Goal: Task Accomplishment & Management: Use online tool/utility

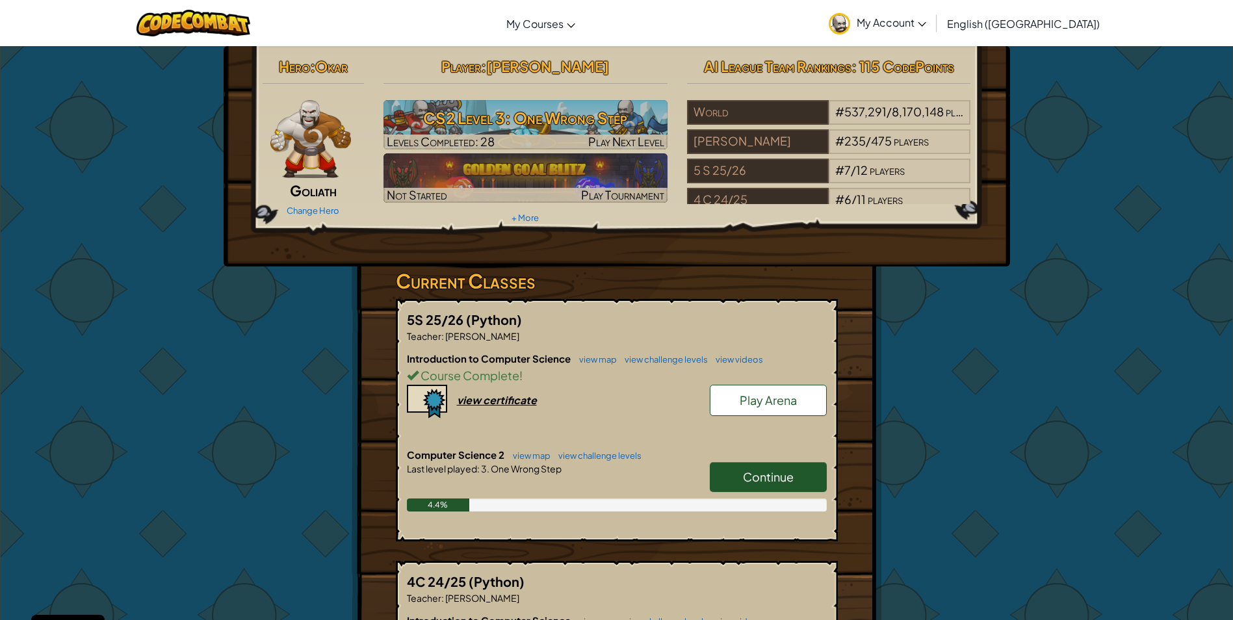
scroll to position [195, 0]
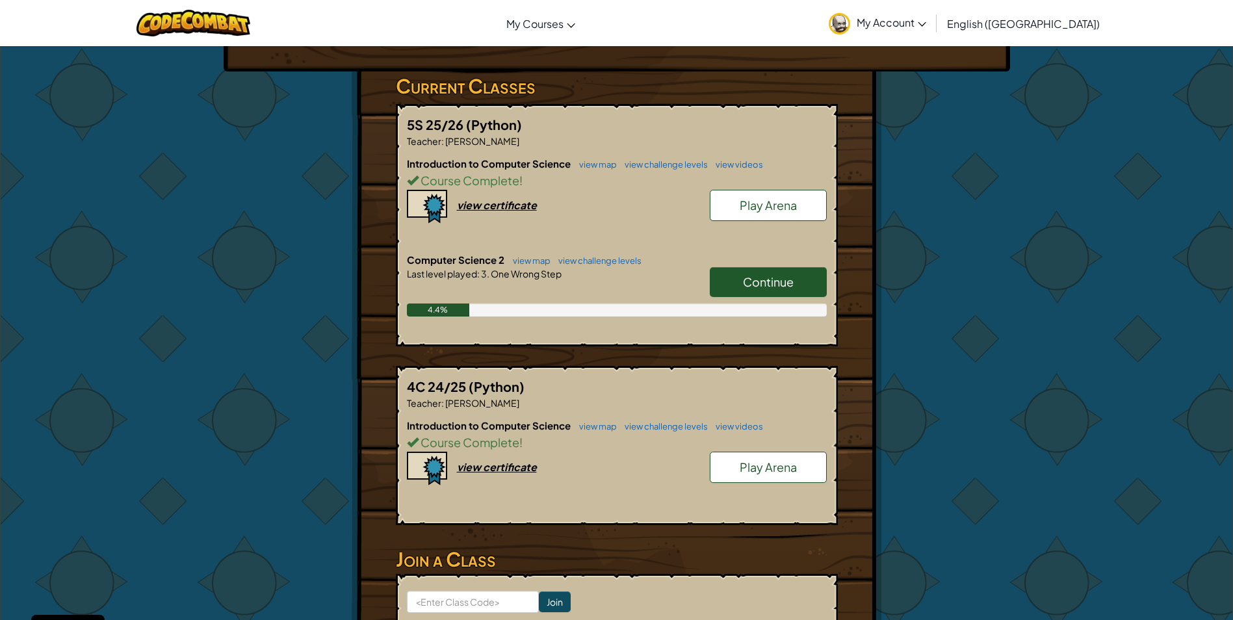
click at [763, 282] on span "Continue" at bounding box center [768, 281] width 51 height 15
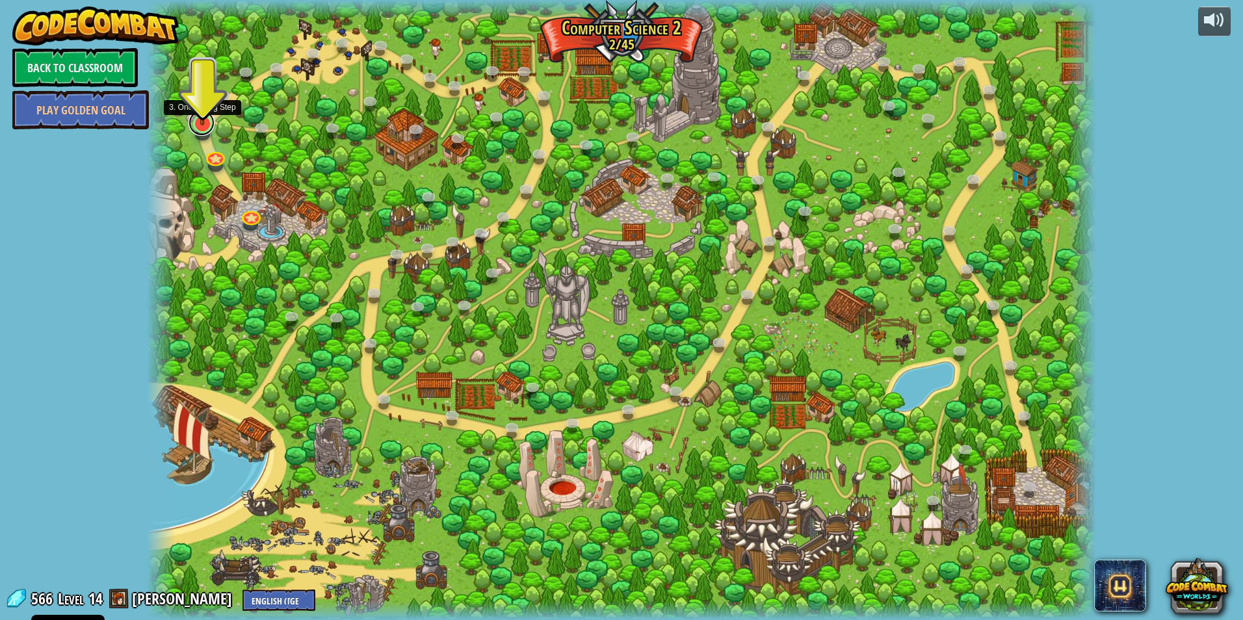
click at [189, 124] on link at bounding box center [202, 123] width 26 height 26
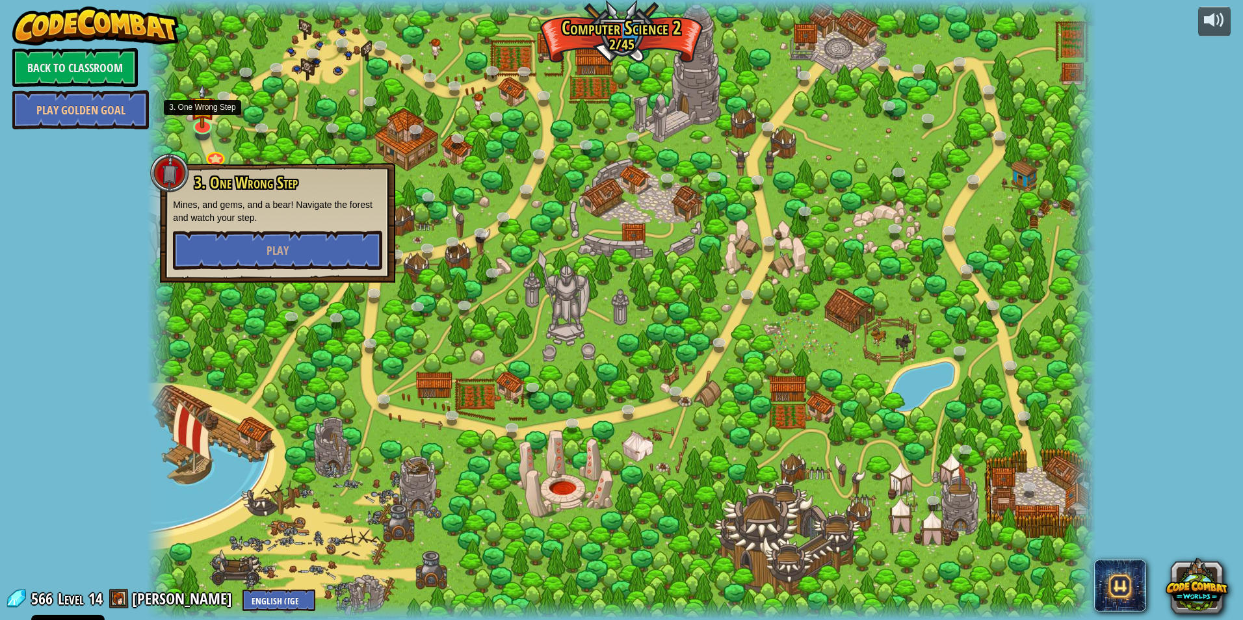
click at [296, 229] on div "3. One Wrong Step Mines, and gems, and a bear! Navigate the forest and watch yo…" at bounding box center [277, 222] width 209 height 96
click at [360, 280] on div "3. One Wrong Step Mines, and gems, and a bear! Navigate the forest and watch yo…" at bounding box center [277, 223] width 235 height 120
click at [330, 257] on button "Play" at bounding box center [277, 250] width 209 height 39
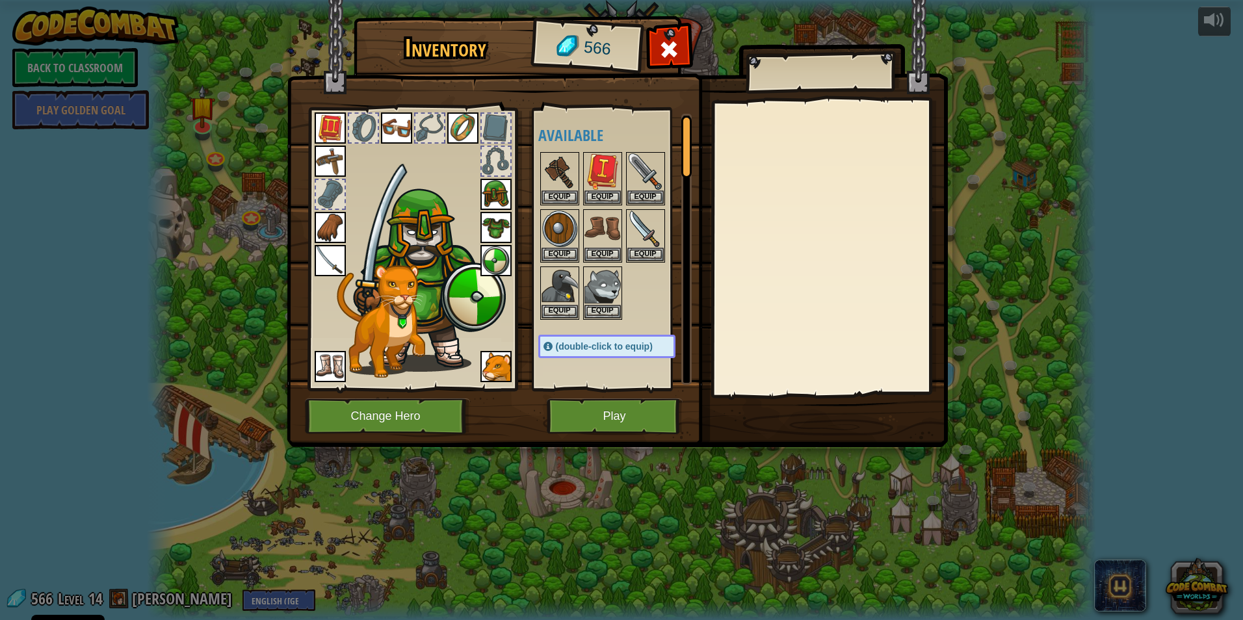
click at [592, 435] on img at bounding box center [617, 211] width 661 height 472
click at [575, 419] on button "Play" at bounding box center [615, 417] width 136 height 36
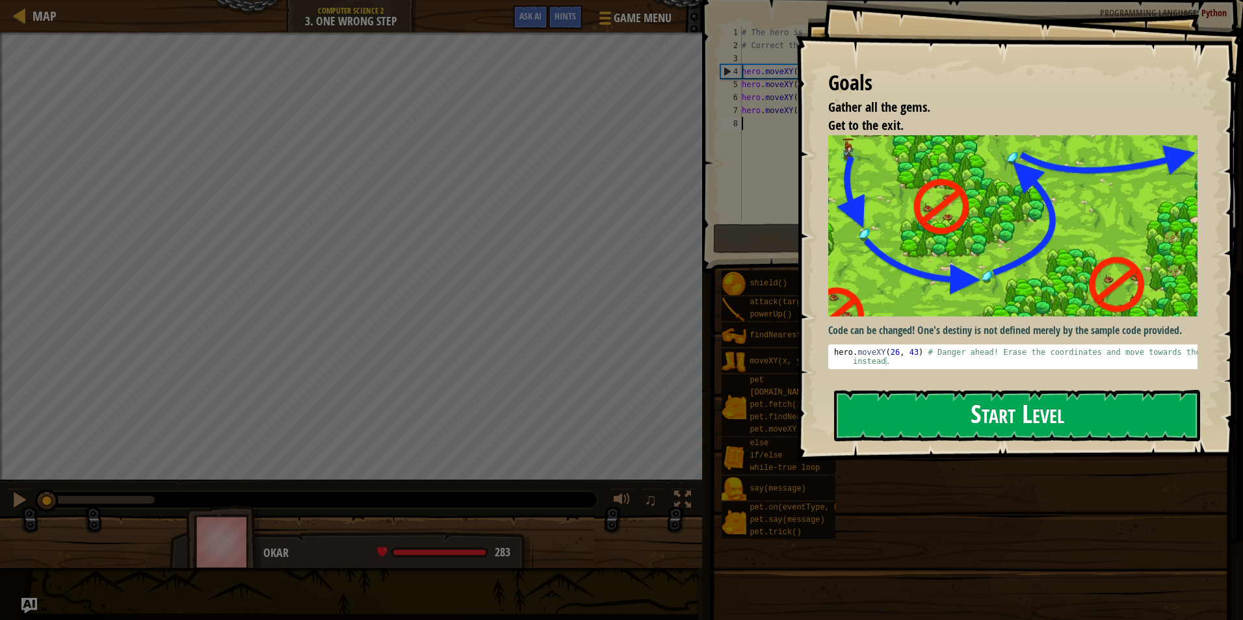
click at [952, 397] on button "Start Level" at bounding box center [1017, 415] width 366 height 51
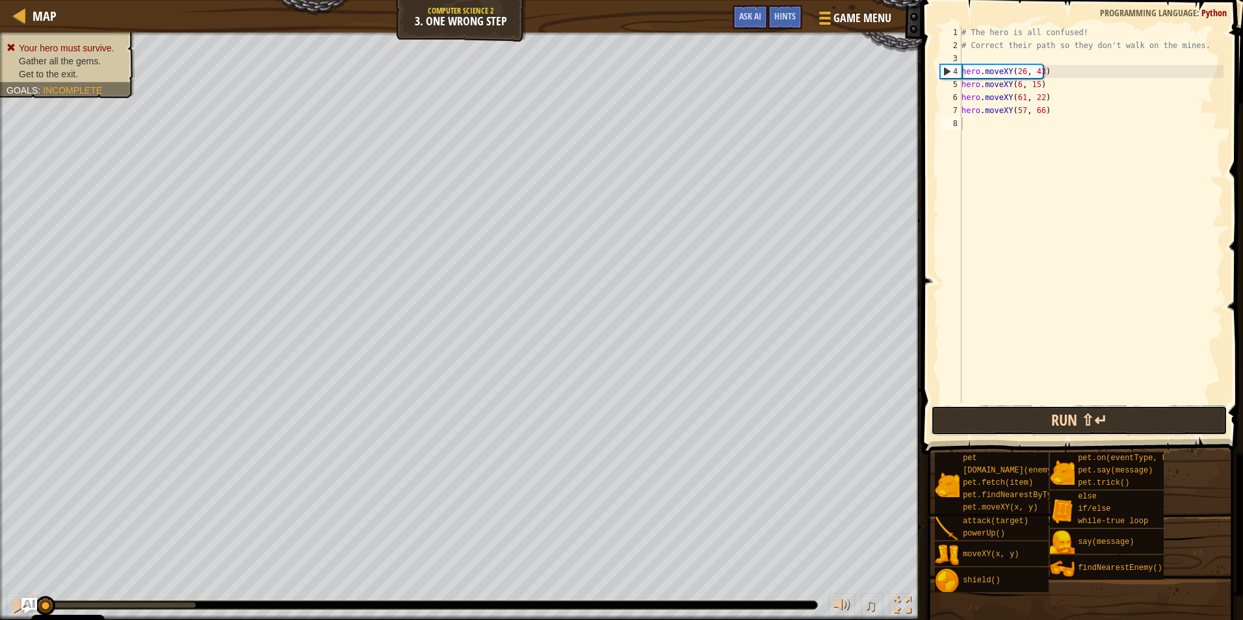
click at [1093, 422] on button "Run ⇧↵" at bounding box center [1079, 421] width 296 height 30
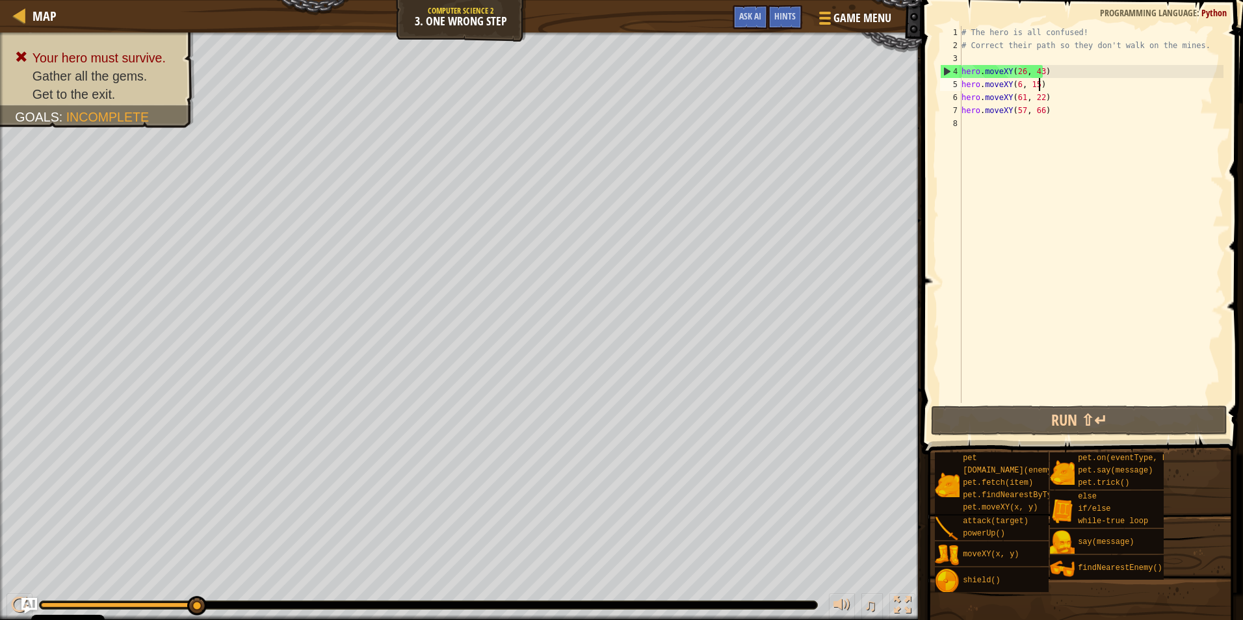
click at [1105, 85] on div "# The hero is all confused! # Correct their path so they don't walk on the mine…" at bounding box center [1091, 227] width 265 height 403
click at [1020, 72] on div "# The hero is all confused! # Correct their path so they don't walk on the mine…" at bounding box center [1091, 227] width 265 height 403
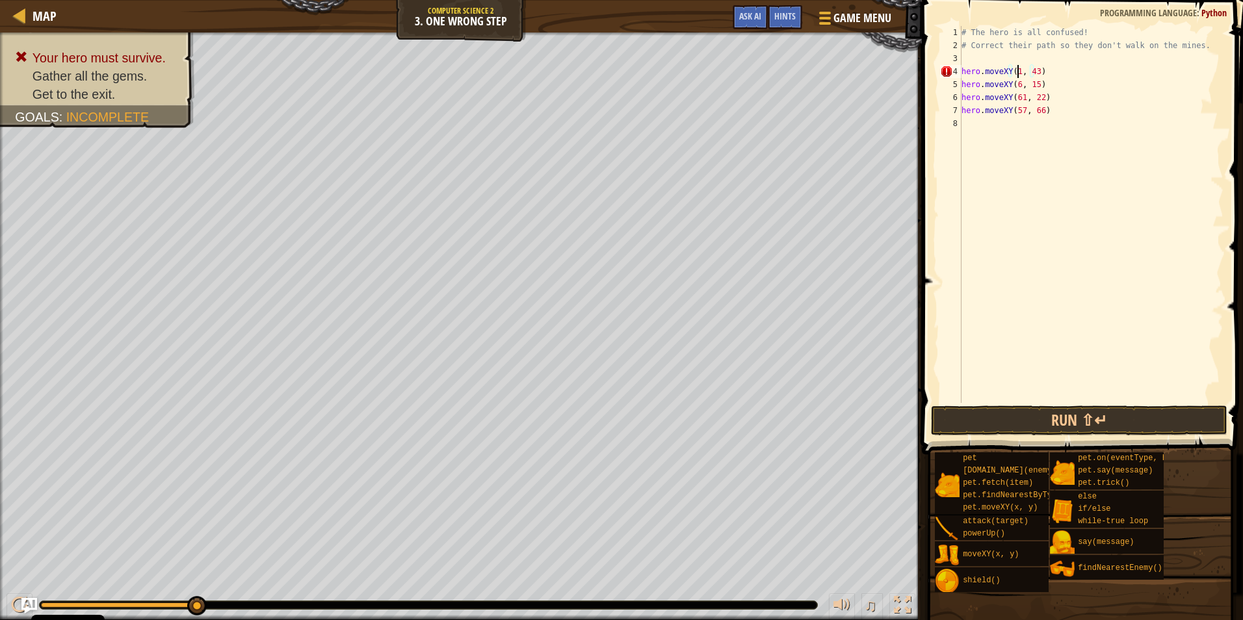
scroll to position [6, 5]
click at [1036, 79] on div "# The hero is all confused! # Correct their path so they don't walk on the mine…" at bounding box center [1091, 227] width 265 height 403
click at [1040, 73] on div "# The hero is all confused! # Correct their path so they don't walk on the mine…" at bounding box center [1091, 227] width 265 height 403
type textarea "hero.moveXY(18, 46)"
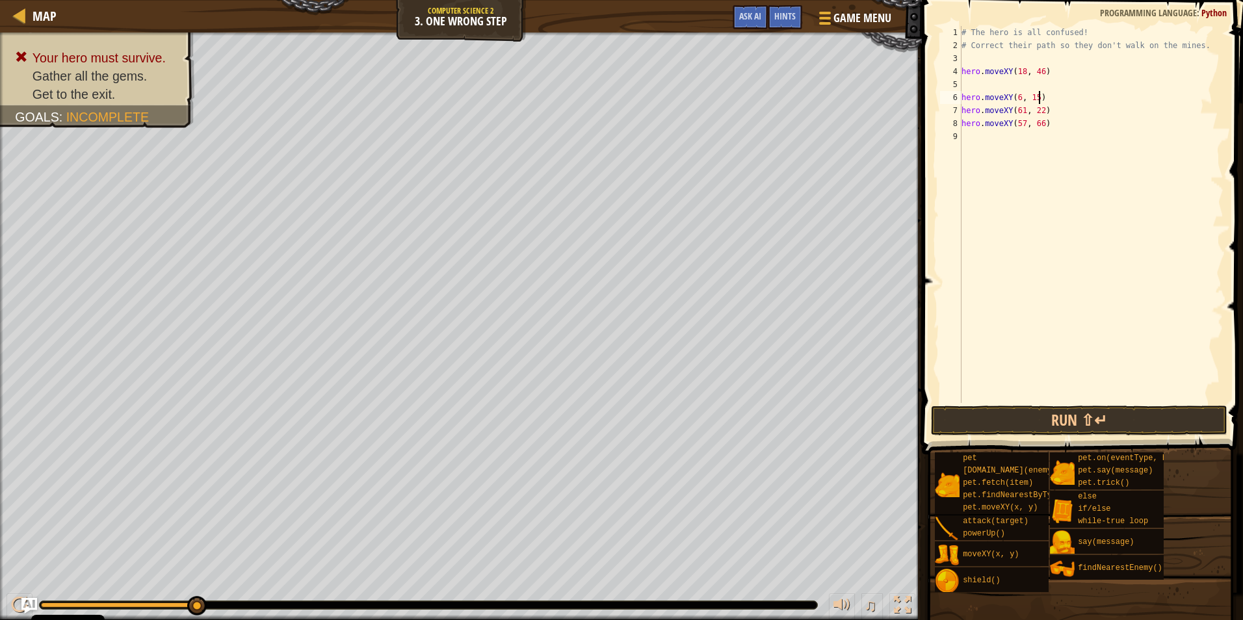
click at [1064, 100] on div "# The hero is all confused! # Correct their path so they don't walk on the mine…" at bounding box center [1091, 227] width 265 height 403
type textarea "hero.moveXY(6, 15)"
click at [979, 84] on div "# The hero is all confused! # Correct their path so they don't walk on the mine…" at bounding box center [1093, 227] width 261 height 403
click at [966, 89] on div "# The hero is all confused! # Correct their path so they don't walk on the mine…" at bounding box center [1091, 227] width 265 height 403
type textarea "hero.moveXY(6, 15)"
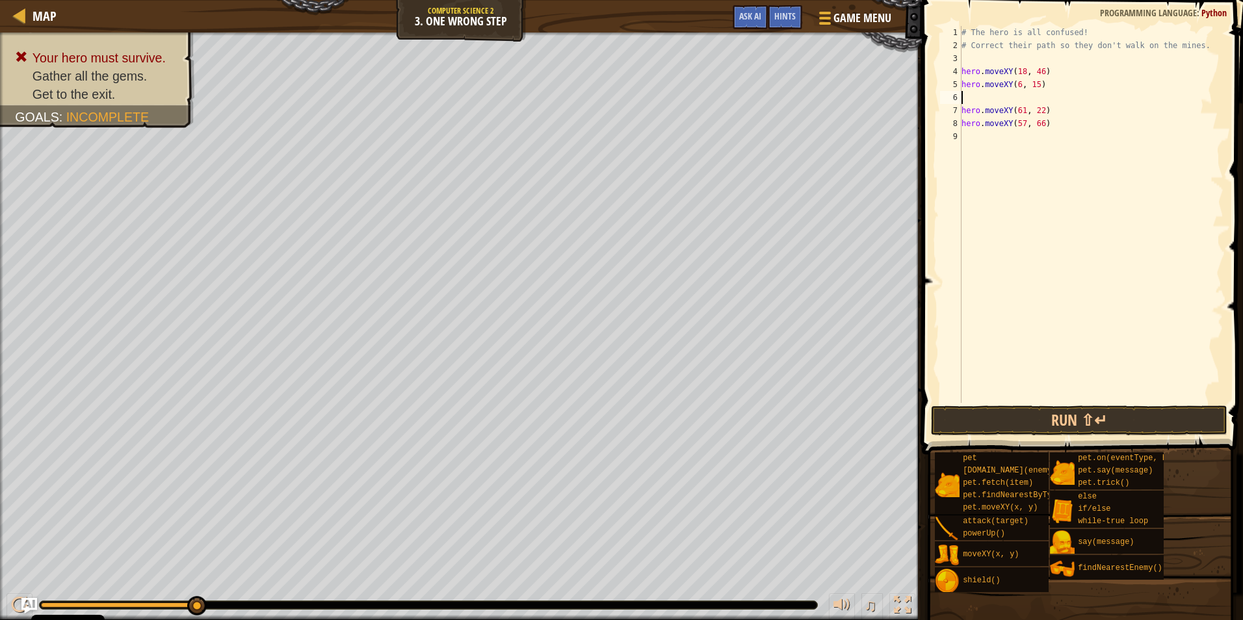
click at [967, 91] on div "# The hero is all confused! # Correct their path so they don't walk on the mine…" at bounding box center [1091, 227] width 265 height 403
drag, startPoint x: 1092, startPoint y: 418, endPoint x: 1084, endPoint y: 415, distance: 7.6
click at [1091, 417] on button "Run ⇧↵" at bounding box center [1079, 421] width 296 height 30
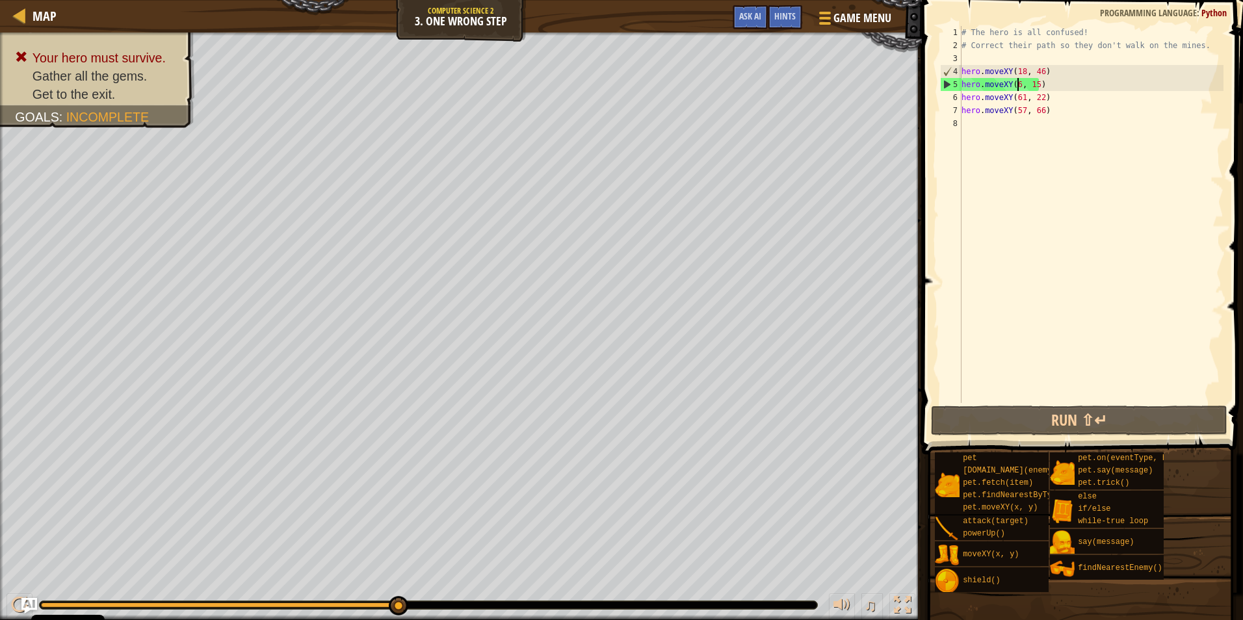
click at [1016, 89] on div "# The hero is all confused! # Correct their path so they don't walk on the mine…" at bounding box center [1091, 227] width 265 height 403
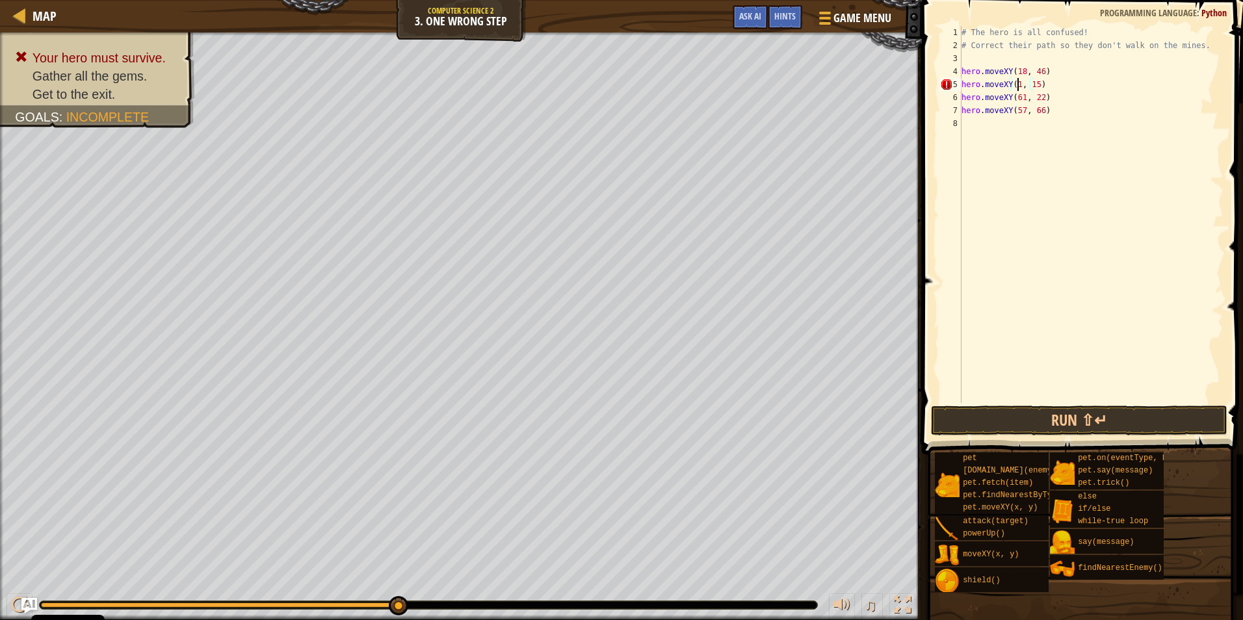
scroll to position [6, 5]
click at [1040, 80] on div "# The hero is all confused! # Correct their path so they don't walk on the mine…" at bounding box center [1091, 227] width 265 height 403
click at [1043, 413] on button "Run ⇧↵" at bounding box center [1079, 421] width 296 height 30
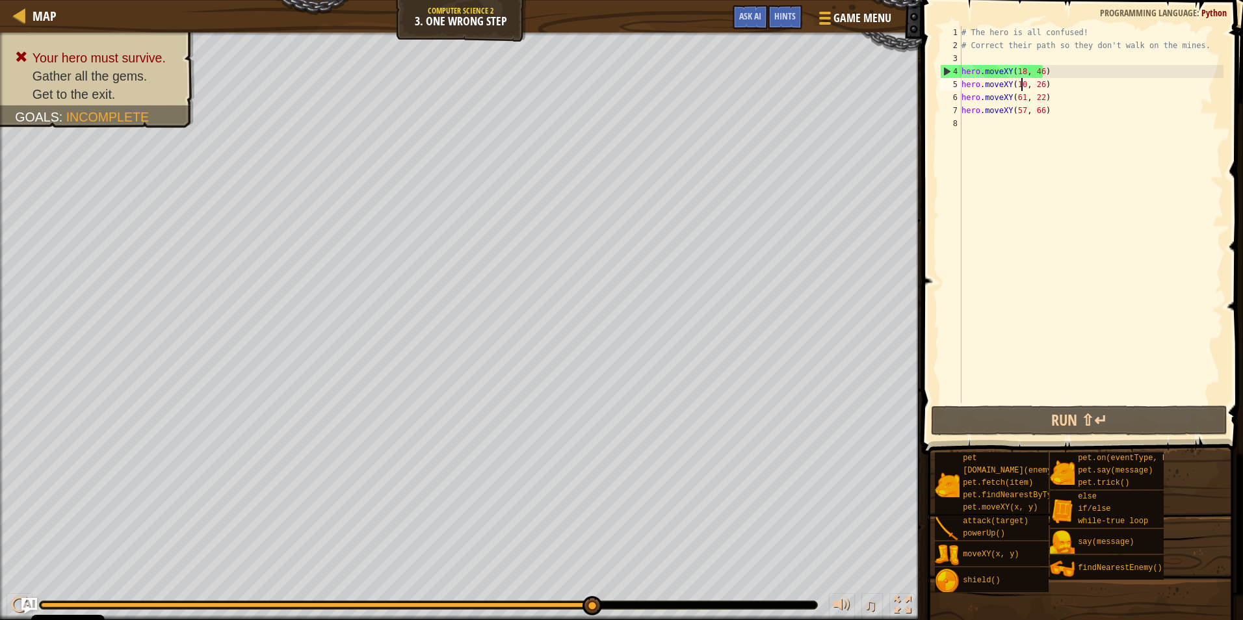
click at [1023, 84] on div "# The hero is all confused! # Correct their path so they don't walk on the mine…" at bounding box center [1091, 227] width 265 height 403
click at [1021, 101] on div "# The hero is all confused! # Correct their path so they don't walk on the mine…" at bounding box center [1091, 227] width 265 height 403
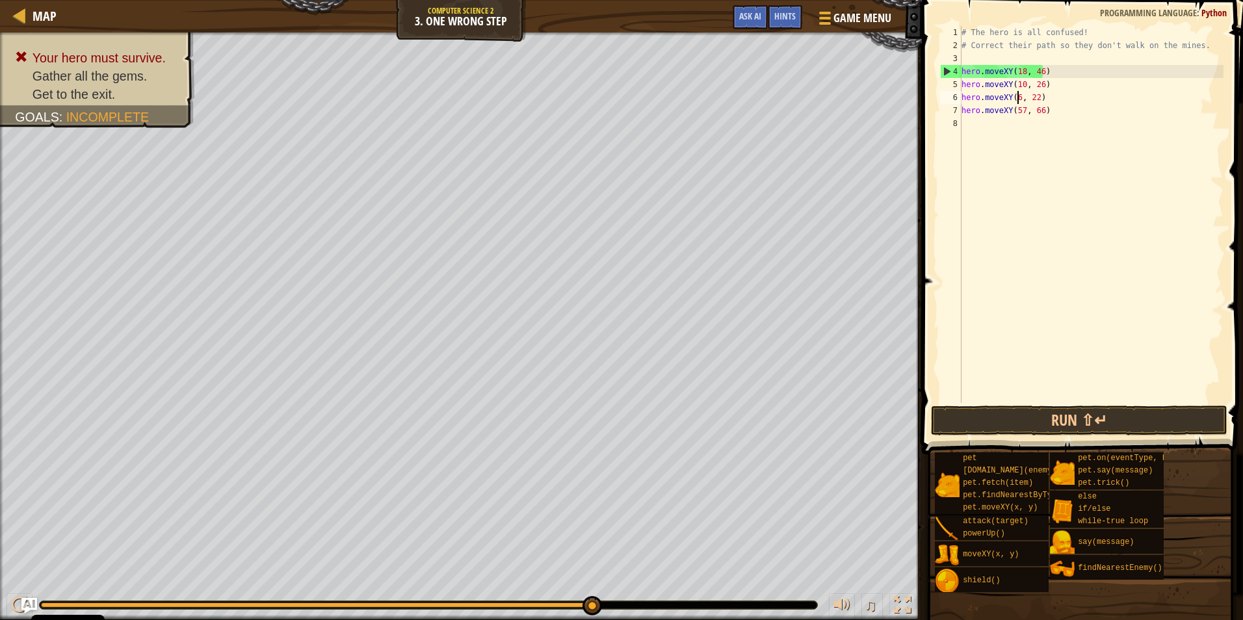
scroll to position [6, 5]
click at [1039, 97] on div "# The hero is all confused! # Correct their path so they don't walk on the mine…" at bounding box center [1091, 227] width 265 height 403
type textarea "hero.moveXY(35, 25)"
click at [1177, 408] on button "Run ⇧↵" at bounding box center [1079, 421] width 296 height 30
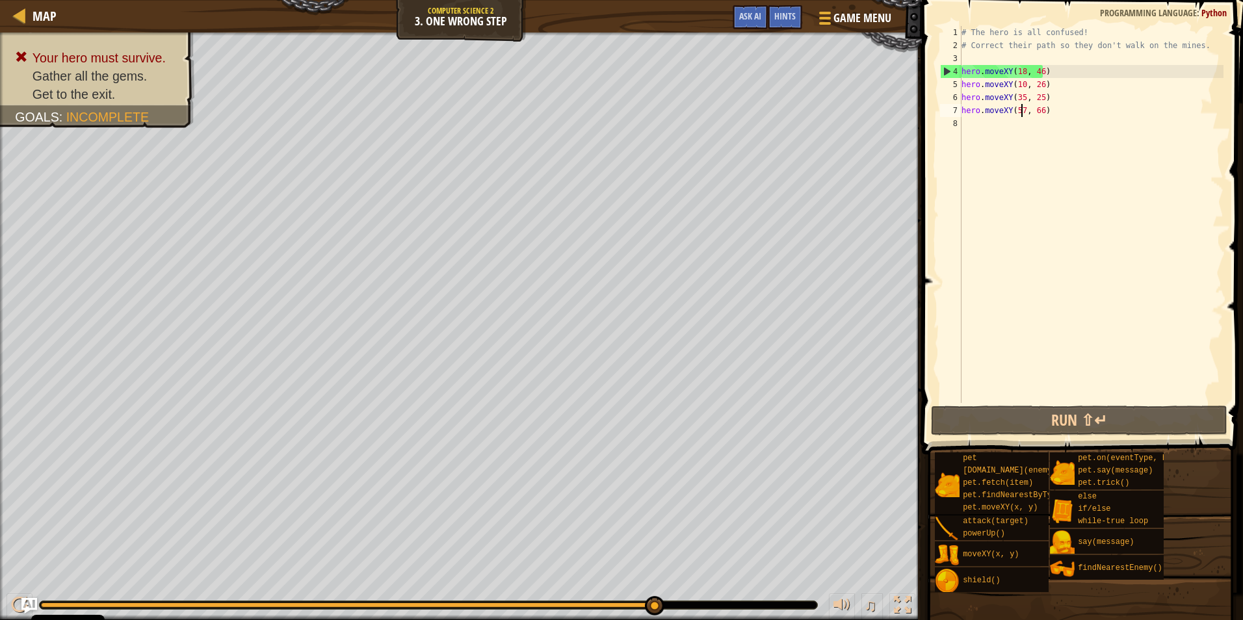
click at [1020, 105] on div "# The hero is all confused! # Correct their path so they don't walk on the mine…" at bounding box center [1091, 227] width 265 height 403
click at [1019, 96] on div "# The hero is all confused! # Correct their path so they don't walk on the mine…" at bounding box center [1091, 227] width 265 height 403
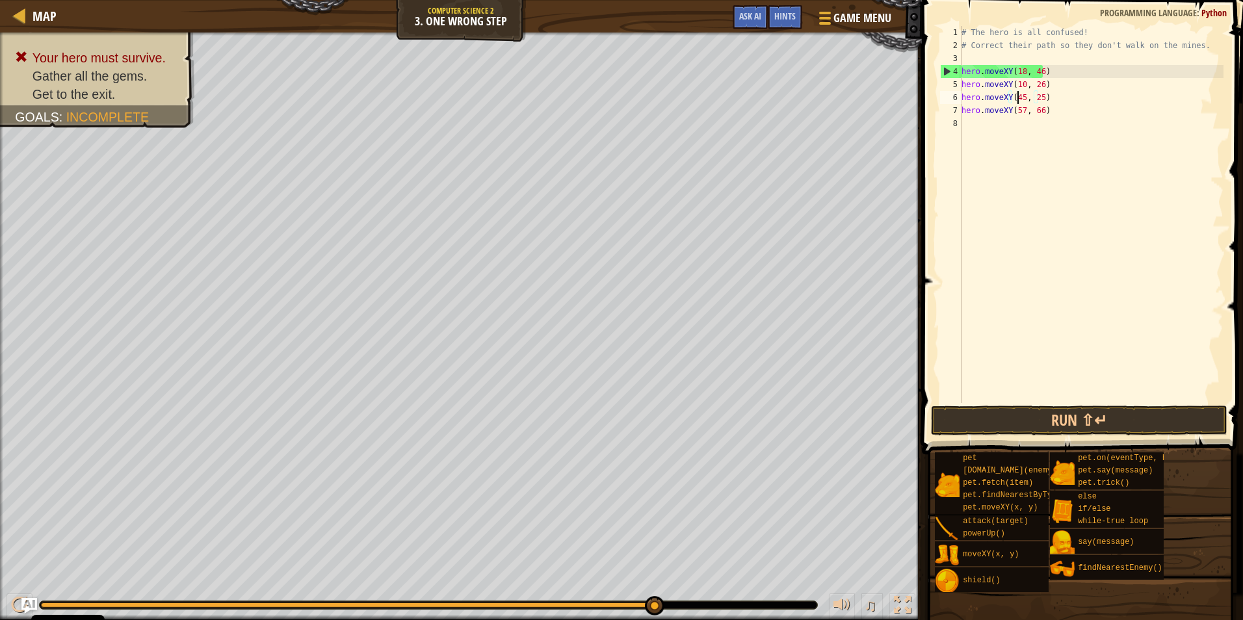
scroll to position [6, 5]
click at [1022, 94] on div "# The hero is all confused! # Correct their path so they don't walk on the mine…" at bounding box center [1091, 227] width 265 height 403
type textarea "hero.moveXY(41, 25)"
drag, startPoint x: 1134, startPoint y: 187, endPoint x: 1088, endPoint y: 164, distance: 51.8
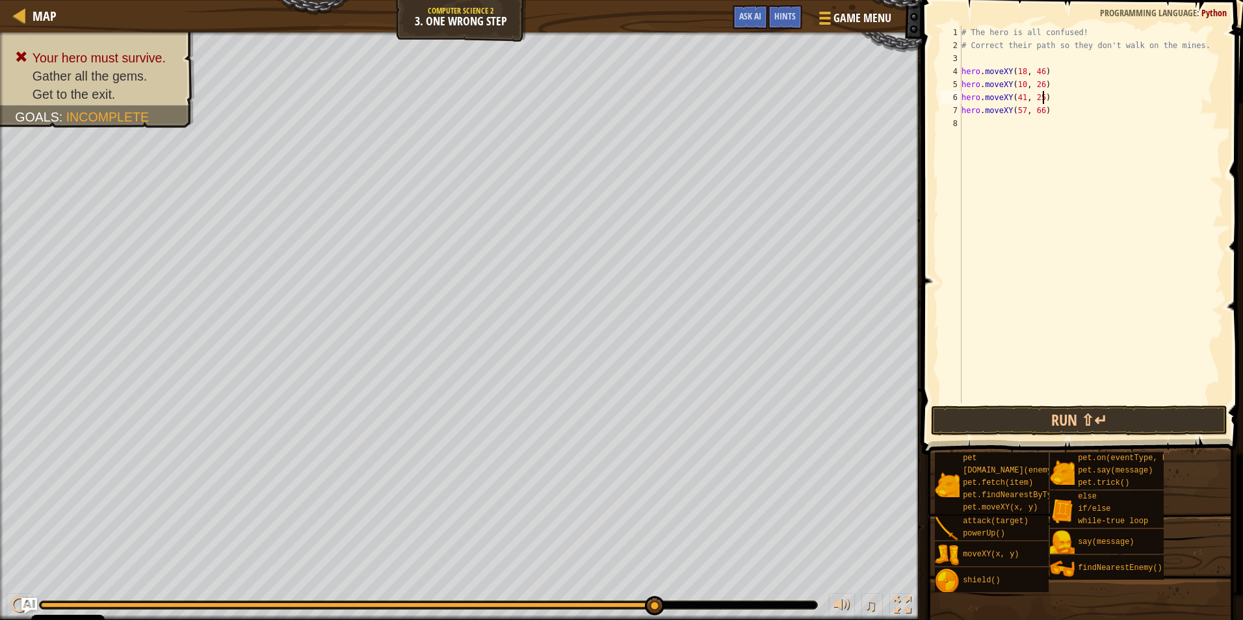
drag, startPoint x: 1088, startPoint y: 164, endPoint x: 1042, endPoint y: 95, distance: 83.5
click at [1042, 95] on div "# The hero is all confused! # Correct their path so they don't walk on the mine…" at bounding box center [1091, 227] width 265 height 403
click at [1038, 92] on div "# The hero is all confused! # Correct their path so they don't walk on the mine…" at bounding box center [1091, 227] width 265 height 403
type textarea "hero.moveXY(41, 56)"
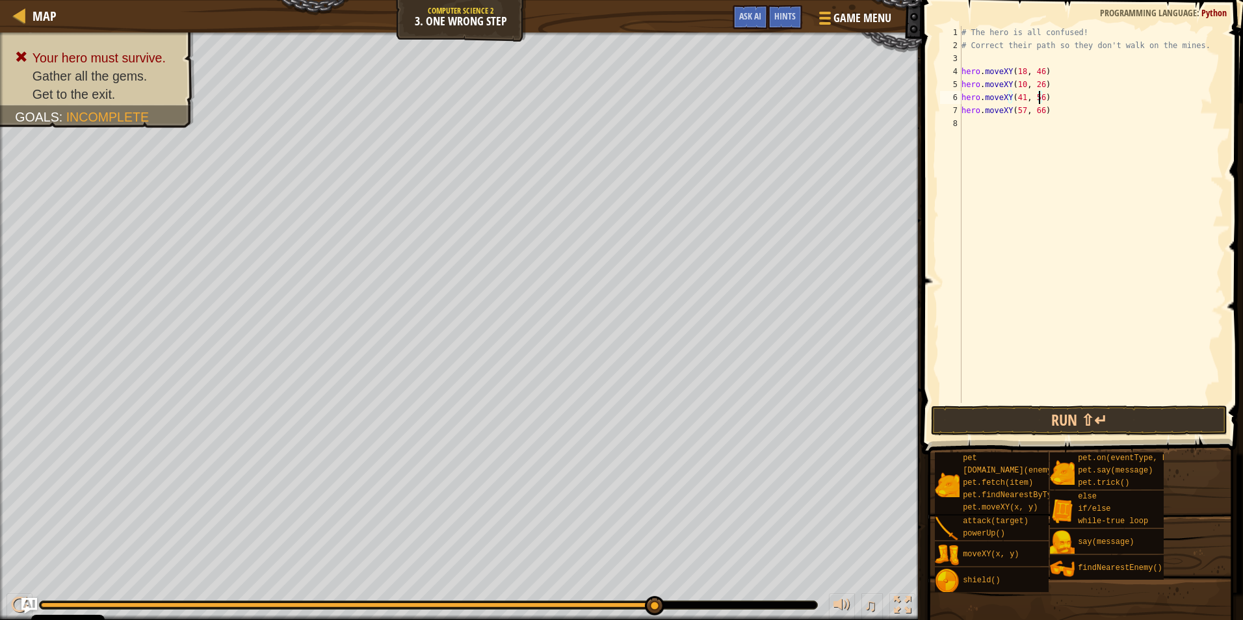
scroll to position [6, 0]
click at [1012, 411] on button "Run ⇧↵" at bounding box center [1079, 421] width 296 height 30
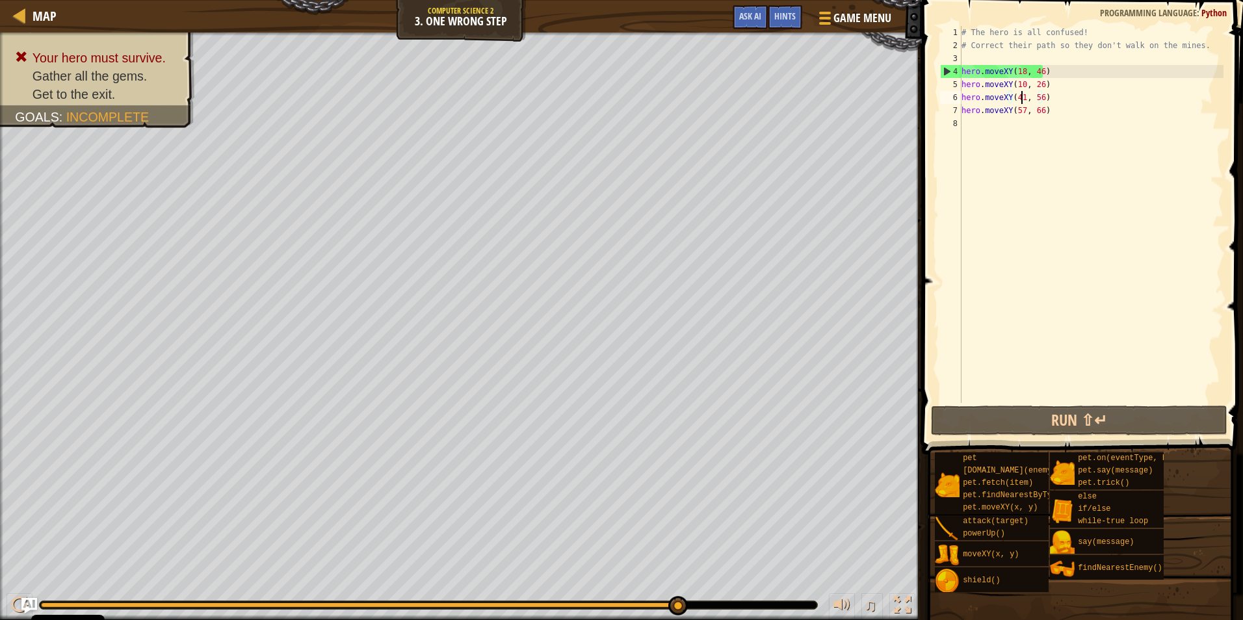
click at [1019, 100] on div "# The hero is all confused! # Correct their path so they don't walk on the mine…" at bounding box center [1091, 227] width 265 height 403
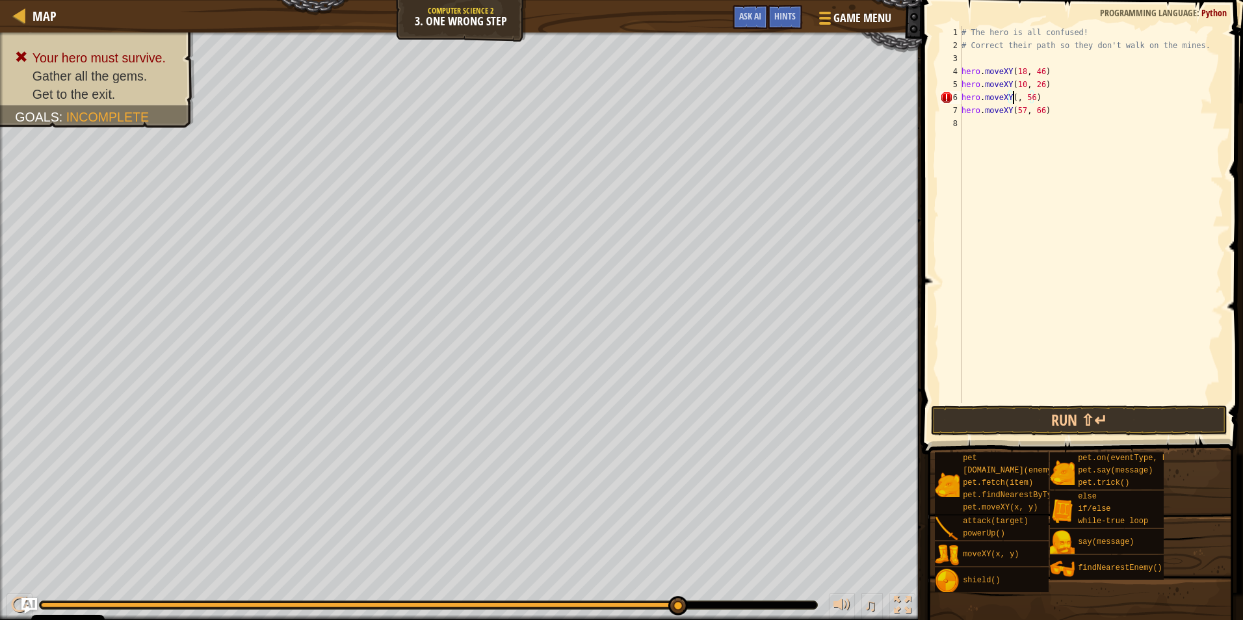
click at [1028, 103] on div "# The hero is all confused! # Correct their path so they don't walk on the mine…" at bounding box center [1091, 227] width 265 height 403
click at [1030, 101] on div "# The hero is all confused! # Correct their path so they don't walk on the mine…" at bounding box center [1091, 227] width 265 height 403
click at [1123, 417] on button "Run ⇧↵" at bounding box center [1079, 421] width 296 height 30
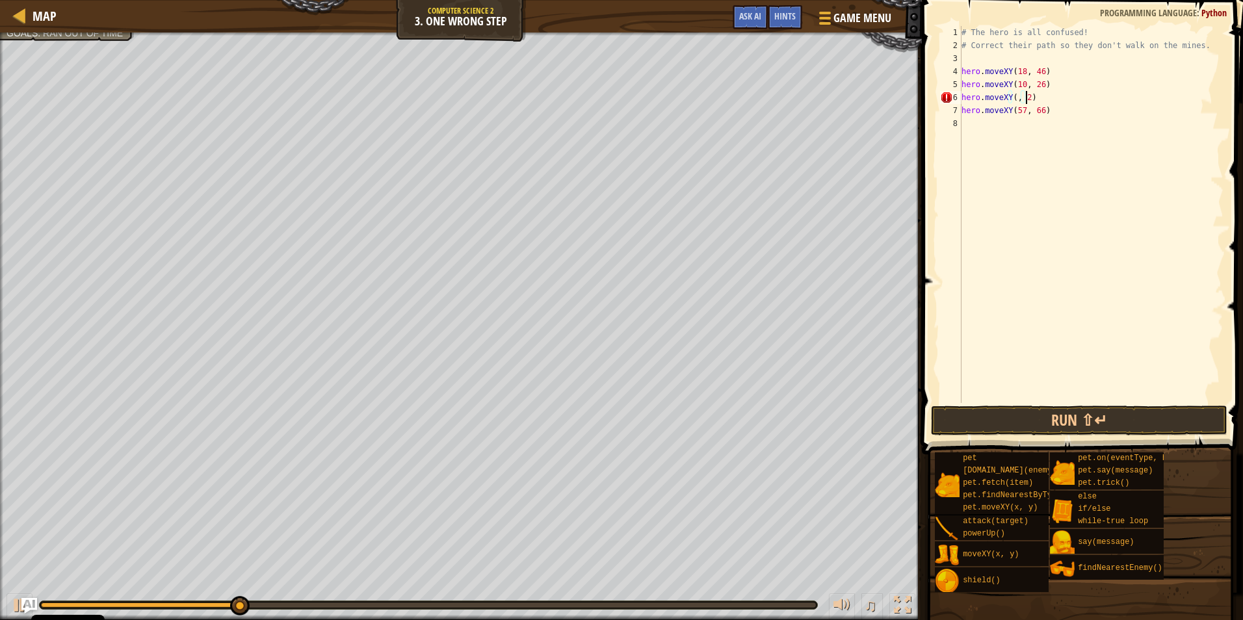
scroll to position [6, 5]
click at [1010, 98] on div "# The hero is all confused! # Correct their path so they don't walk on the mine…" at bounding box center [1091, 227] width 265 height 403
click at [1014, 101] on div "# The hero is all confused! # Correct their path so they don't walk on the mine…" at bounding box center [1091, 227] width 265 height 403
click at [1103, 421] on button "Run ⇧↵" at bounding box center [1079, 421] width 296 height 30
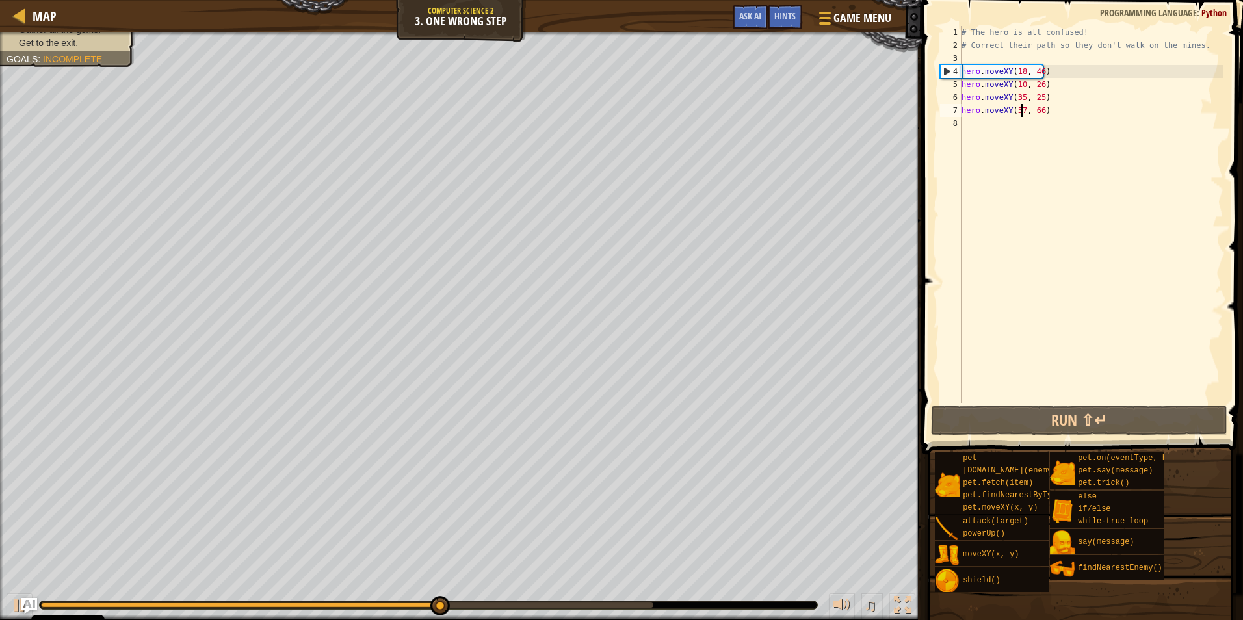
click at [1020, 115] on div "# The hero is all confused! # Correct their path so they don't walk on the mine…" at bounding box center [1091, 227] width 265 height 403
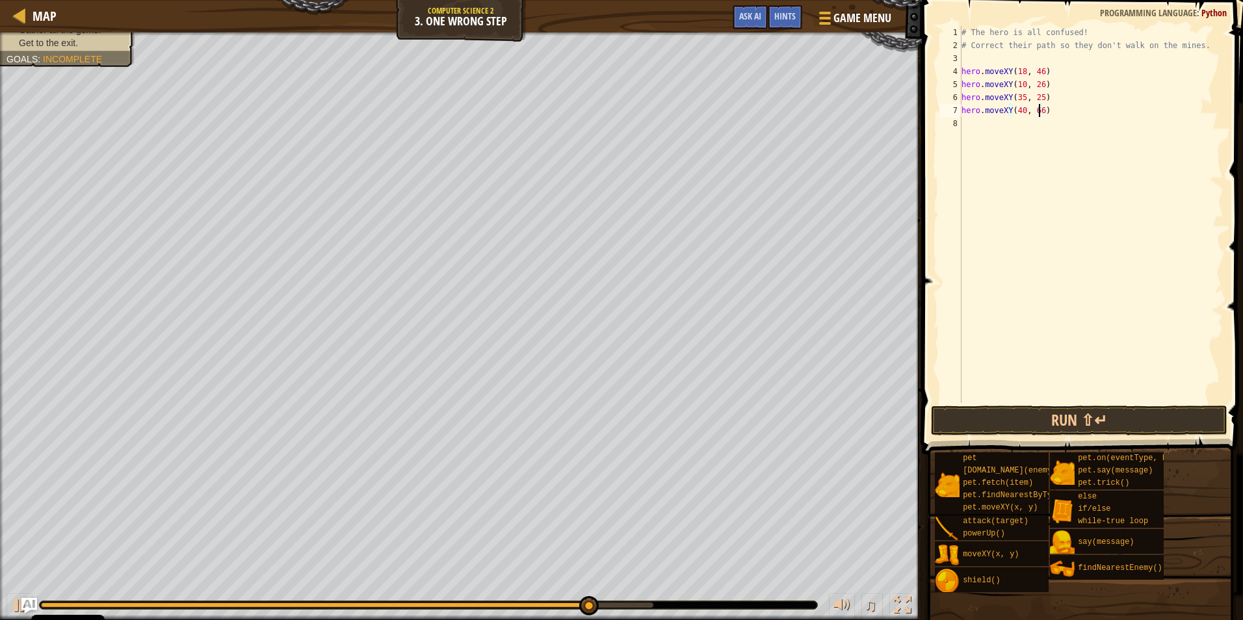
click at [1039, 109] on div "# The hero is all confused! # Correct their path so they don't walk on the mine…" at bounding box center [1091, 227] width 265 height 403
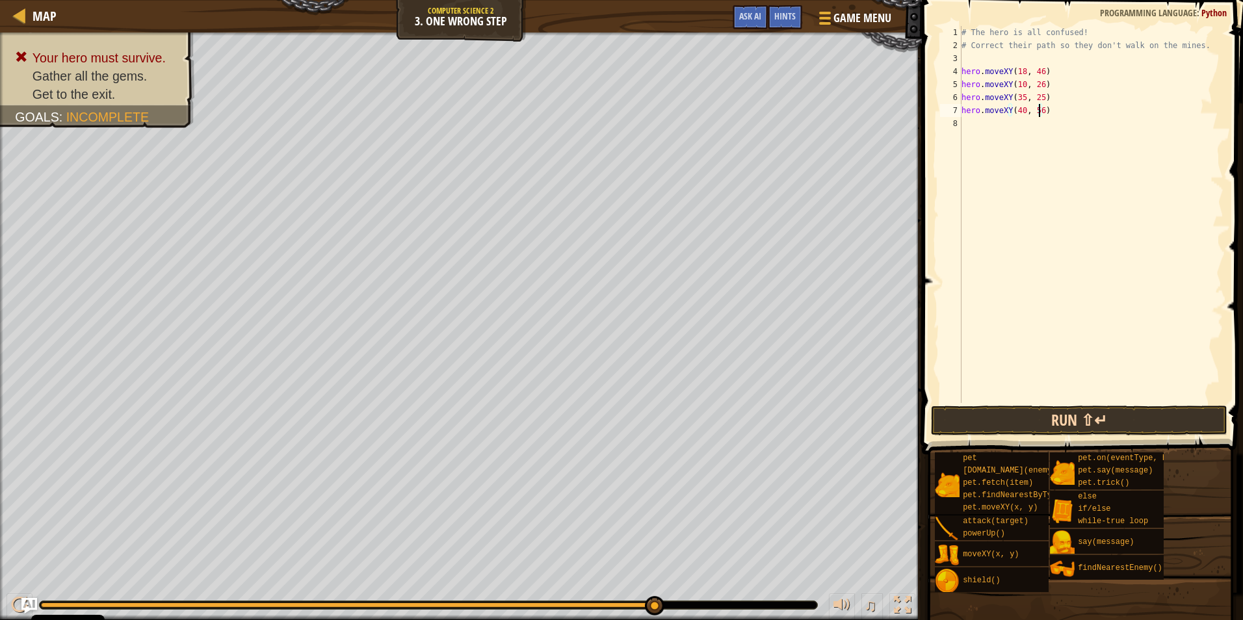
type textarea "hero.moveXY(40, 56)"
click at [1145, 421] on button "Run ⇧↵" at bounding box center [1079, 421] width 296 height 30
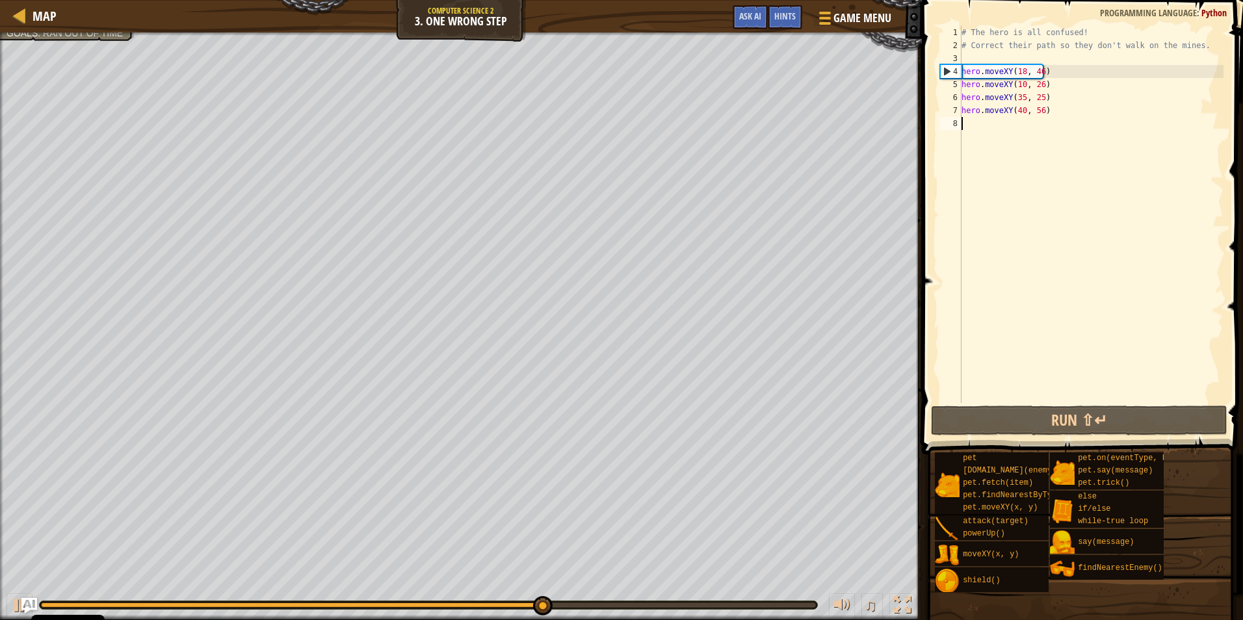
click at [975, 126] on div "# The hero is all confused! # Correct their path so they don't walk on the mine…" at bounding box center [1091, 227] width 265 height 403
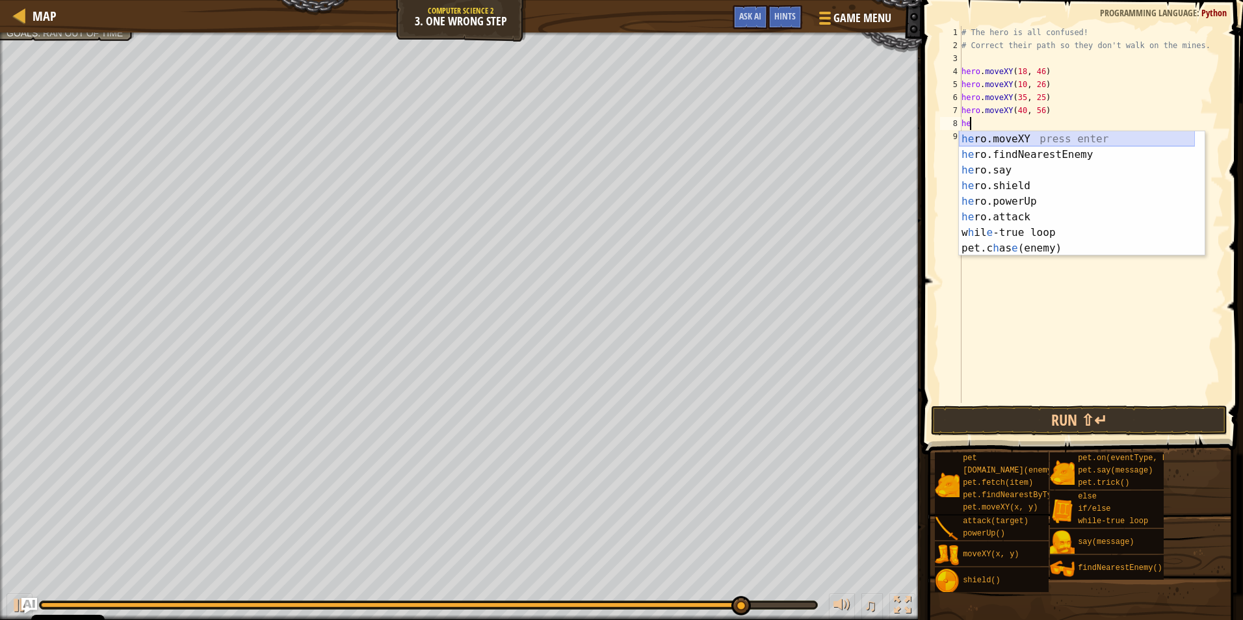
click at [1082, 140] on div "he ro.moveXY press enter he ro.findNearestEnemy press enter he ro.say press ent…" at bounding box center [1077, 209] width 236 height 156
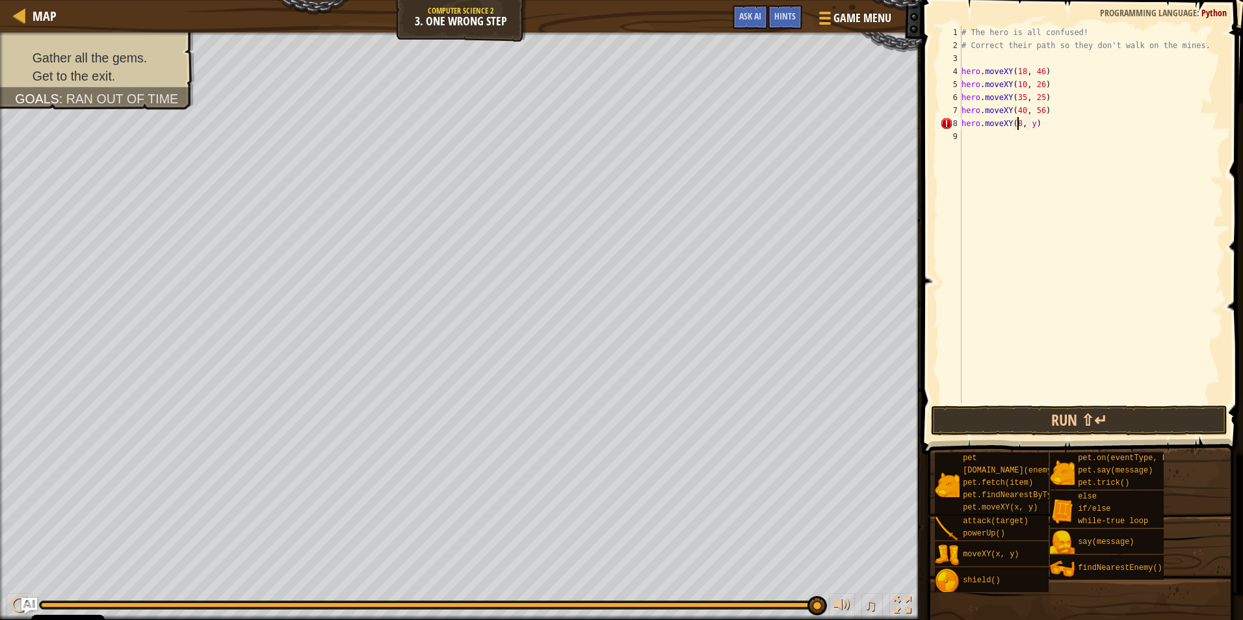
scroll to position [6, 5]
click at [1035, 128] on div "# The hero is all confused! # Correct their path so they don't walk on the mine…" at bounding box center [1091, 227] width 265 height 403
type textarea "hero.moveXY(80, 58)"
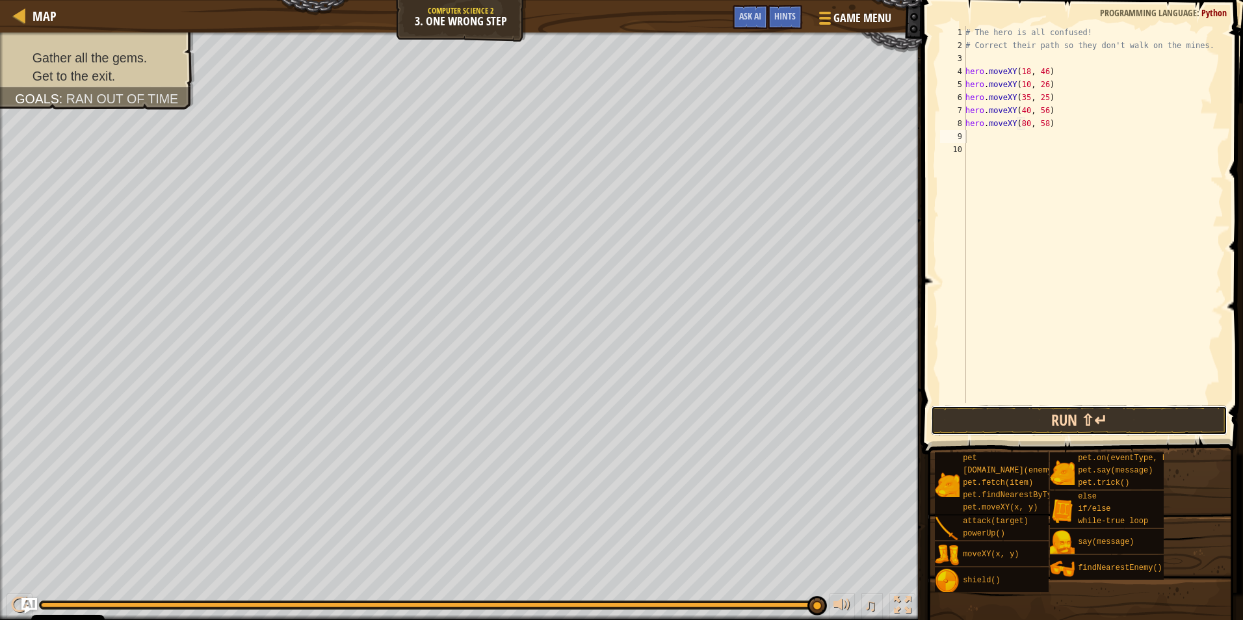
click at [1056, 412] on button "Run ⇧↵" at bounding box center [1079, 421] width 296 height 30
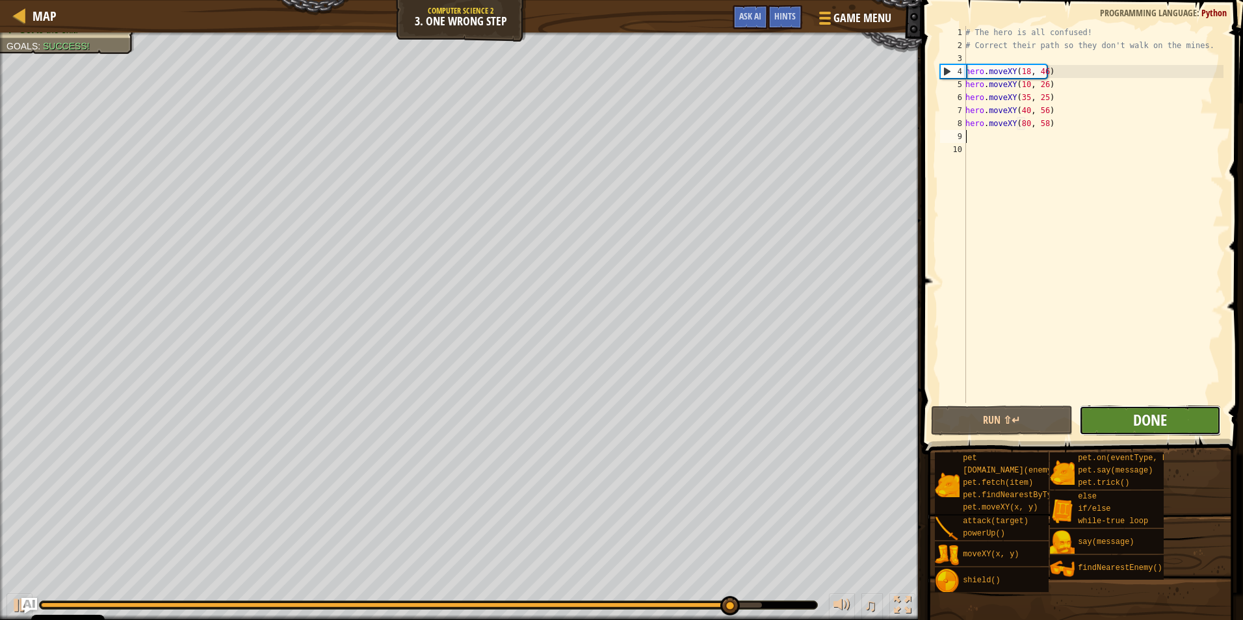
click at [1154, 417] on span "Done" at bounding box center [1150, 420] width 34 height 21
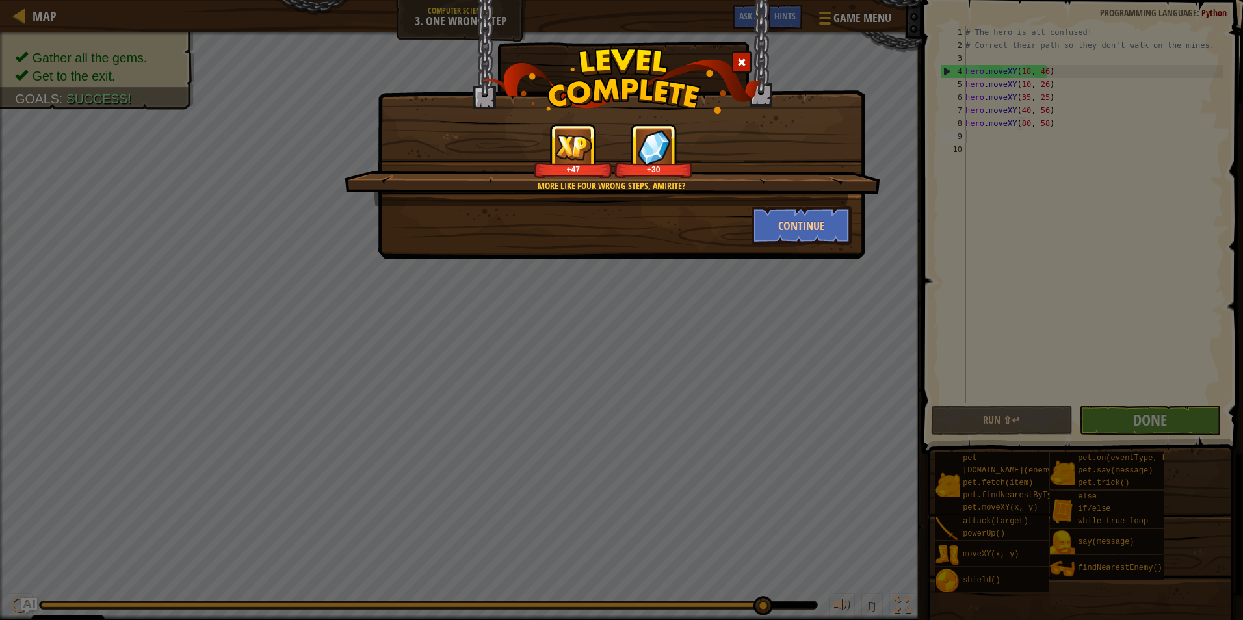
click at [802, 252] on div "More like four wrong steps, amirite? +47 +30 Continue" at bounding box center [622, 129] width 488 height 259
click at [808, 224] on button "Continue" at bounding box center [802, 225] width 101 height 39
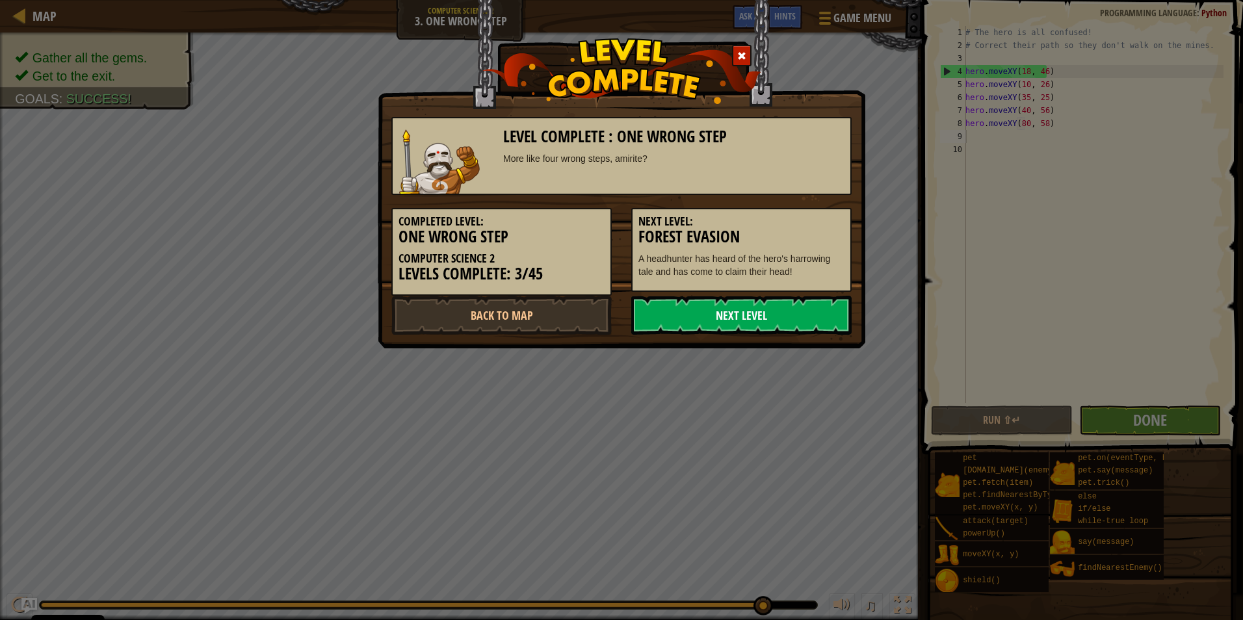
click at [765, 313] on link "Next Level" at bounding box center [741, 315] width 220 height 39
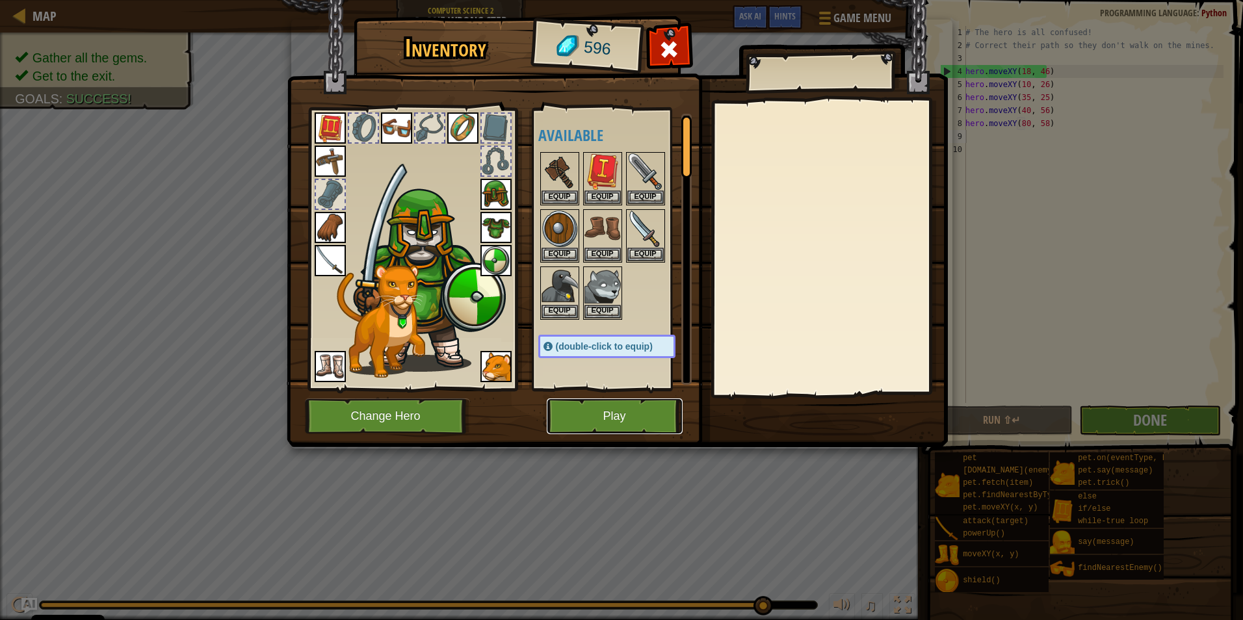
click at [649, 408] on button "Play" at bounding box center [615, 417] width 136 height 36
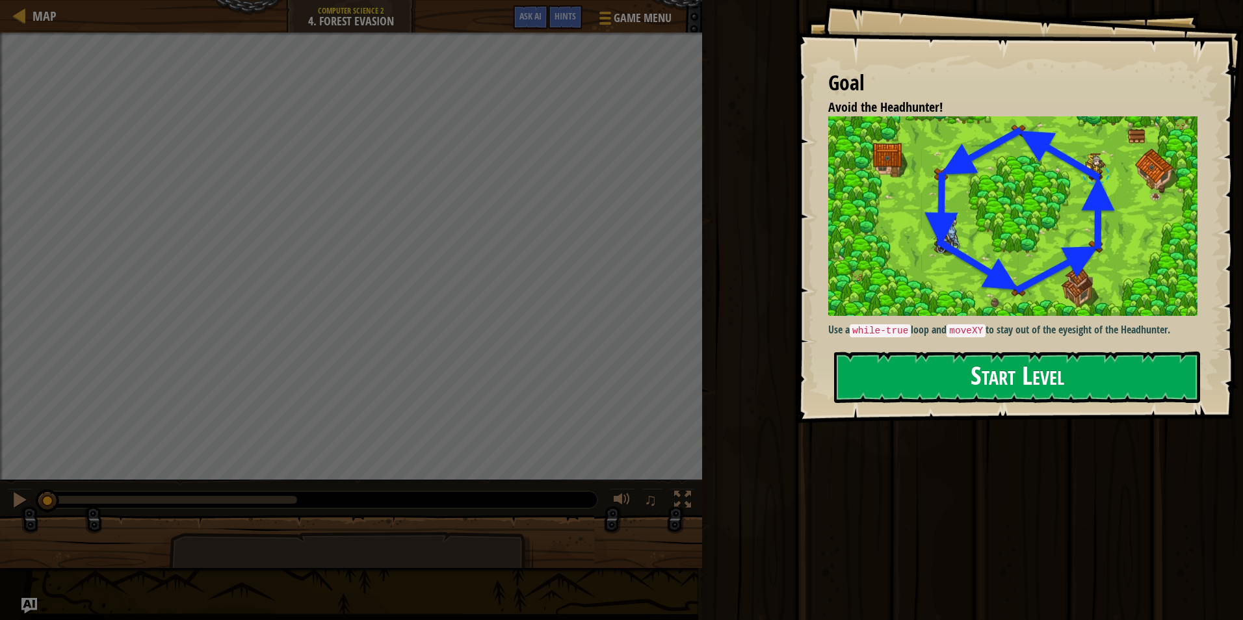
click at [932, 247] on img at bounding box center [1017, 215] width 379 height 199
drag, startPoint x: 951, startPoint y: 330, endPoint x: 975, endPoint y: 355, distance: 35.0
click at [950, 331] on code "moveXY" at bounding box center [966, 330] width 39 height 13
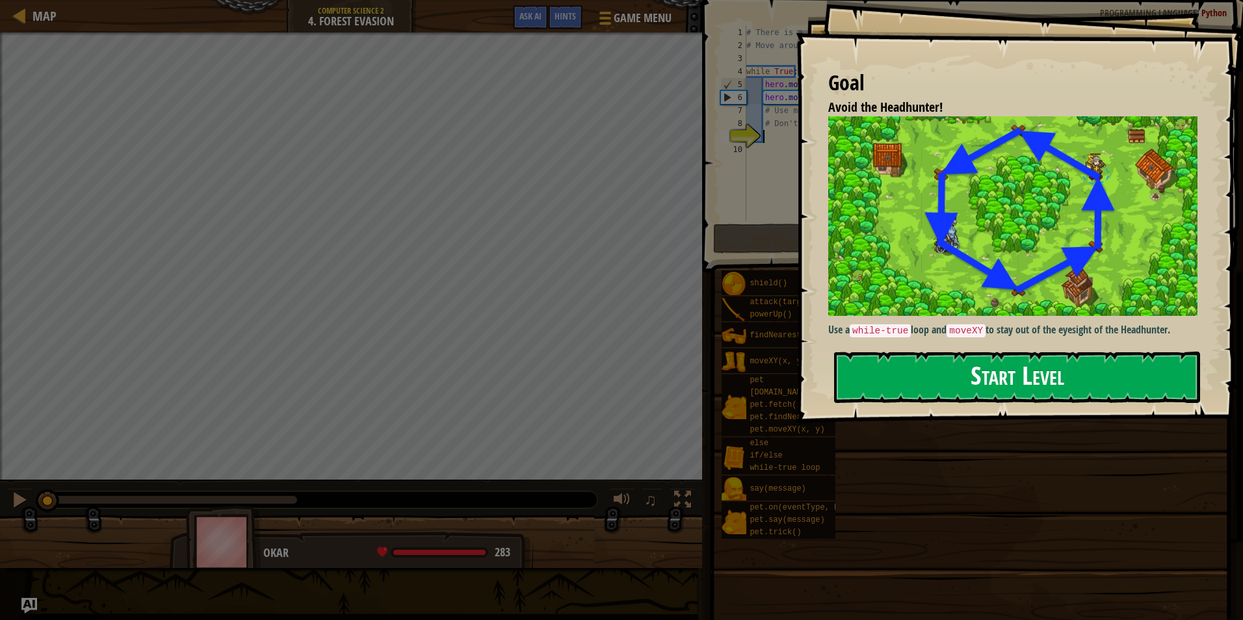
click at [1016, 387] on button "Start Level" at bounding box center [1017, 377] width 366 height 51
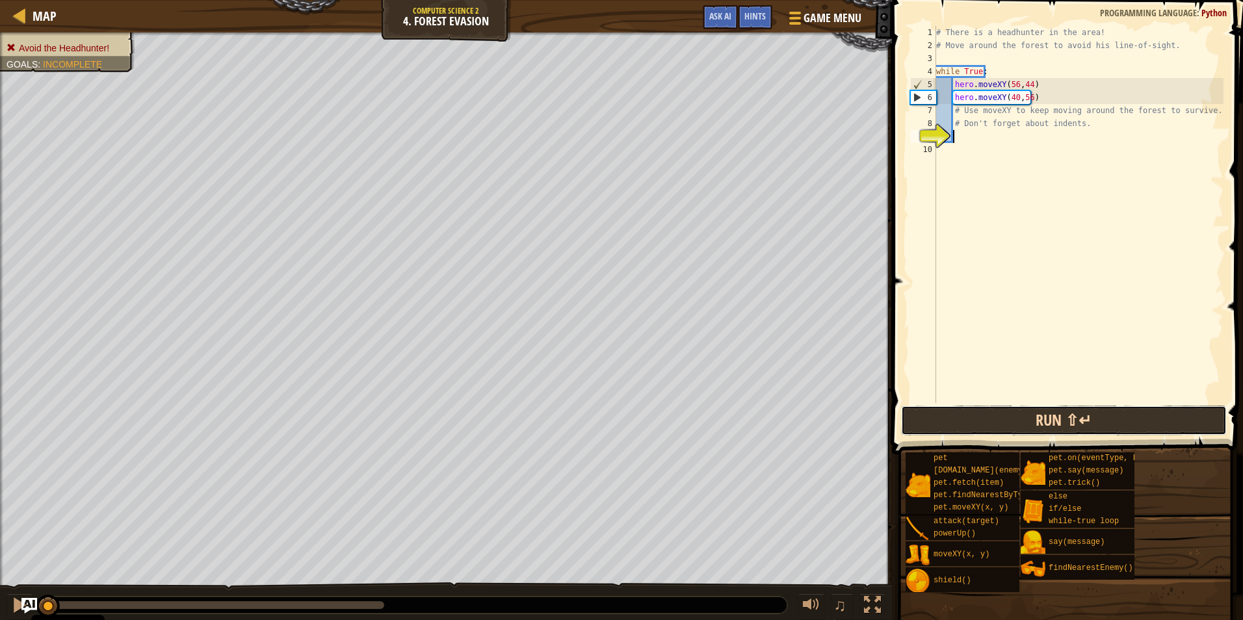
click at [936, 412] on button "Run ⇧↵" at bounding box center [1064, 421] width 326 height 30
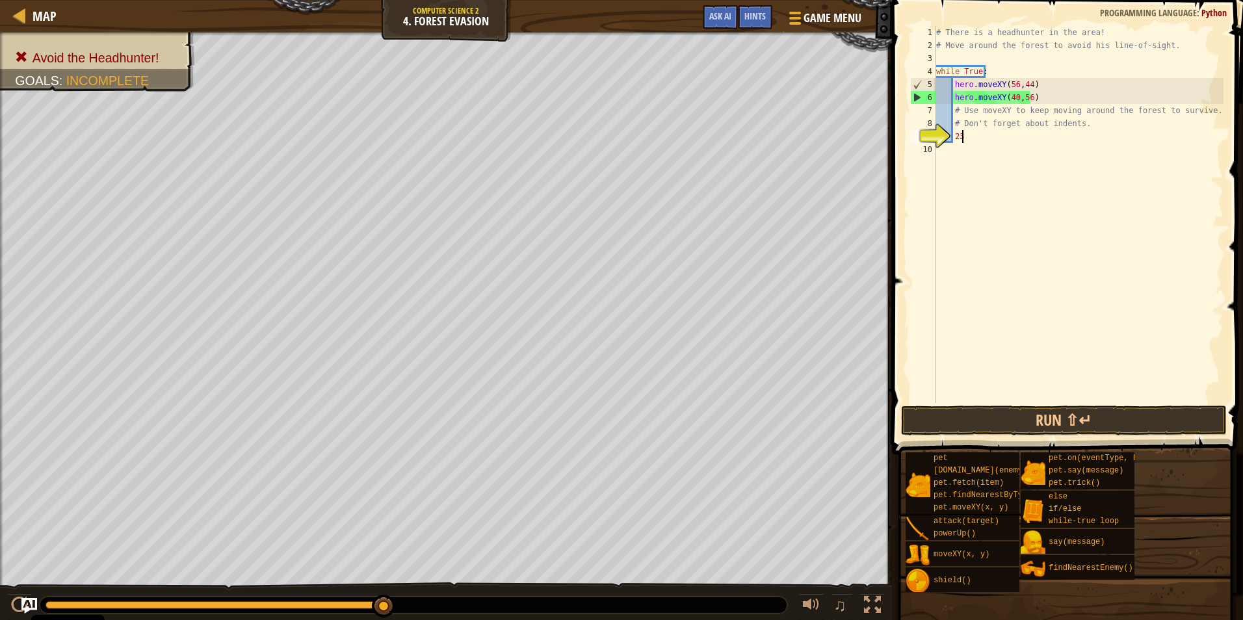
scroll to position [6, 1]
type textarea "2"
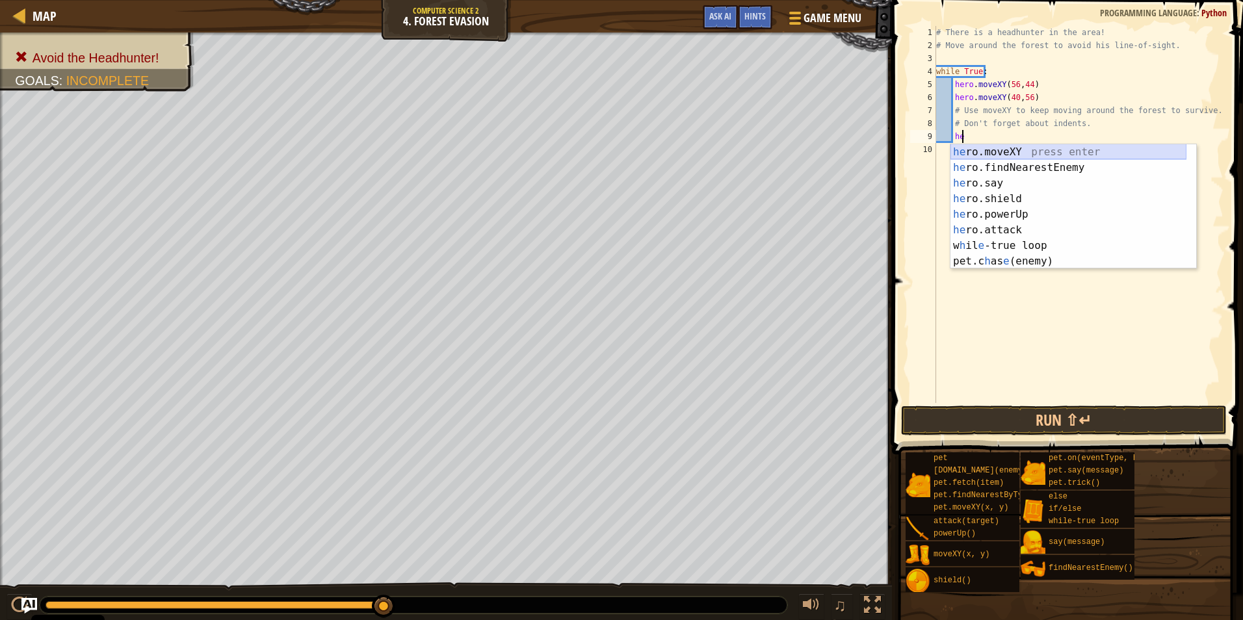
click at [1033, 152] on div "he ro.moveXY press enter he ro.findNearestEnemy press enter he ro.say press ent…" at bounding box center [1068, 222] width 236 height 156
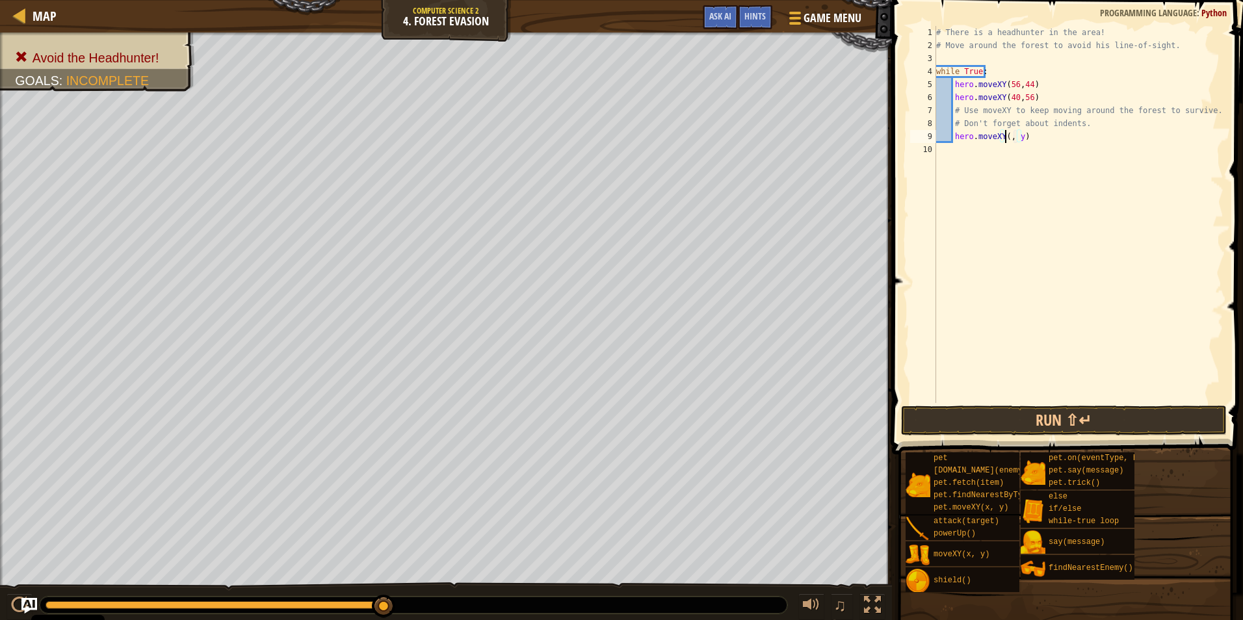
scroll to position [6, 6]
click at [1025, 141] on div "# There is a headhunter in the area! # Move around the forest to avoid his line…" at bounding box center [1079, 227] width 290 height 403
type textarea "hero.moveXY(23, 45)"
click at [997, 421] on button "Run ⇧↵" at bounding box center [1064, 421] width 326 height 30
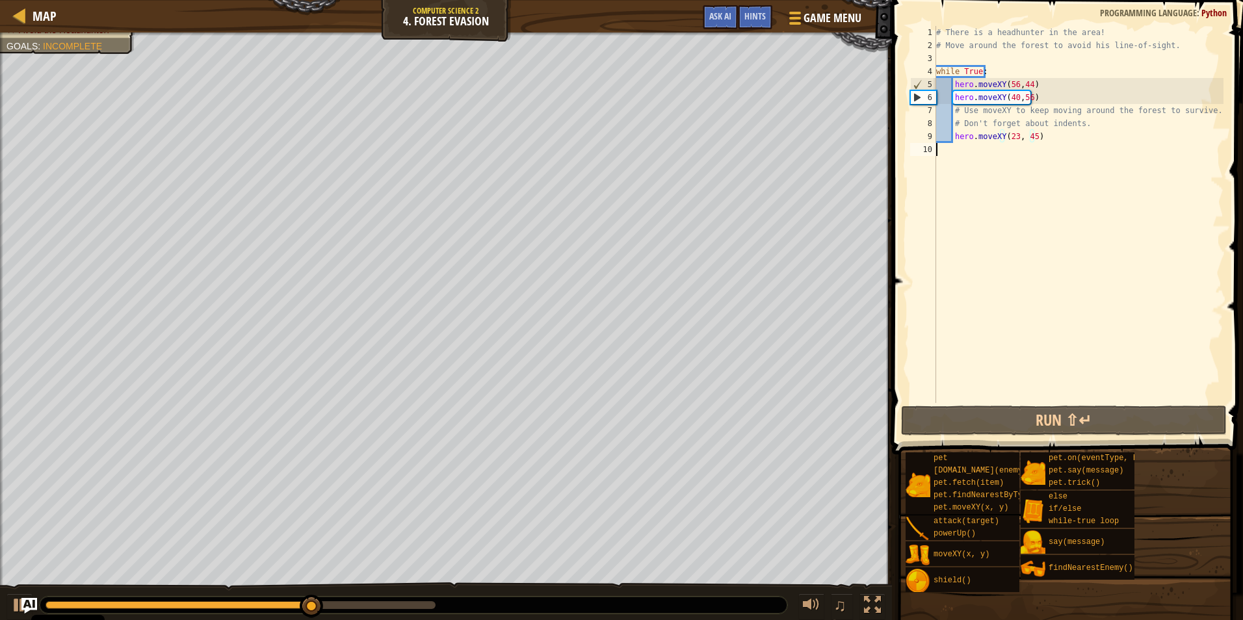
click at [959, 151] on div "# There is a headhunter in the area! # Move around the forest to avoid his line…" at bounding box center [1079, 227] width 290 height 403
click at [973, 144] on div "# There is a headhunter in the area! # Move around the forest to avoid his line…" at bounding box center [1079, 227] width 290 height 403
click at [954, 158] on div "# There is a headhunter in the area! # Move around the forest to avoid his line…" at bounding box center [1079, 227] width 290 height 403
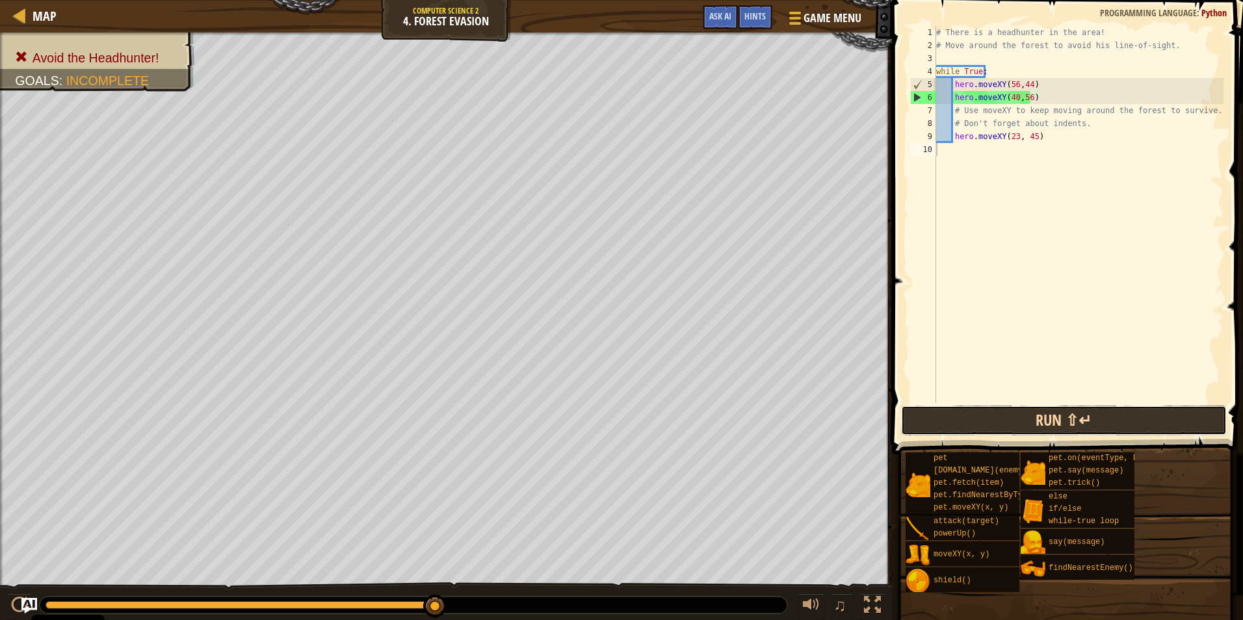
click at [1145, 421] on button "Run ⇧↵" at bounding box center [1064, 421] width 326 height 30
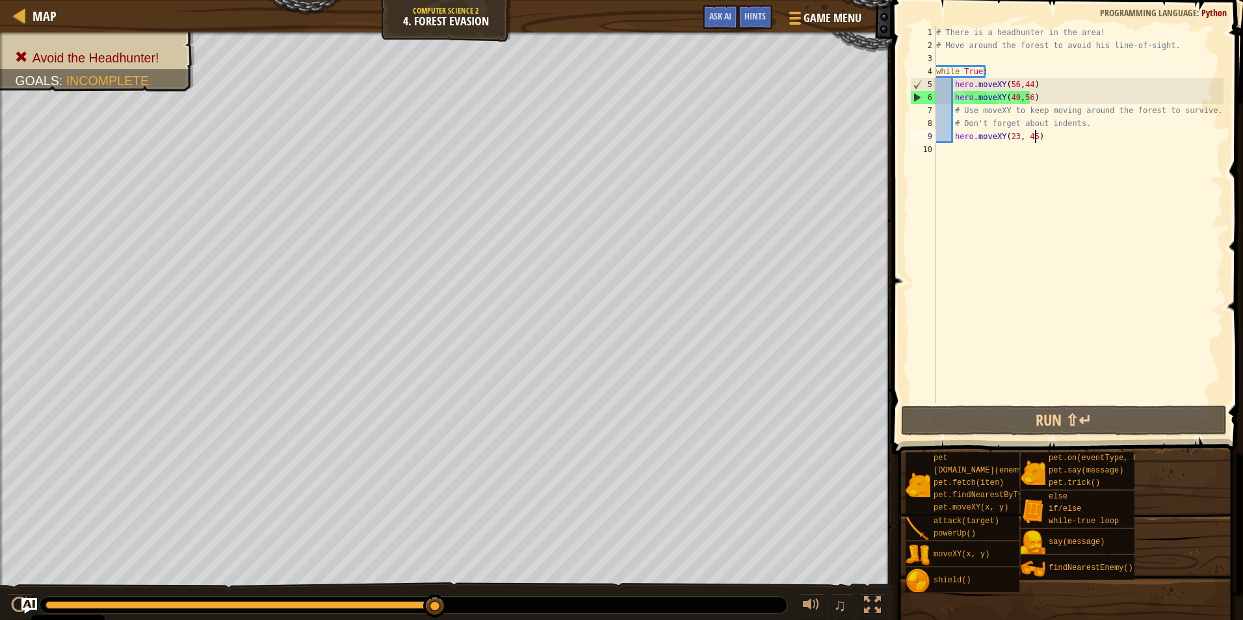
click at [1041, 140] on div "# There is a headhunter in the area! # Move around the forest to avoid his line…" at bounding box center [1079, 227] width 290 height 403
type textarea "hero.moveXY(23, 45)"
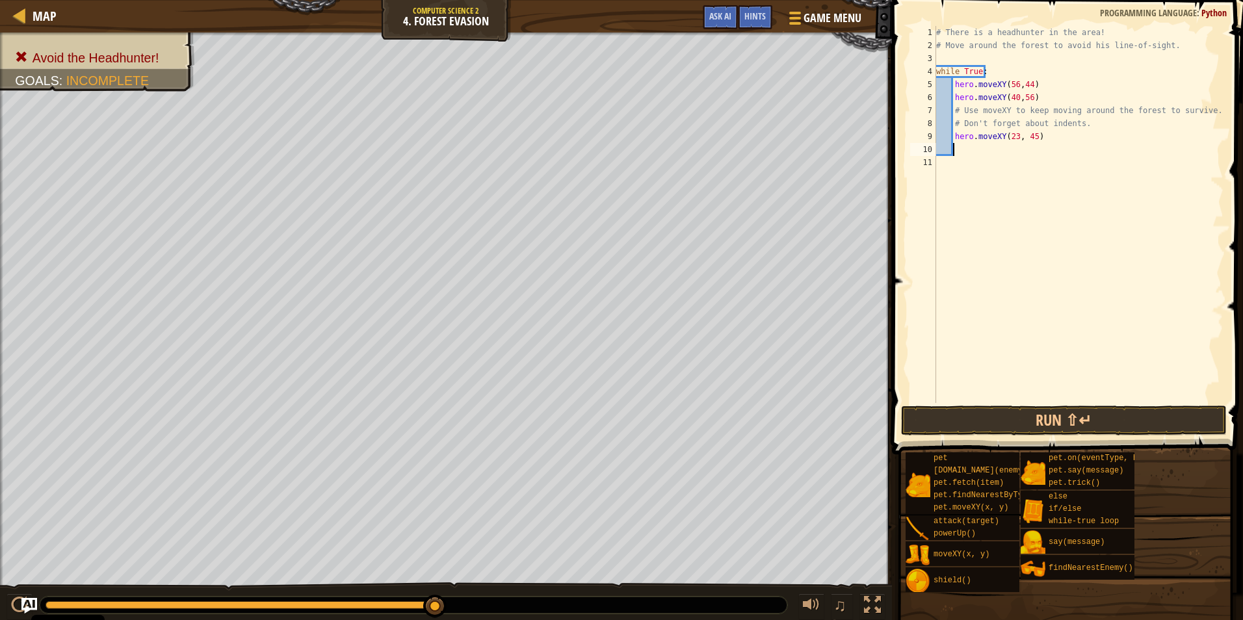
scroll to position [6, 1]
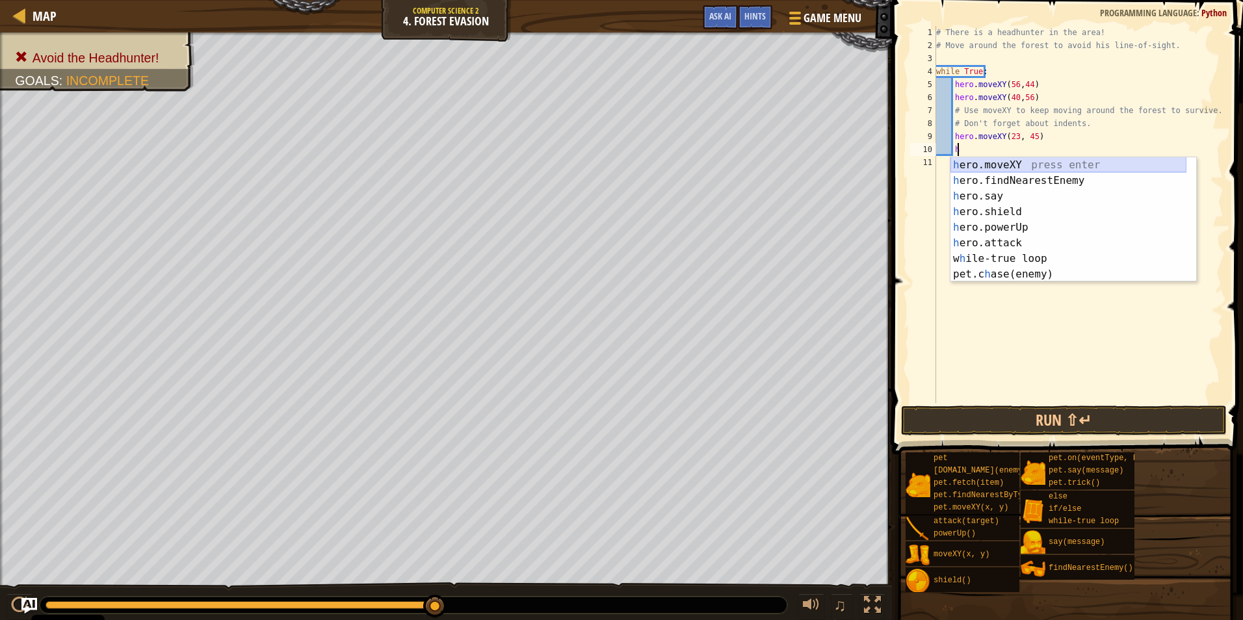
click at [1005, 164] on div "h ero.moveXY press enter h ero.findNearestEnemy press enter h ero.say press ent…" at bounding box center [1068, 235] width 236 height 156
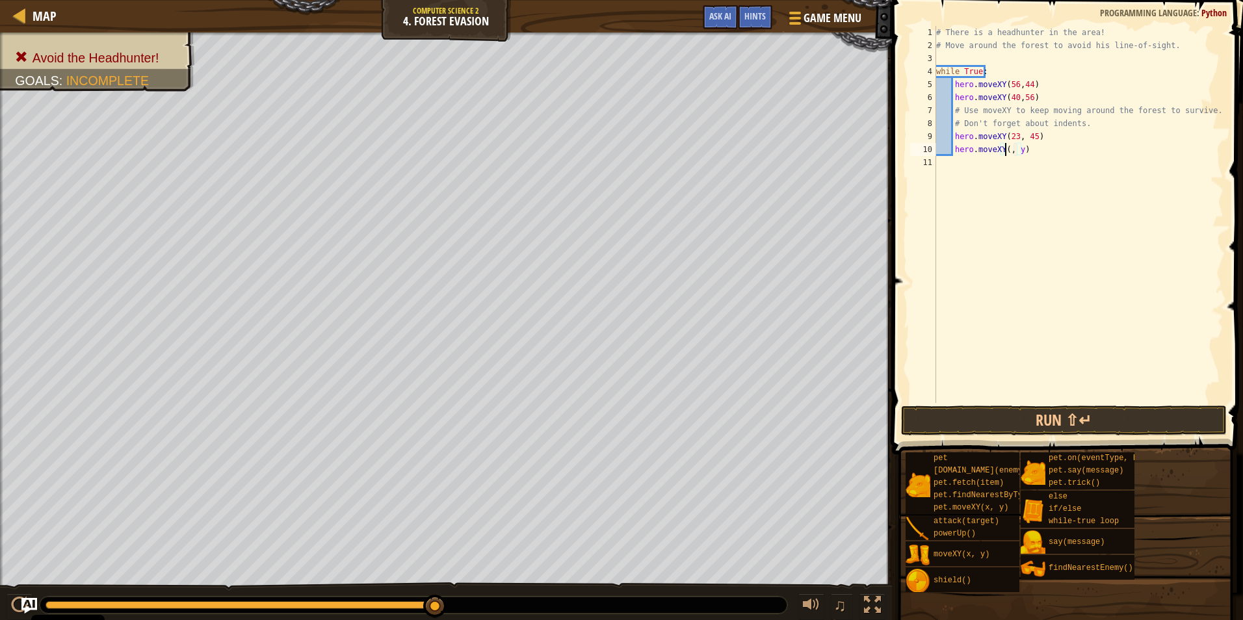
scroll to position [6, 6]
click at [1025, 153] on div "# There is a headhunter in the area! # Move around the forest to avoid his line…" at bounding box center [1079, 227] width 290 height 403
click at [969, 157] on div "# There is a headhunter in the area! # Move around the forest to avoid his line…" at bounding box center [1079, 227] width 290 height 403
type textarea "hero.moveXY(24, 24)"
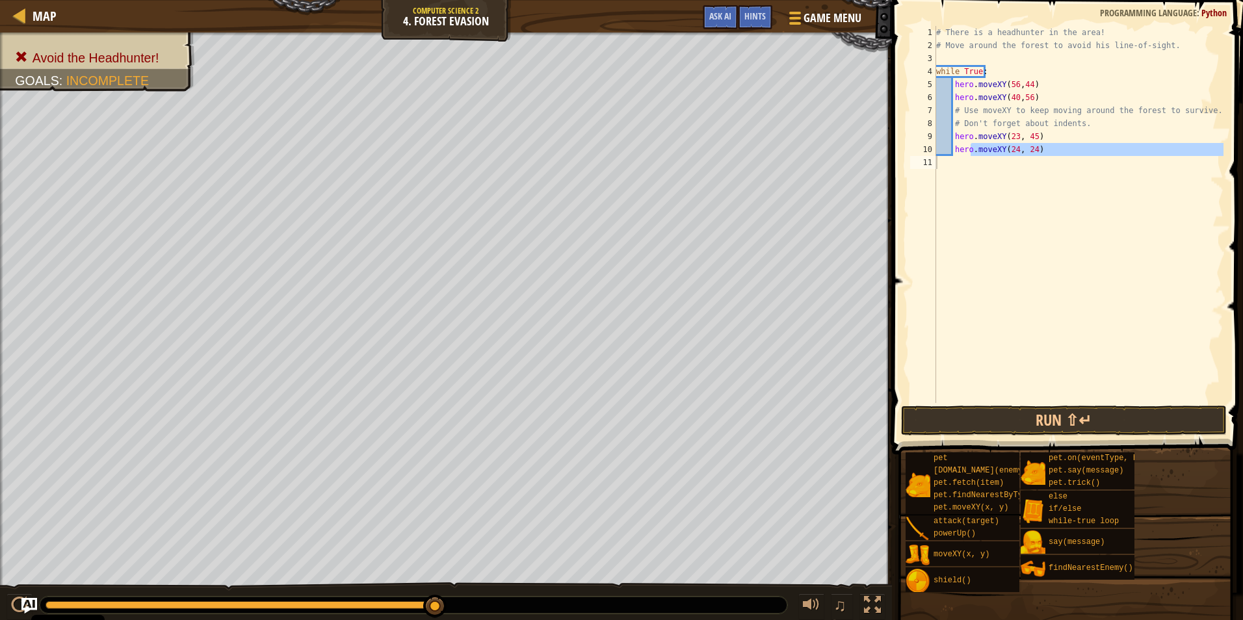
click at [959, 163] on div "# There is a headhunter in the area! # Move around the forest to avoid his line…" at bounding box center [1079, 214] width 290 height 377
click at [959, 163] on div "# There is a headhunter in the area! # Move around the forest to avoid his line…" at bounding box center [1079, 227] width 290 height 403
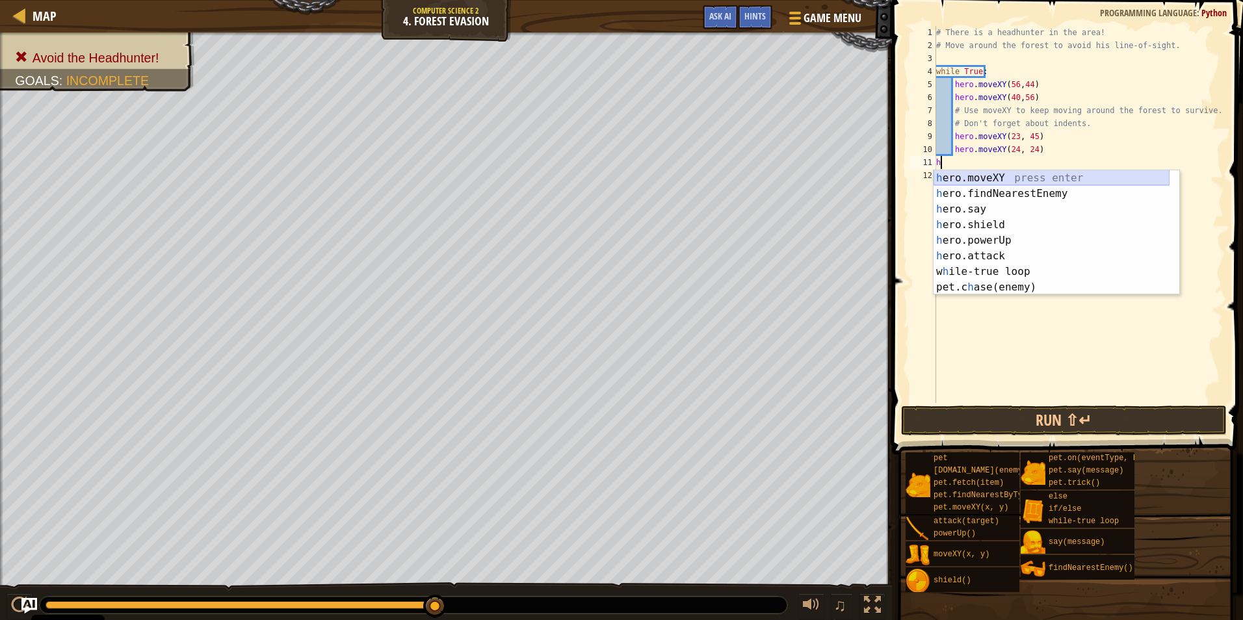
click at [1018, 179] on div "h ero.moveXY press enter h ero.findNearestEnemy press enter h ero.say press ent…" at bounding box center [1052, 248] width 236 height 156
type textarea "hero.moveXY(x, y)"
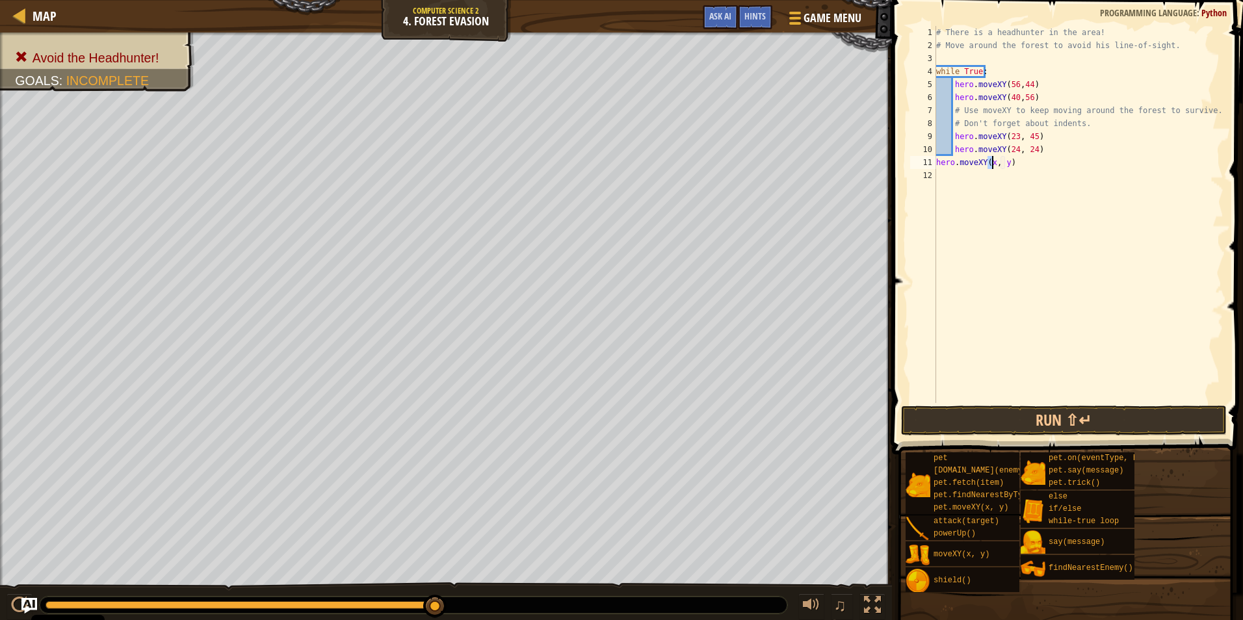
click at [1017, 170] on div "# There is a headhunter in the area! # Move around the forest to avoid his line…" at bounding box center [1079, 227] width 290 height 403
click at [1017, 162] on div "# There is a headhunter in the area! # Move around the forest to avoid his line…" at bounding box center [1079, 227] width 290 height 403
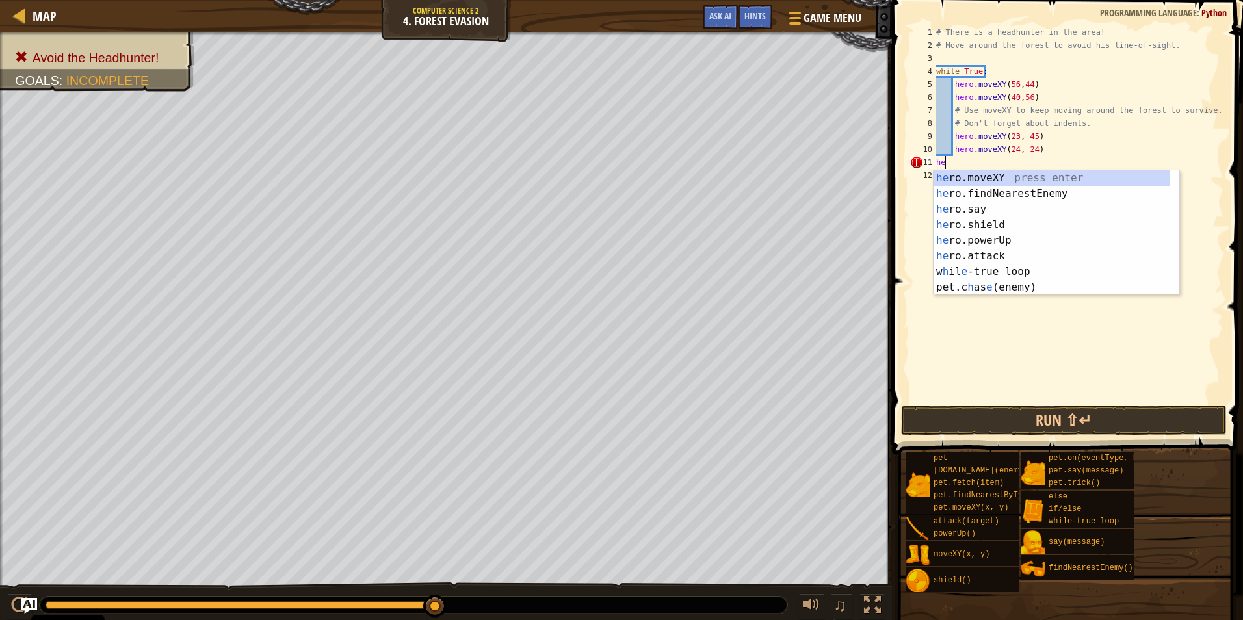
type textarea "h"
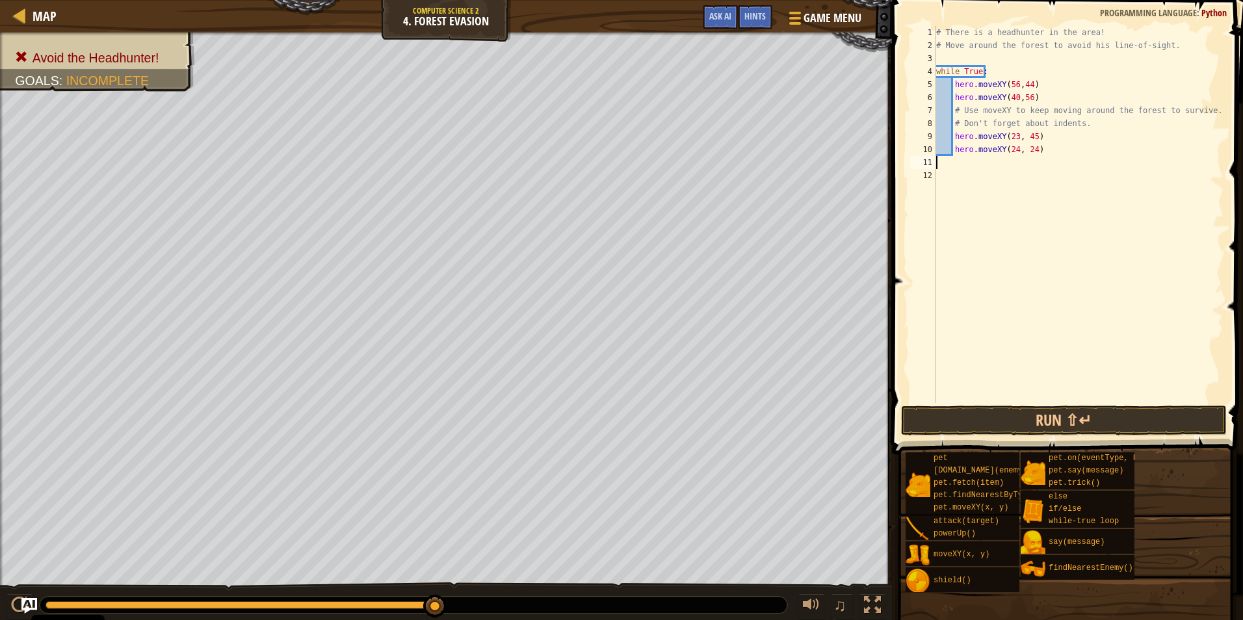
click at [959, 163] on div "# There is a headhunter in the area! # Move around the forest to avoid his line…" at bounding box center [1079, 227] width 290 height 403
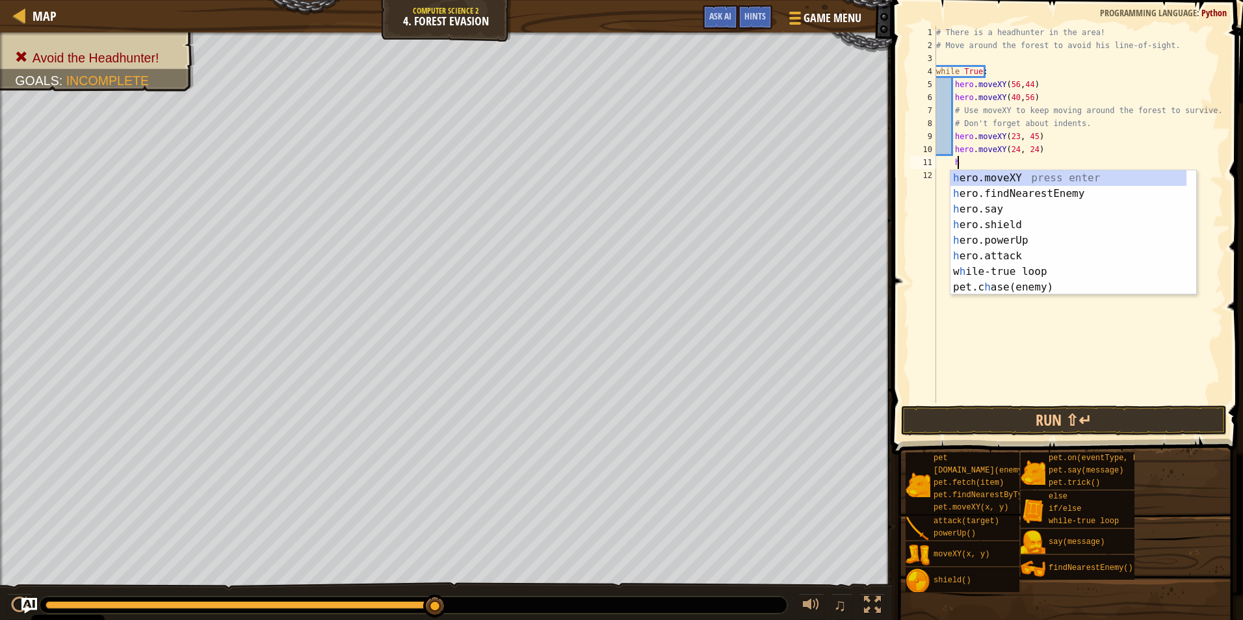
scroll to position [6, 1]
click at [1058, 177] on div "her o.moveXY press enter her o.findNearestEnemy press enter her o.say press ent…" at bounding box center [1073, 248] width 246 height 156
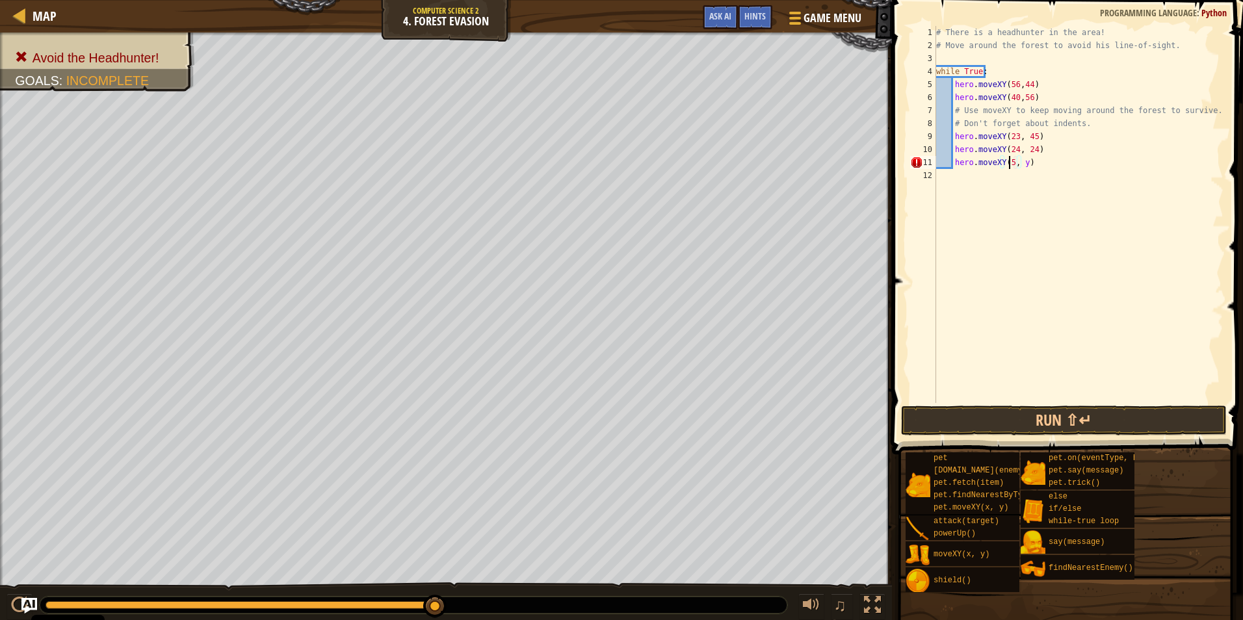
scroll to position [6, 6]
click at [1025, 165] on div "# There is a headhunter in the area! # Move around the forest to avoid his line…" at bounding box center [1079, 227] width 290 height 403
type textarea "hero.moveXY(56, 25)"
click at [1066, 410] on button "Run ⇧↵" at bounding box center [1064, 421] width 326 height 30
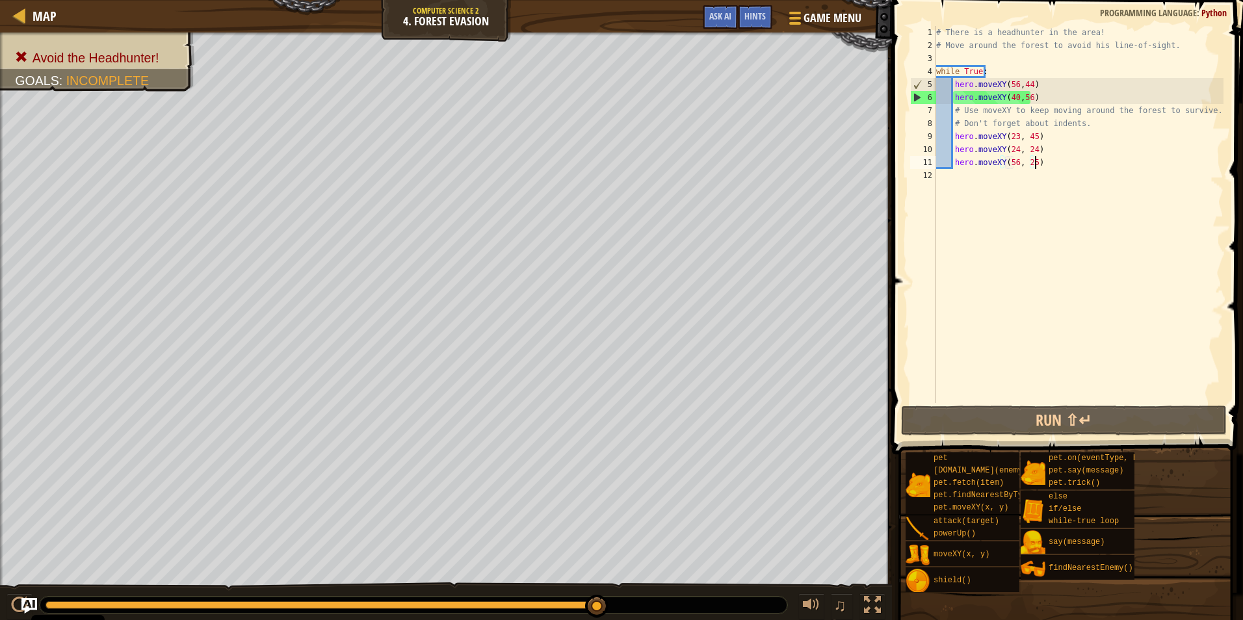
click at [1042, 159] on div "# There is a headhunter in the area! # Move around the forest to avoid his line…" at bounding box center [1079, 227] width 290 height 403
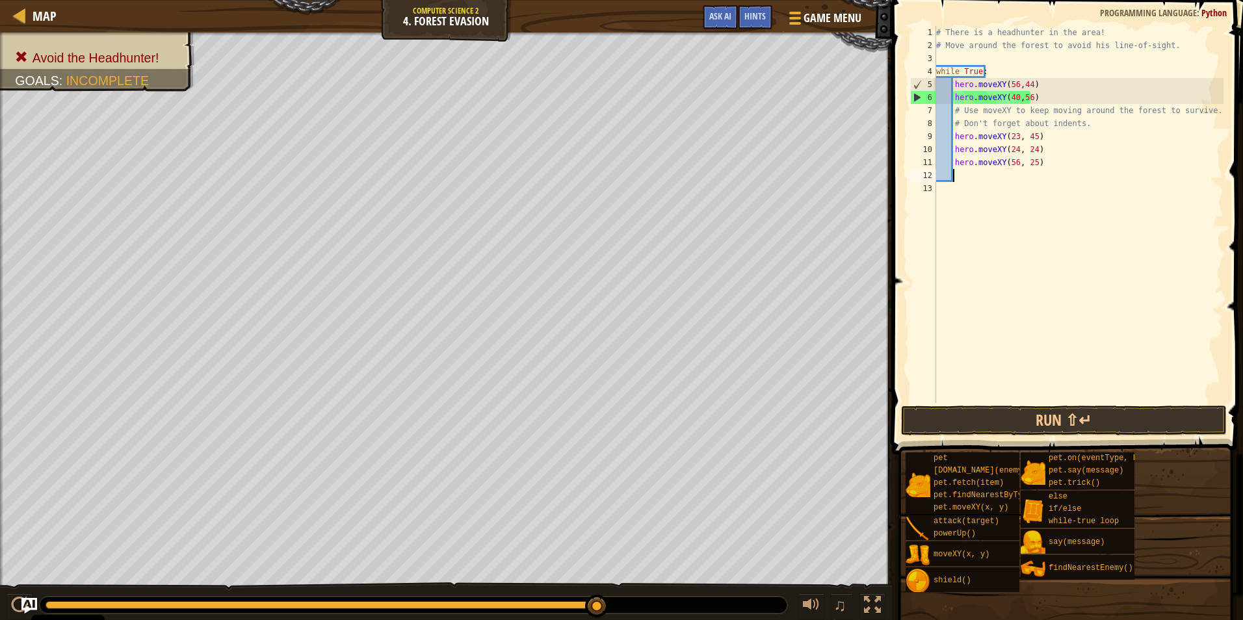
scroll to position [6, 1]
click at [957, 153] on div "# There is a headhunter in the area! # Move around the forest to avoid his line…" at bounding box center [1079, 227] width 290 height 403
type textarea "hero.moveXY(24, 24)"
click at [1045, 150] on div "# There is a headhunter in the area! # Move around the forest to avoid his line…" at bounding box center [1079, 227] width 290 height 403
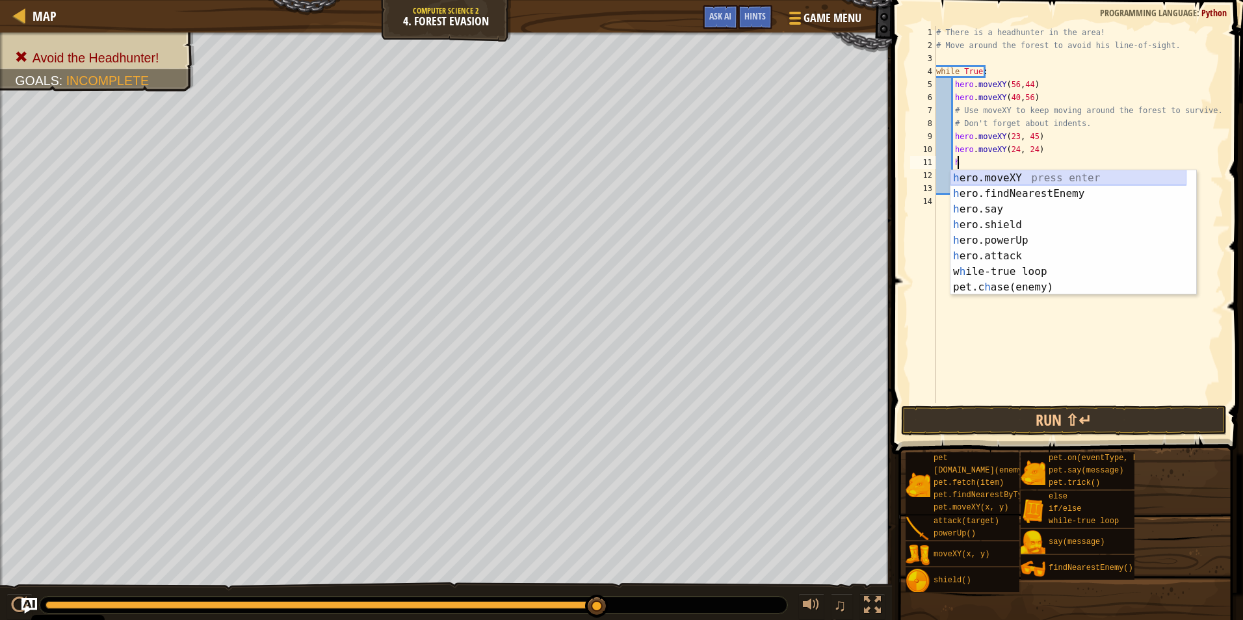
click at [1051, 179] on div "h ero.moveXY press enter h ero.findNearestEnemy press enter h ero.say press ent…" at bounding box center [1068, 248] width 236 height 156
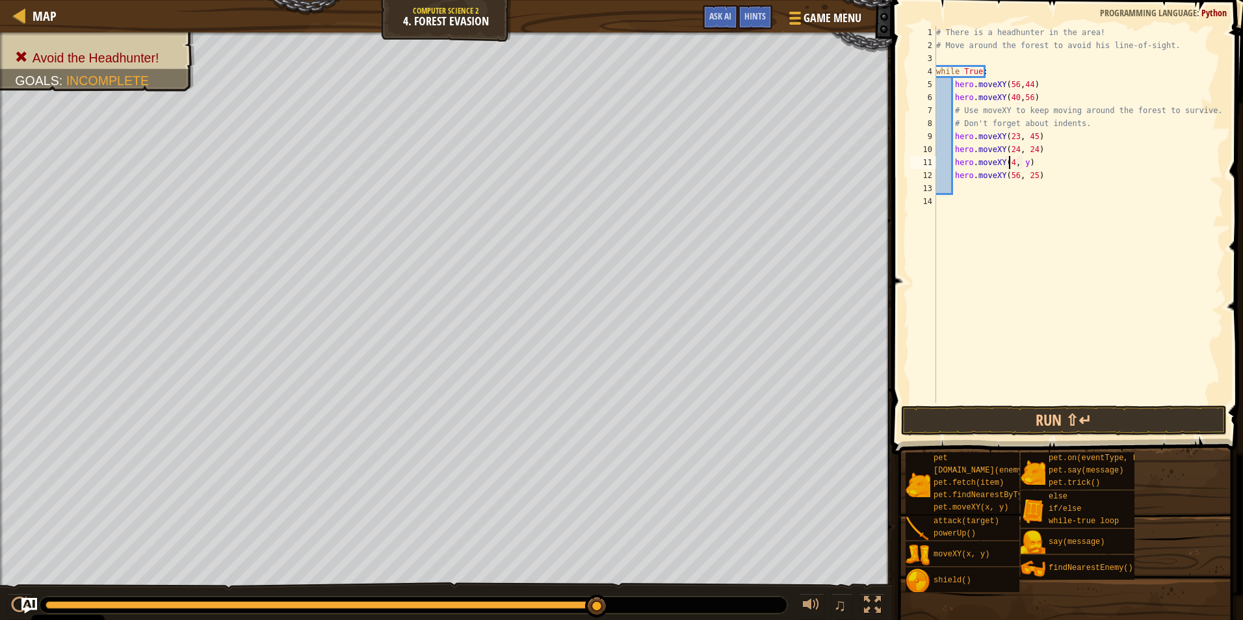
scroll to position [6, 6]
click at [1024, 166] on div "# There is a headhunter in the area! # Move around the forest to avoid his line…" at bounding box center [1079, 227] width 290 height 403
type textarea "hero.moveXY(40, 13)"
click at [1129, 416] on button "Run ⇧↵" at bounding box center [1064, 421] width 326 height 30
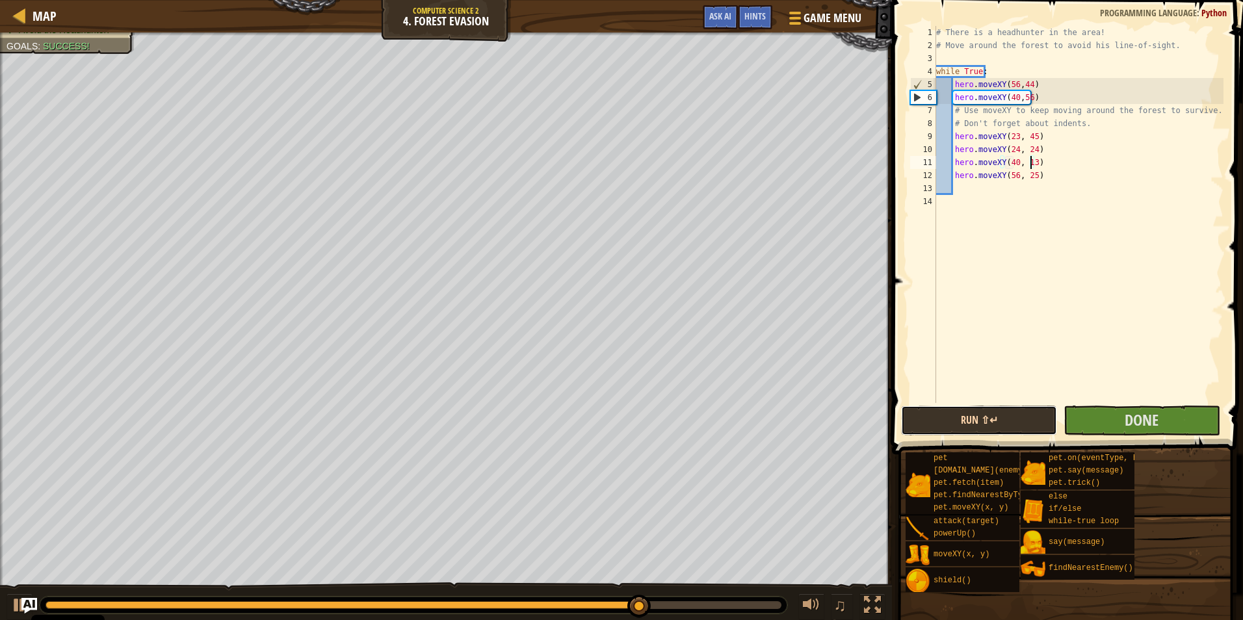
click at [993, 429] on button "Run ⇧↵" at bounding box center [979, 421] width 156 height 30
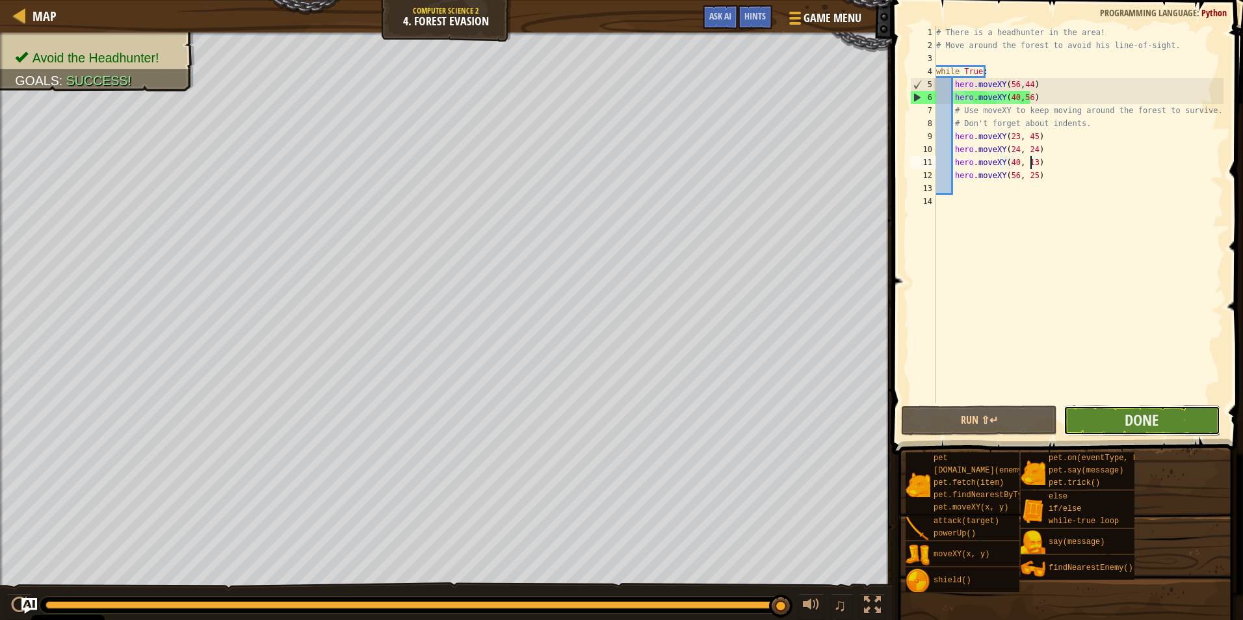
click at [1081, 430] on button "Done" at bounding box center [1142, 421] width 156 height 30
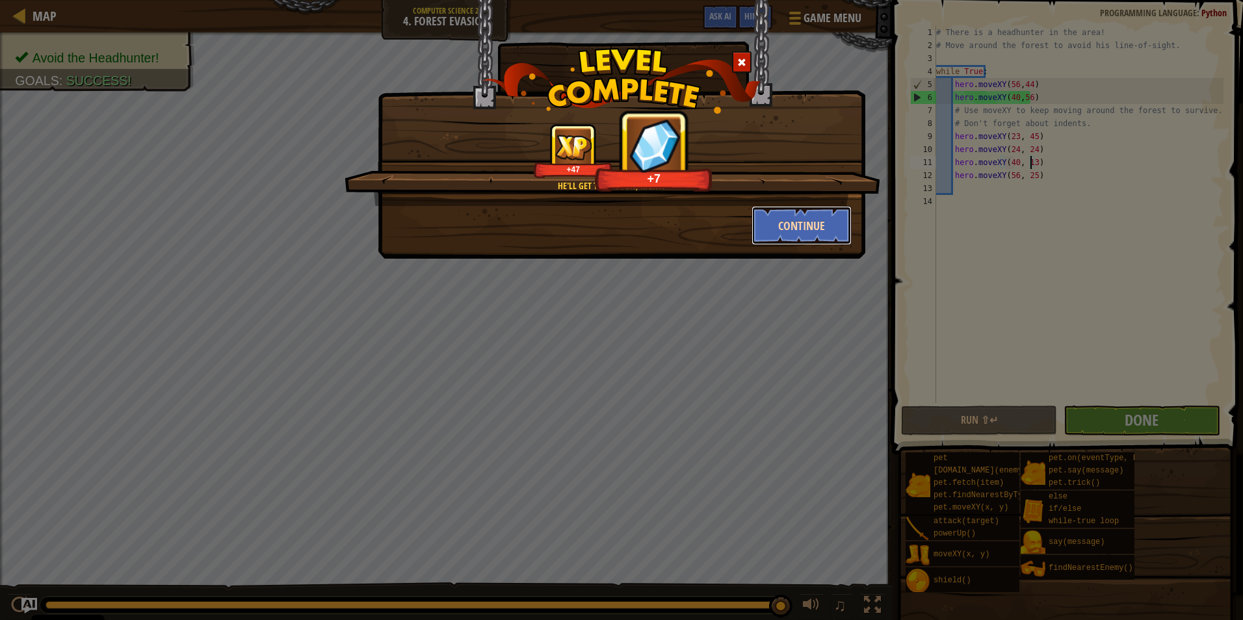
click at [784, 221] on button "Continue" at bounding box center [802, 225] width 101 height 39
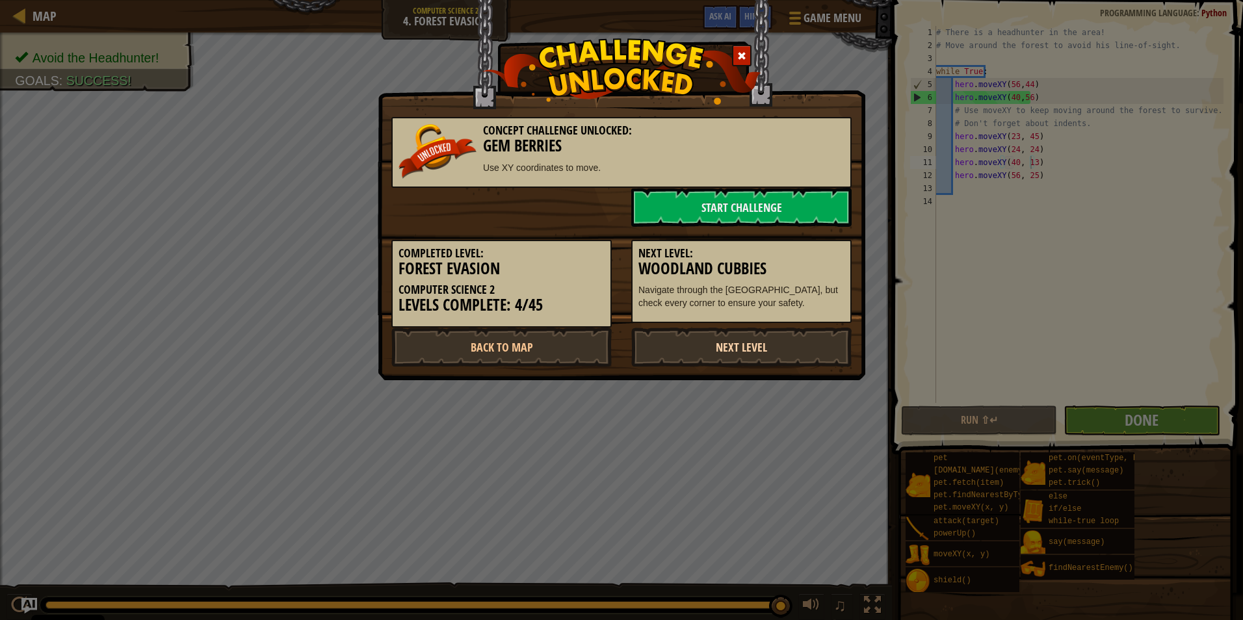
click at [792, 363] on link "Next Level" at bounding box center [741, 347] width 220 height 39
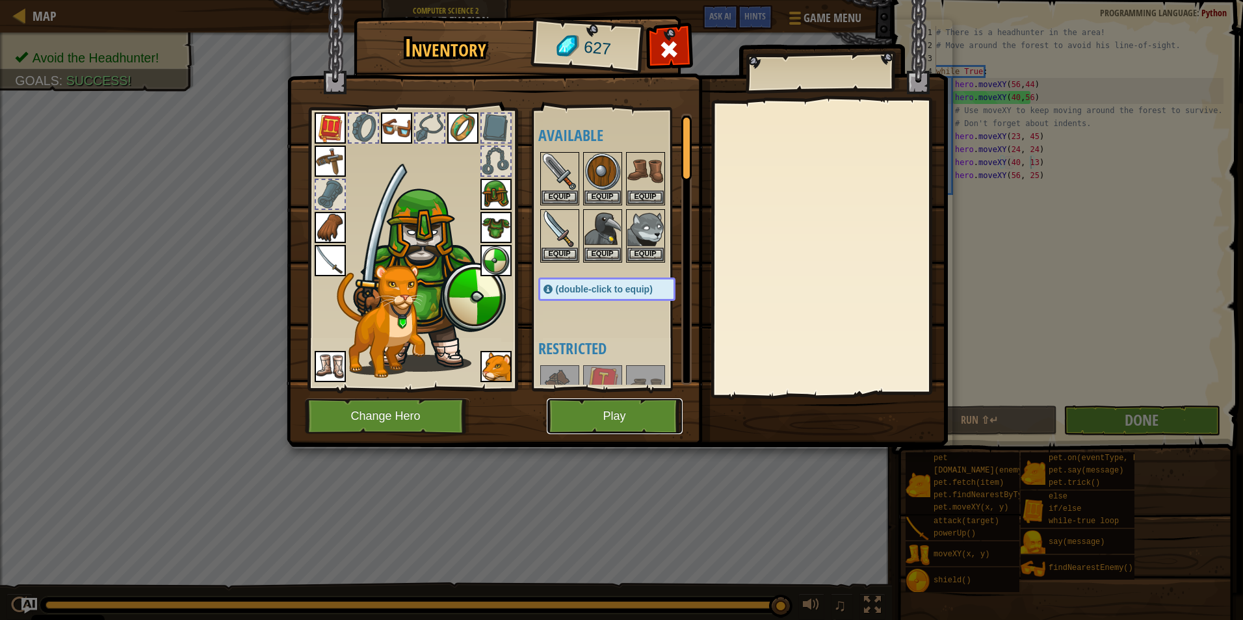
click at [647, 406] on button "Play" at bounding box center [615, 417] width 136 height 36
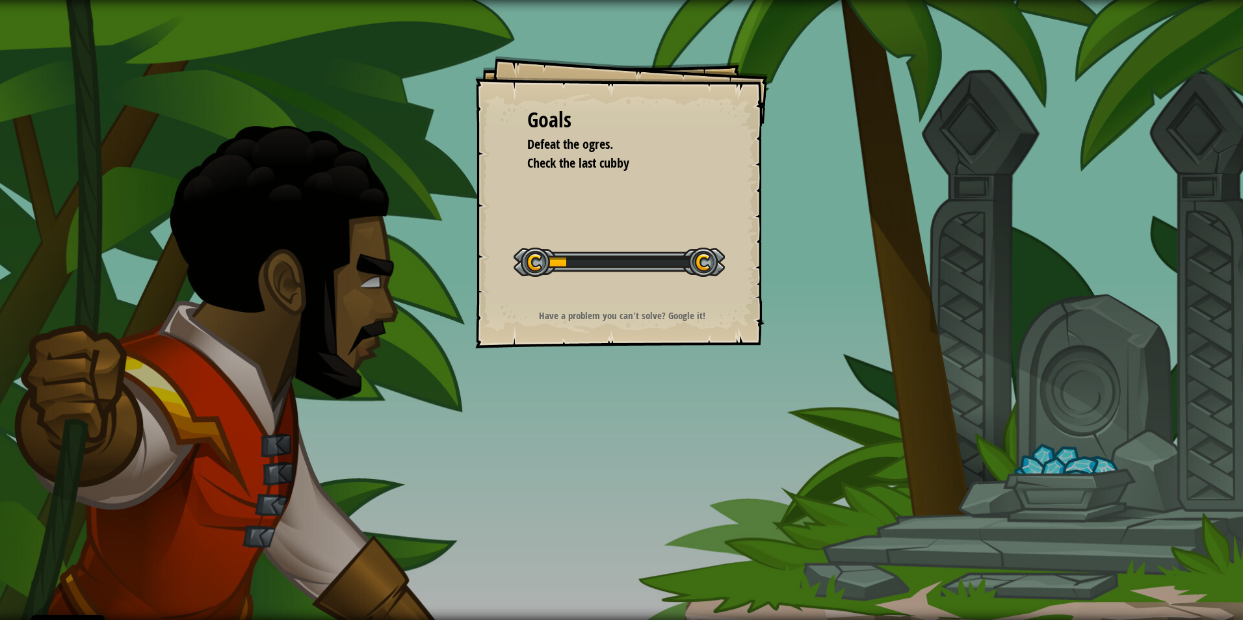
click at [714, 313] on div "Have a problem you can't solve? Google it!" at bounding box center [621, 316] width 261 height 14
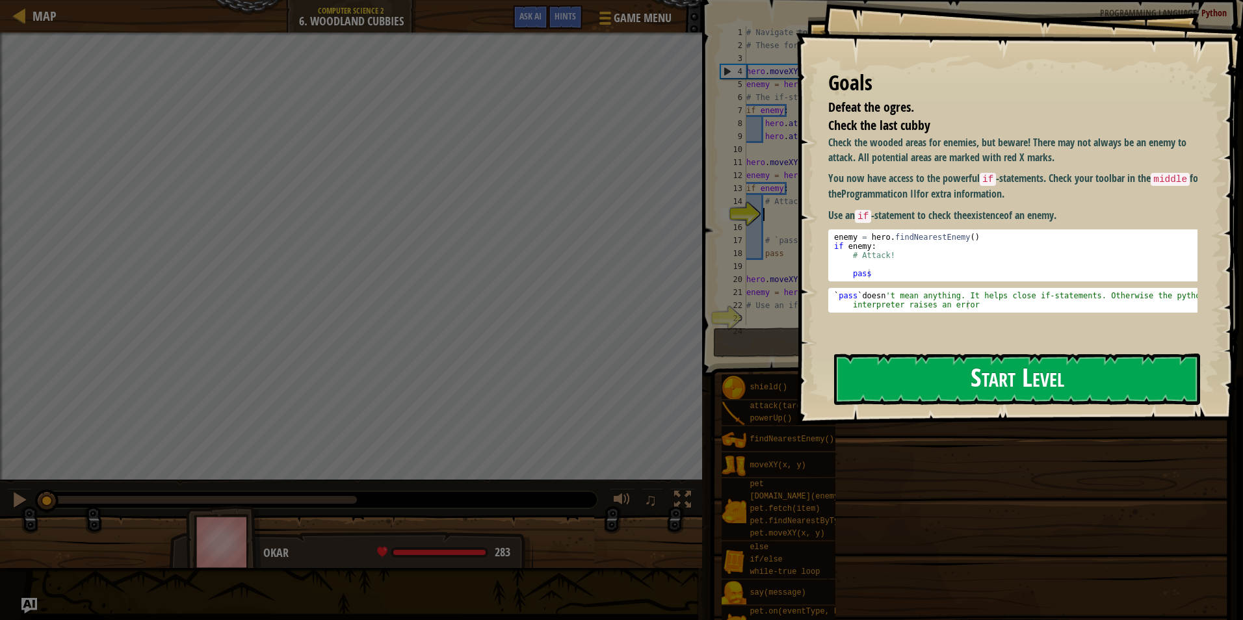
click at [1001, 384] on button "Start Level" at bounding box center [1017, 379] width 366 height 51
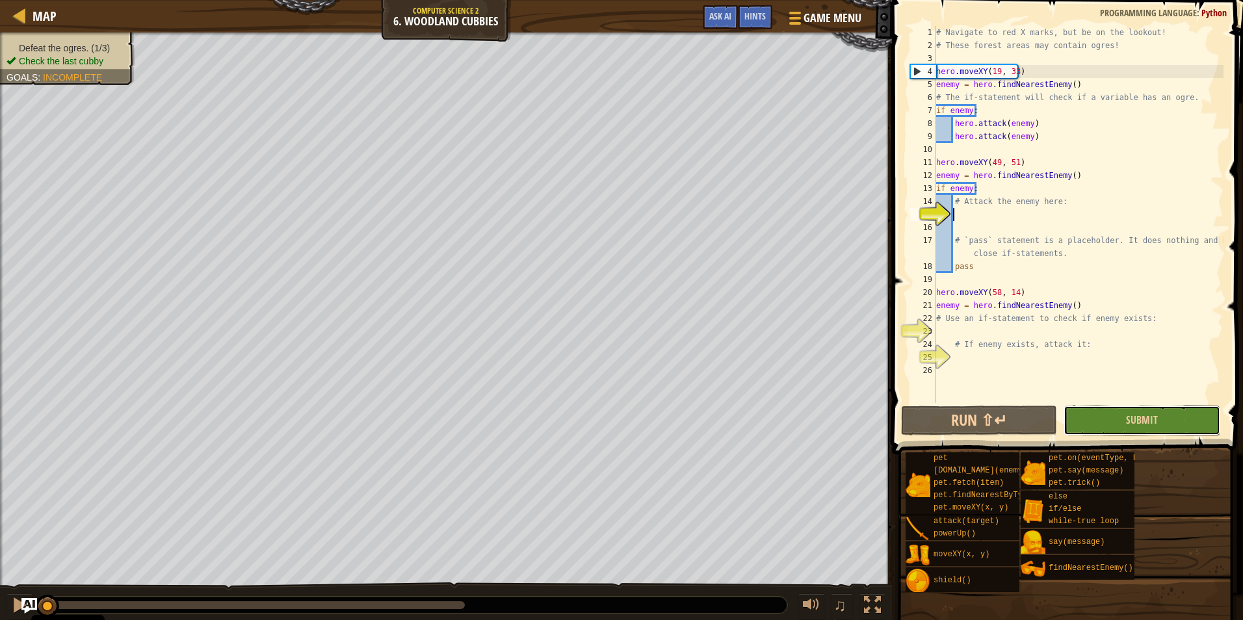
click at [1175, 426] on button "Submit" at bounding box center [1142, 421] width 156 height 30
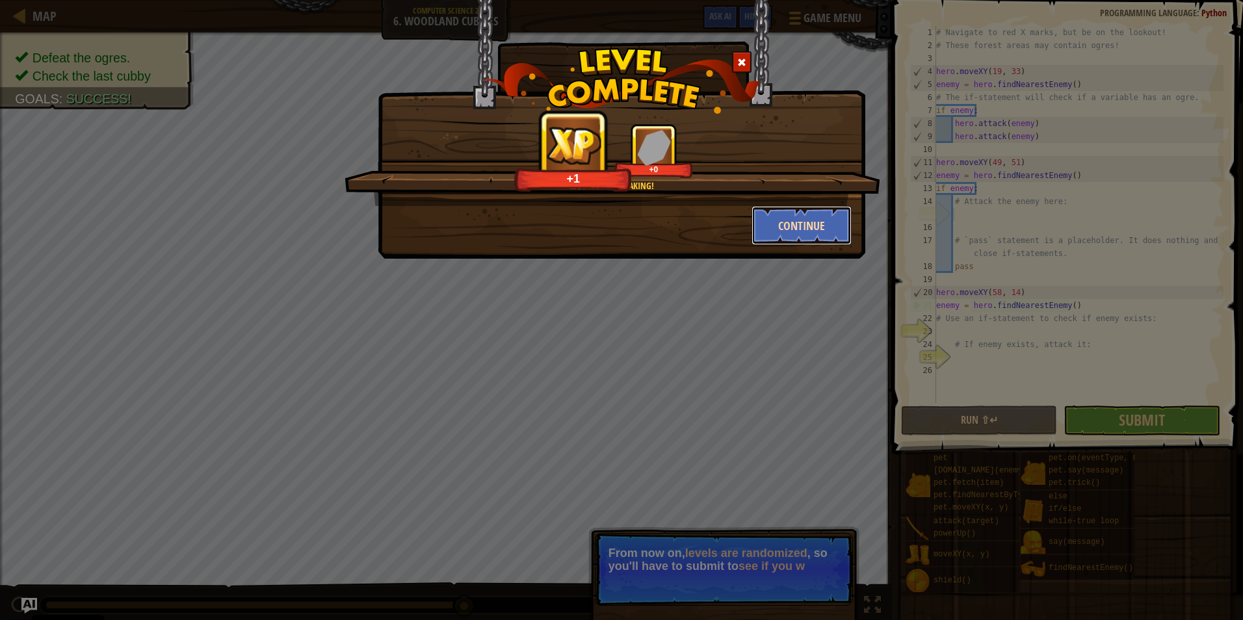
click at [803, 221] on button "Continue" at bounding box center [802, 225] width 101 height 39
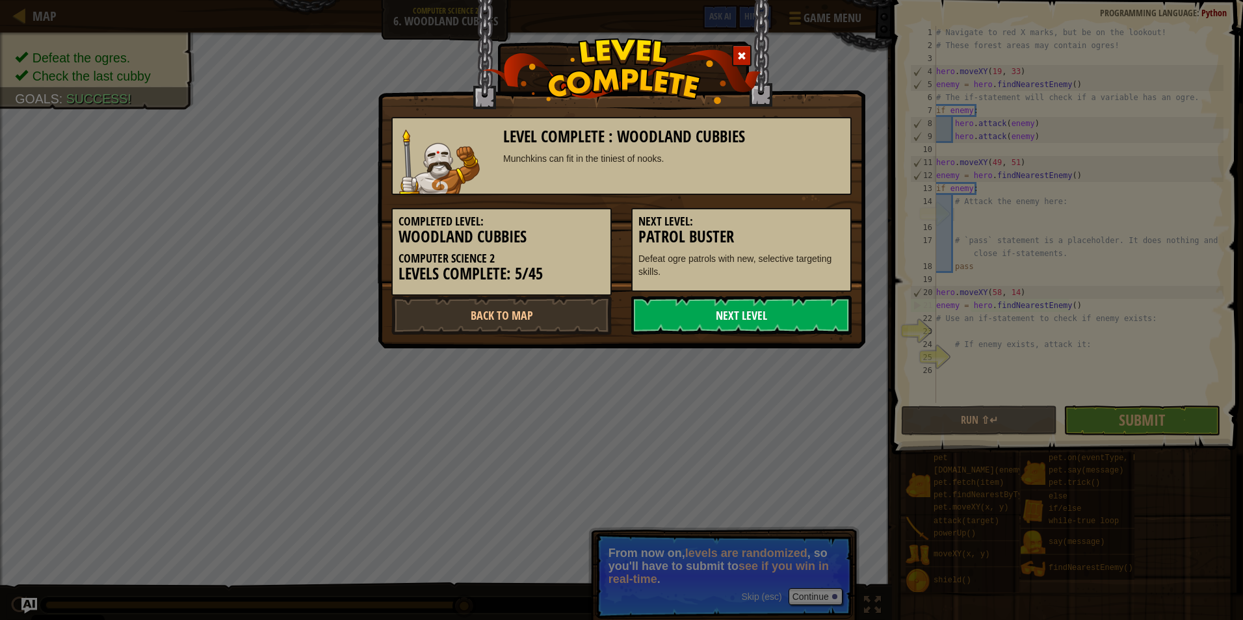
click at [815, 321] on link "Next Level" at bounding box center [741, 315] width 220 height 39
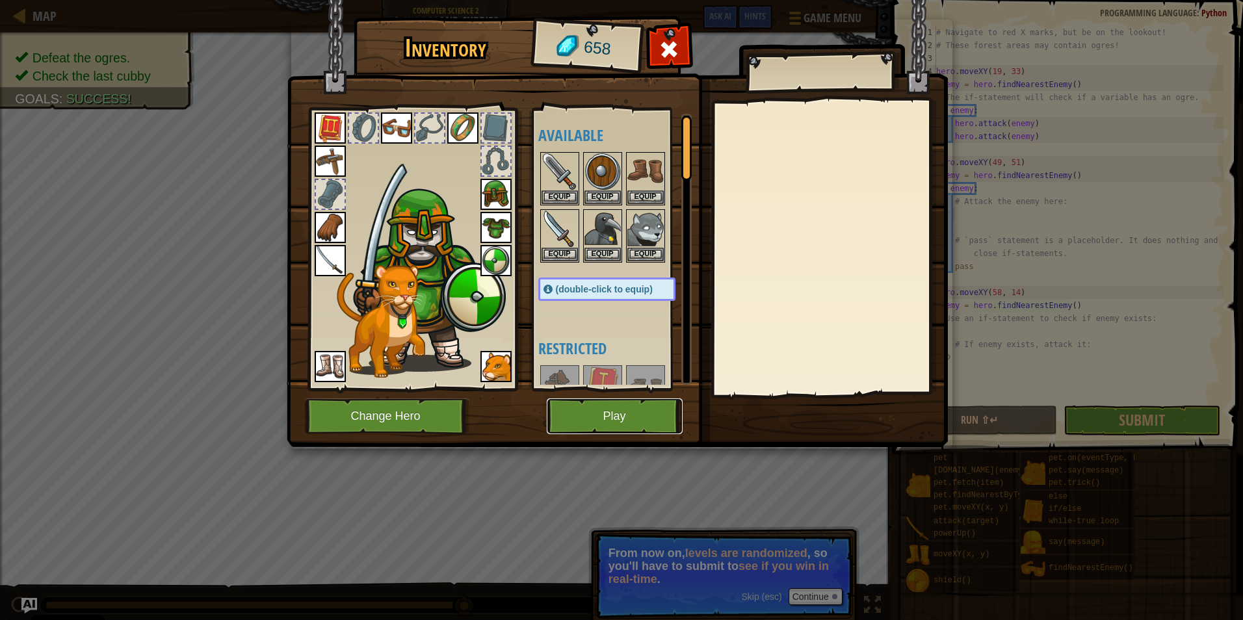
click at [647, 426] on button "Play" at bounding box center [615, 417] width 136 height 36
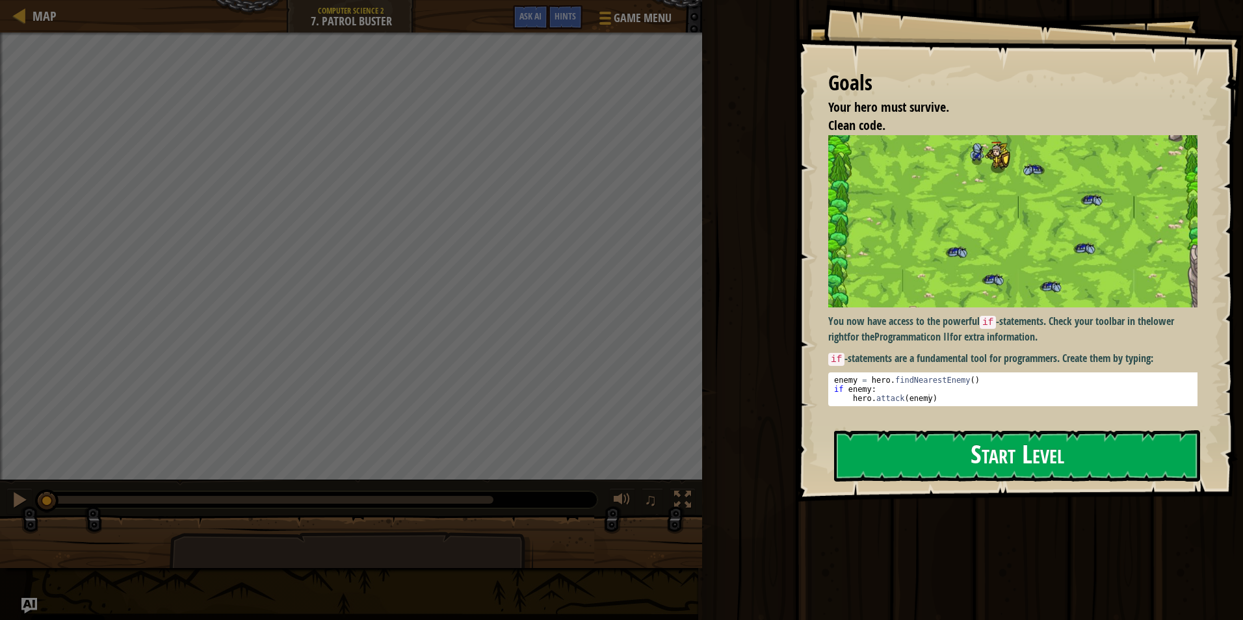
click at [995, 458] on button "Start Level" at bounding box center [1017, 455] width 366 height 51
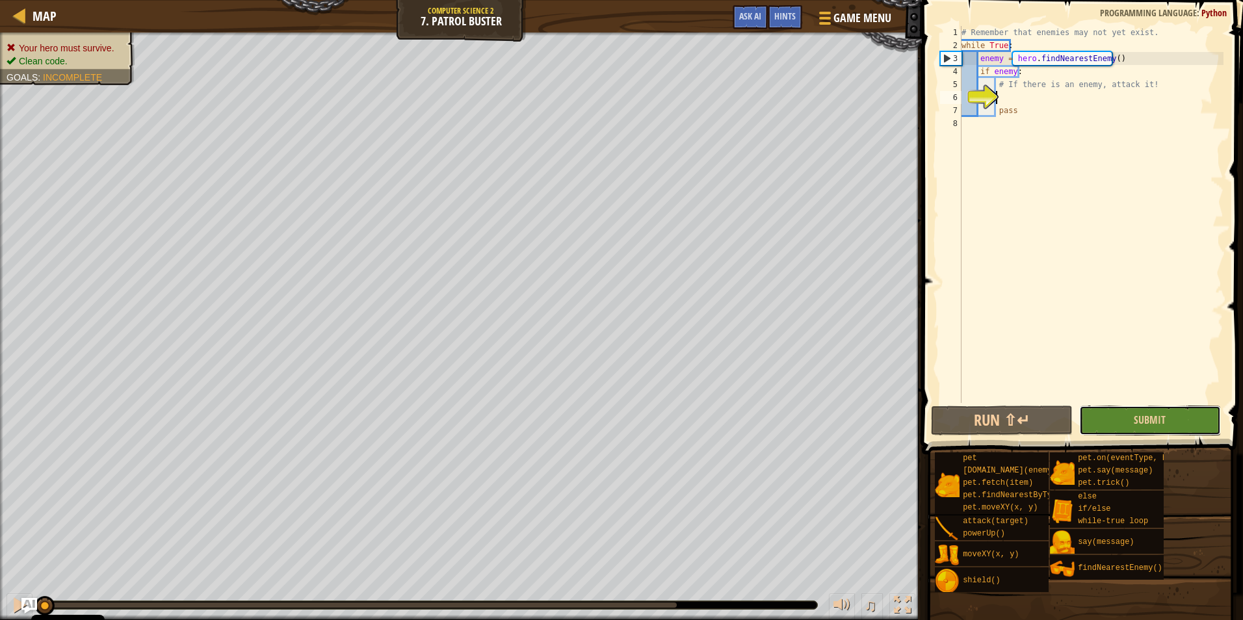
click at [1115, 425] on button "Submit" at bounding box center [1150, 421] width 142 height 30
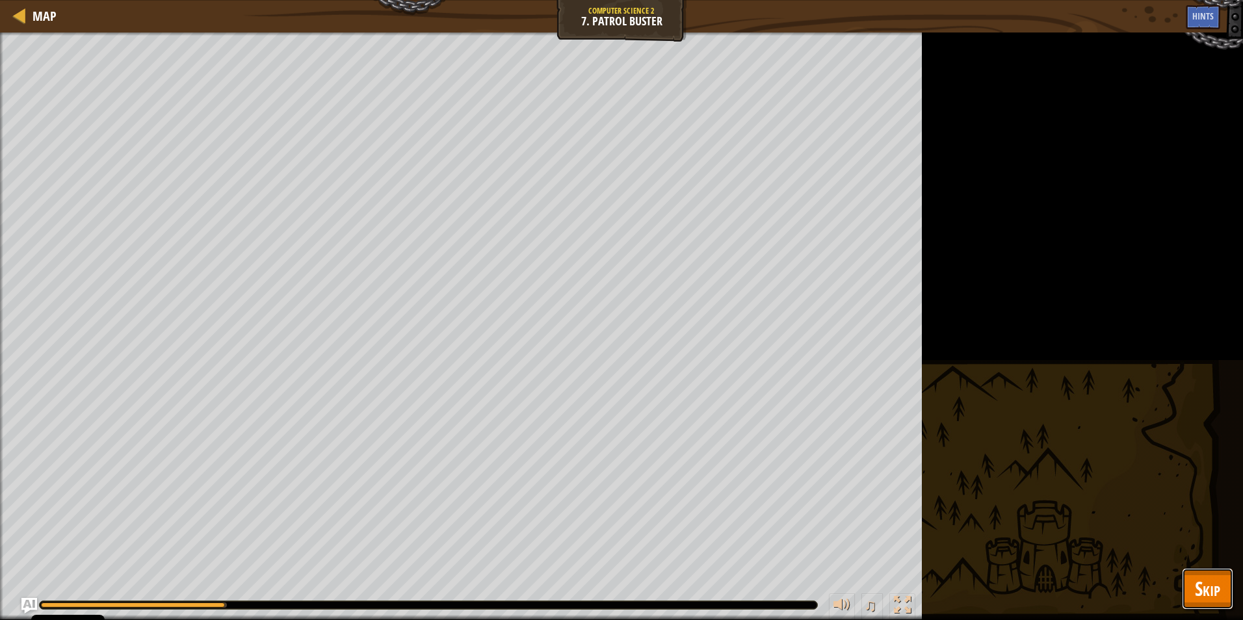
click at [1219, 579] on span "Skip" at bounding box center [1207, 588] width 25 height 27
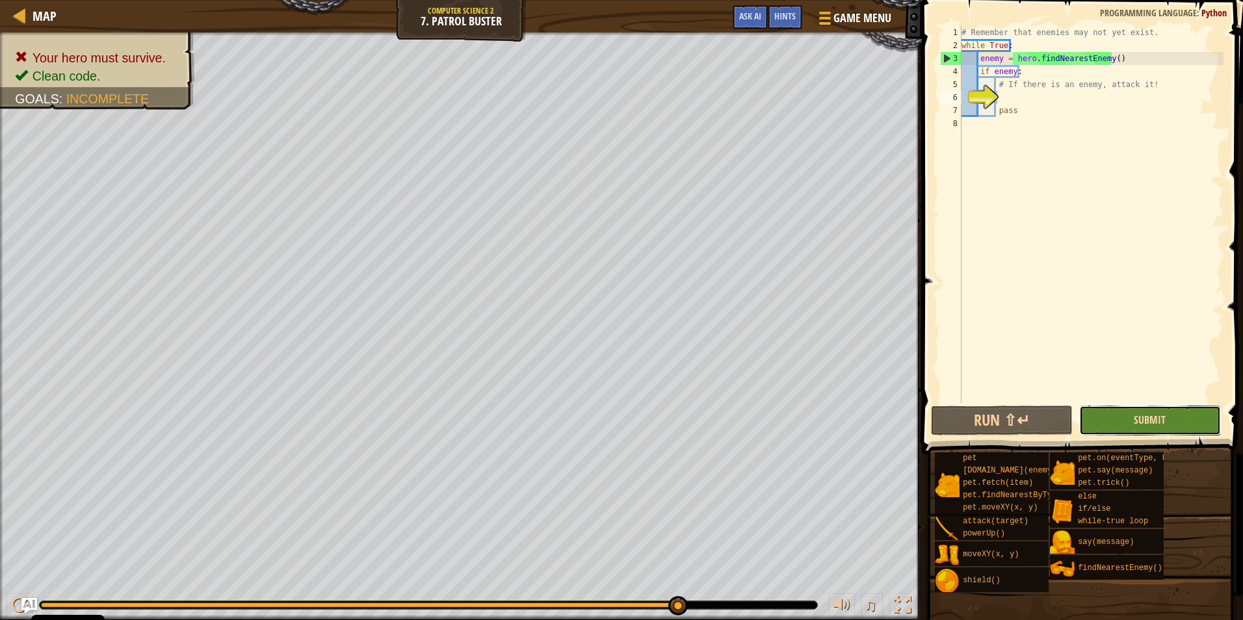
click at [1159, 419] on span "Submit" at bounding box center [1150, 420] width 32 height 14
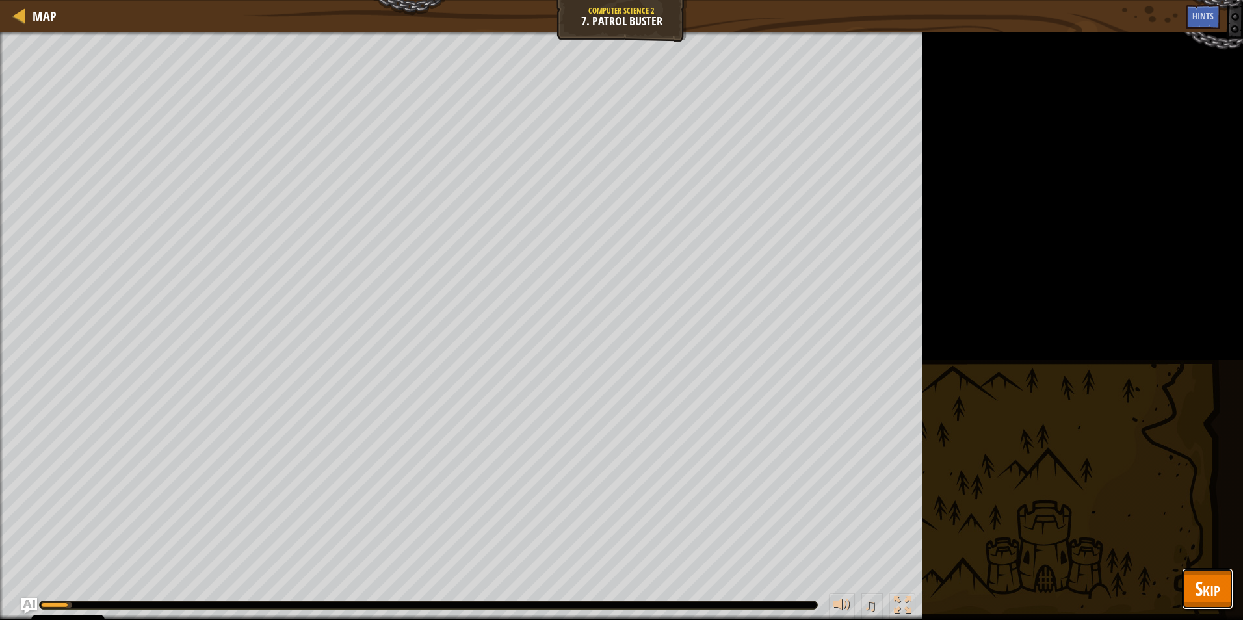
click at [1219, 604] on button "Skip" at bounding box center [1207, 589] width 51 height 42
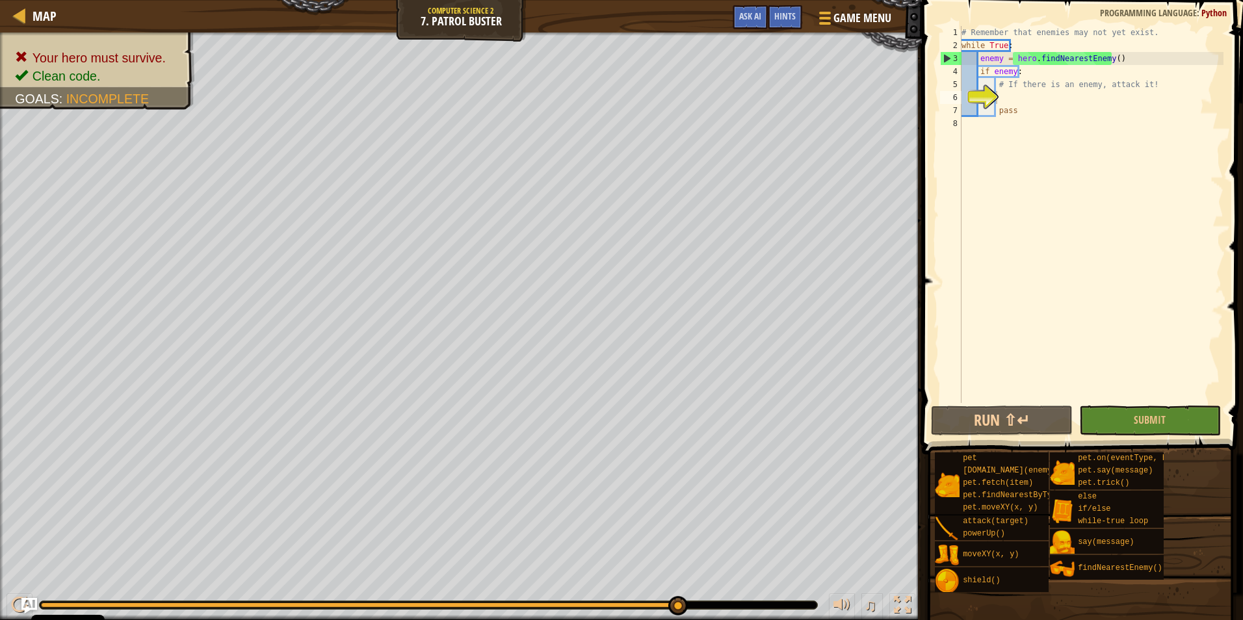
click at [1001, 95] on div "# Remember that enemies may not yet exist. while True : enemy = hero . findNear…" at bounding box center [1091, 227] width 265 height 403
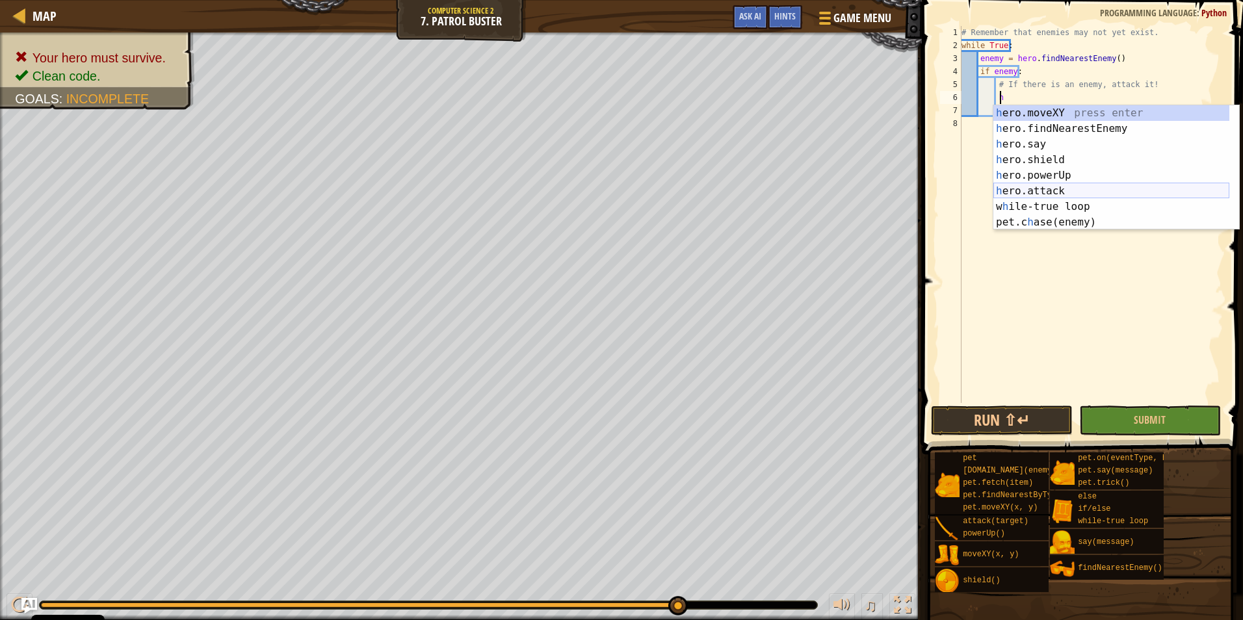
drag, startPoint x: 1061, startPoint y: 191, endPoint x: 1064, endPoint y: 214, distance: 22.9
click at [1060, 193] on div "h ero.moveXY press enter h ero.findNearestEnemy press enter h ero.say press ent…" at bounding box center [1111, 183] width 236 height 156
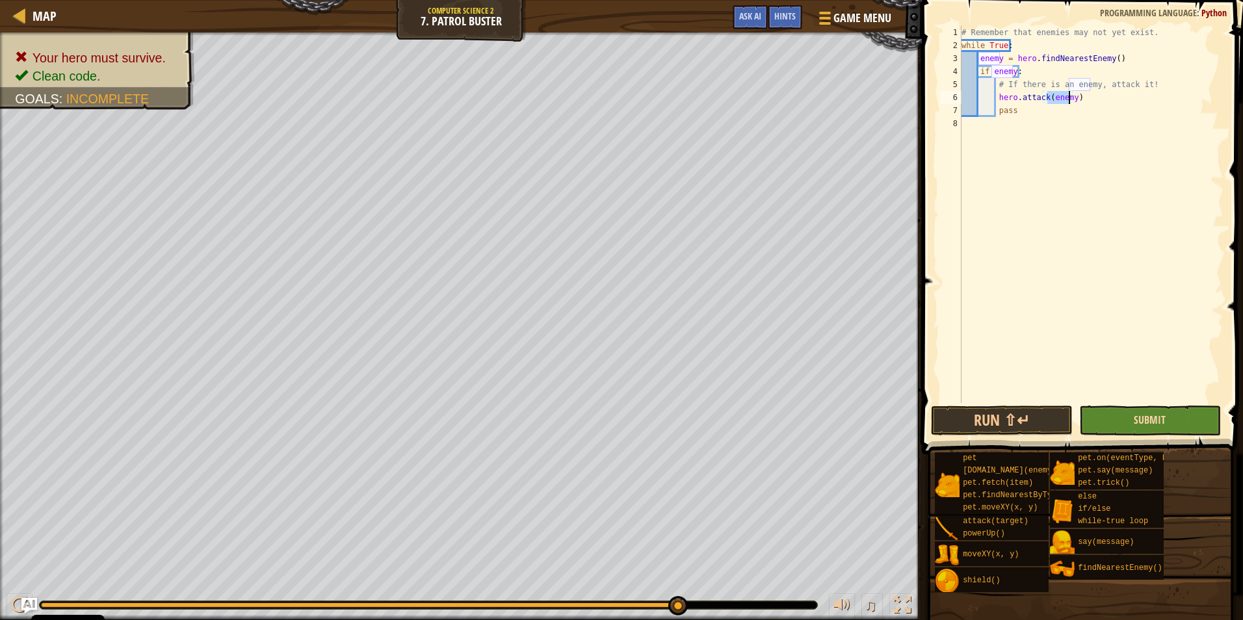
type textarea "hero.attack(enemy)"
click at [1159, 420] on span "Submit" at bounding box center [1150, 420] width 32 height 14
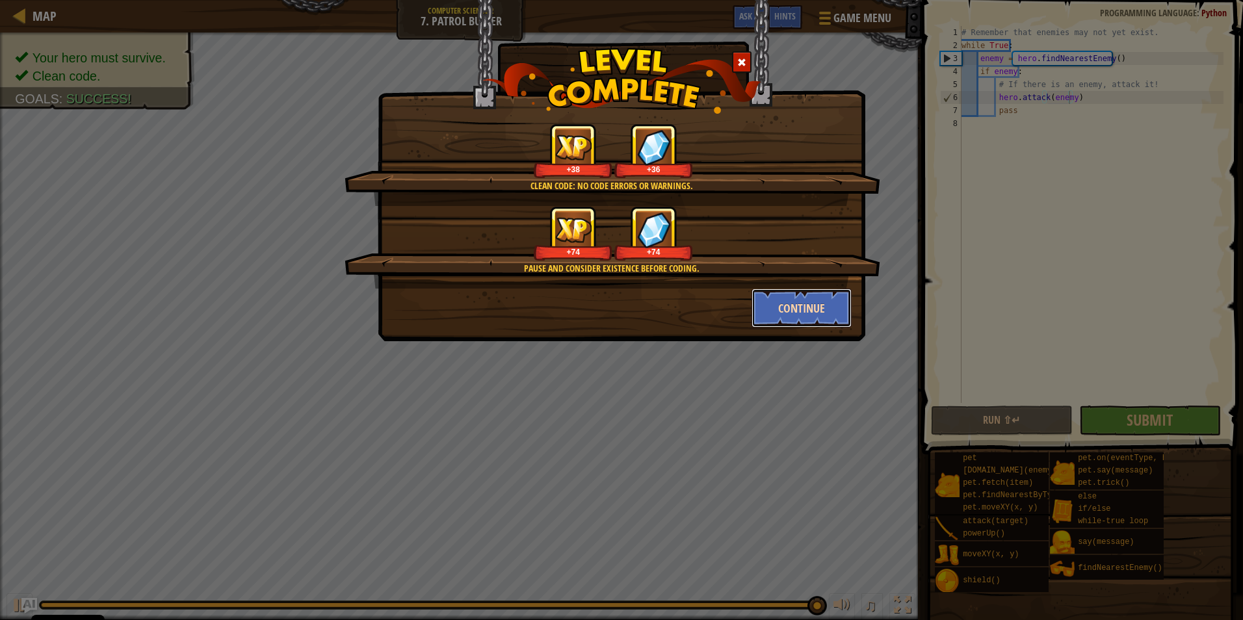
click at [826, 305] on button "Continue" at bounding box center [802, 308] width 101 height 39
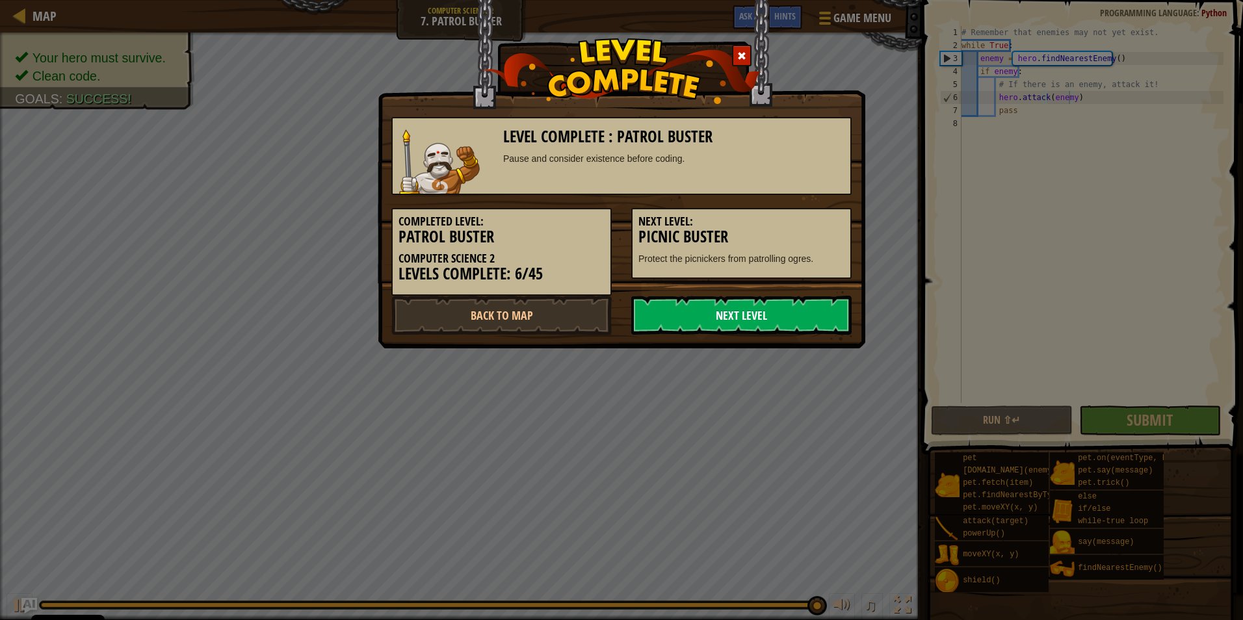
click at [809, 329] on link "Next Level" at bounding box center [741, 315] width 220 height 39
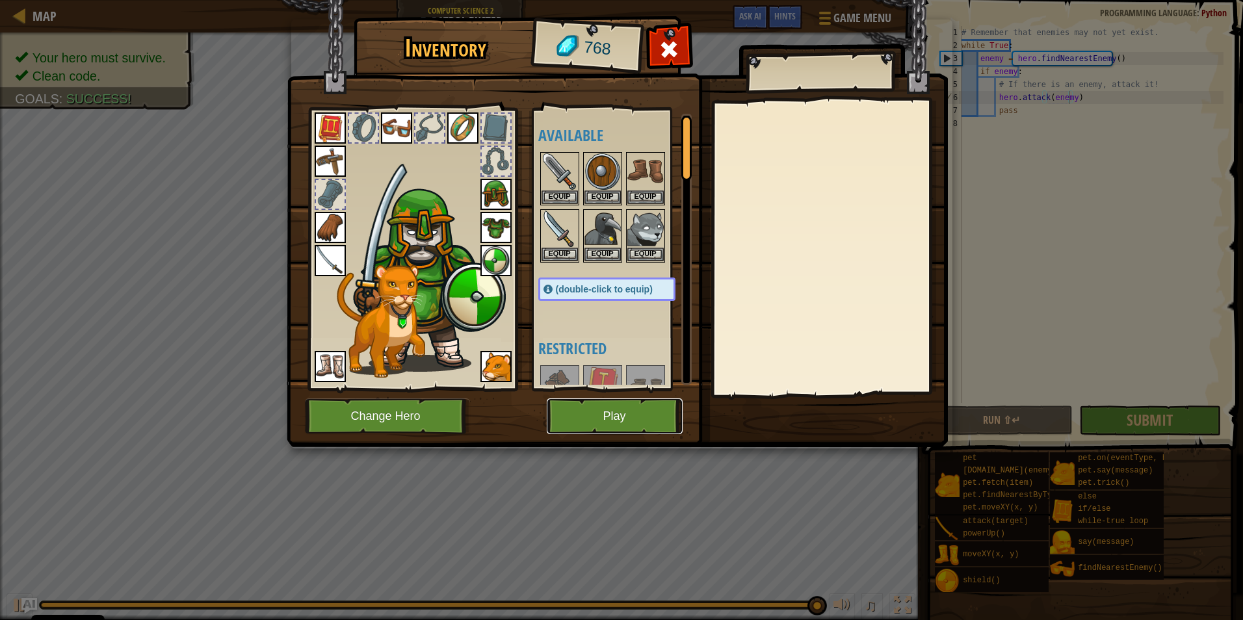
drag, startPoint x: 679, startPoint y: 413, endPoint x: 653, endPoint y: 423, distance: 27.6
click at [653, 423] on button "Play" at bounding box center [615, 417] width 136 height 36
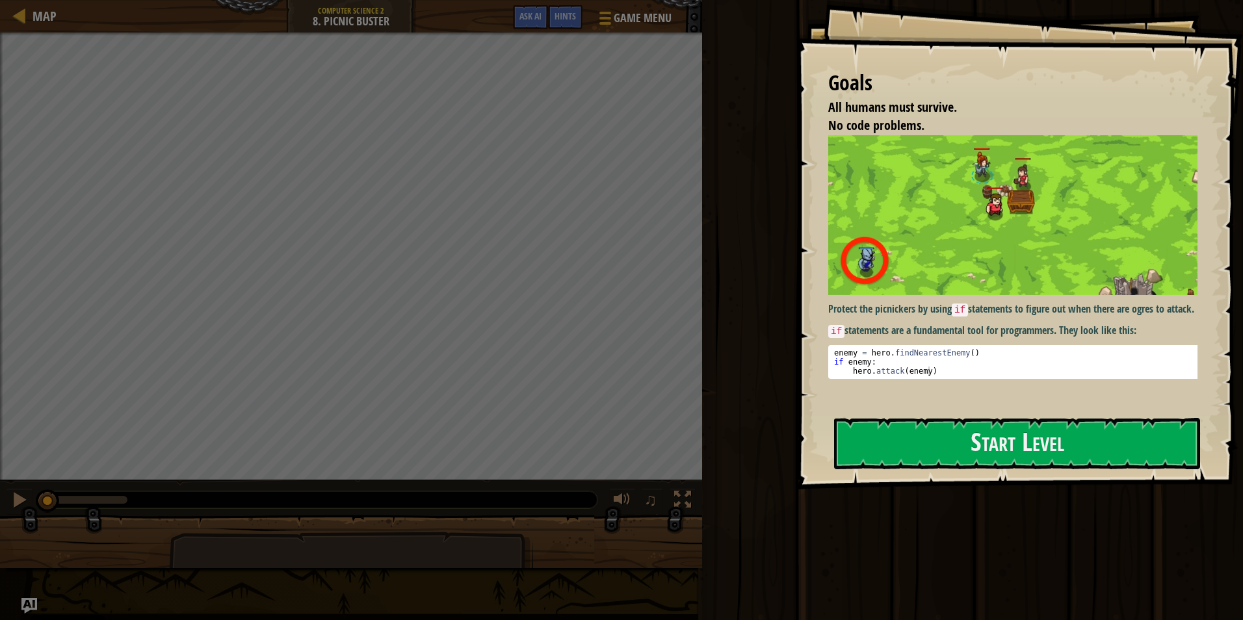
click at [921, 490] on div at bounding box center [1017, 496] width 366 height 29
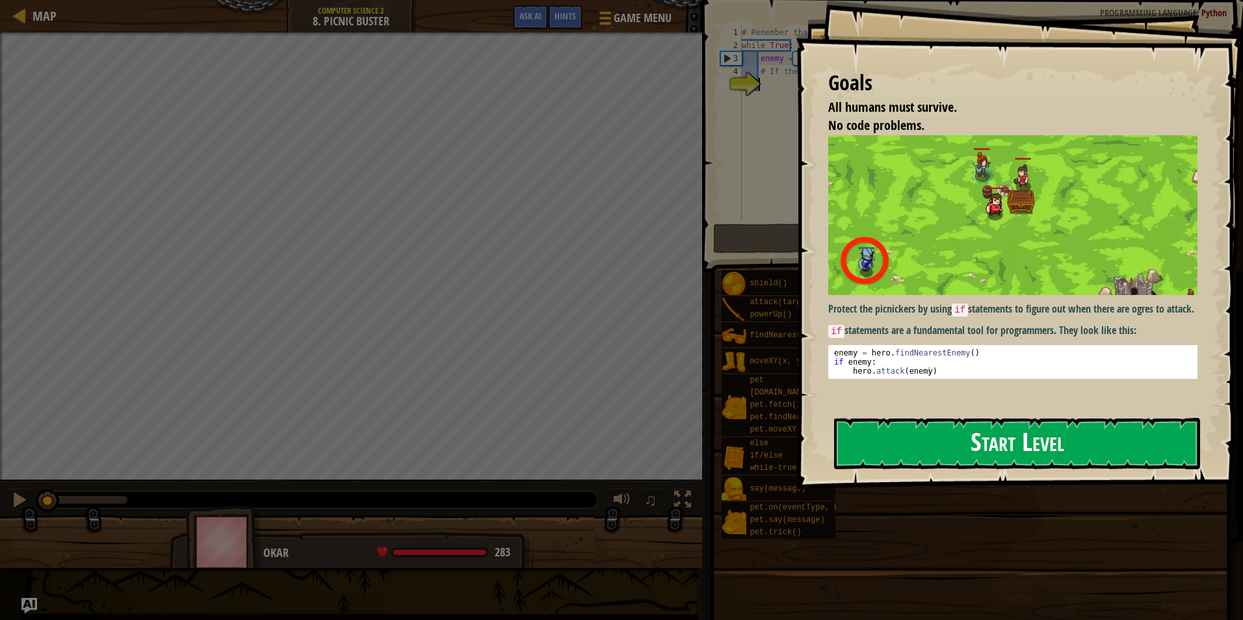
click at [950, 448] on button "Start Level" at bounding box center [1017, 443] width 366 height 51
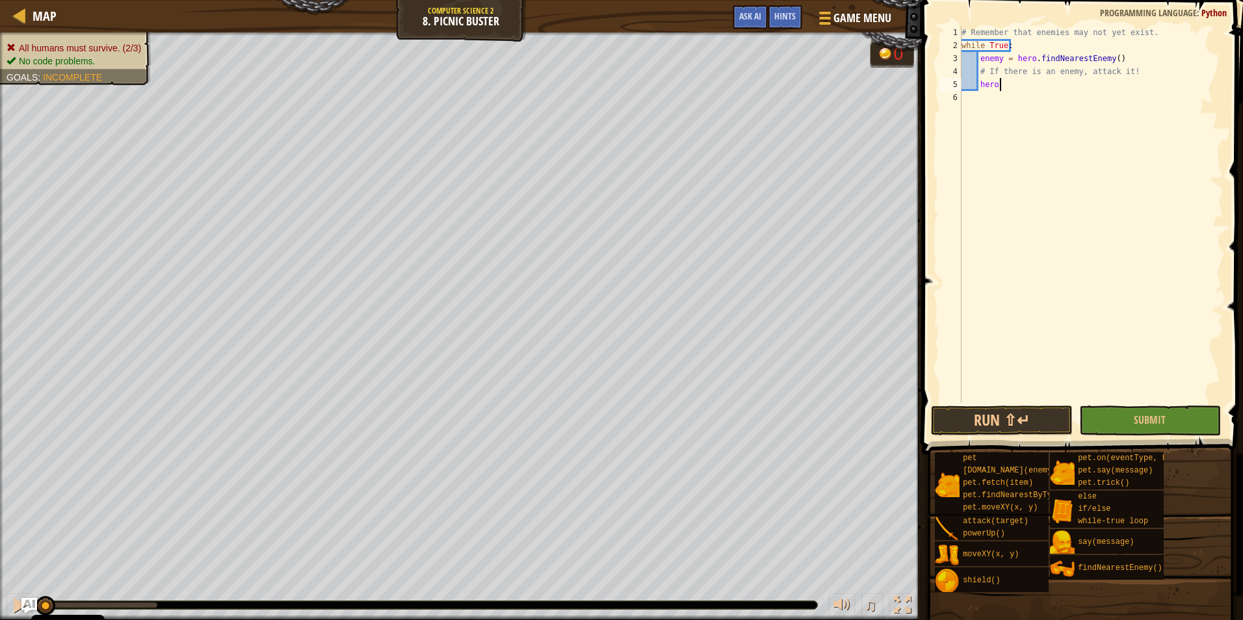
scroll to position [6, 3]
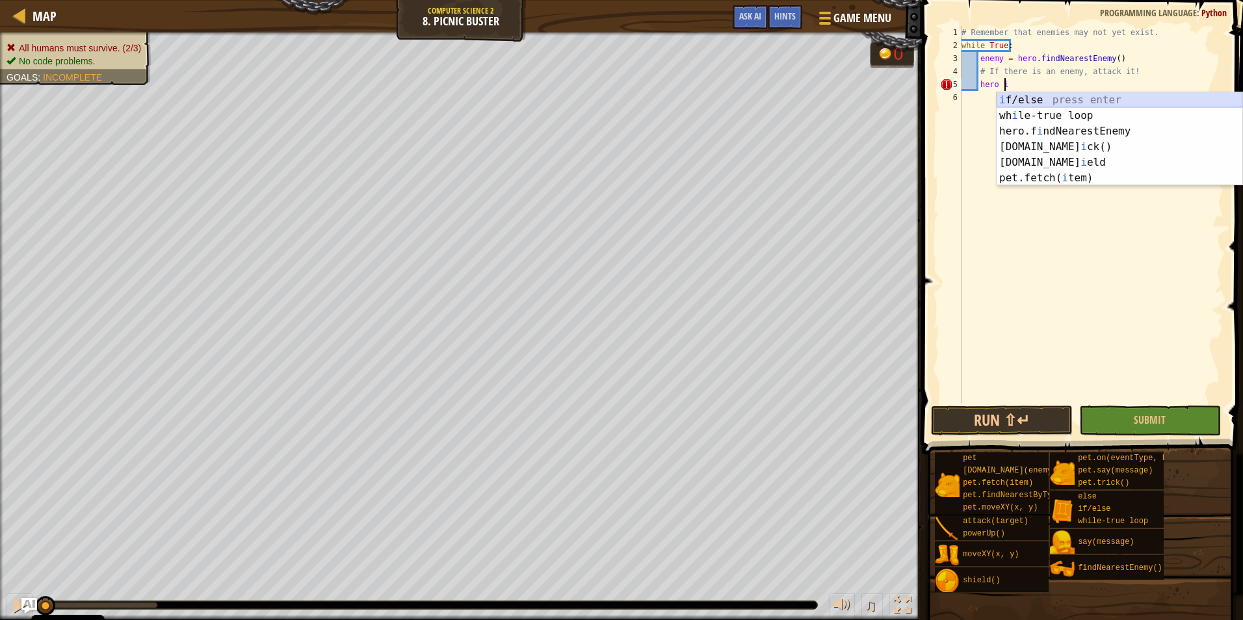
click at [1049, 98] on div "i f/else press enter wh i le-true loop press enter hero.f i ndNearestEnemy pres…" at bounding box center [1120, 154] width 246 height 125
type textarea "hero if enemy:"
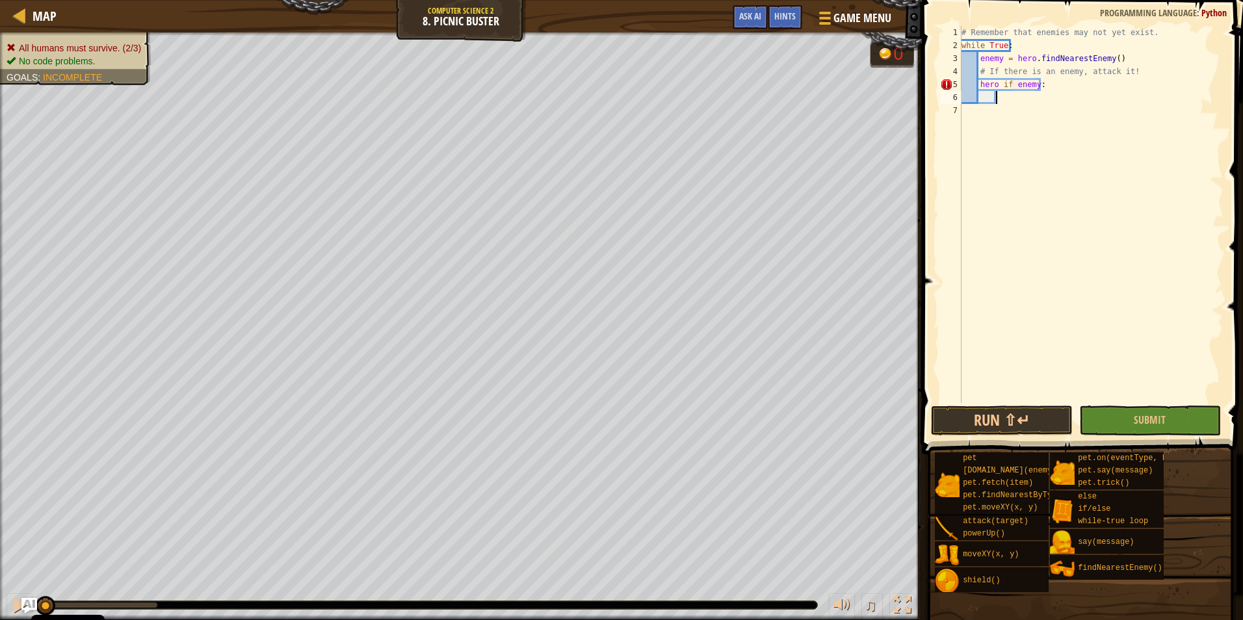
click at [1002, 99] on div "# Remember that enemies may not yet exist. while True : enemy = hero . findNear…" at bounding box center [1091, 227] width 265 height 403
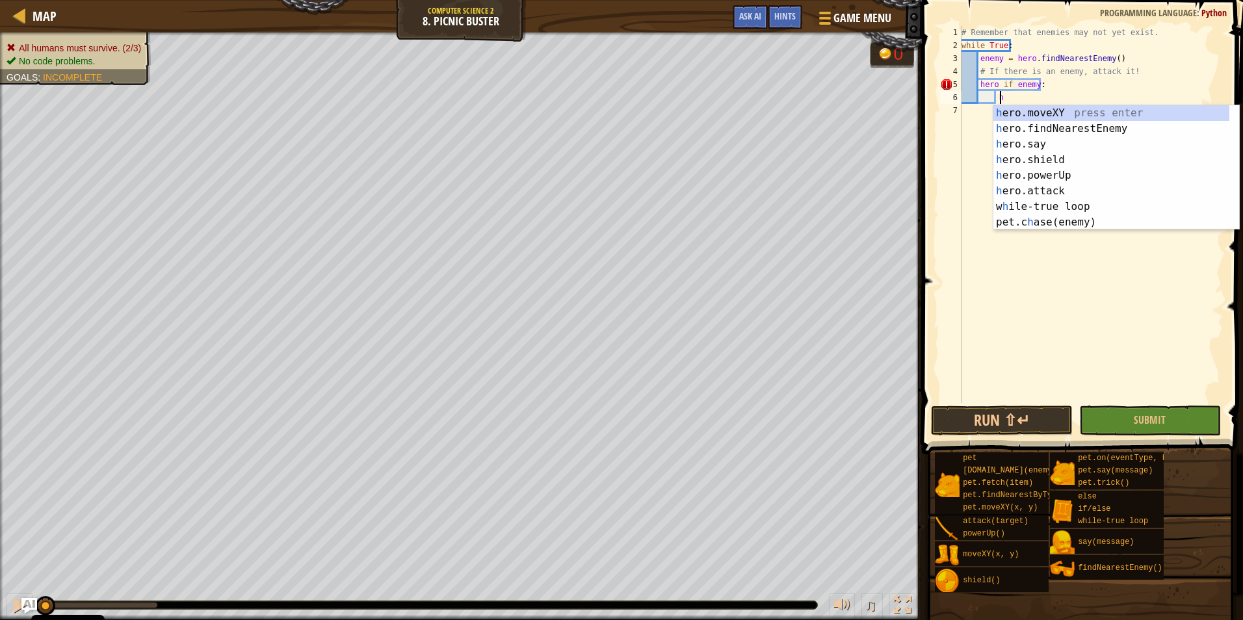
scroll to position [6, 3]
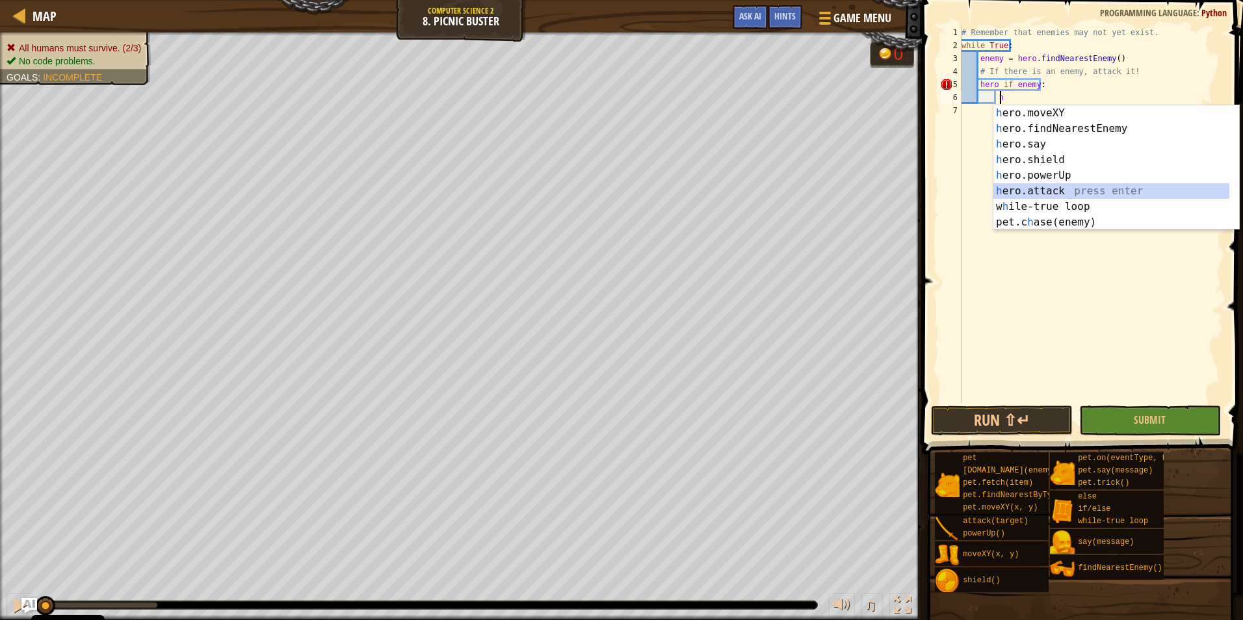
click at [1062, 196] on div "h ero.moveXY press enter h ero.findNearestEnemy press enter h ero.say press ent…" at bounding box center [1111, 183] width 236 height 156
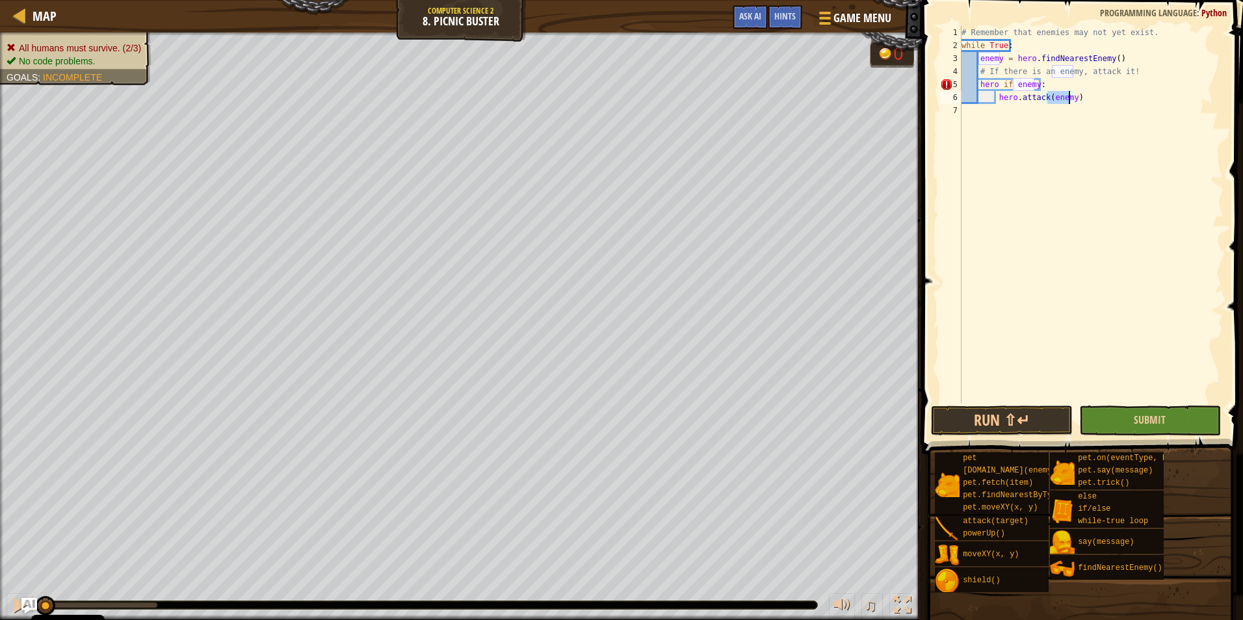
type textarea "hero.attack(enemy)"
click at [1166, 421] on button "Submit" at bounding box center [1150, 421] width 142 height 30
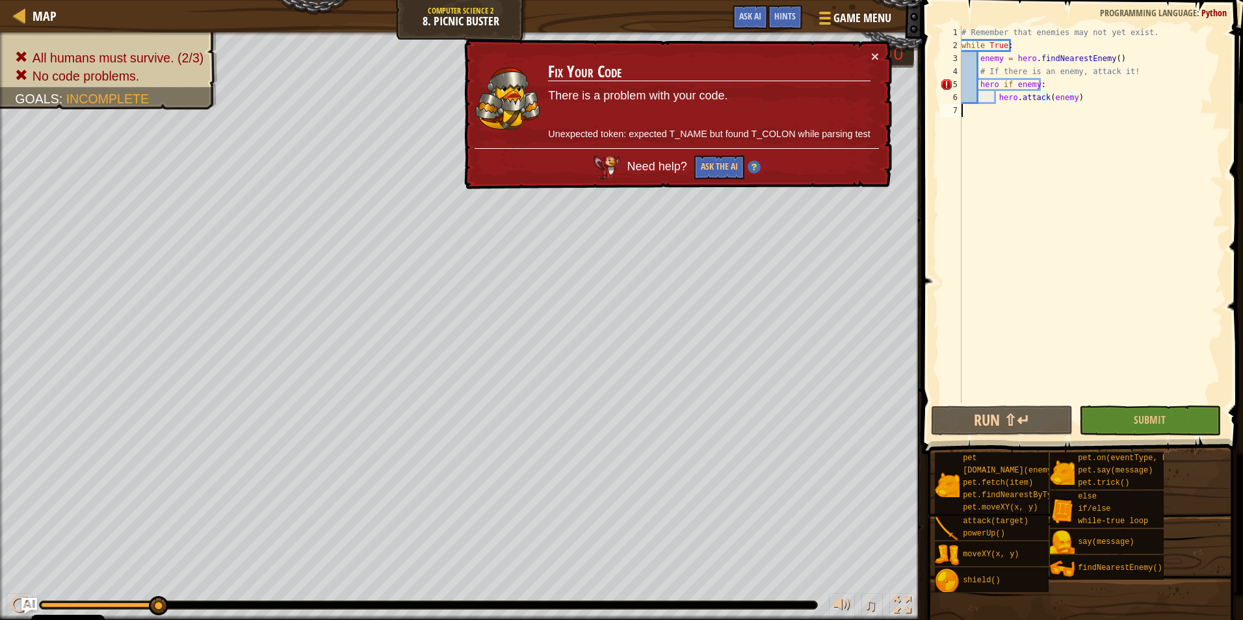
scroll to position [6, 0]
click at [1029, 196] on div "# Remember that enemies may not yet exist. while True : enemy = hero . findNear…" at bounding box center [1091, 227] width 265 height 403
click at [1149, 430] on button "Submit" at bounding box center [1150, 421] width 142 height 30
click at [1050, 89] on div "# Remember that enemies may not yet exist. while True : enemy = hero . findNear…" at bounding box center [1091, 227] width 265 height 403
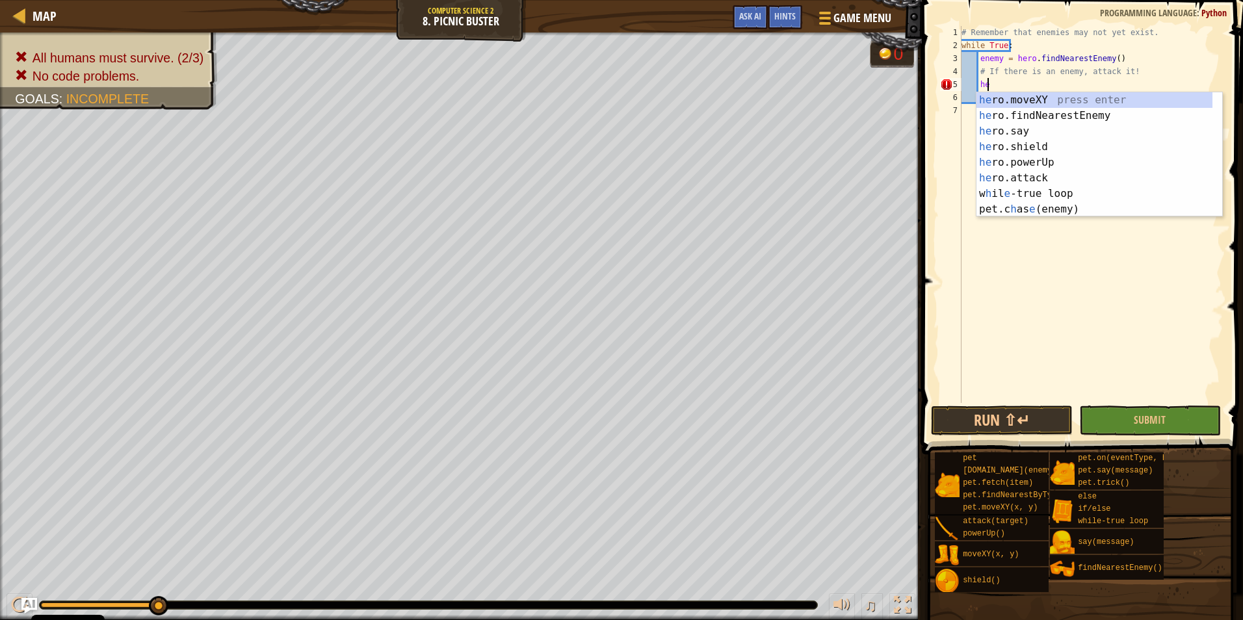
type textarea "h"
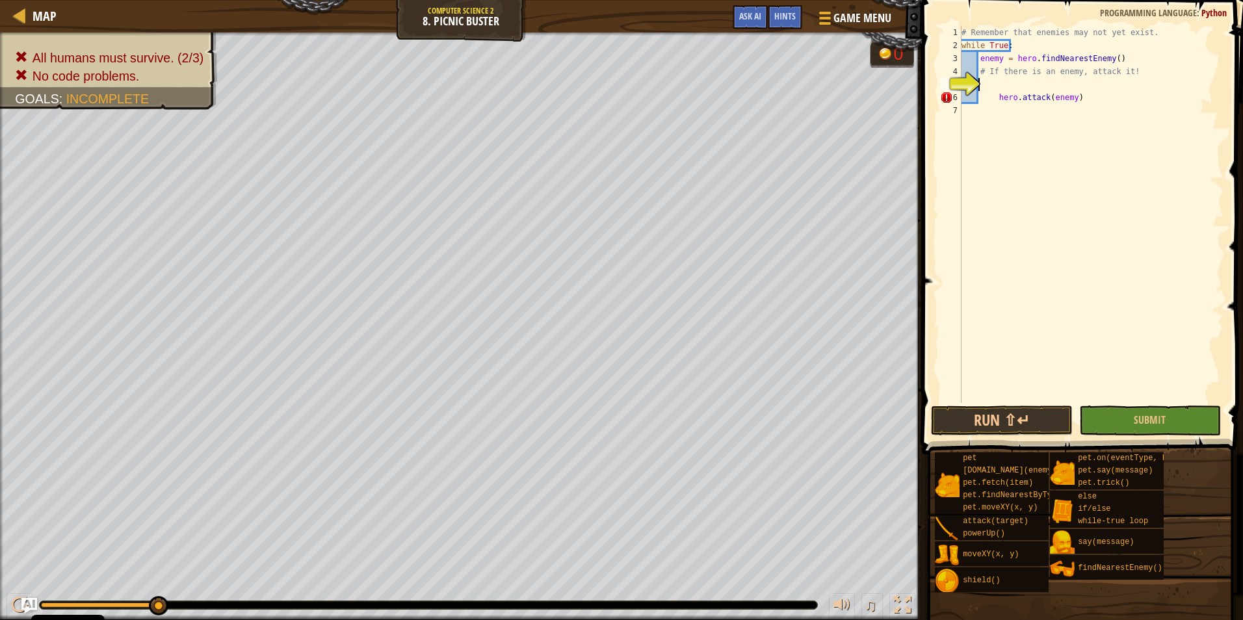
click at [1170, 448] on span at bounding box center [1080, 631] width 312 height 385
click at [1168, 429] on button "Submit" at bounding box center [1150, 421] width 142 height 30
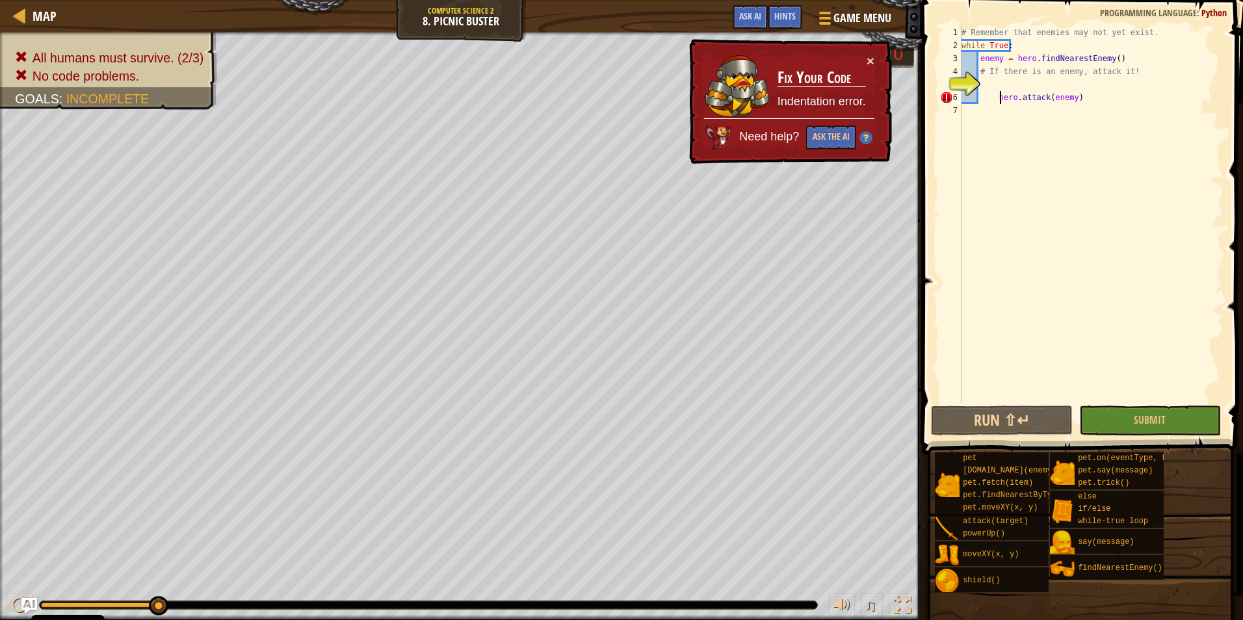
drag, startPoint x: 999, startPoint y: 92, endPoint x: 986, endPoint y: 90, distance: 12.5
click at [989, 90] on div "# Remember that enemies may not yet exist. while True : enemy = hero . findNear…" at bounding box center [1091, 227] width 265 height 403
click at [994, 77] on div "# Remember that enemies may not yet exist. while True : enemy = hero . findNear…" at bounding box center [1091, 227] width 265 height 403
type textarea "# If there is an enemy, attack it!"
click at [985, 84] on div "# Remember that enemies may not yet exist. while True : enemy = hero . findNear…" at bounding box center [1091, 227] width 265 height 403
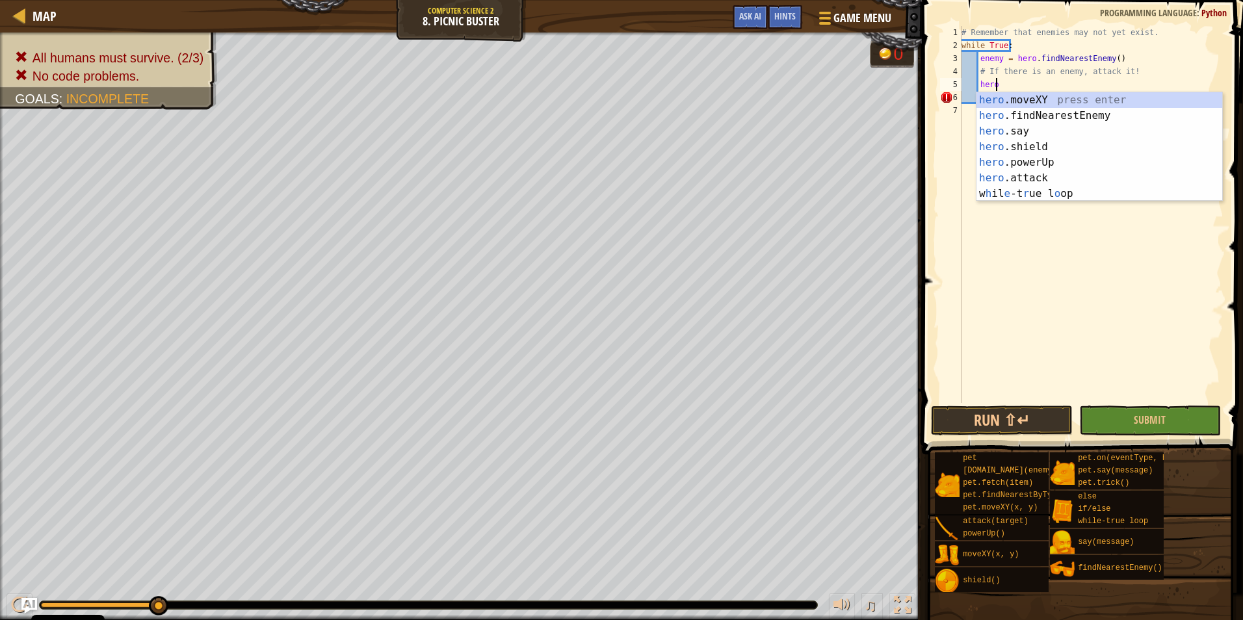
scroll to position [6, 3]
type textarea "h"
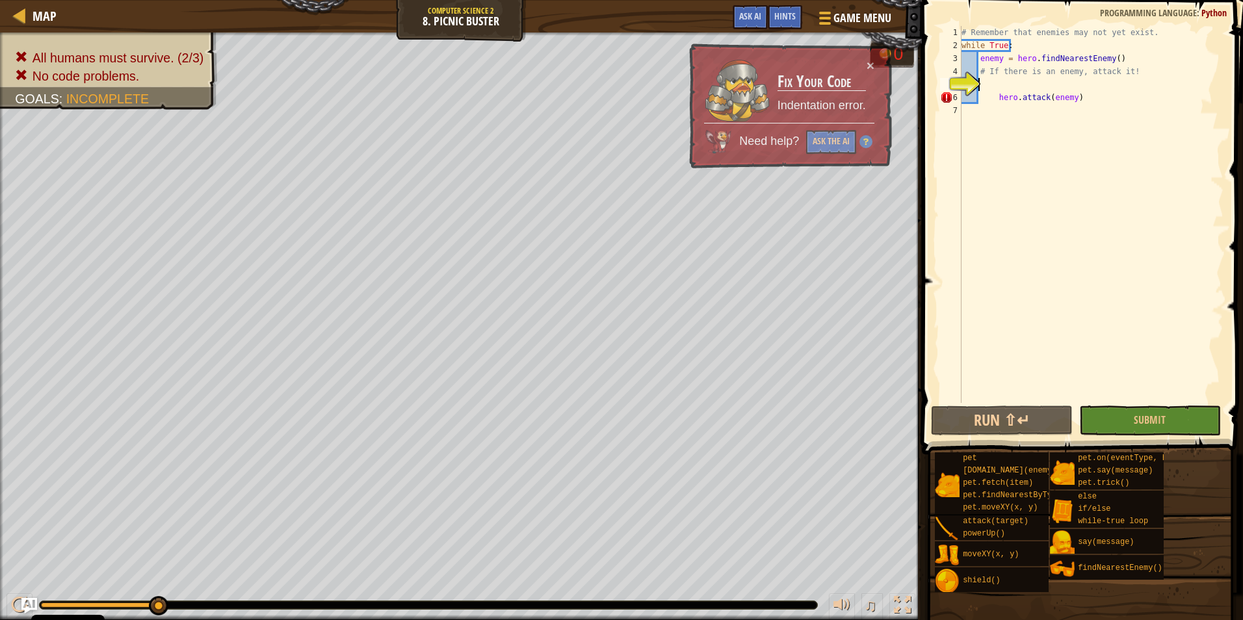
scroll to position [6, 1]
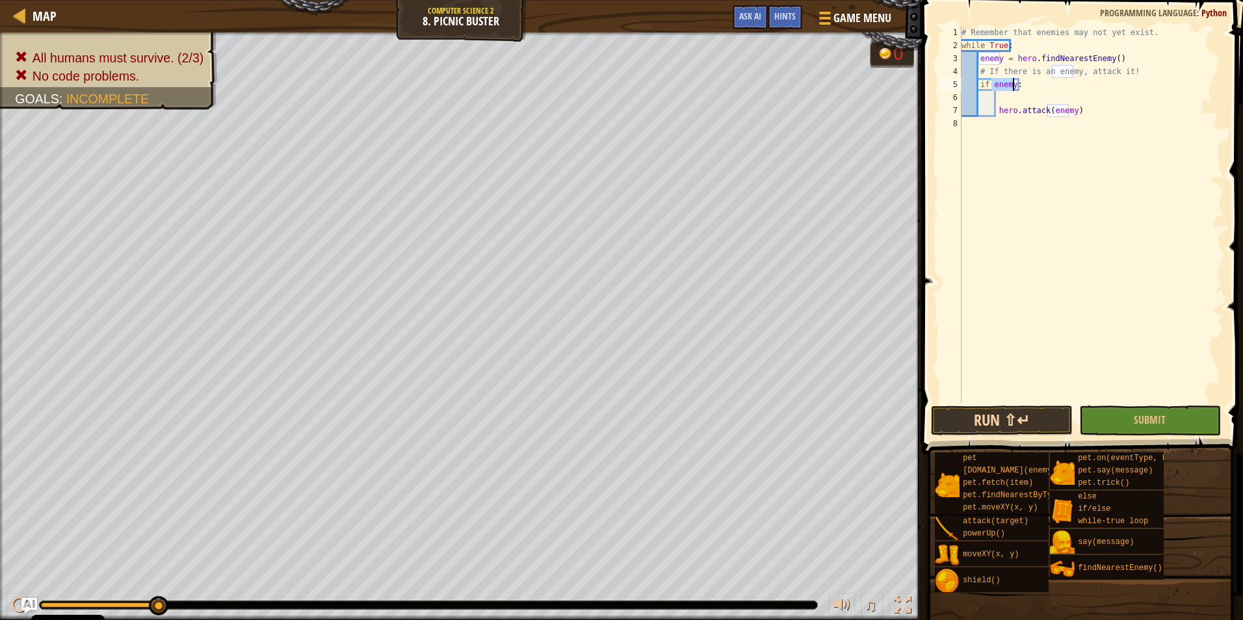
type textarea "if enemy:"
click at [1020, 413] on button "Run ⇧↵" at bounding box center [1002, 421] width 142 height 30
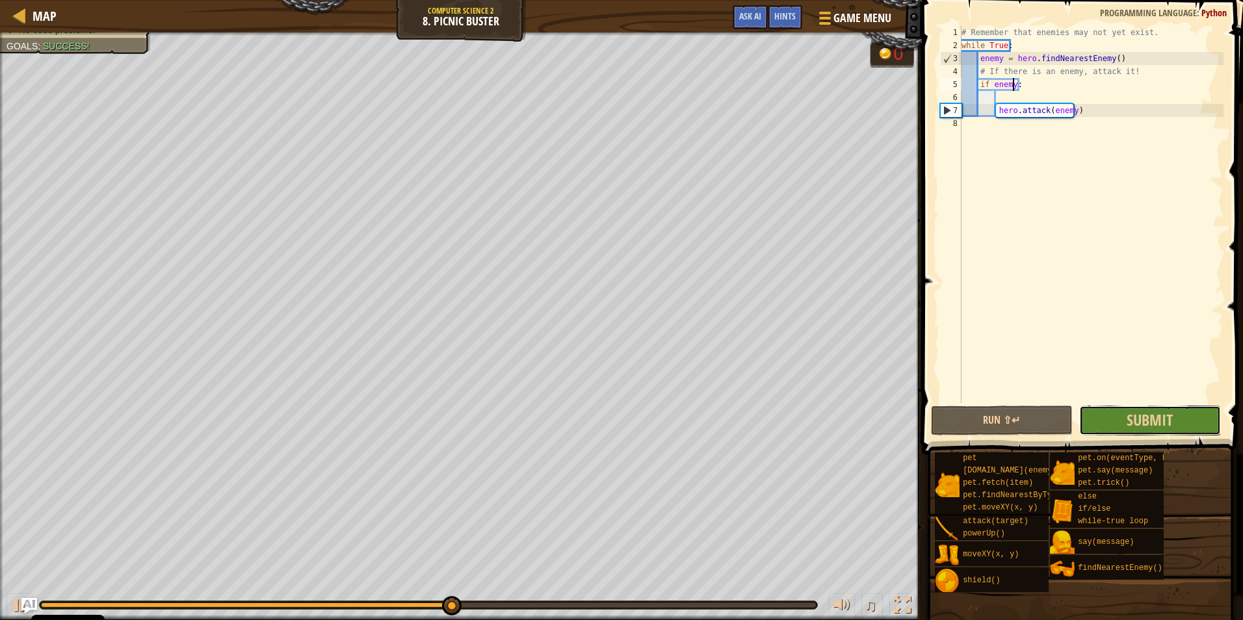
click at [1199, 419] on button "Submit" at bounding box center [1150, 421] width 142 height 30
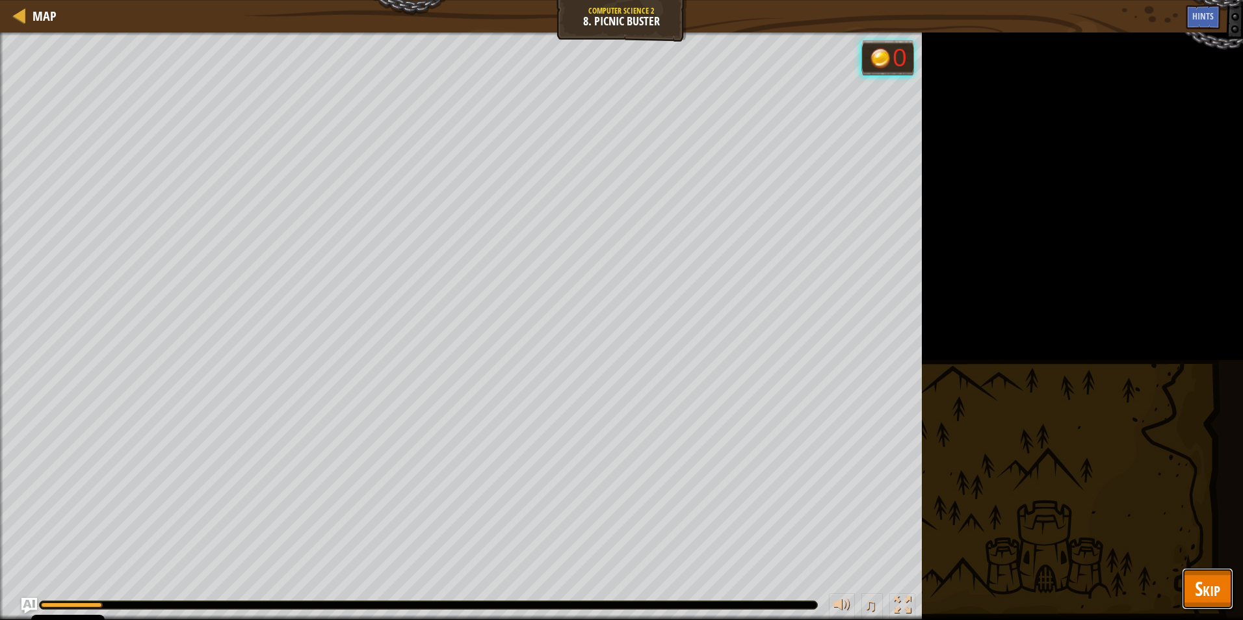
drag, startPoint x: 1184, startPoint y: 603, endPoint x: 1194, endPoint y: 597, distance: 11.9
click at [1194, 597] on button "Skip" at bounding box center [1207, 589] width 51 height 42
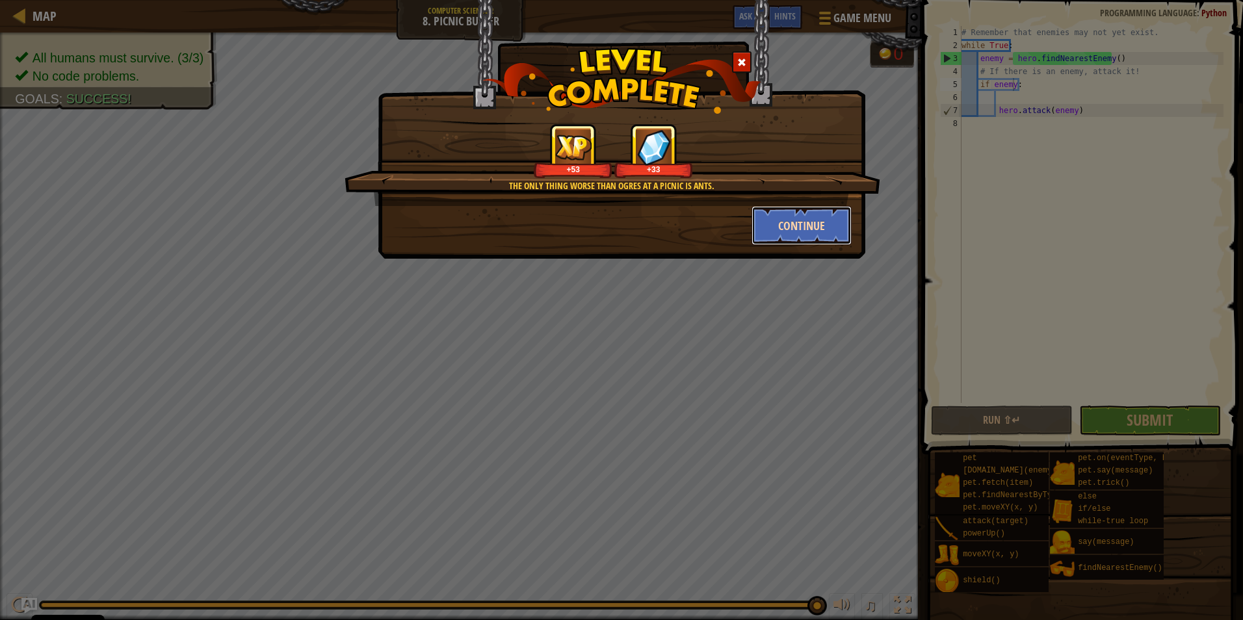
click at [805, 223] on button "Continue" at bounding box center [802, 225] width 101 height 39
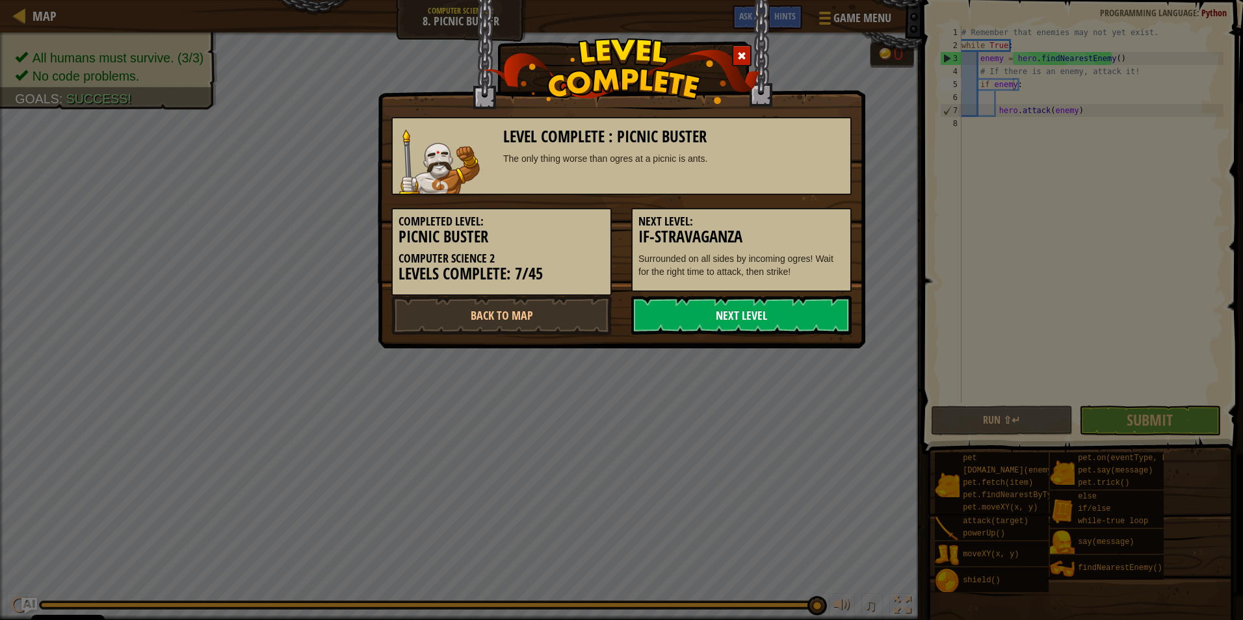
click at [757, 308] on link "Next Level" at bounding box center [741, 315] width 220 height 39
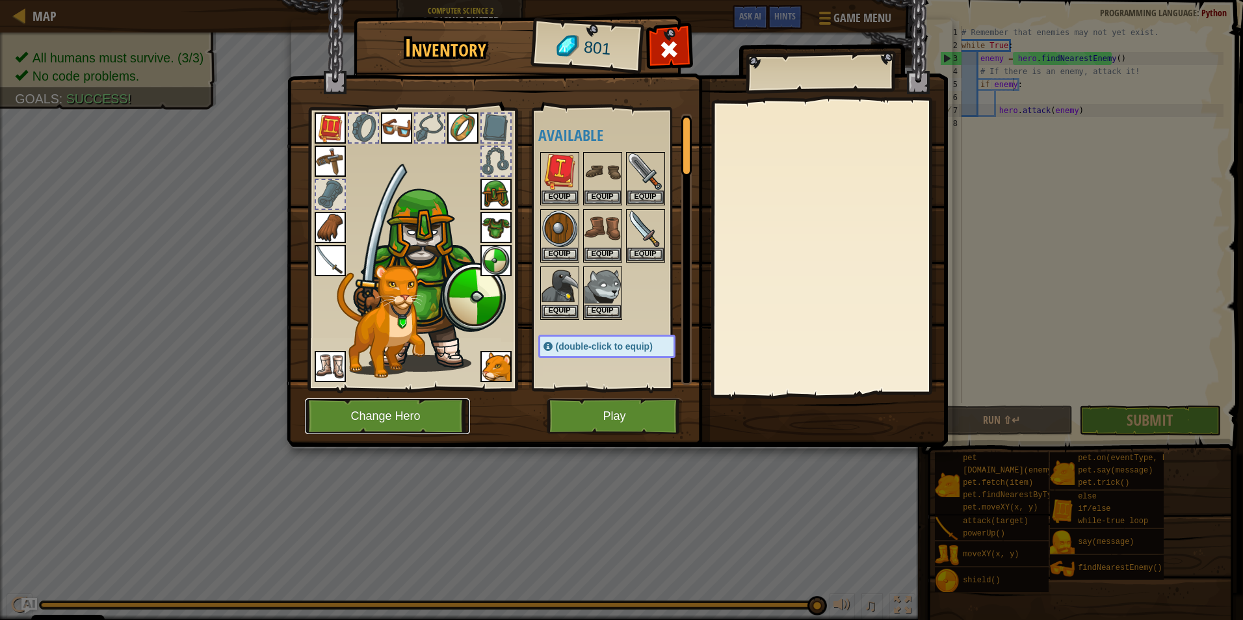
click at [374, 415] on button "Change Hero" at bounding box center [387, 417] width 165 height 36
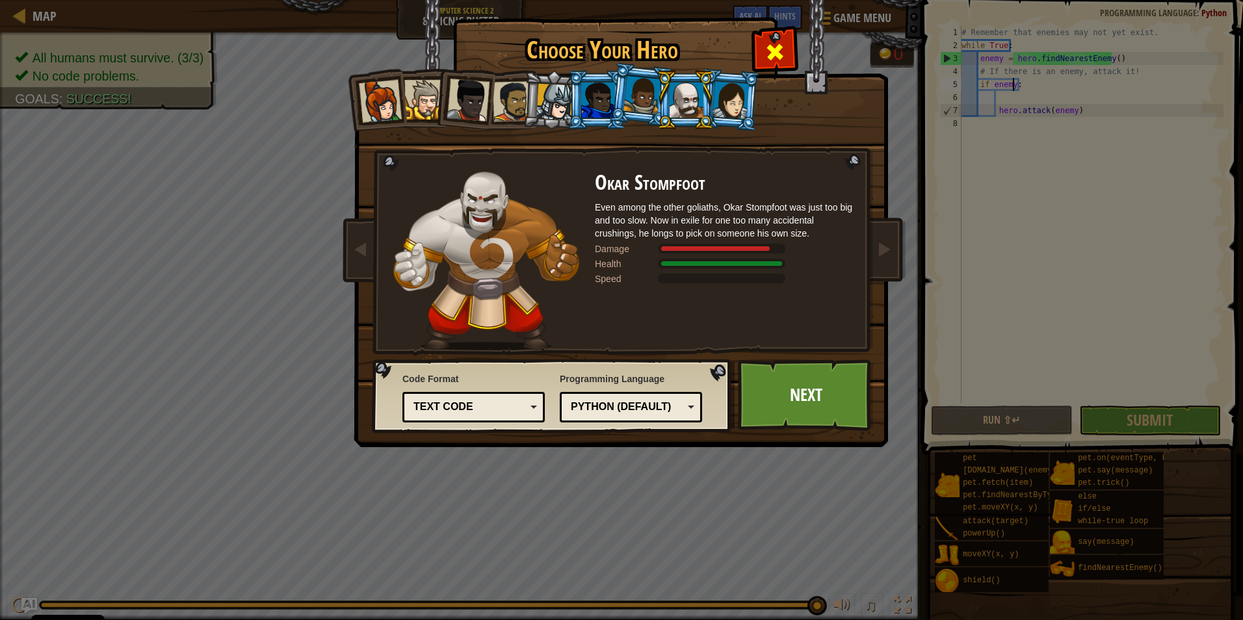
click at [767, 49] on span at bounding box center [775, 52] width 21 height 21
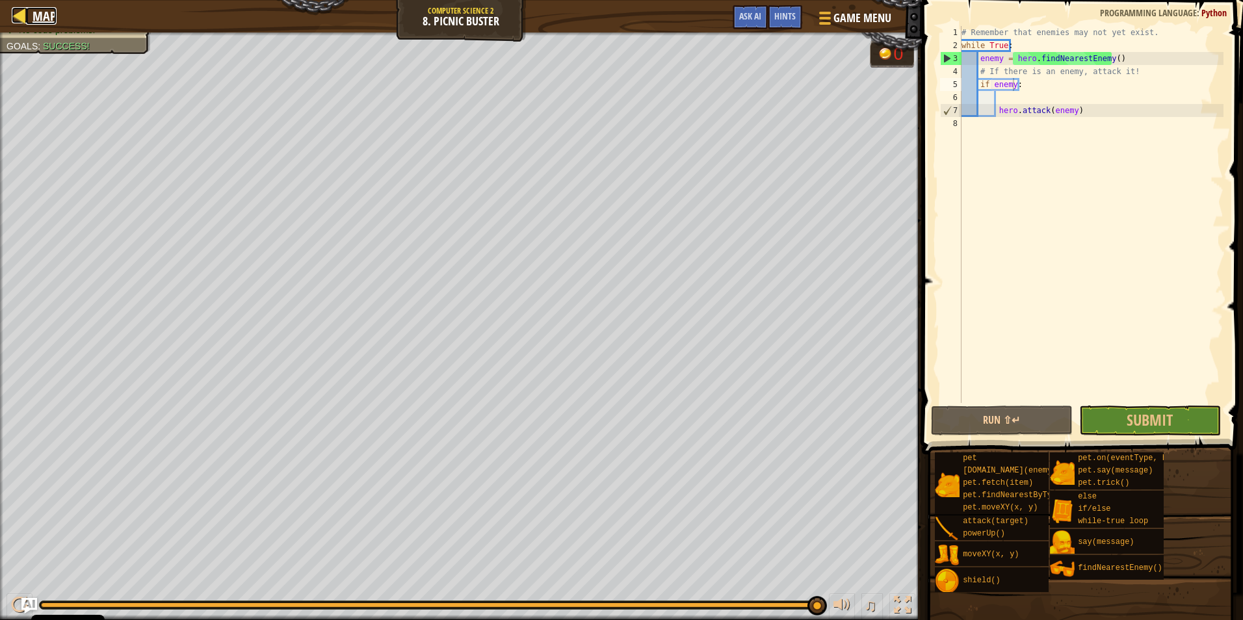
click at [26, 7] on div at bounding box center [20, 15] width 16 height 16
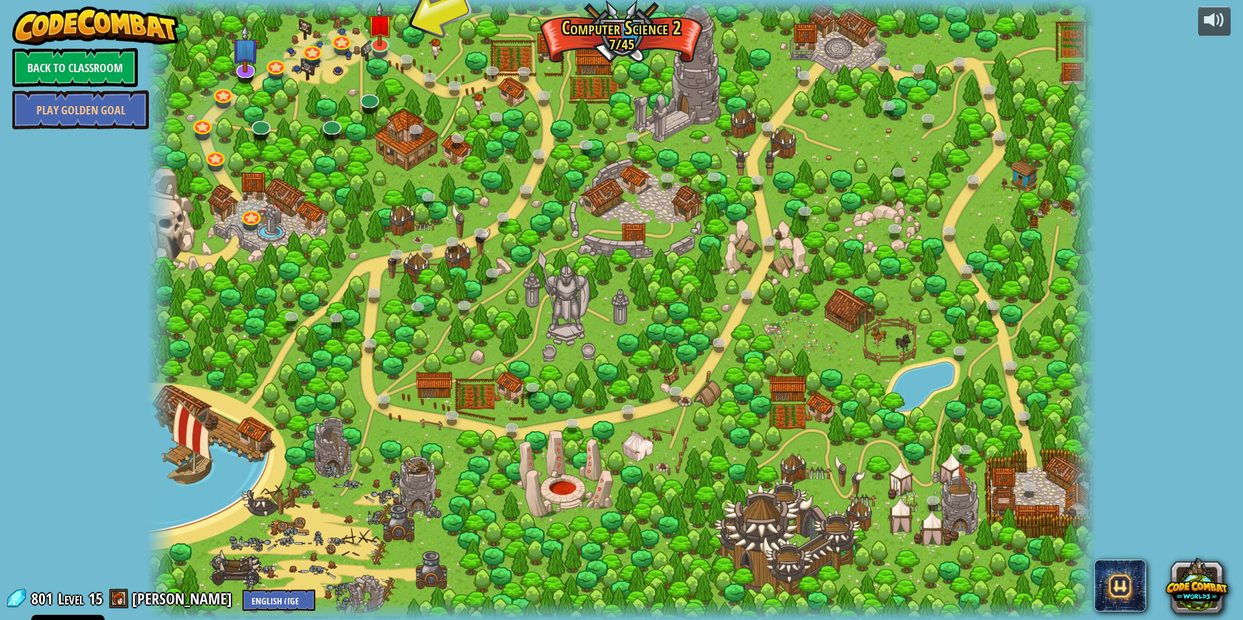
click at [111, 603] on span at bounding box center [119, 599] width 20 height 20
click at [114, 602] on span at bounding box center [119, 599] width 20 height 20
click at [369, 42] on img at bounding box center [379, 13] width 25 height 59
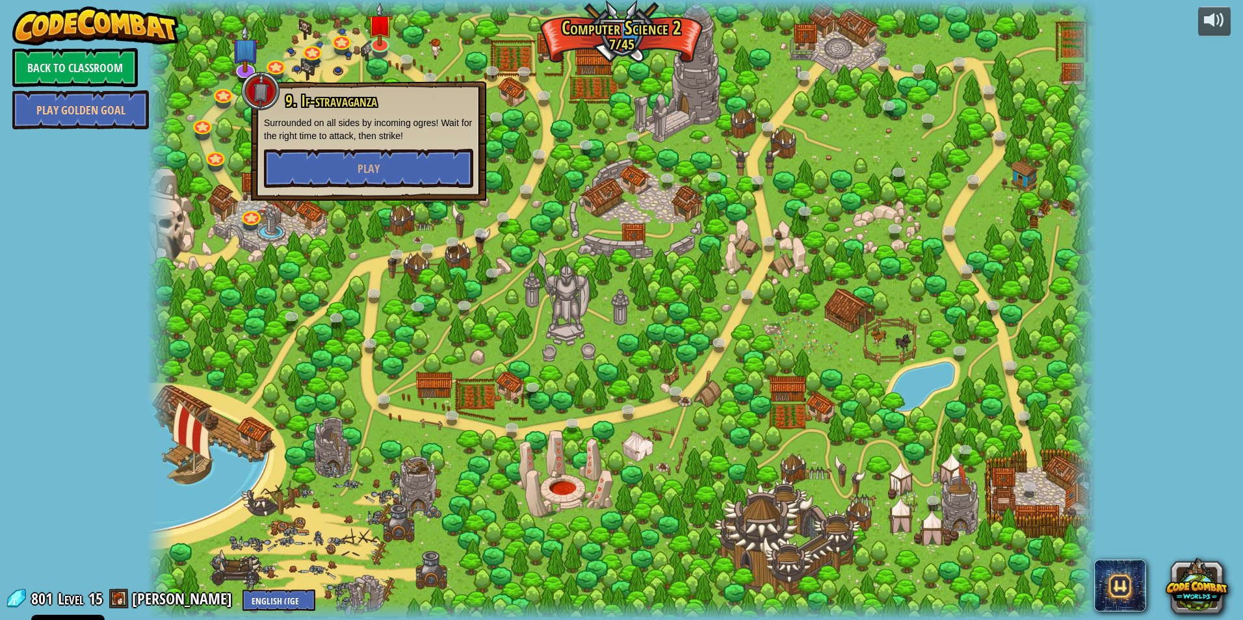
click at [418, 206] on div at bounding box center [621, 310] width 949 height 620
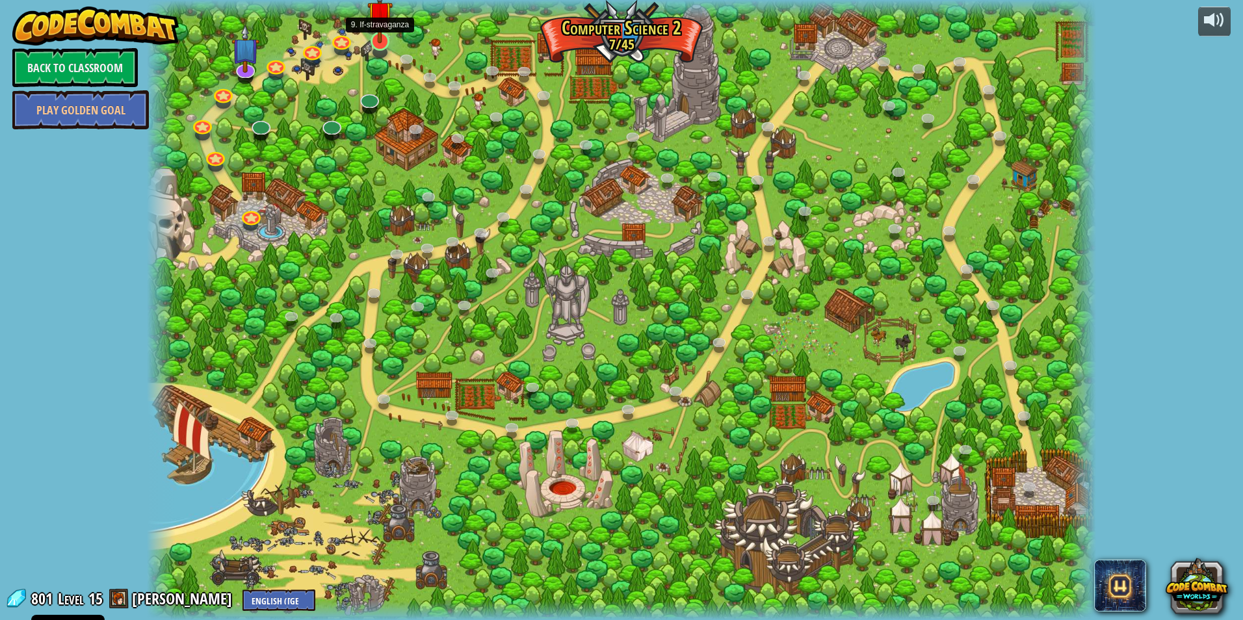
click at [386, 39] on img at bounding box center [379, 13] width 25 height 59
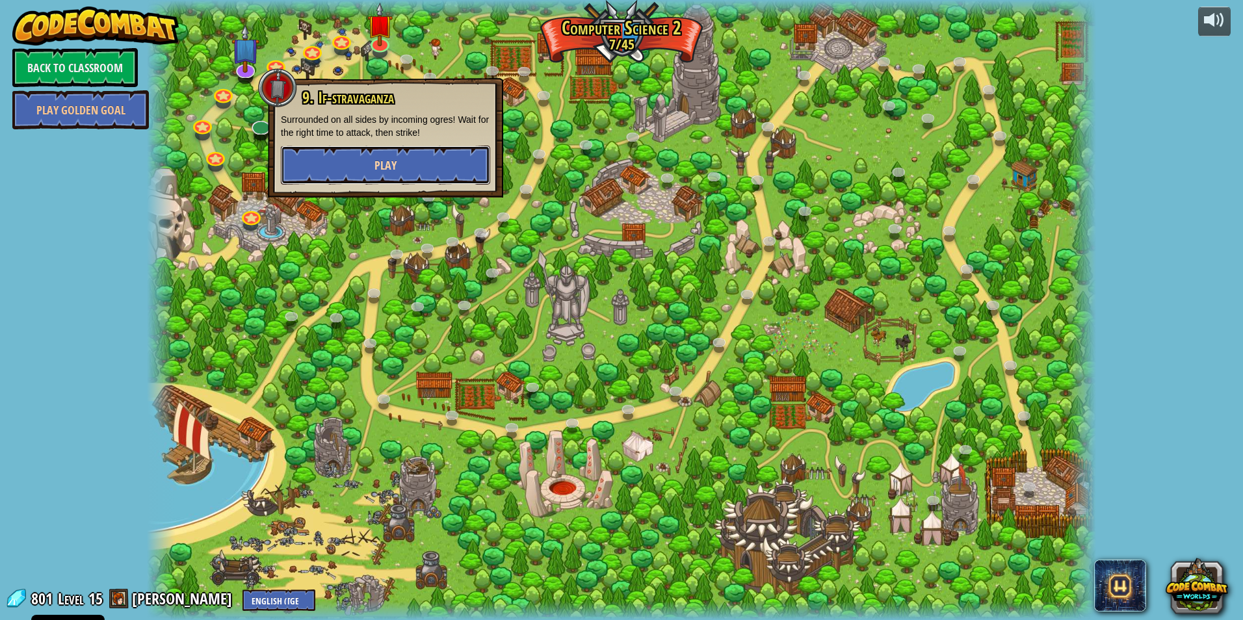
click at [365, 153] on button "Play" at bounding box center [385, 165] width 209 height 39
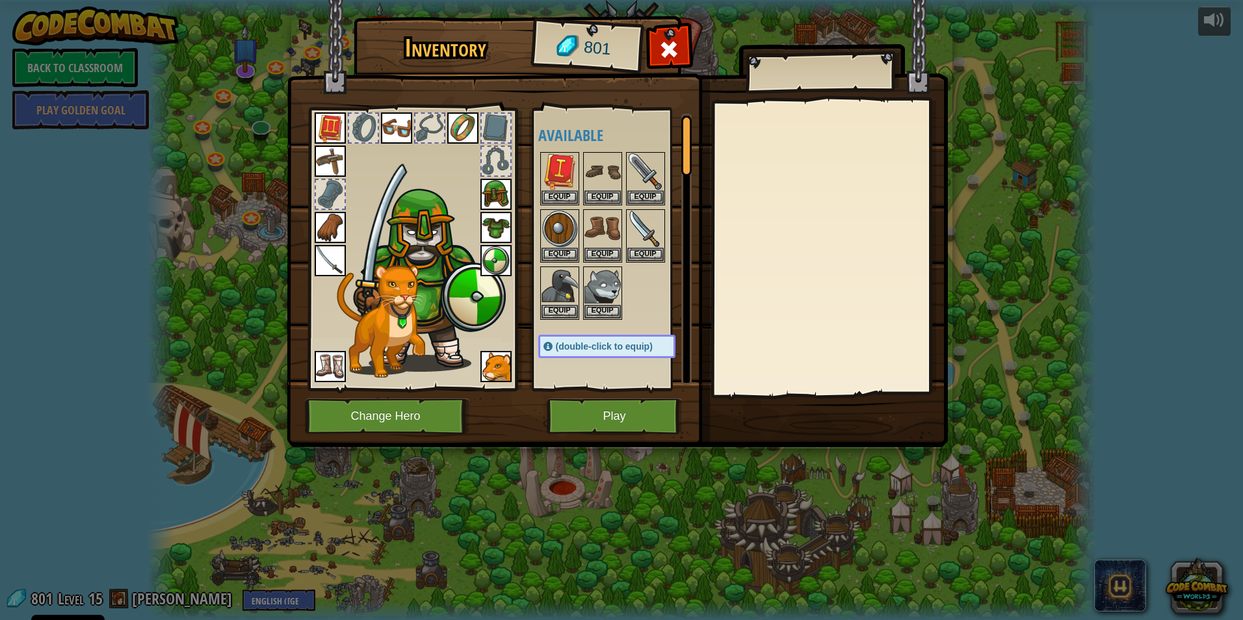
drag, startPoint x: 456, startPoint y: 333, endPoint x: 500, endPoint y: 375, distance: 61.2
click at [456, 334] on img at bounding box center [426, 277] width 159 height 189
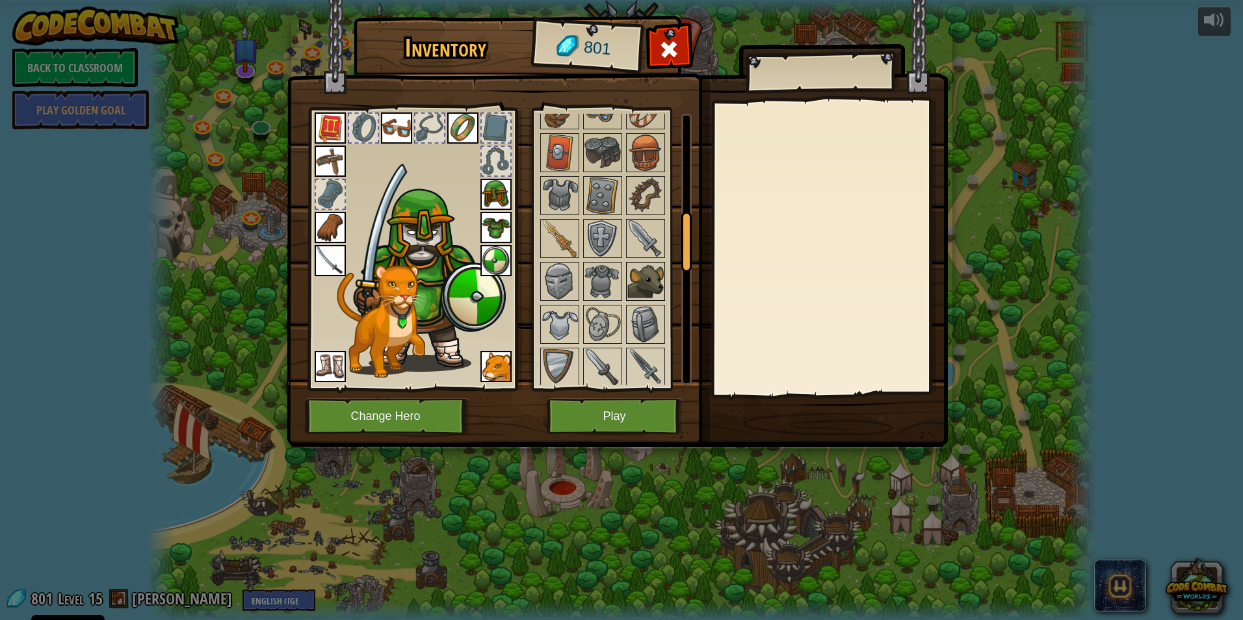
click at [629, 287] on img at bounding box center [645, 281] width 36 height 36
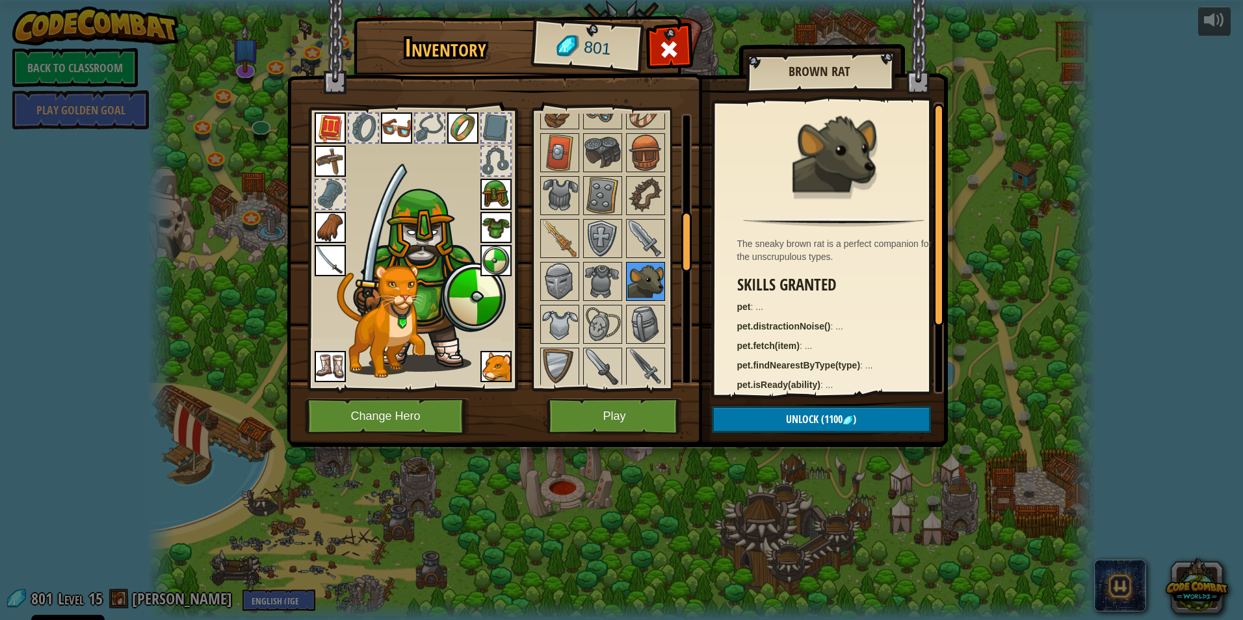
click at [644, 269] on img at bounding box center [645, 281] width 36 height 36
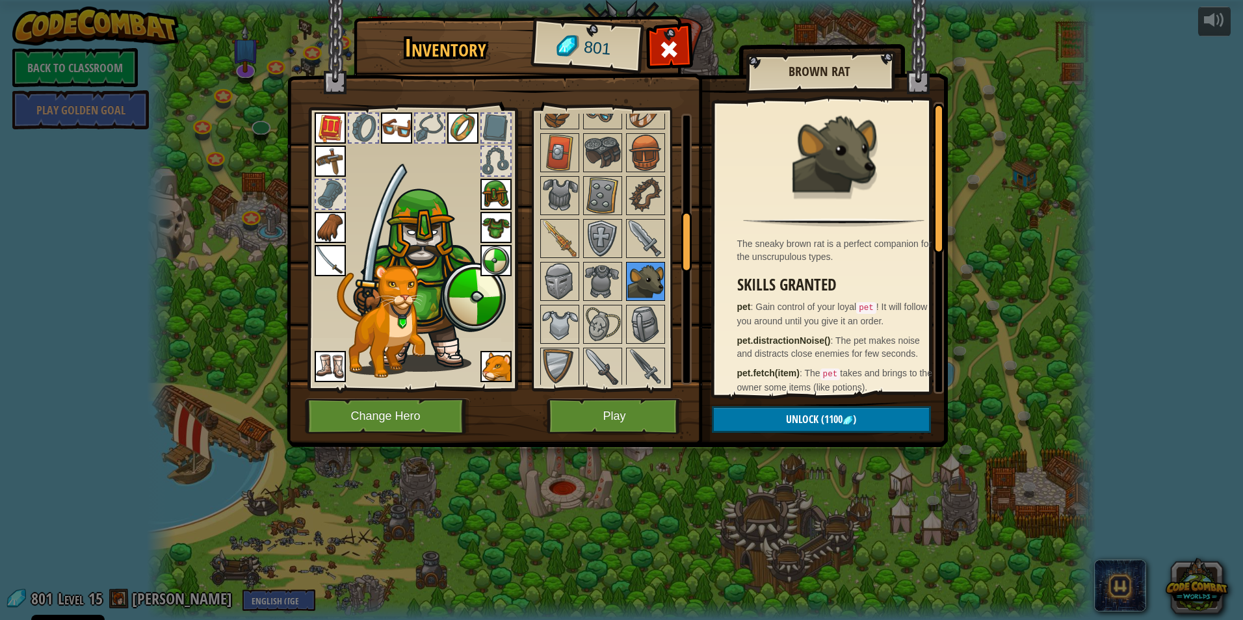
click at [637, 278] on img at bounding box center [645, 281] width 36 height 36
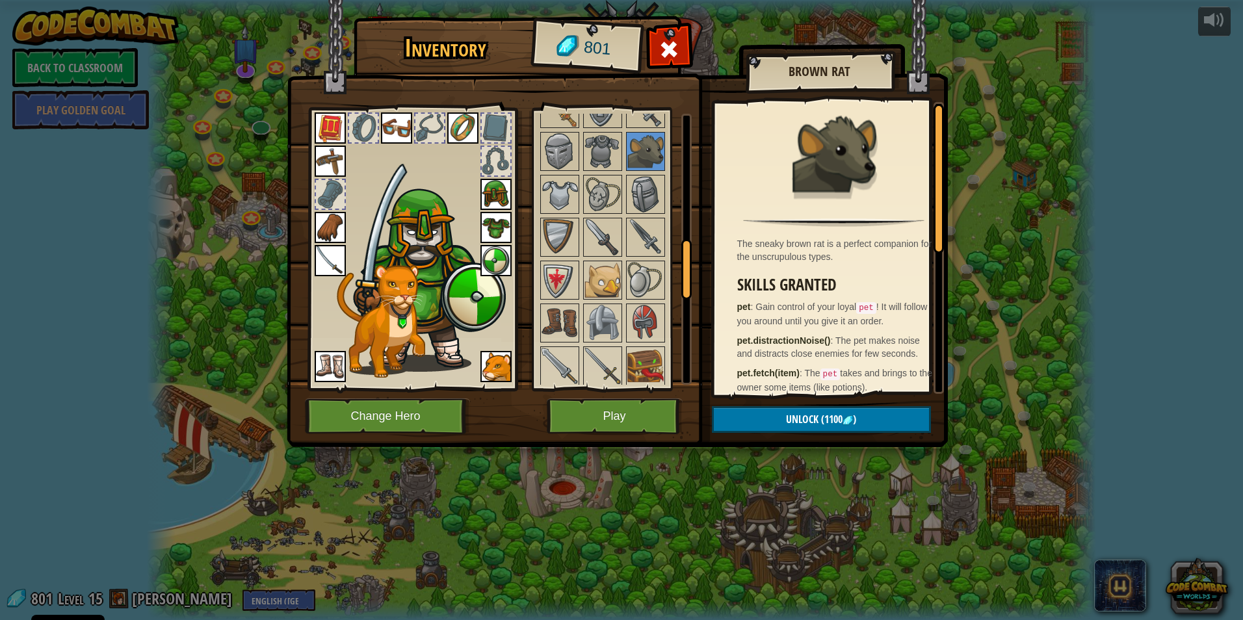
scroll to position [1017, 0]
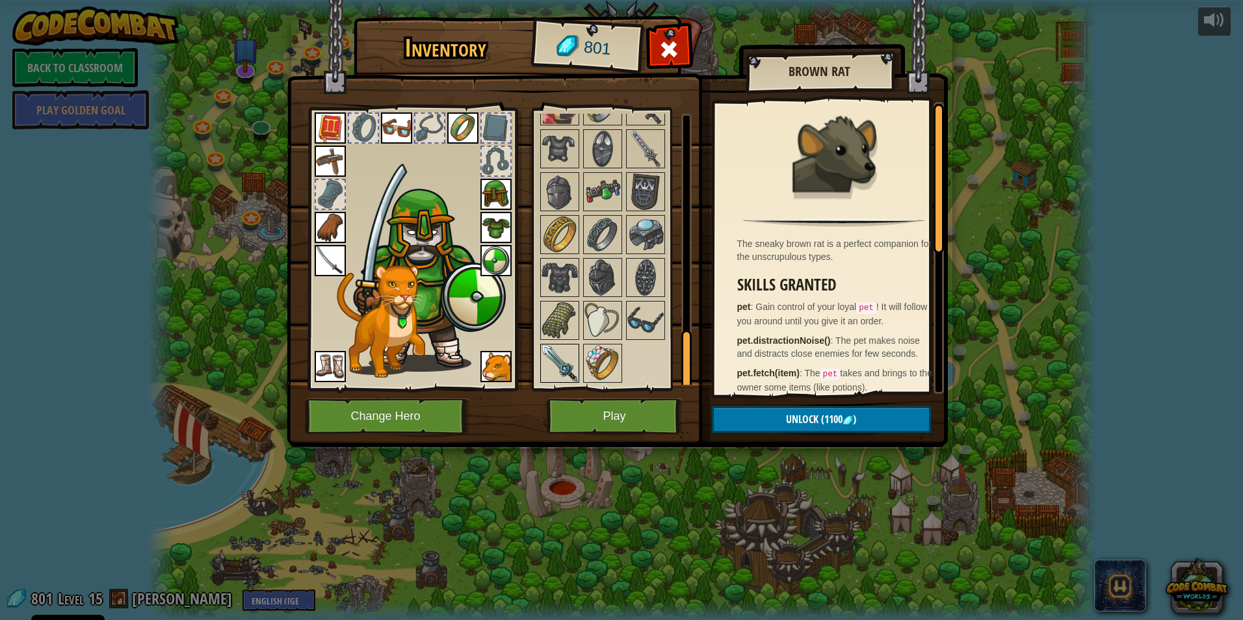
click at [551, 360] on img at bounding box center [560, 363] width 36 height 36
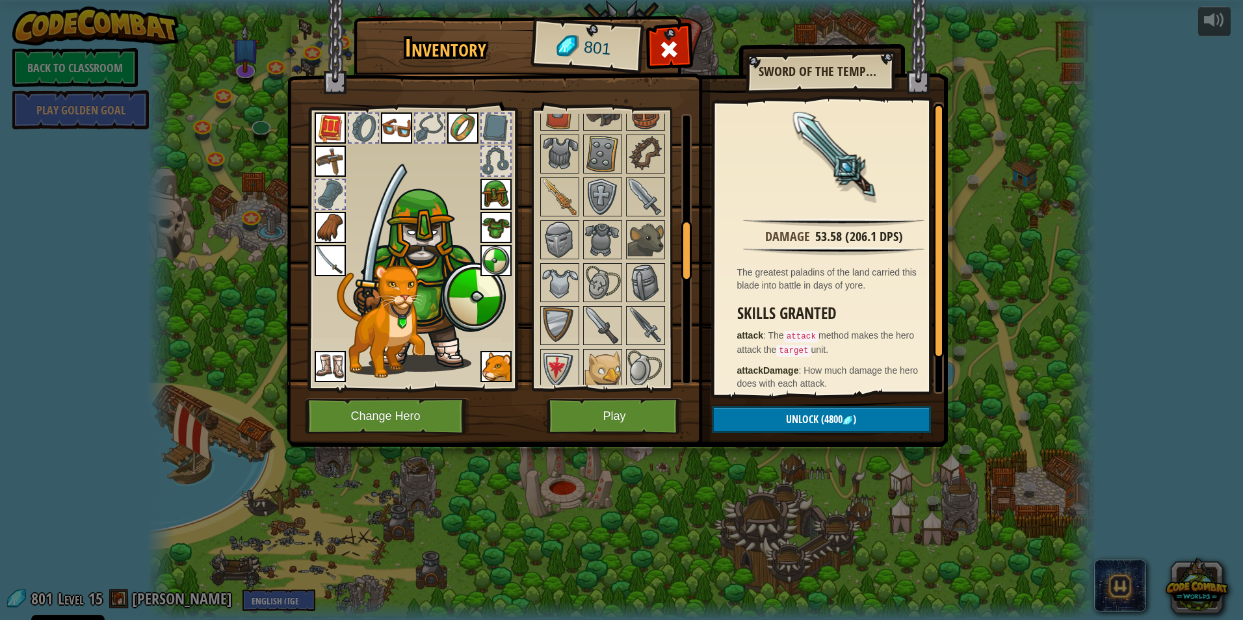
scroll to position [237, 0]
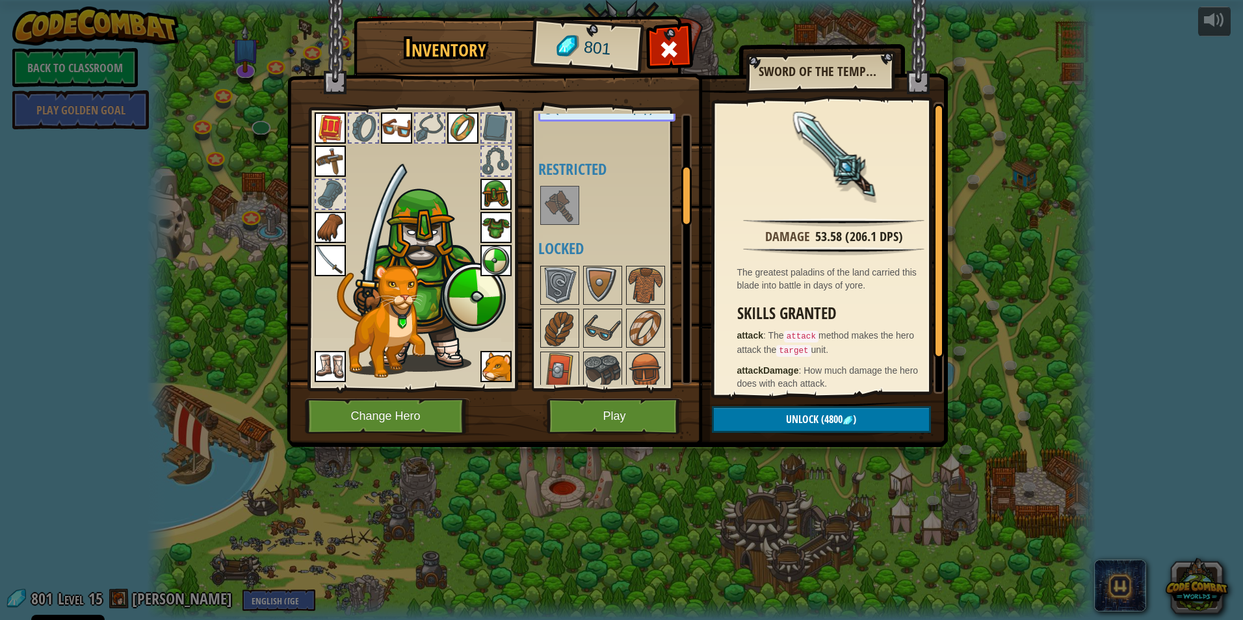
click at [602, 328] on img at bounding box center [602, 328] width 36 height 36
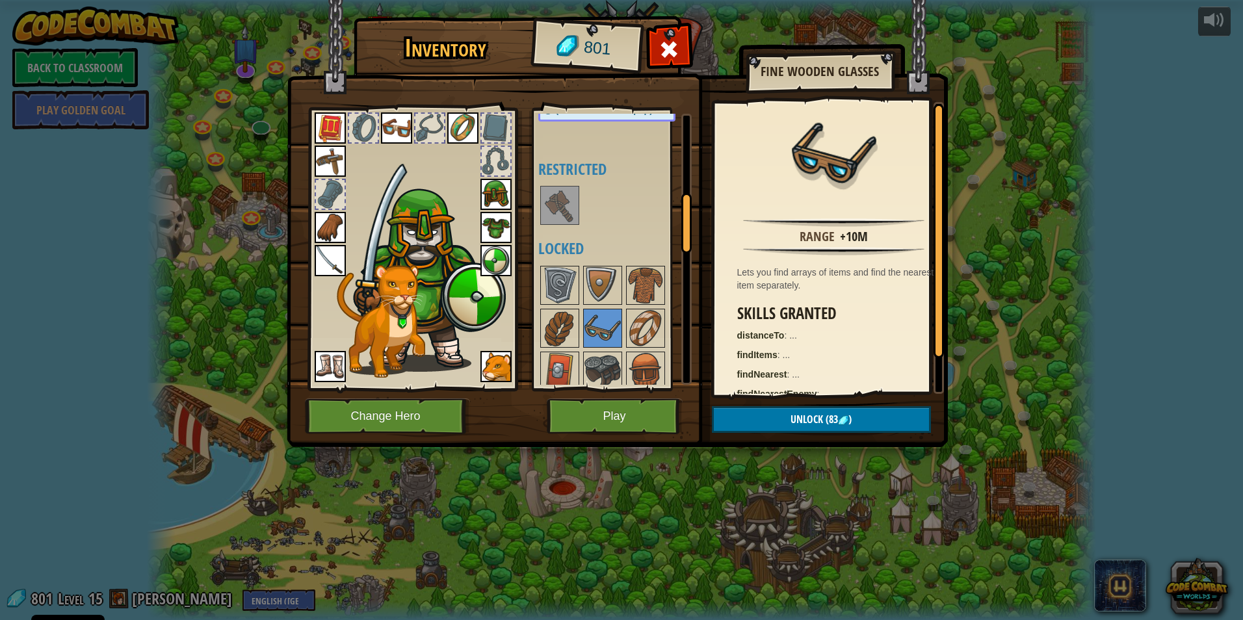
scroll to position [497, 0]
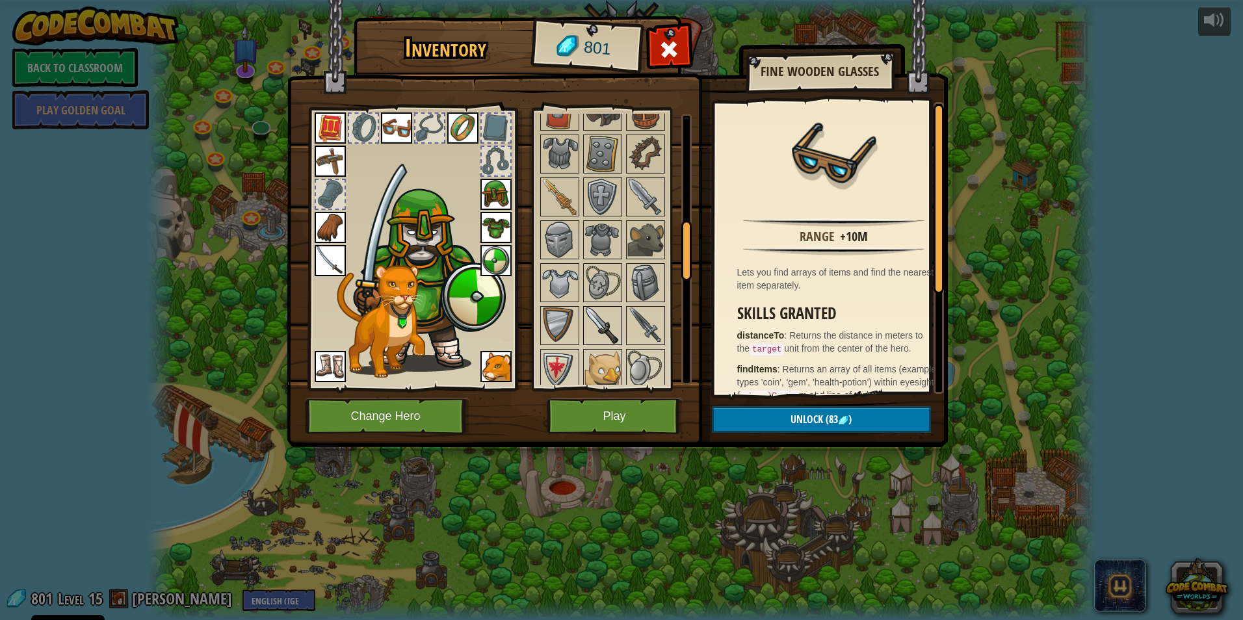
click at [597, 317] on img at bounding box center [602, 326] width 36 height 36
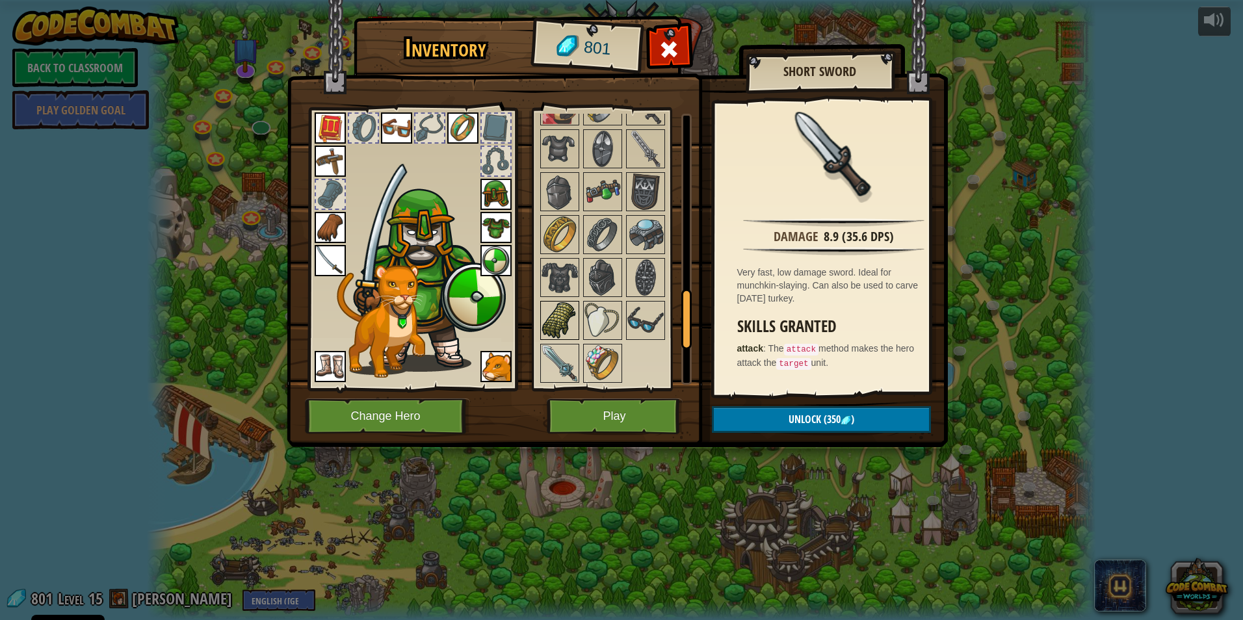
scroll to position [757, 0]
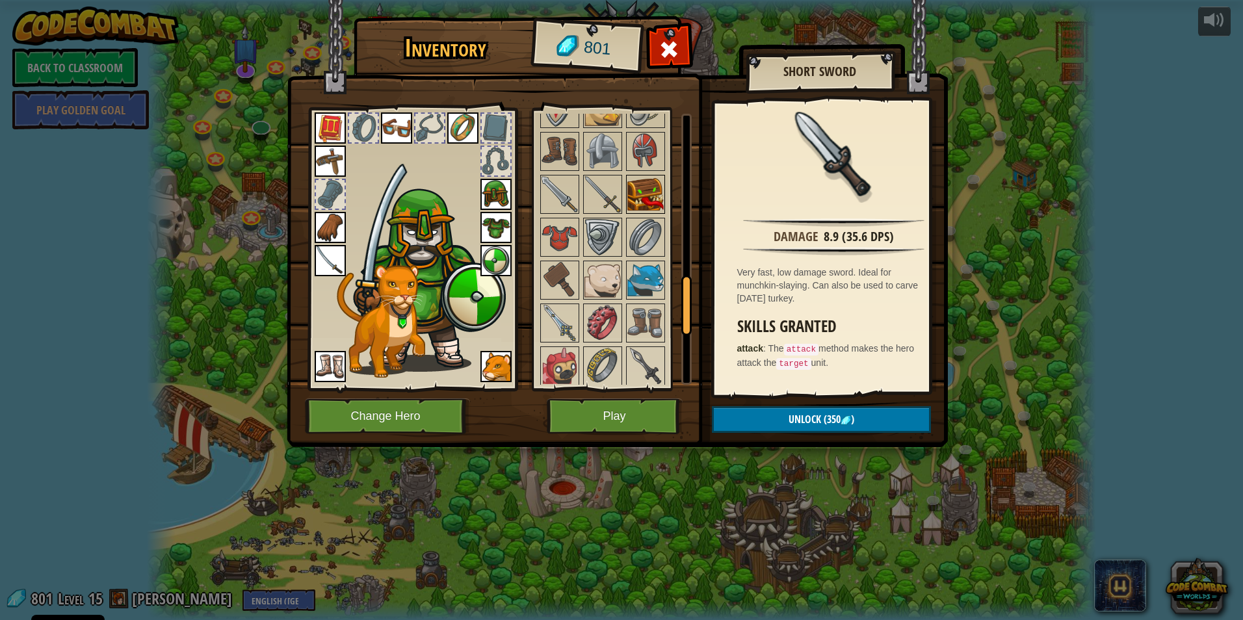
click at [647, 189] on img at bounding box center [645, 194] width 36 height 36
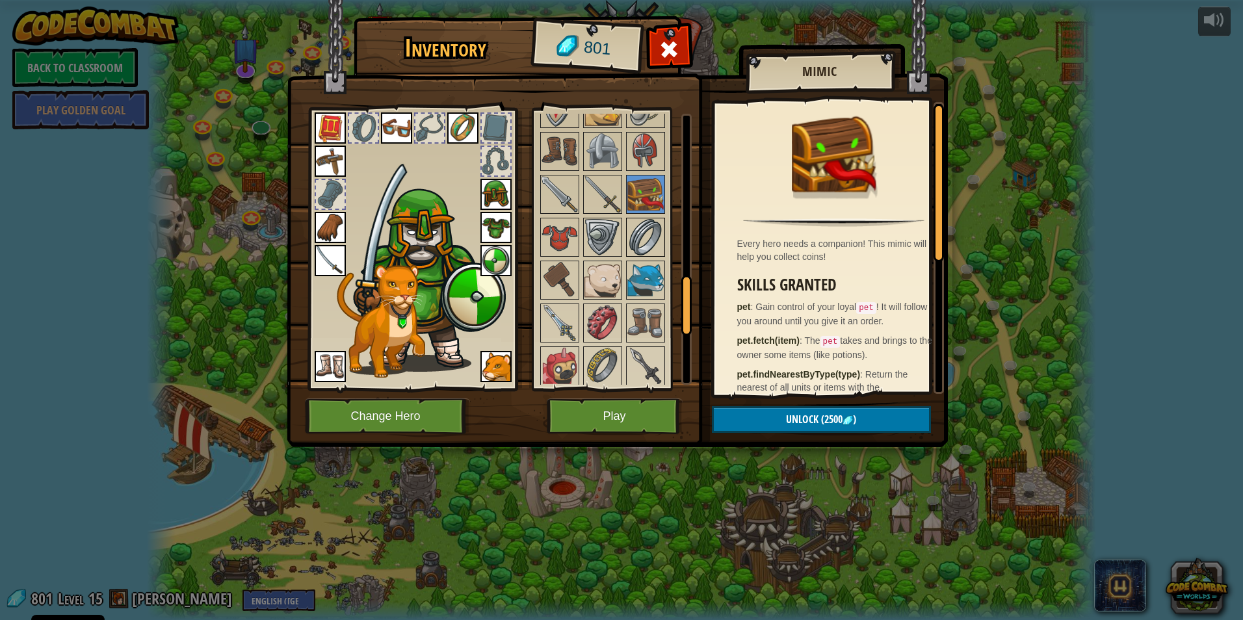
scroll to position [822, 0]
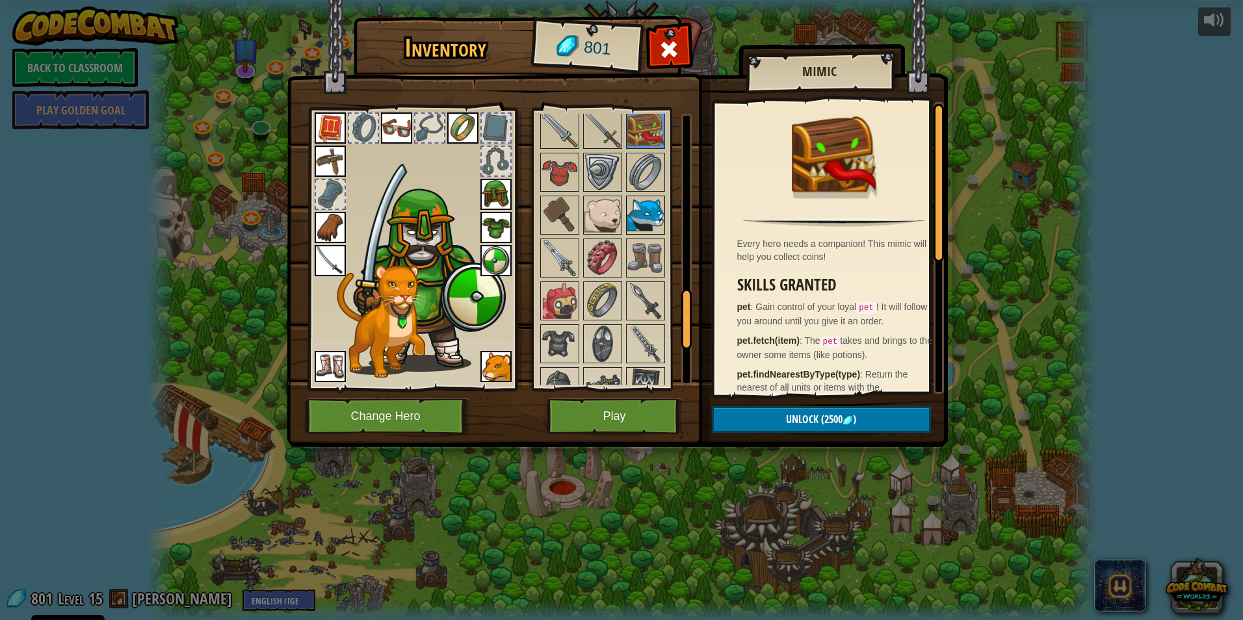
click at [643, 207] on img at bounding box center [645, 215] width 36 height 36
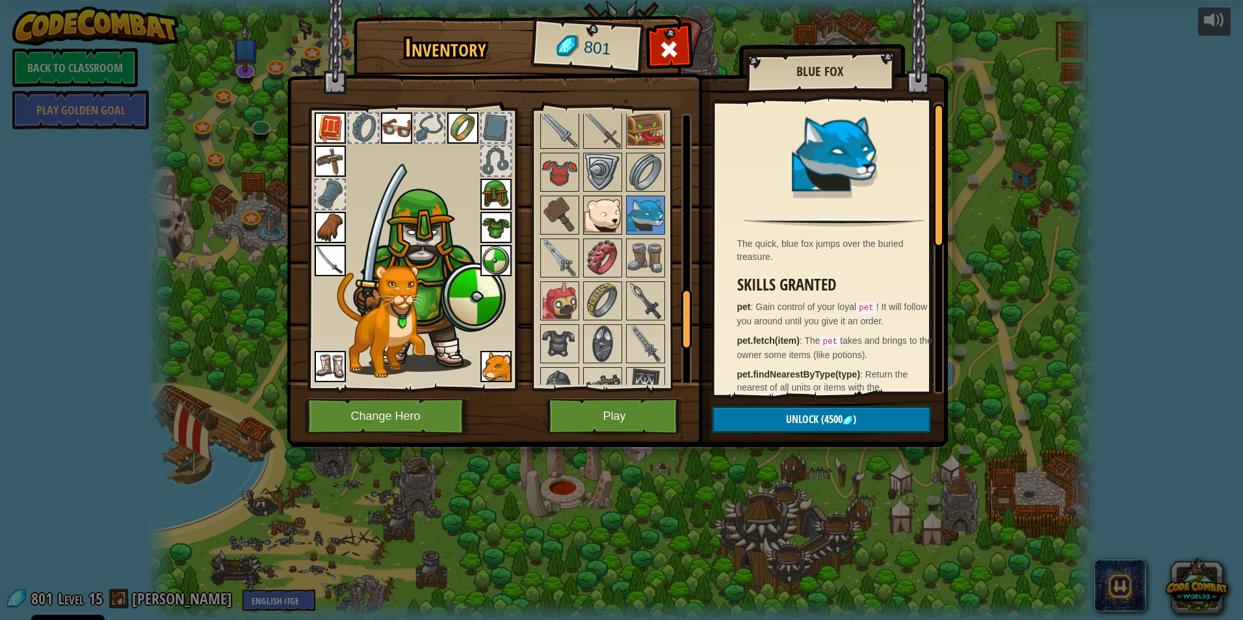
click at [618, 224] on img at bounding box center [602, 215] width 36 height 36
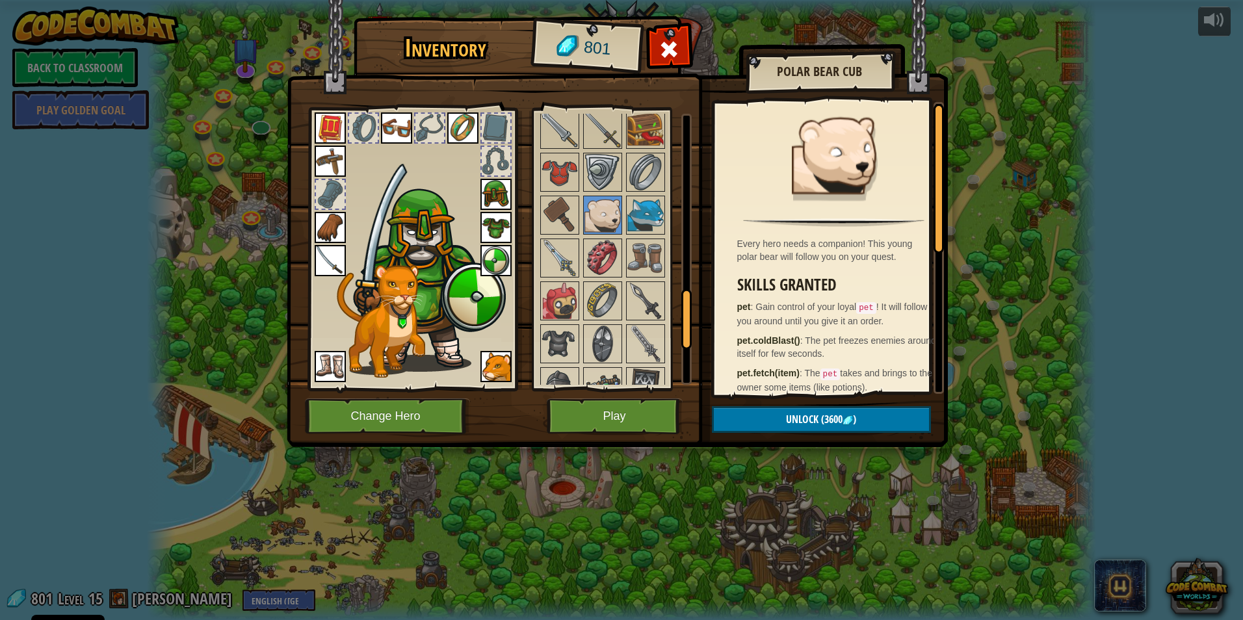
click at [579, 252] on div at bounding box center [619, 129] width 163 height 901
click at [589, 244] on img at bounding box center [602, 258] width 36 height 36
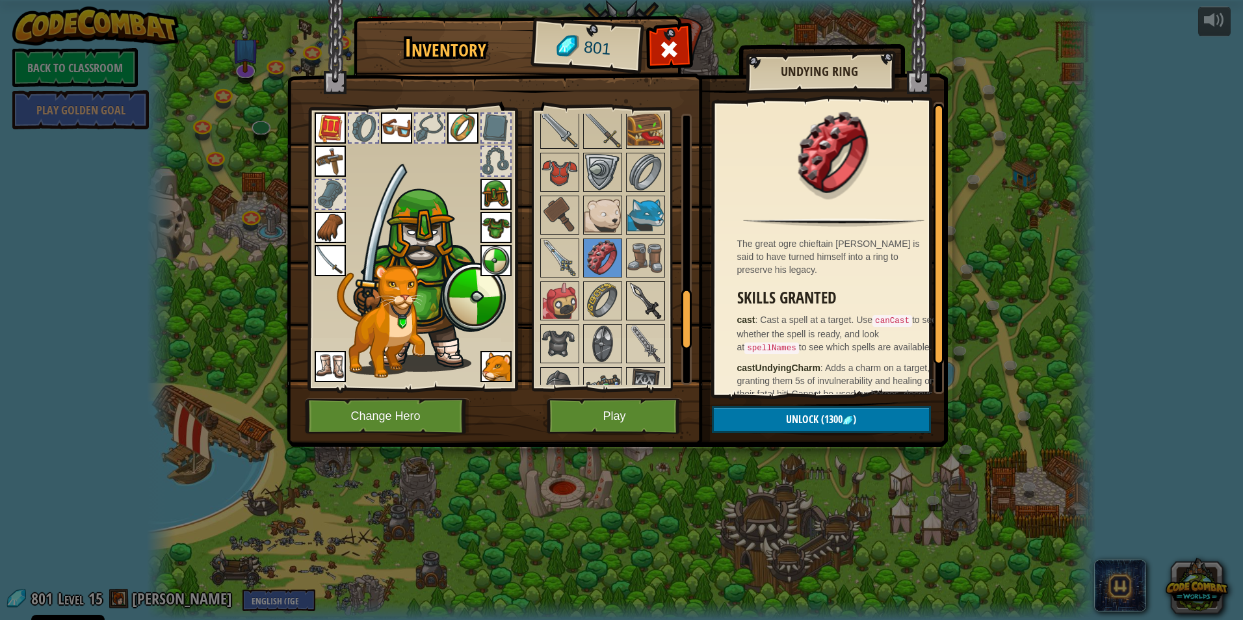
click at [629, 319] on img at bounding box center [645, 301] width 36 height 36
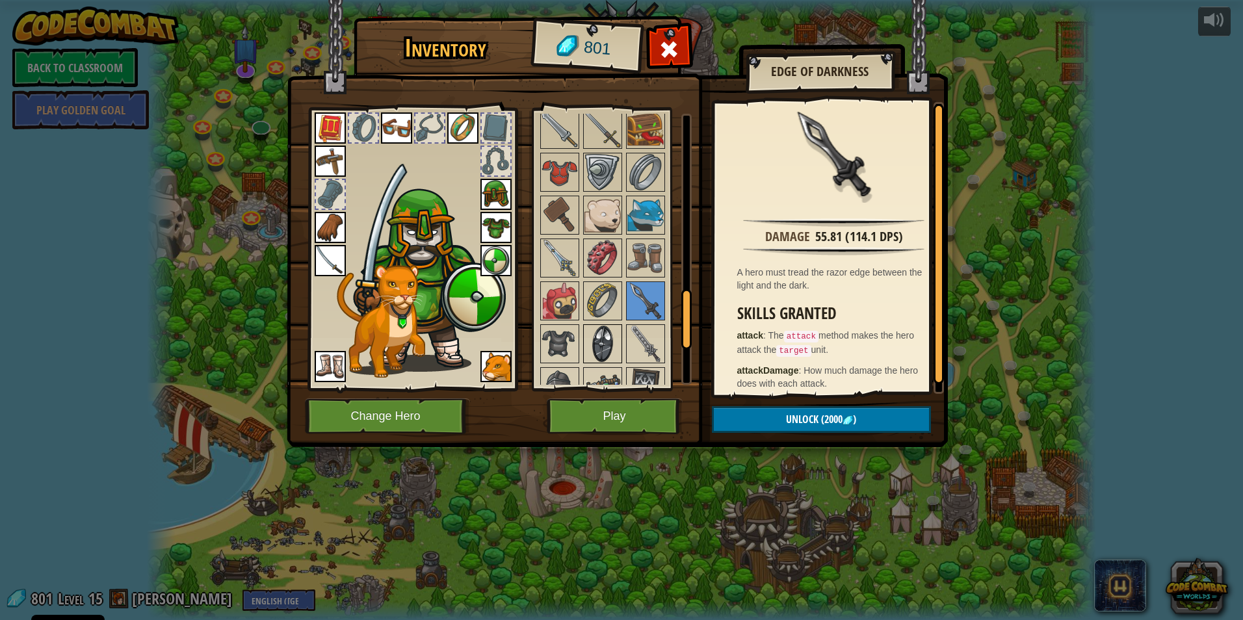
click at [599, 337] on img at bounding box center [602, 344] width 36 height 36
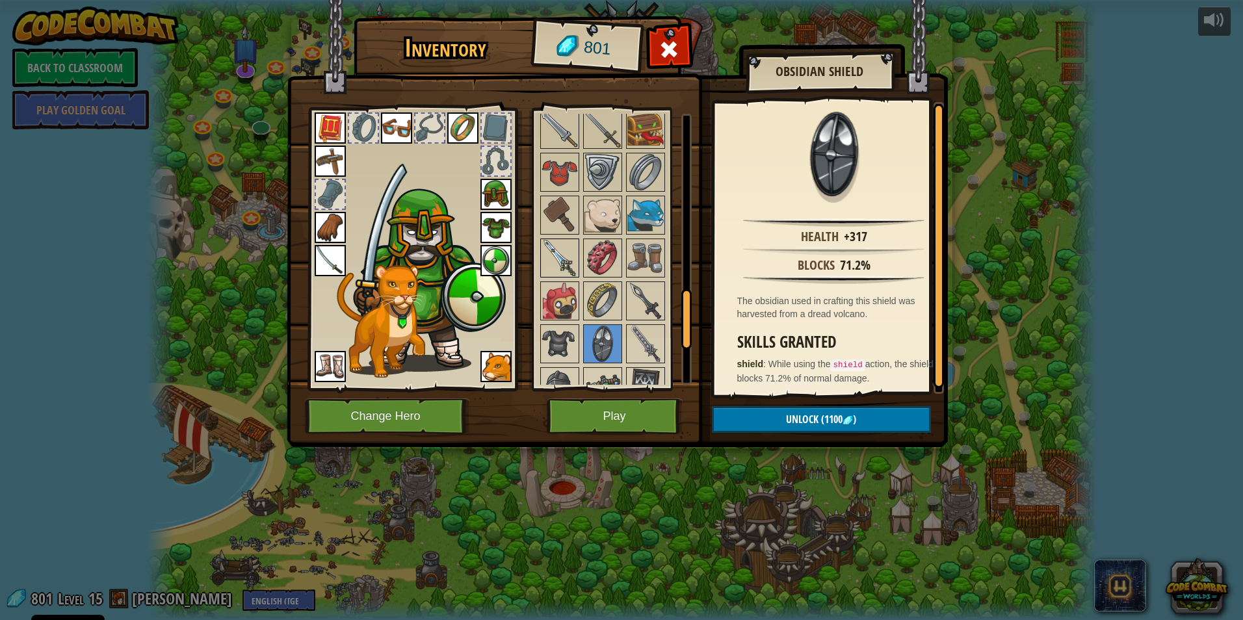
click at [550, 246] on img at bounding box center [560, 258] width 36 height 36
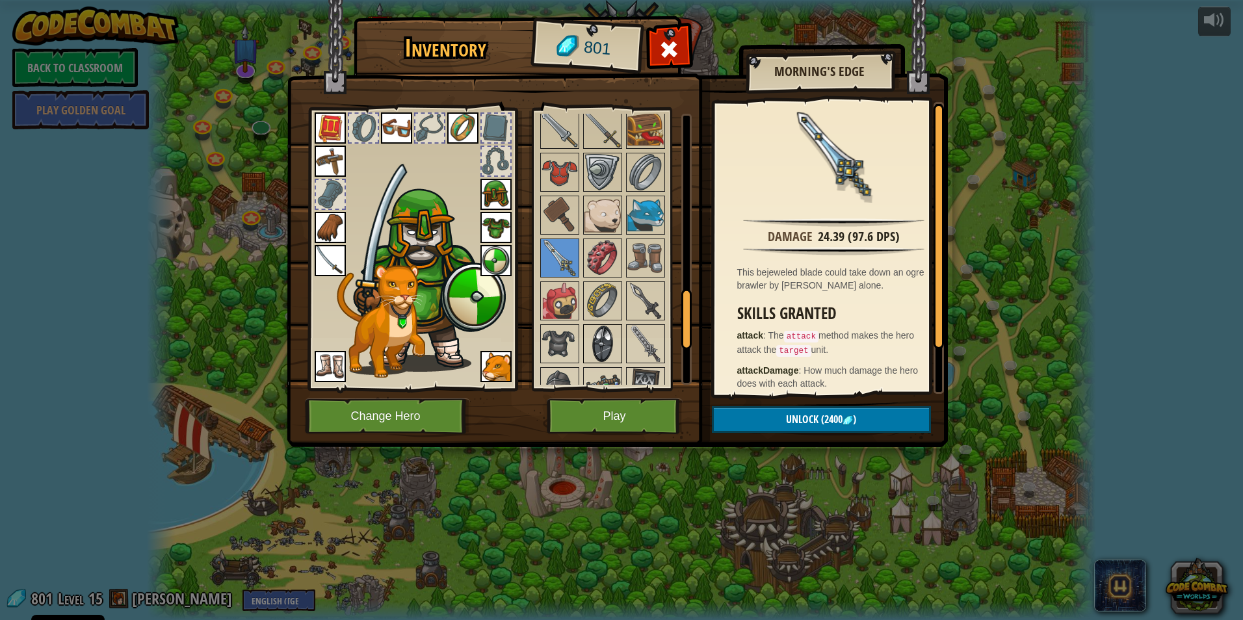
scroll to position [627, 0]
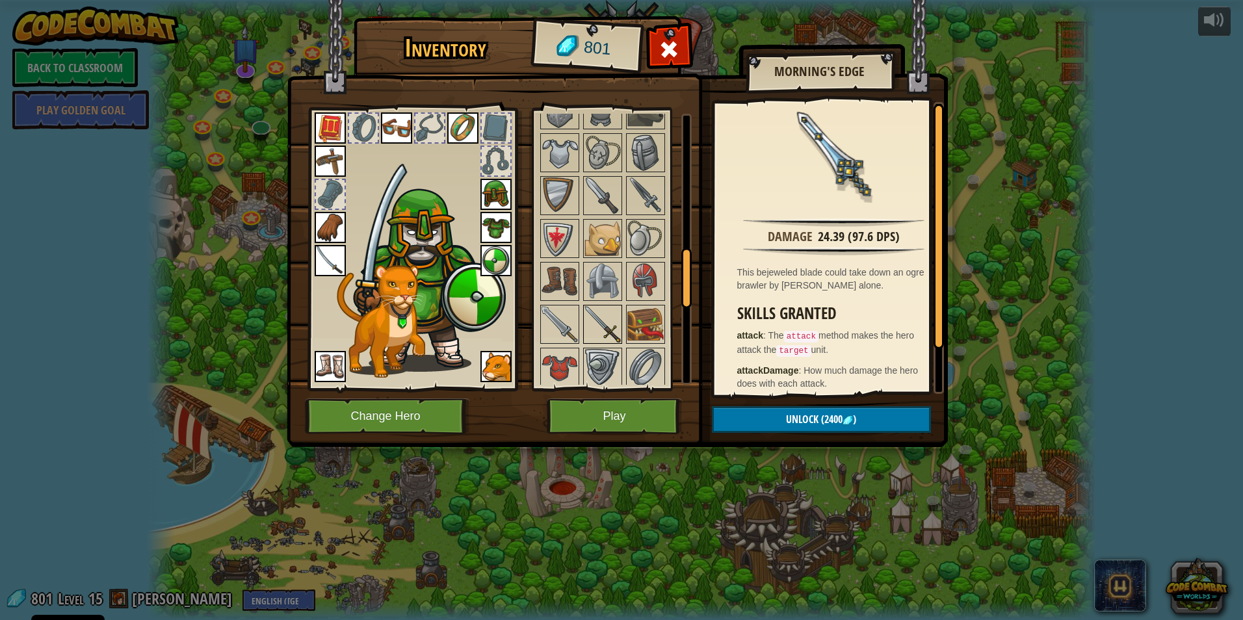
click at [597, 331] on img at bounding box center [602, 324] width 36 height 36
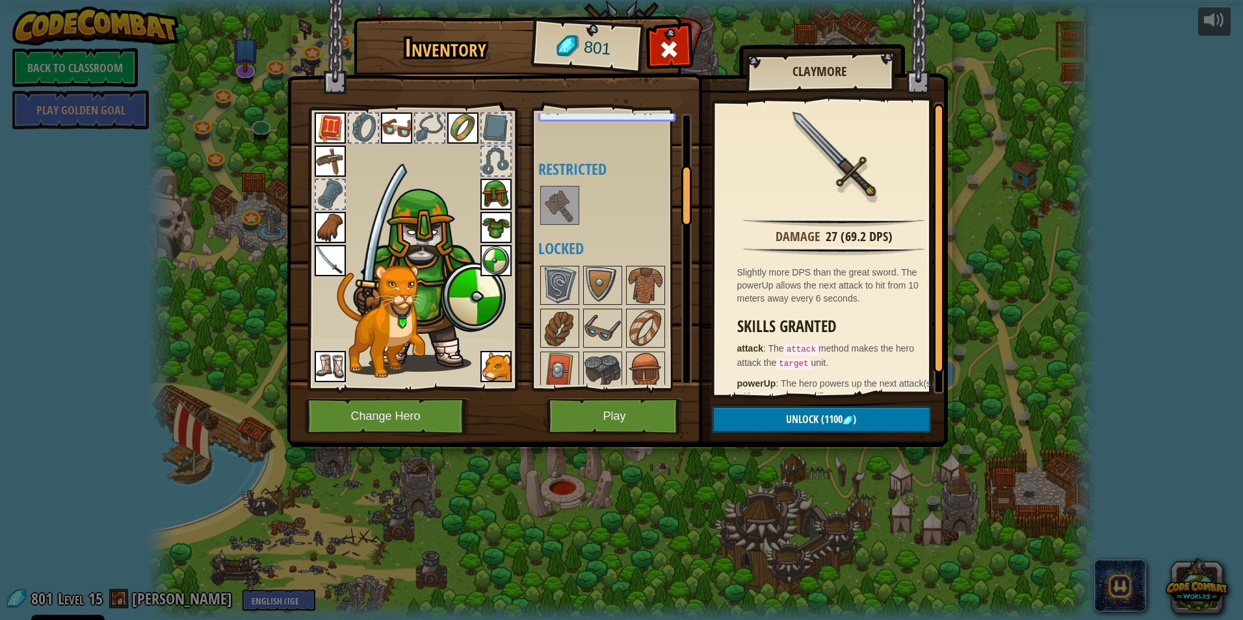
scroll to position [367, 0]
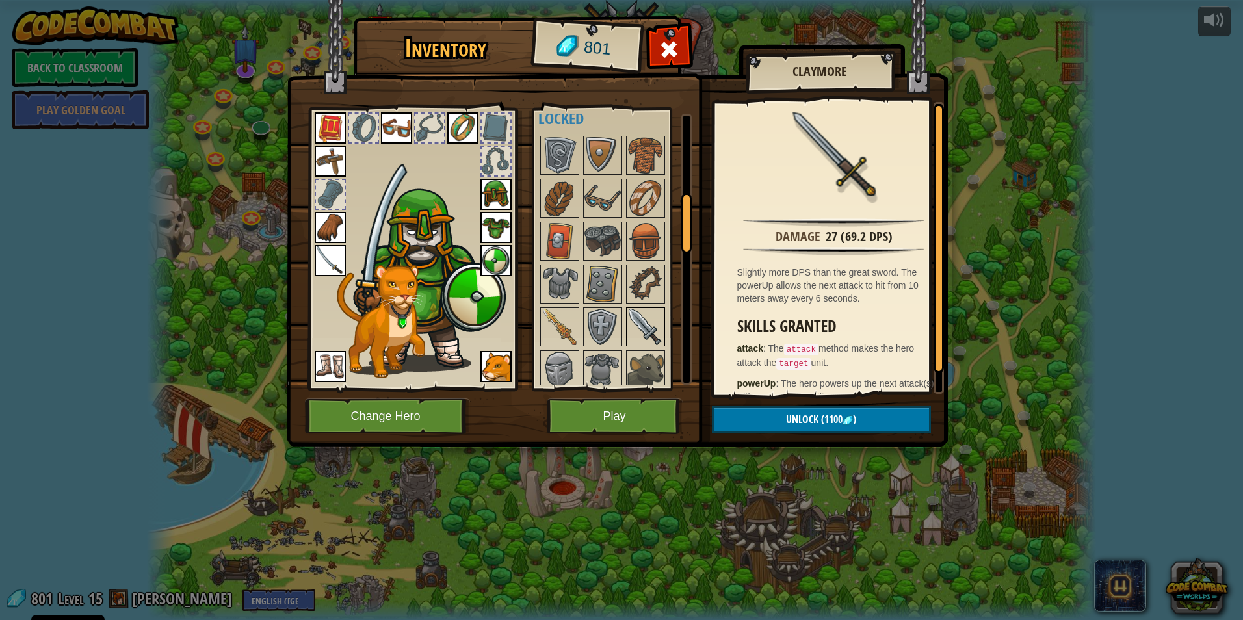
click at [639, 311] on img at bounding box center [645, 327] width 36 height 36
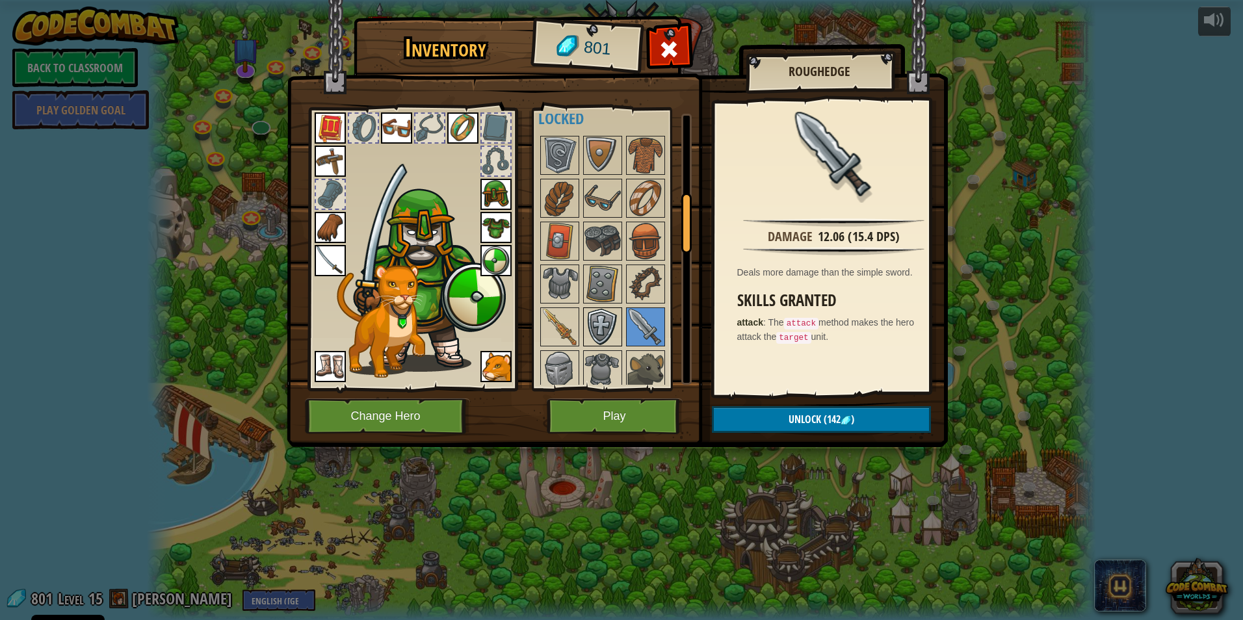
click at [613, 324] on img at bounding box center [602, 327] width 36 height 36
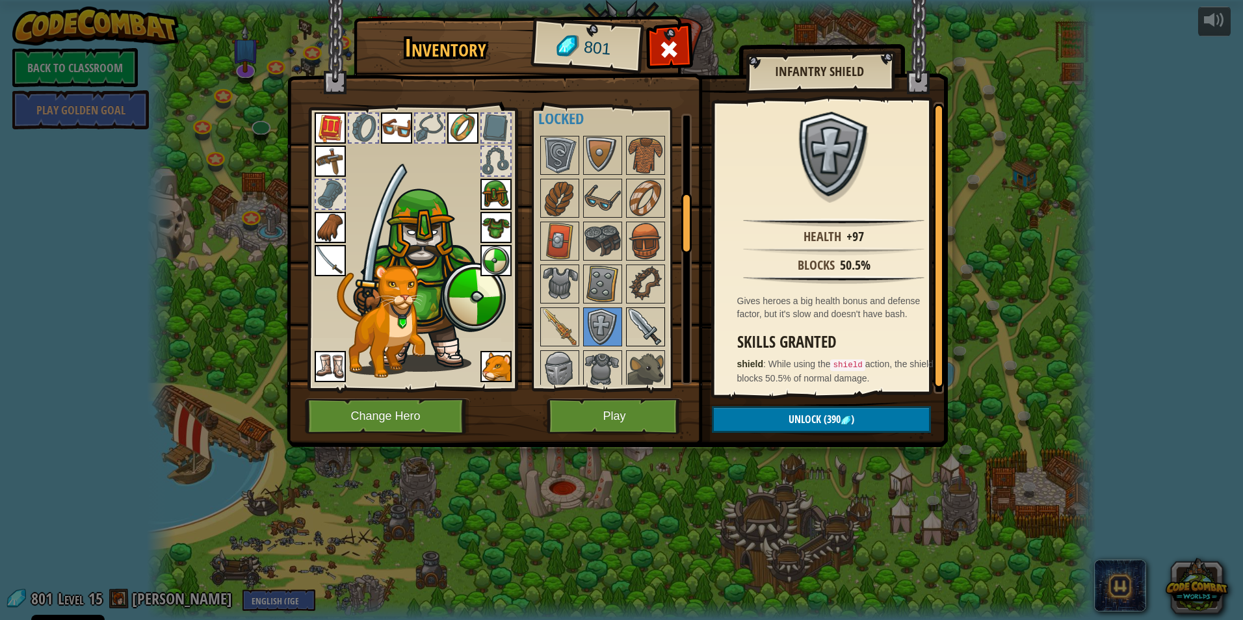
click at [640, 323] on img at bounding box center [645, 327] width 36 height 36
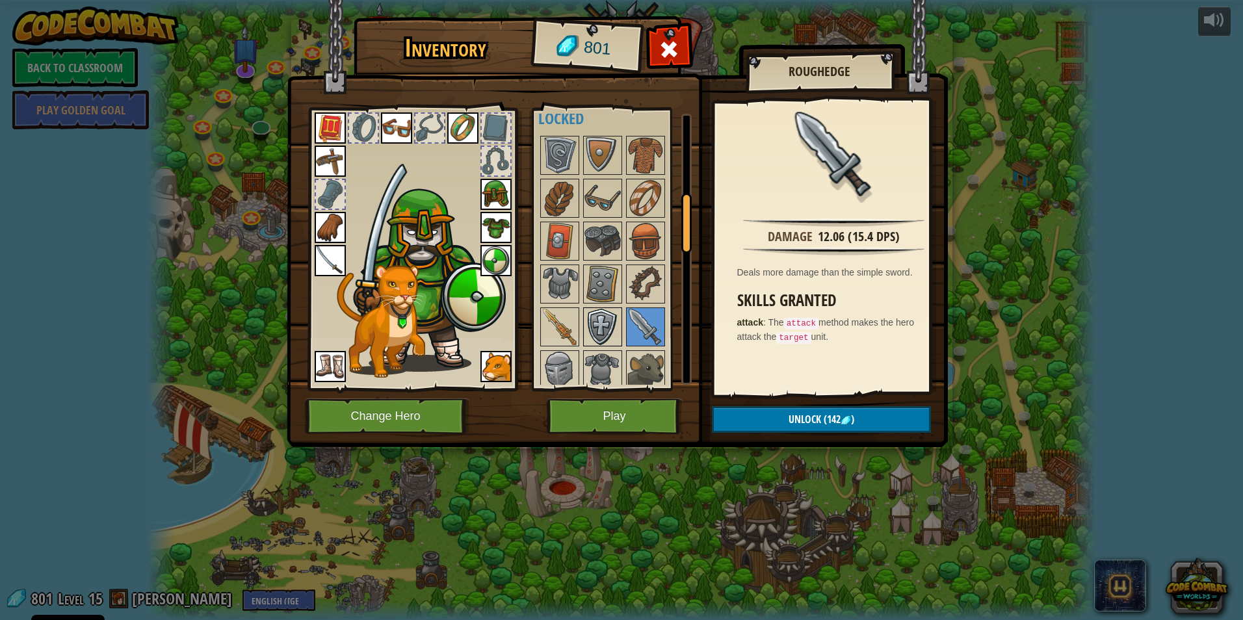
scroll to position [497, 0]
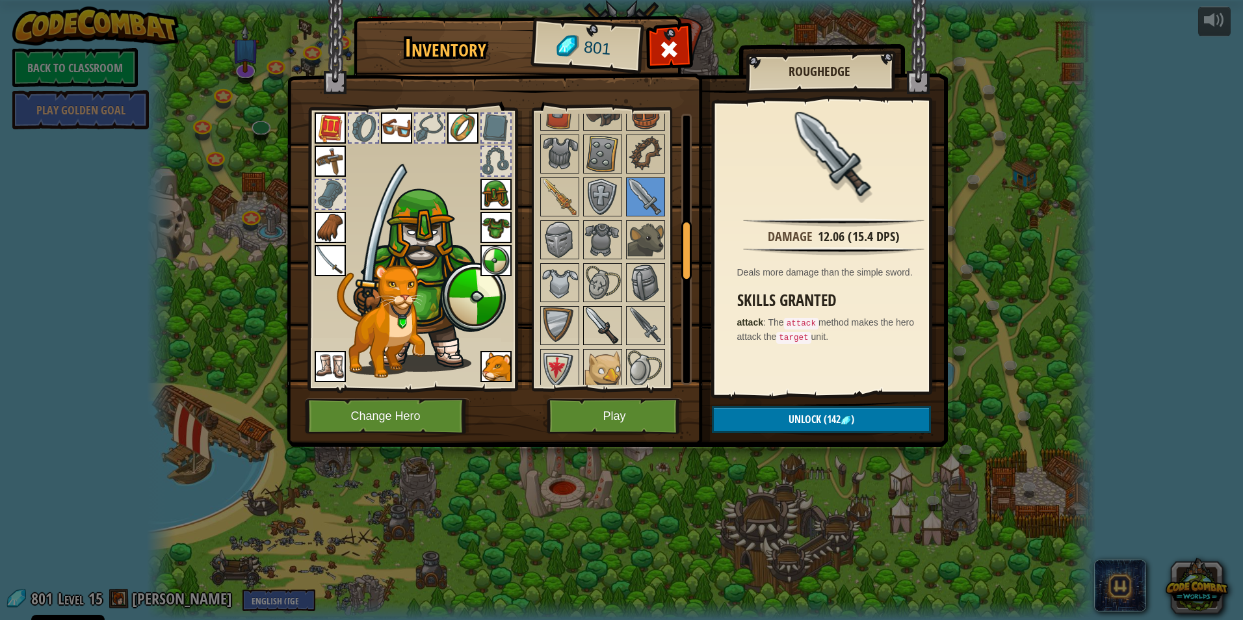
click at [612, 319] on img at bounding box center [602, 326] width 36 height 36
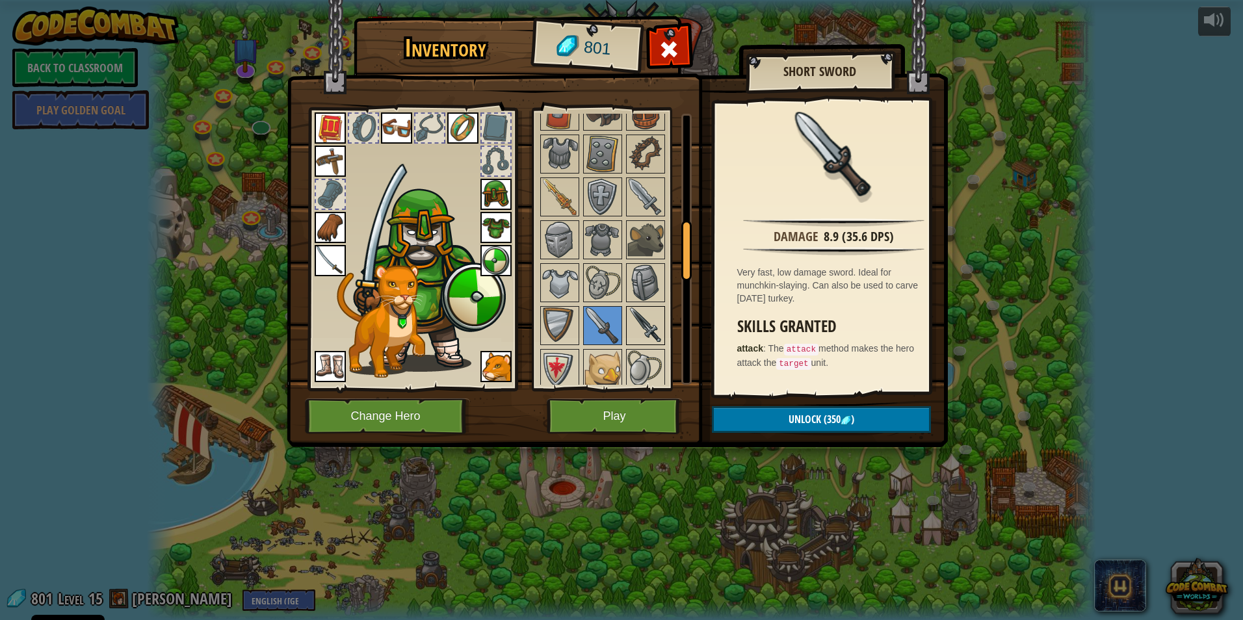
click at [636, 333] on img at bounding box center [645, 326] width 36 height 36
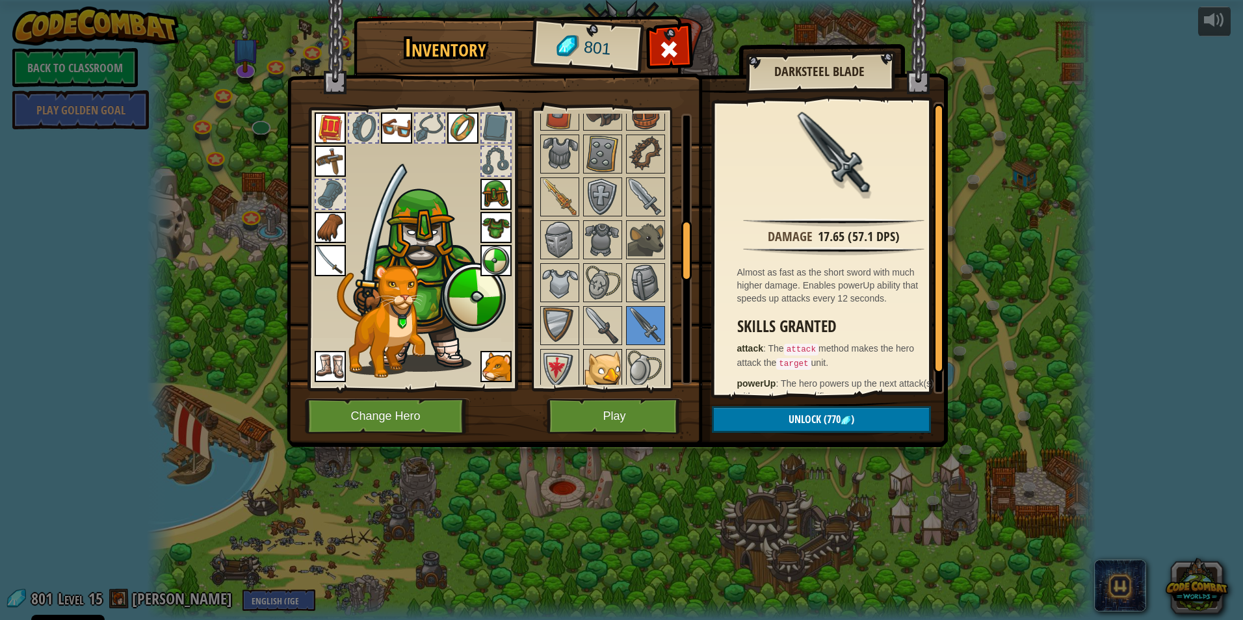
scroll to position [627, 0]
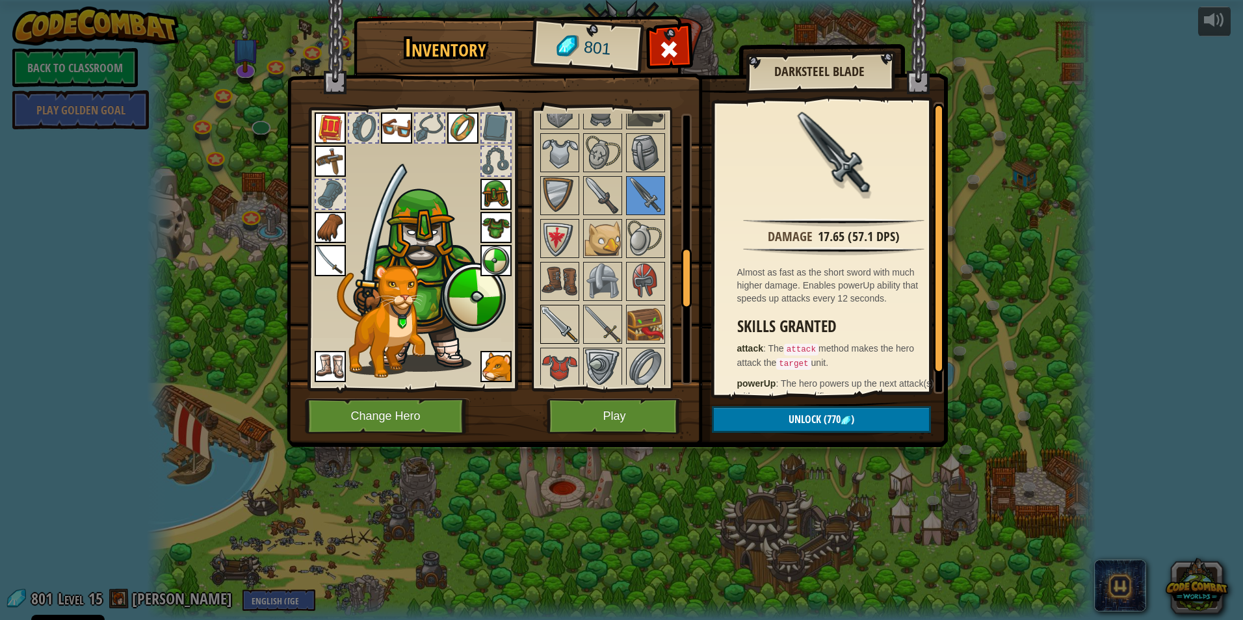
click at [571, 318] on img at bounding box center [560, 324] width 36 height 36
click at [591, 322] on img at bounding box center [602, 324] width 36 height 36
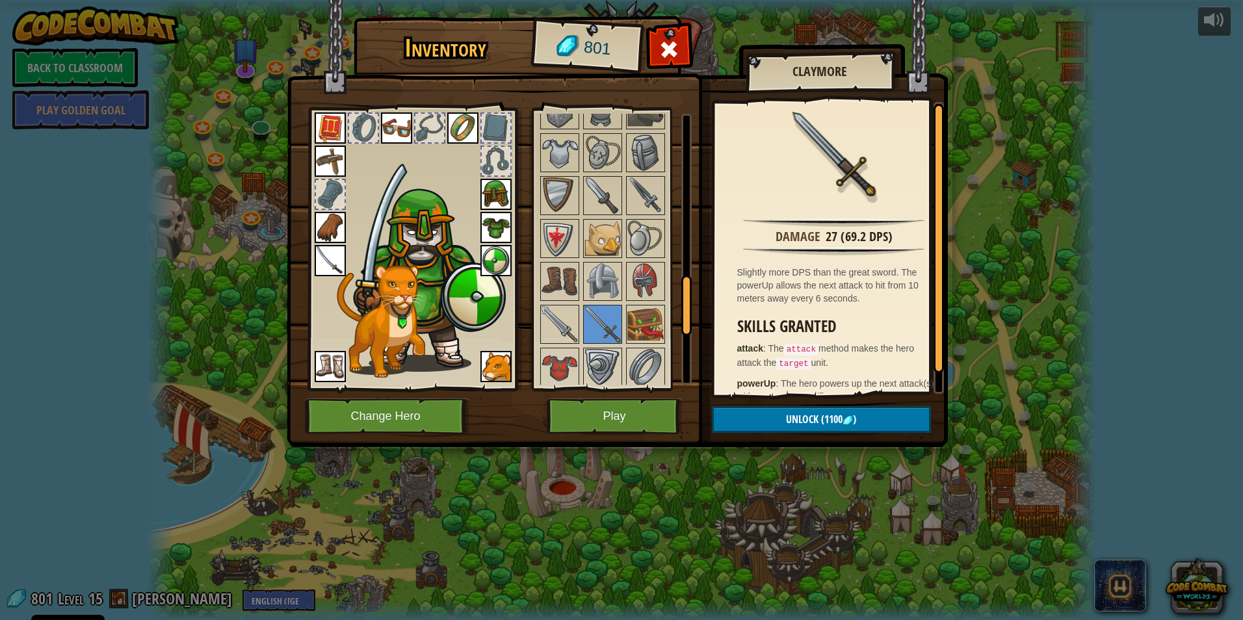
scroll to position [887, 0]
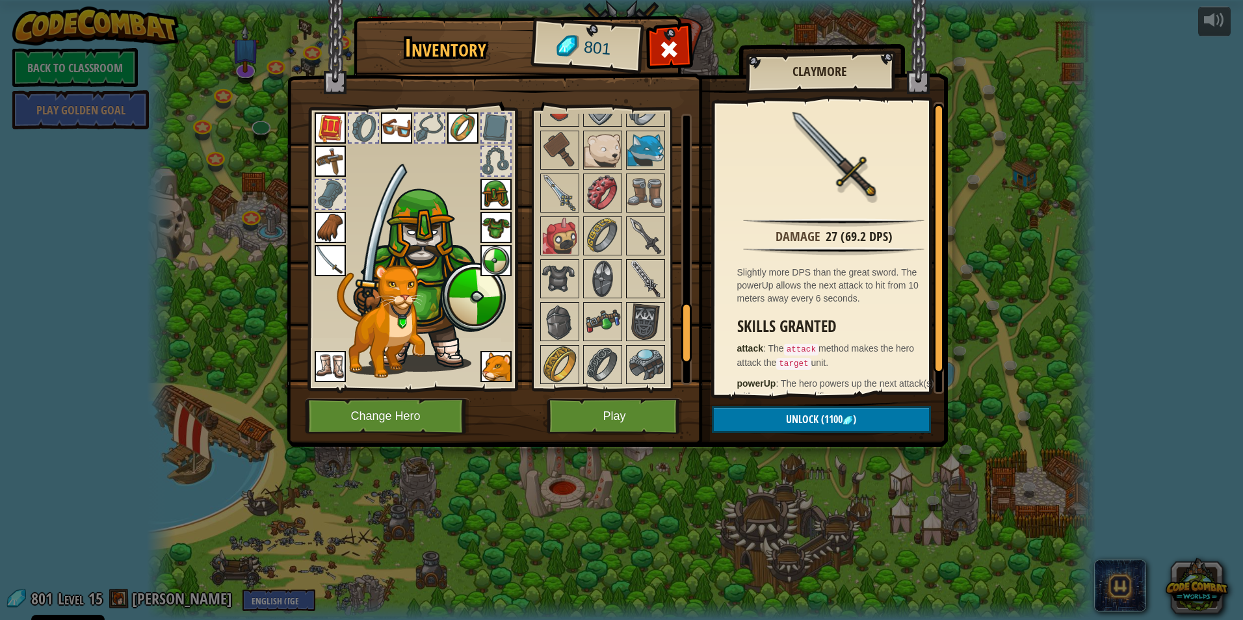
click at [643, 282] on img at bounding box center [645, 279] width 36 height 36
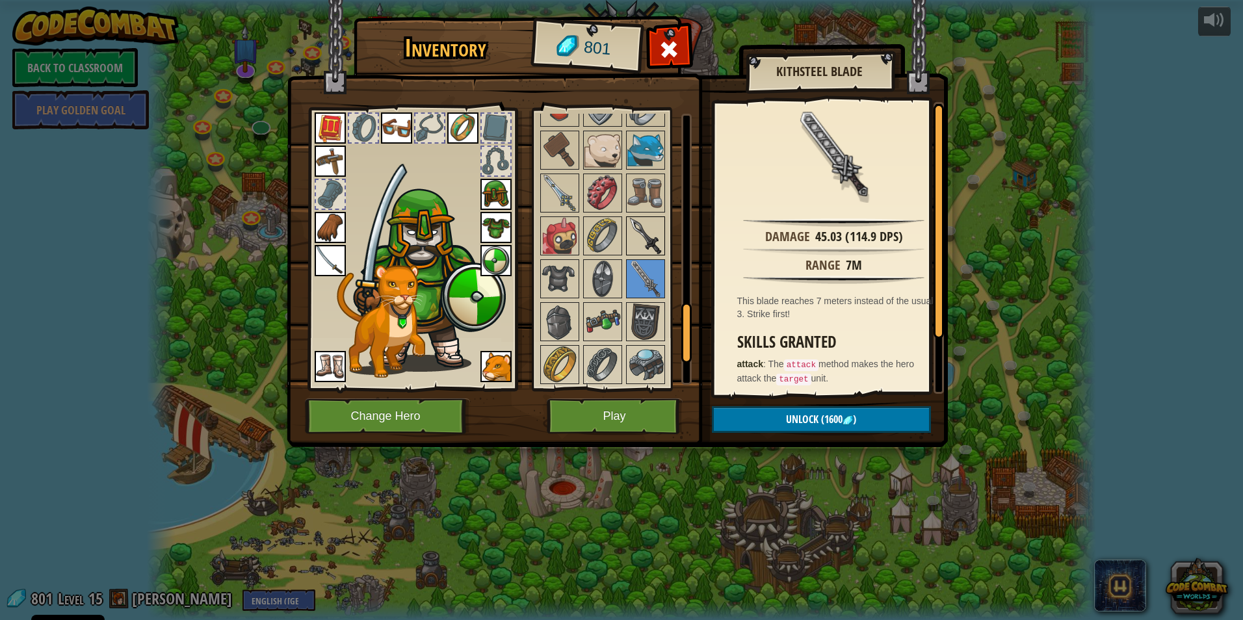
click at [651, 237] on img at bounding box center [645, 236] width 36 height 36
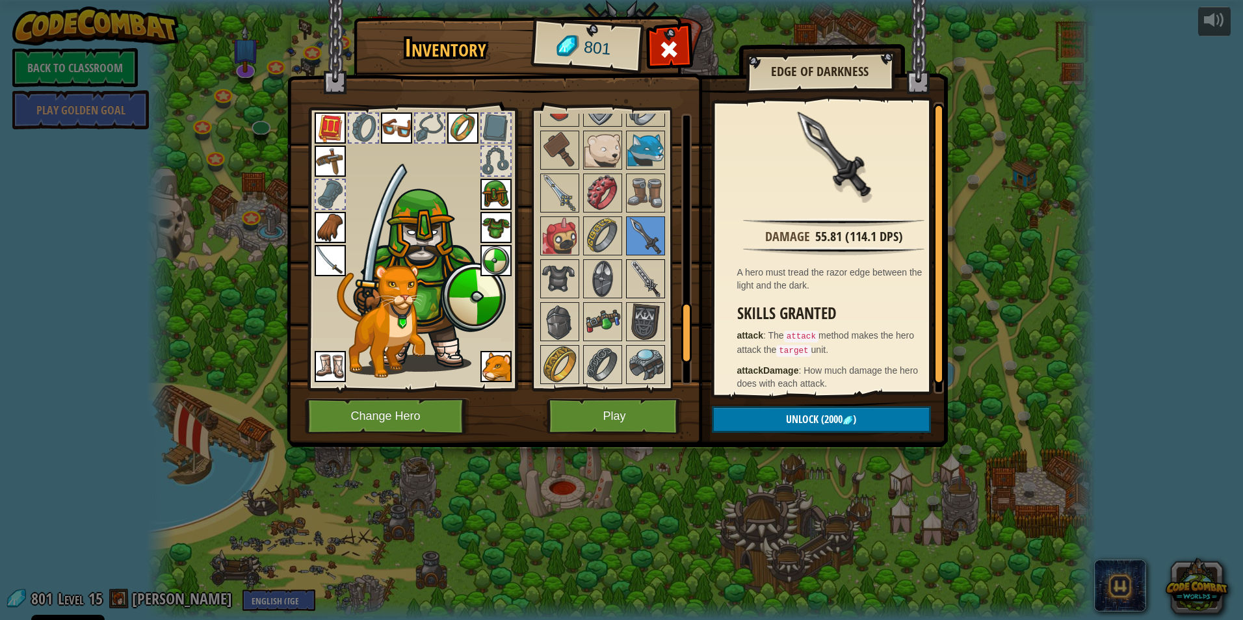
click at [642, 274] on img at bounding box center [645, 279] width 36 height 36
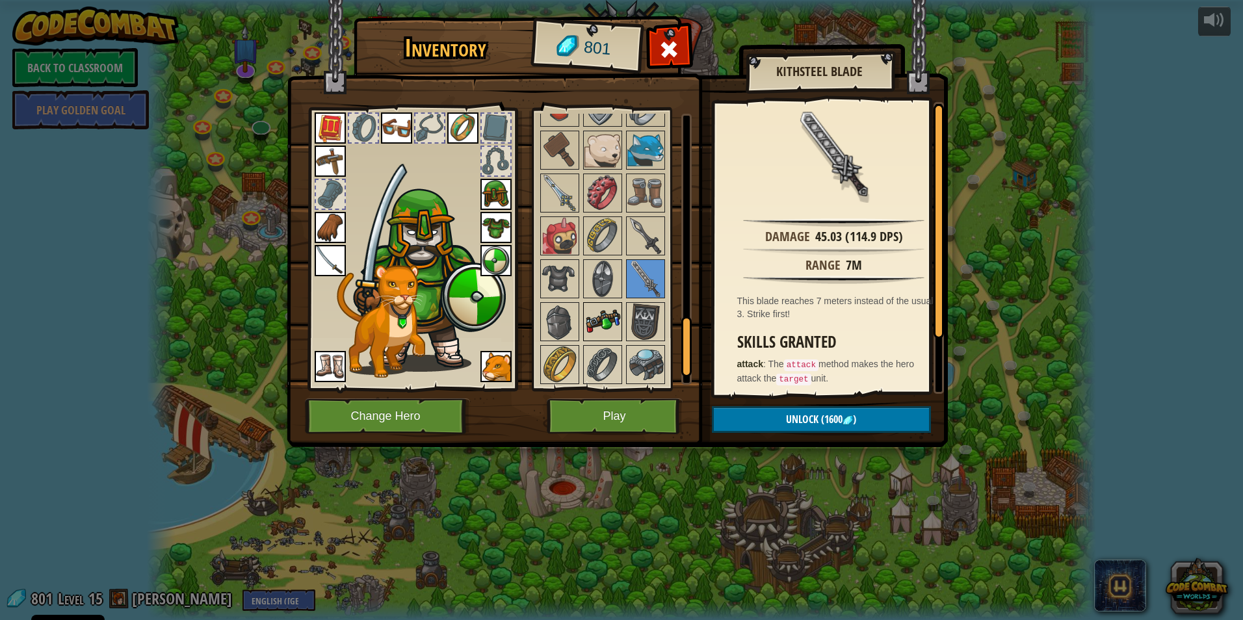
scroll to position [1017, 0]
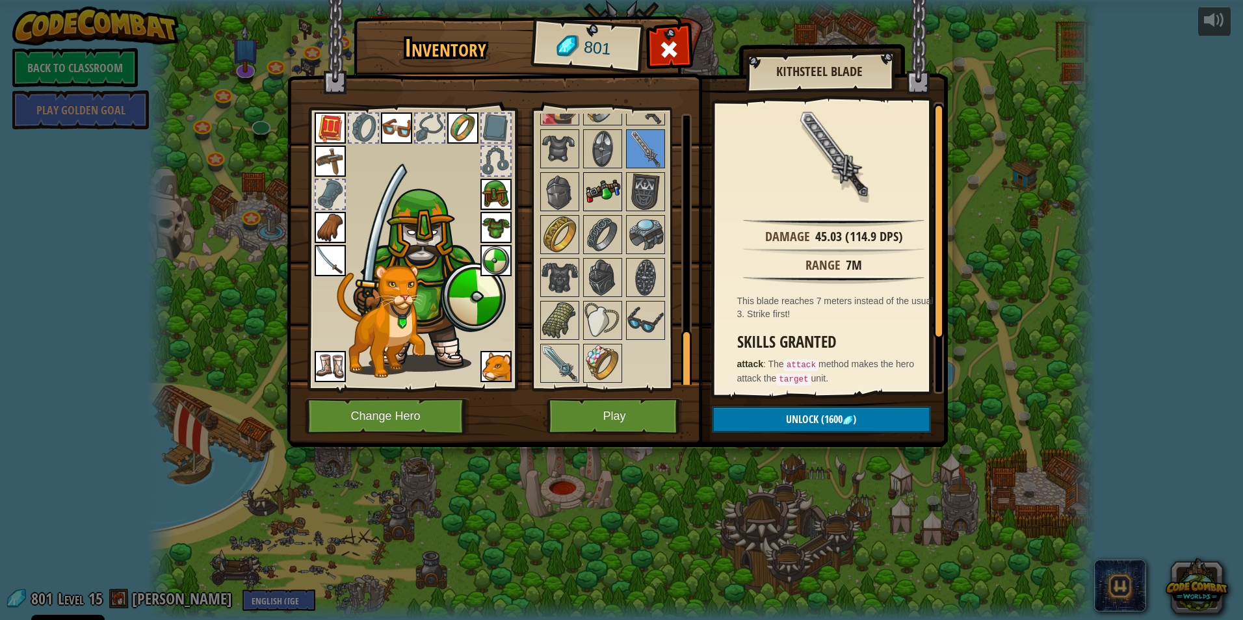
click at [599, 188] on img at bounding box center [602, 192] width 36 height 36
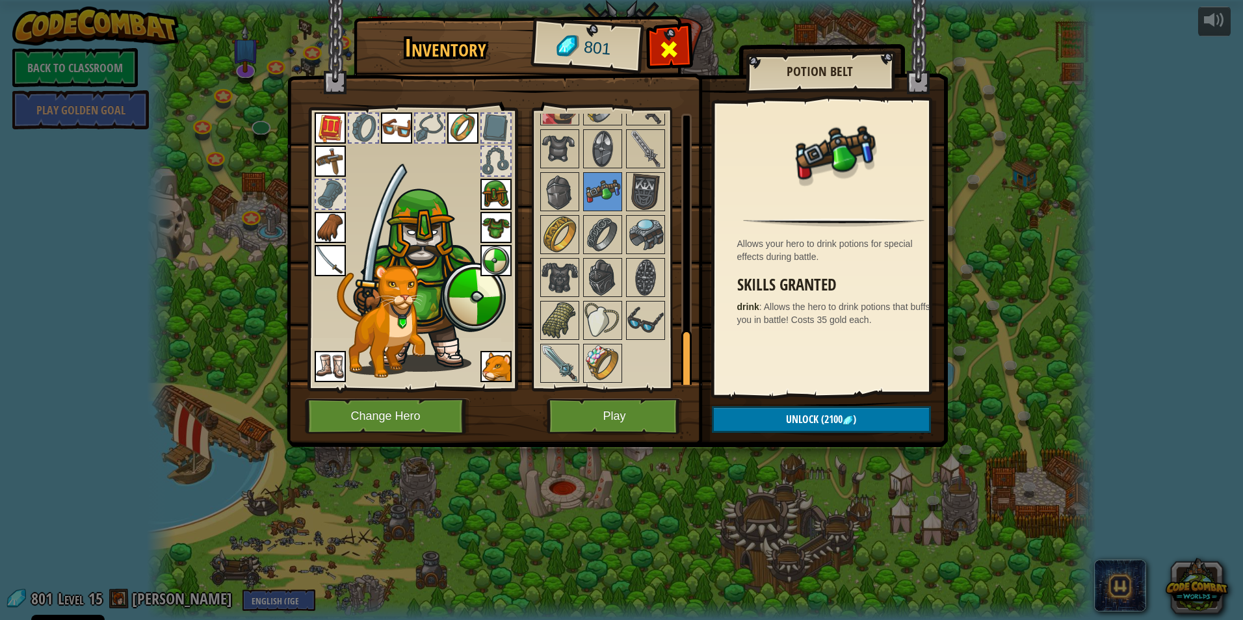
click at [664, 43] on span at bounding box center [669, 49] width 21 height 21
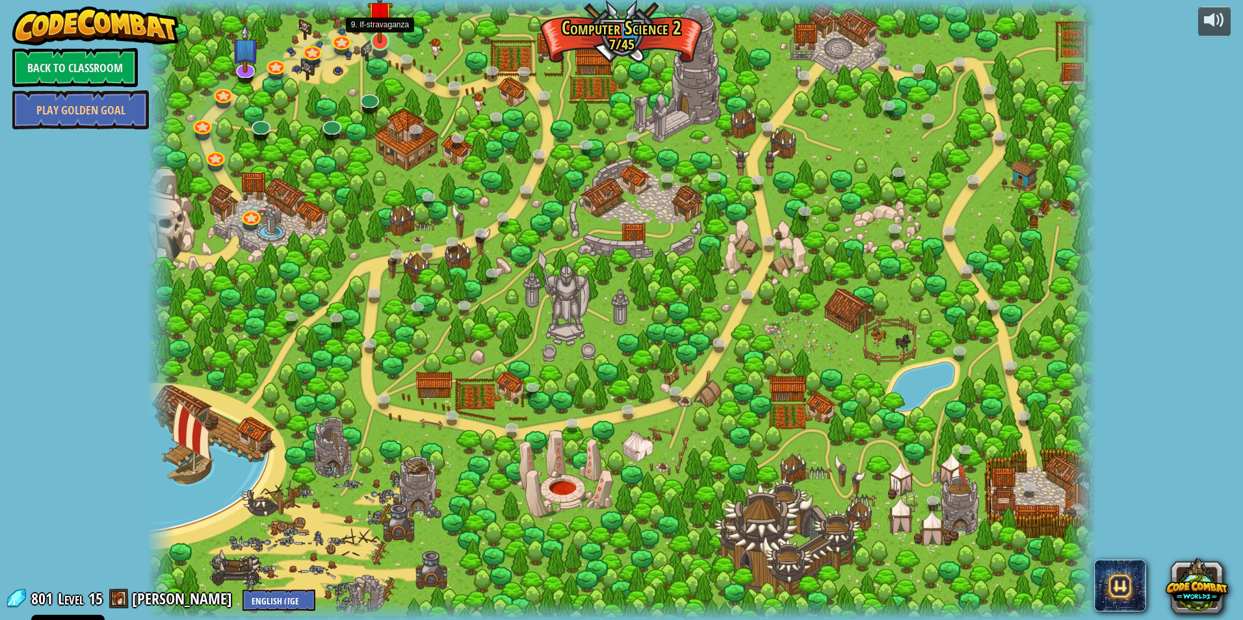
click at [374, 43] on div at bounding box center [380, 41] width 19 height 19
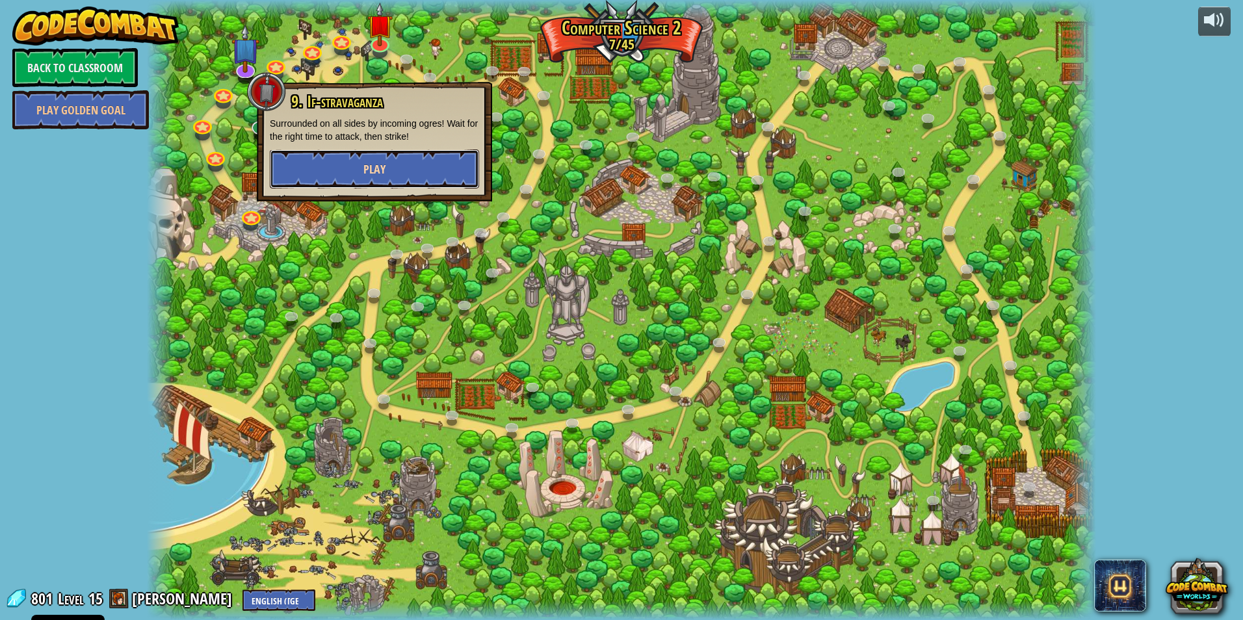
click at [395, 172] on button "Play" at bounding box center [374, 169] width 209 height 39
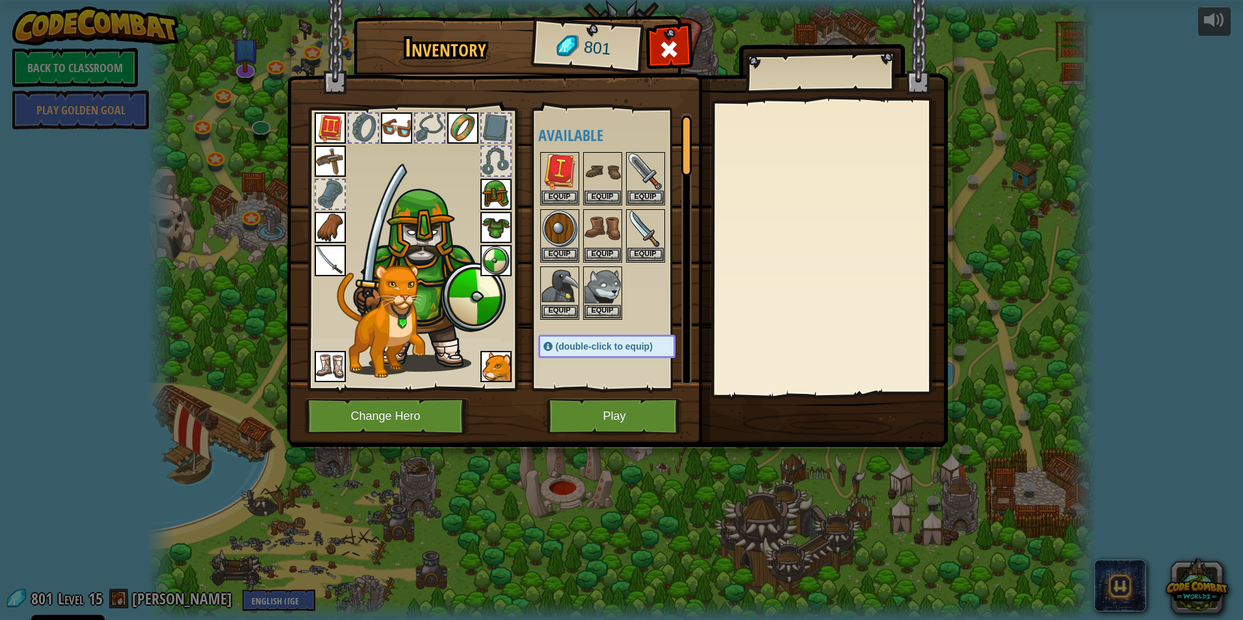
click at [588, 398] on img at bounding box center [617, 211] width 661 height 472
click at [611, 390] on div "Available Equip Equip Equip Equip Equip Equip Equip Equip Equip Equip Equip Equ…" at bounding box center [611, 249] width 159 height 283
click at [620, 430] on button "Play" at bounding box center [615, 417] width 136 height 36
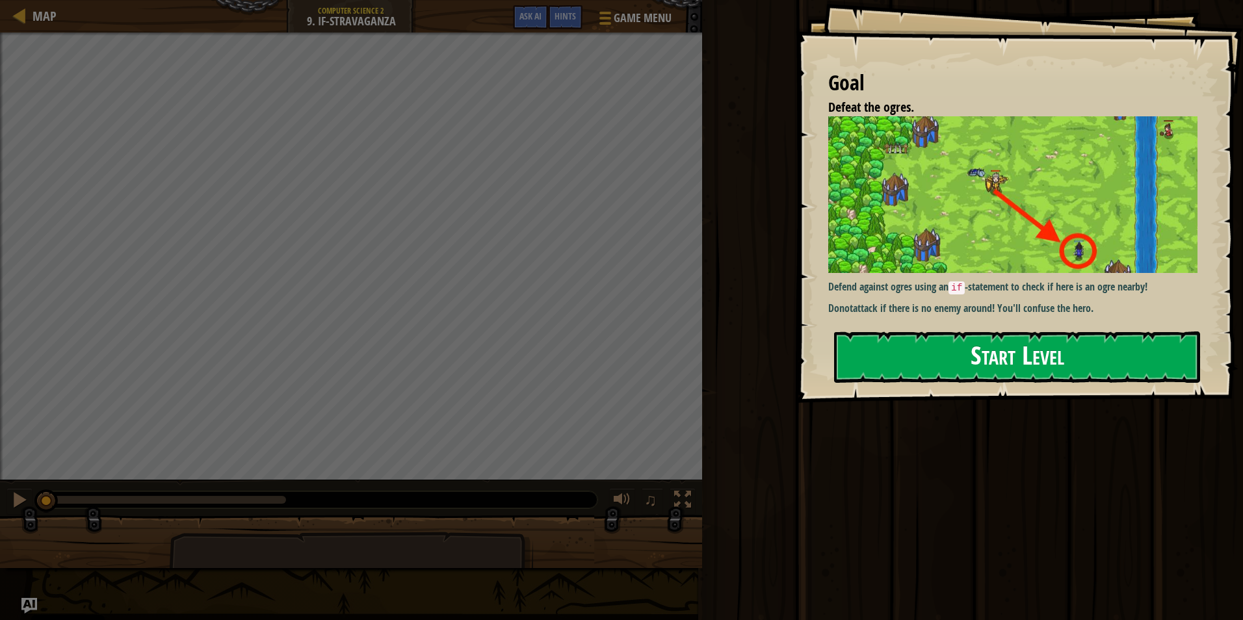
click at [994, 347] on button "Start Level" at bounding box center [1017, 357] width 366 height 51
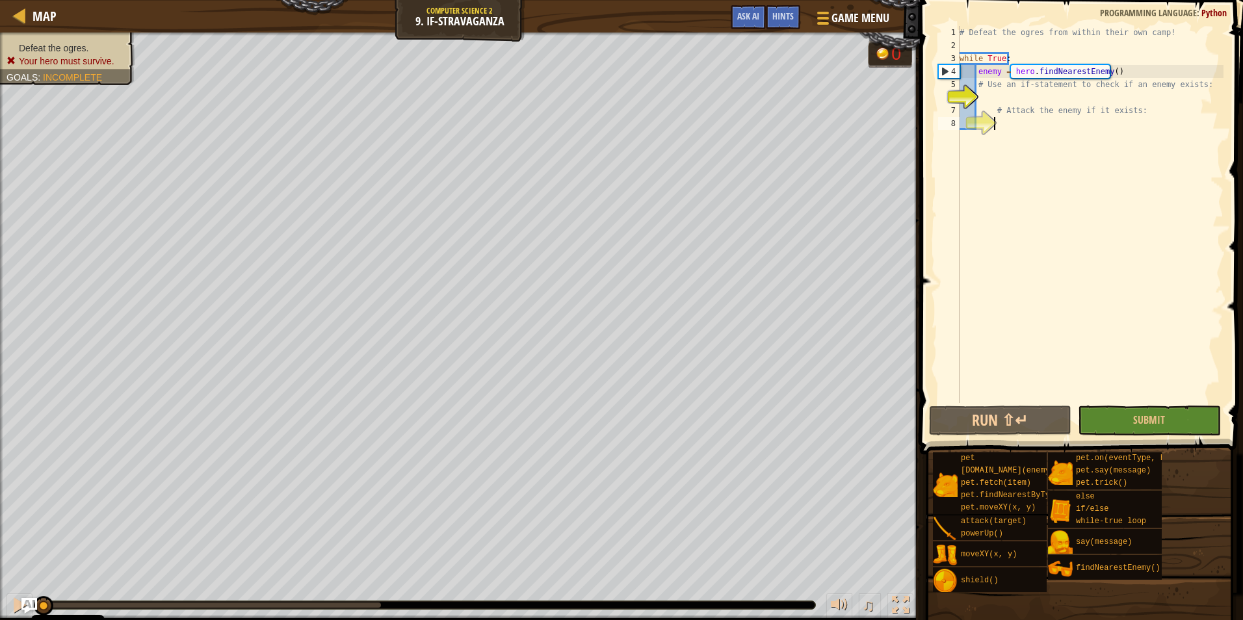
drag, startPoint x: 900, startPoint y: 415, endPoint x: 1157, endPoint y: 378, distance: 259.5
click at [1157, 378] on div "# Defeat the ogres from within their own camp! while True : enemy = hero . find…" at bounding box center [1090, 227] width 267 height 403
click at [1133, 417] on button "Submit" at bounding box center [1149, 421] width 142 height 30
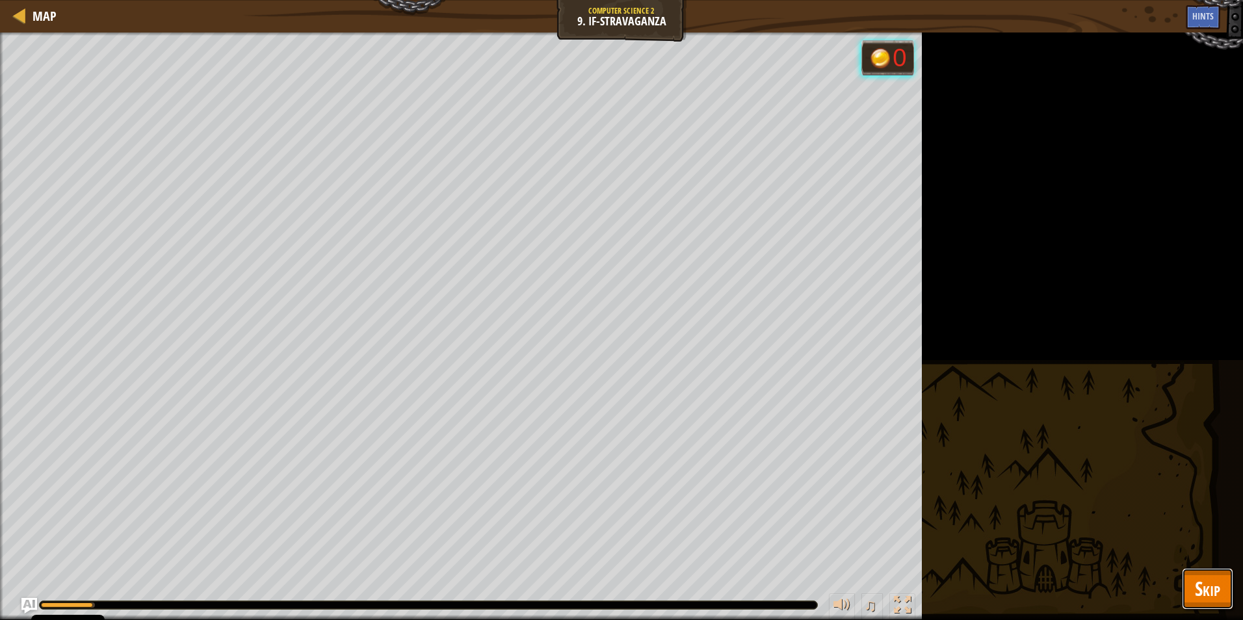
click at [1214, 585] on span "Skip" at bounding box center [1207, 588] width 25 height 27
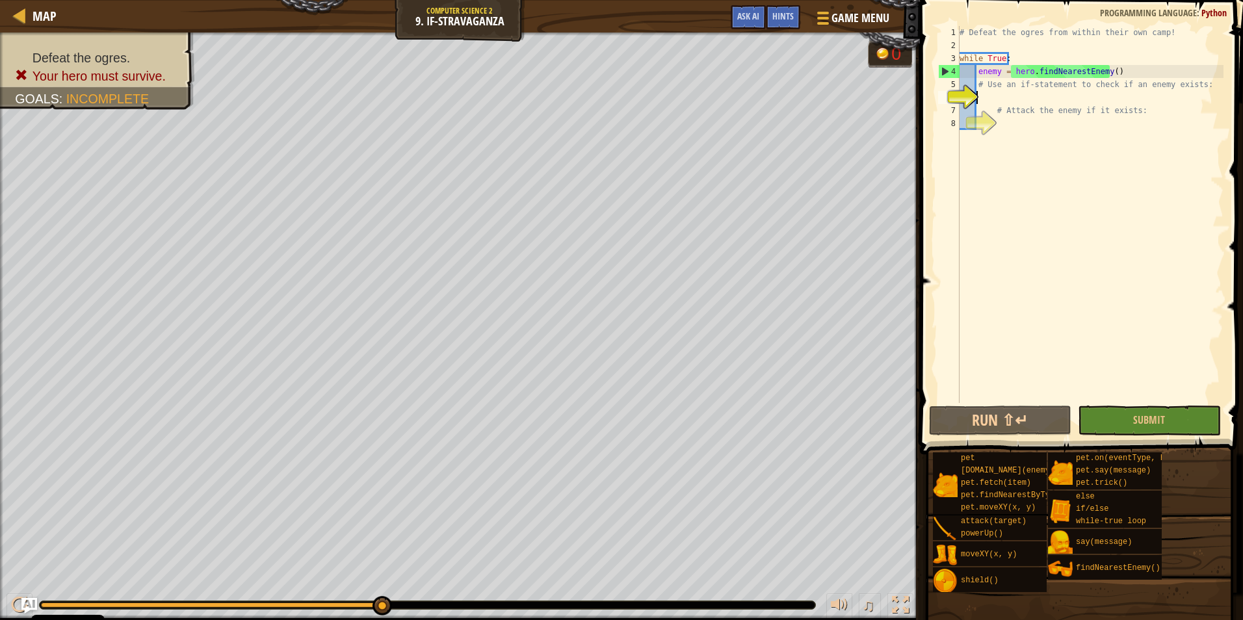
click at [993, 100] on div "# Defeat the ogres from within their own camp! while True : enemy = hero . find…" at bounding box center [1090, 227] width 267 height 403
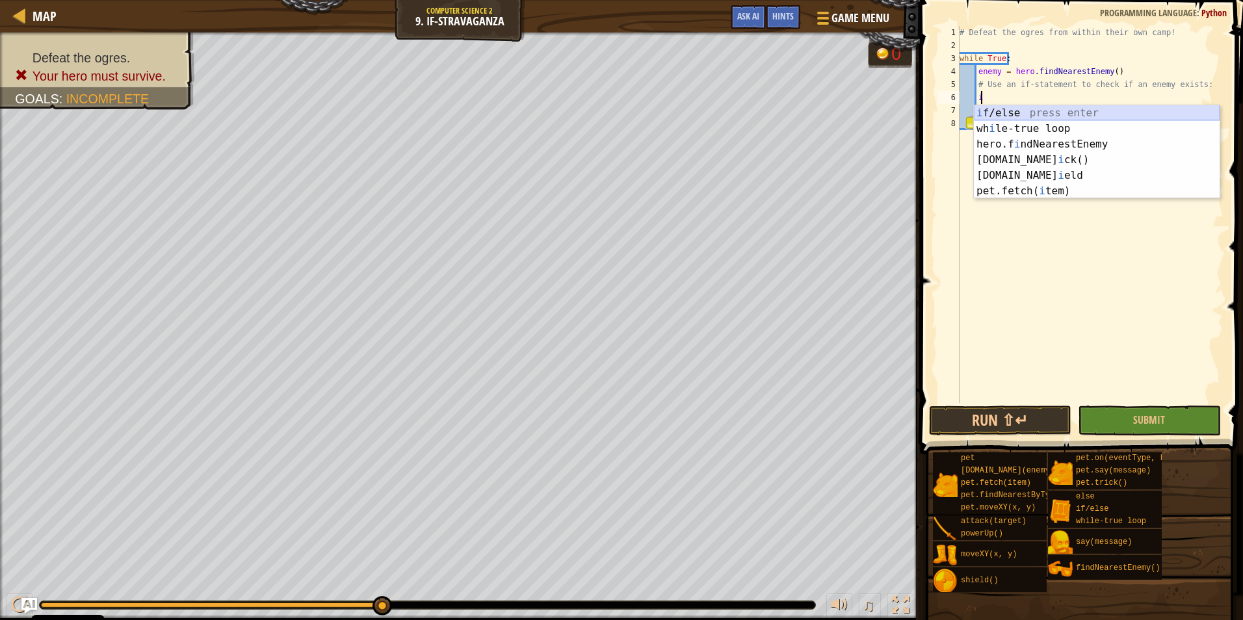
click at [1012, 105] on div "i f/else press enter wh i le-true loop press enter hero.f i ndNearestEnemy pres…" at bounding box center [1097, 167] width 246 height 125
type textarea "if enemy:"
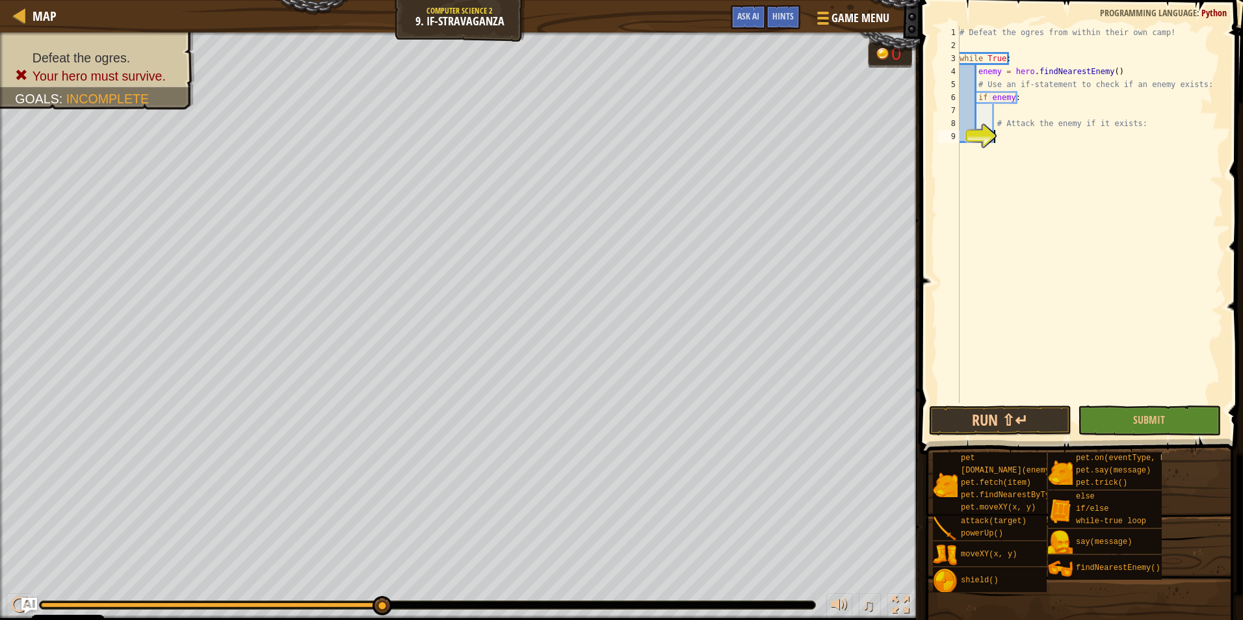
click at [1007, 144] on div "# Defeat the ogres from within their own camp! while True : enemy = hero . find…" at bounding box center [1090, 227] width 267 height 403
click at [1005, 115] on div "# Defeat the ogres from within their own camp! while True : enemy = hero . find…" at bounding box center [1090, 227] width 267 height 403
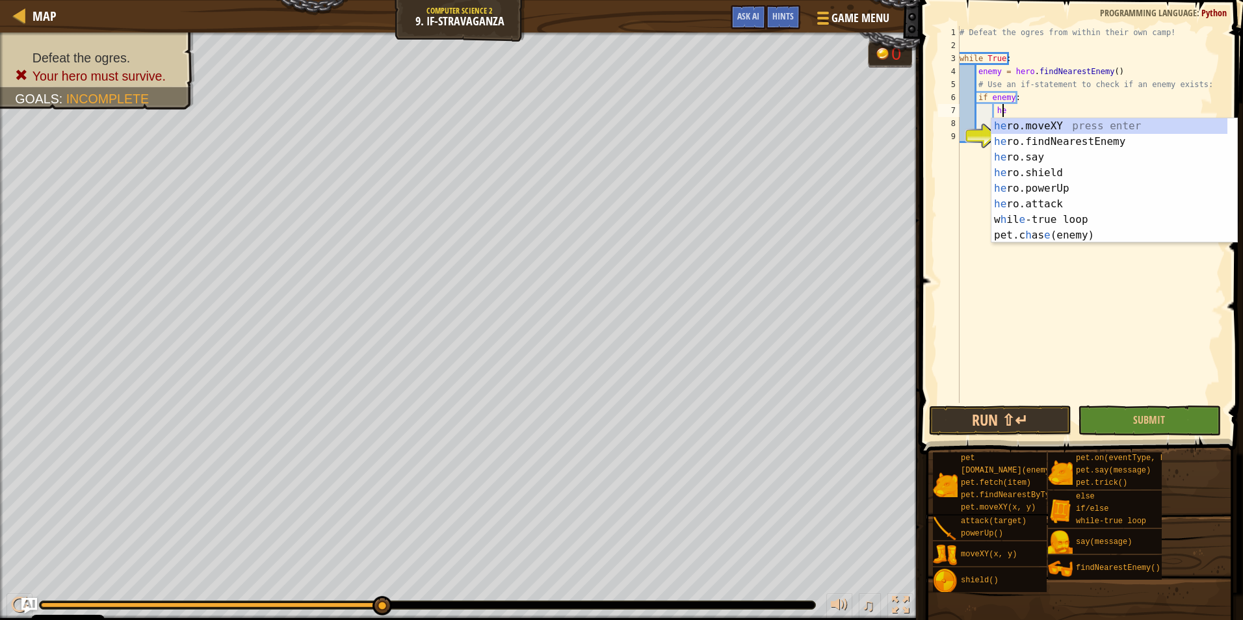
type textarea "her"
drag, startPoint x: 1027, startPoint y: 174, endPoint x: 1006, endPoint y: 198, distance: 32.3
click at [1006, 198] on div "her o.moveXY press enter her o.findNearestEnemy press enter her o.say press ent…" at bounding box center [1114, 196] width 246 height 156
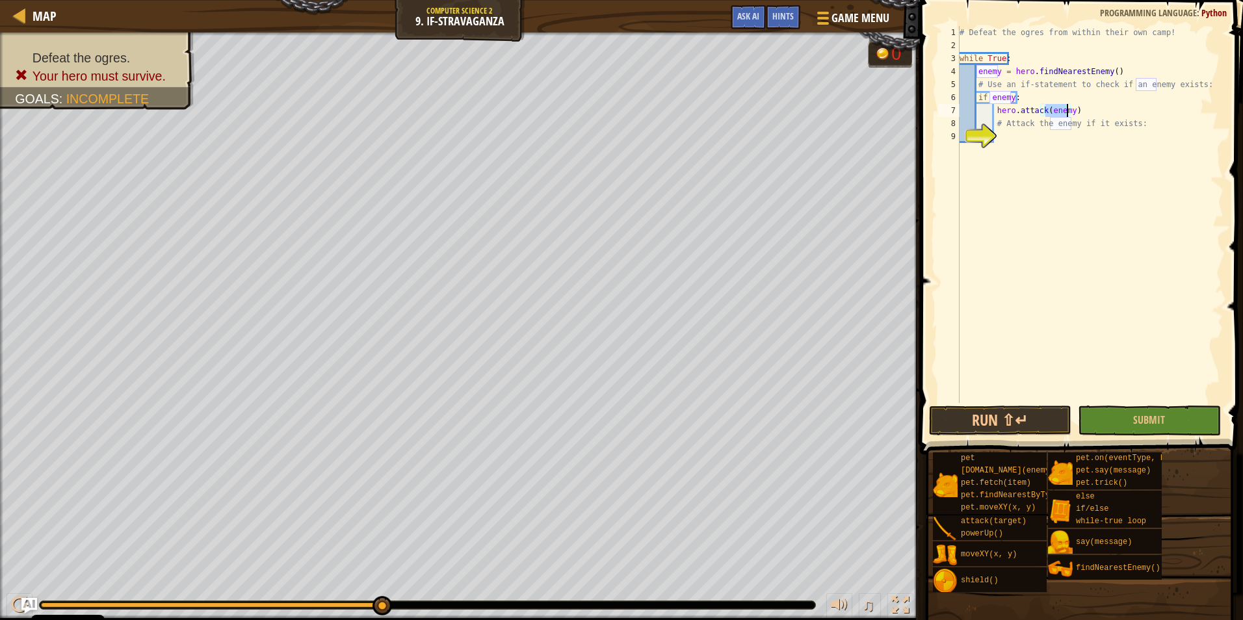
type textarea "hero.attack(enemy)"
click at [1113, 403] on span at bounding box center [1083, 208] width 334 height 493
click at [1142, 410] on button "Submit" at bounding box center [1149, 421] width 142 height 30
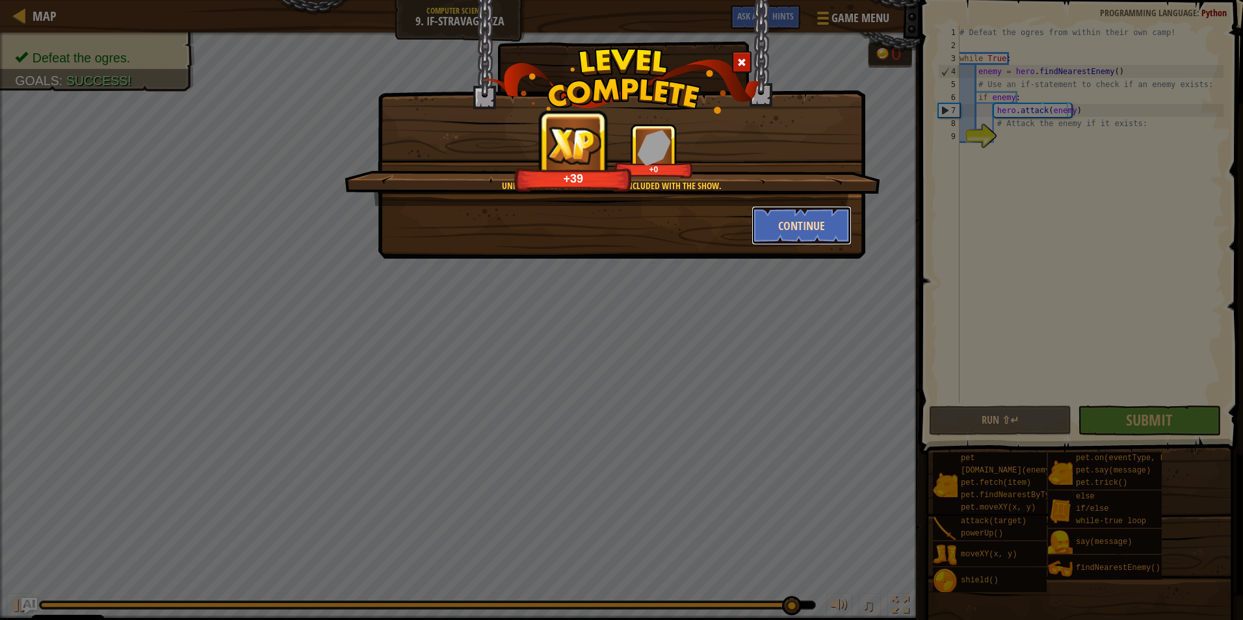
click at [815, 218] on button "Continue" at bounding box center [802, 225] width 101 height 39
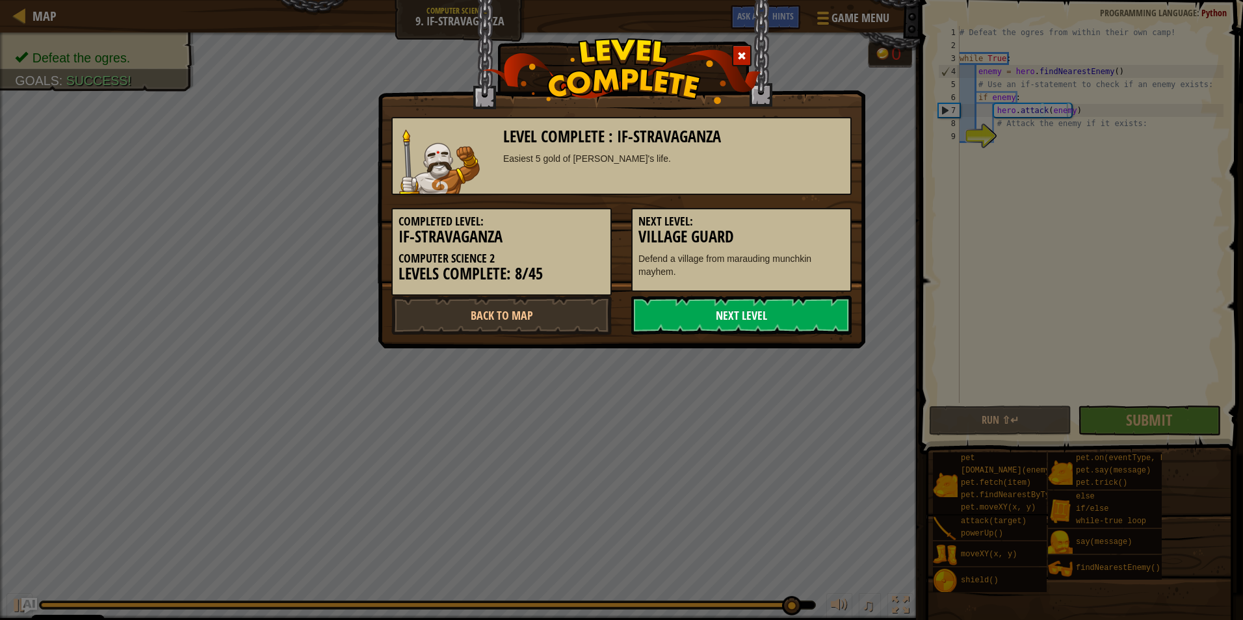
click at [805, 296] on link "Next Level" at bounding box center [741, 315] width 220 height 39
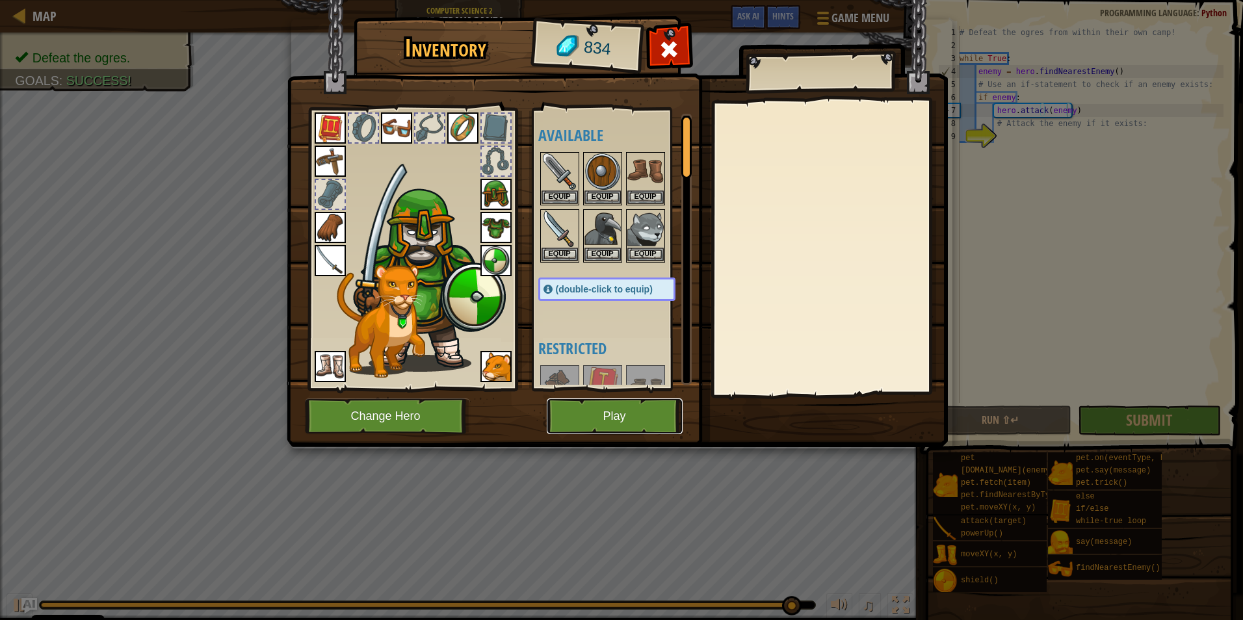
click at [595, 409] on button "Play" at bounding box center [615, 417] width 136 height 36
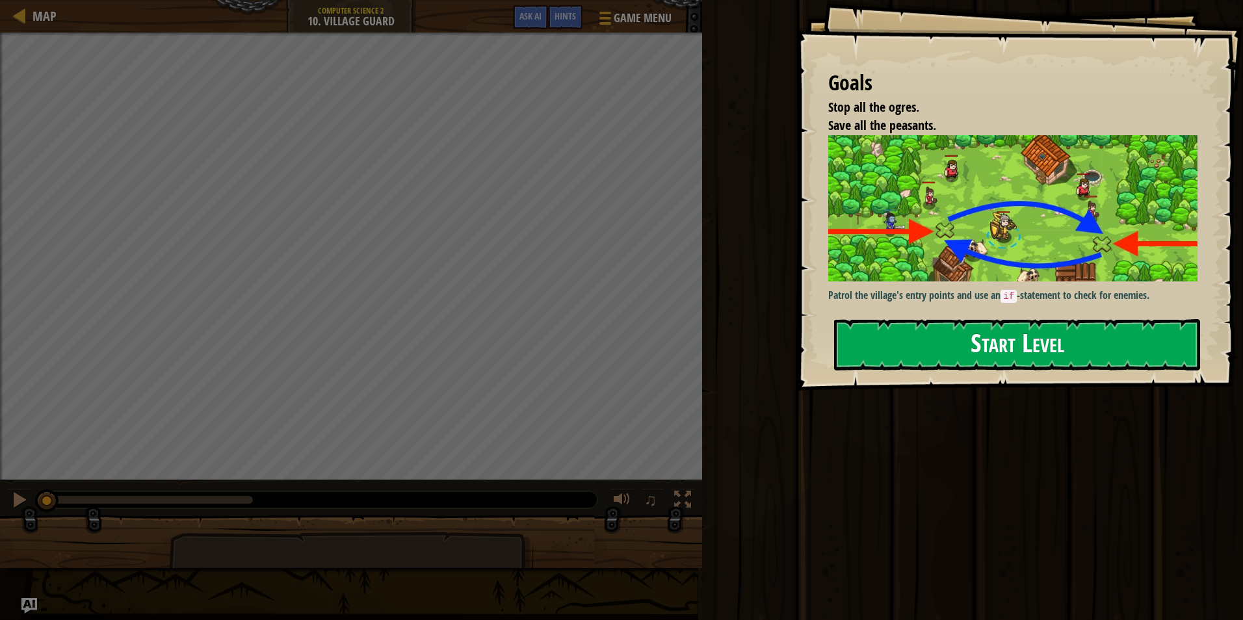
click at [970, 362] on button "Start Level" at bounding box center [1017, 344] width 366 height 51
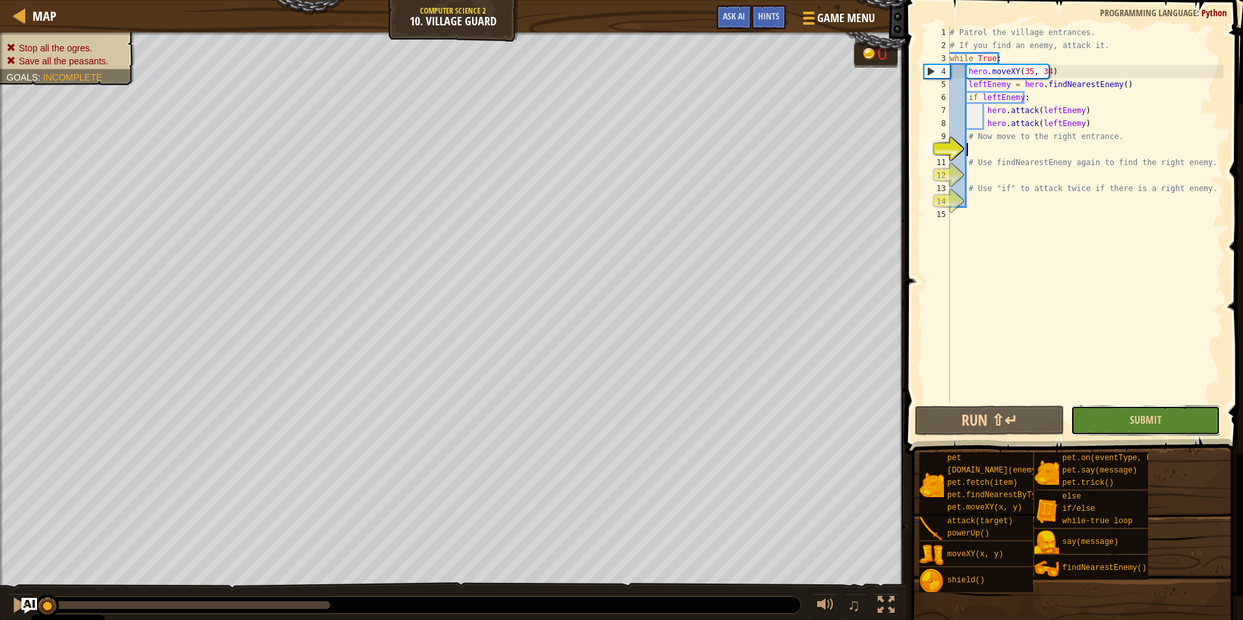
click at [1116, 415] on button "Submit" at bounding box center [1146, 421] width 150 height 30
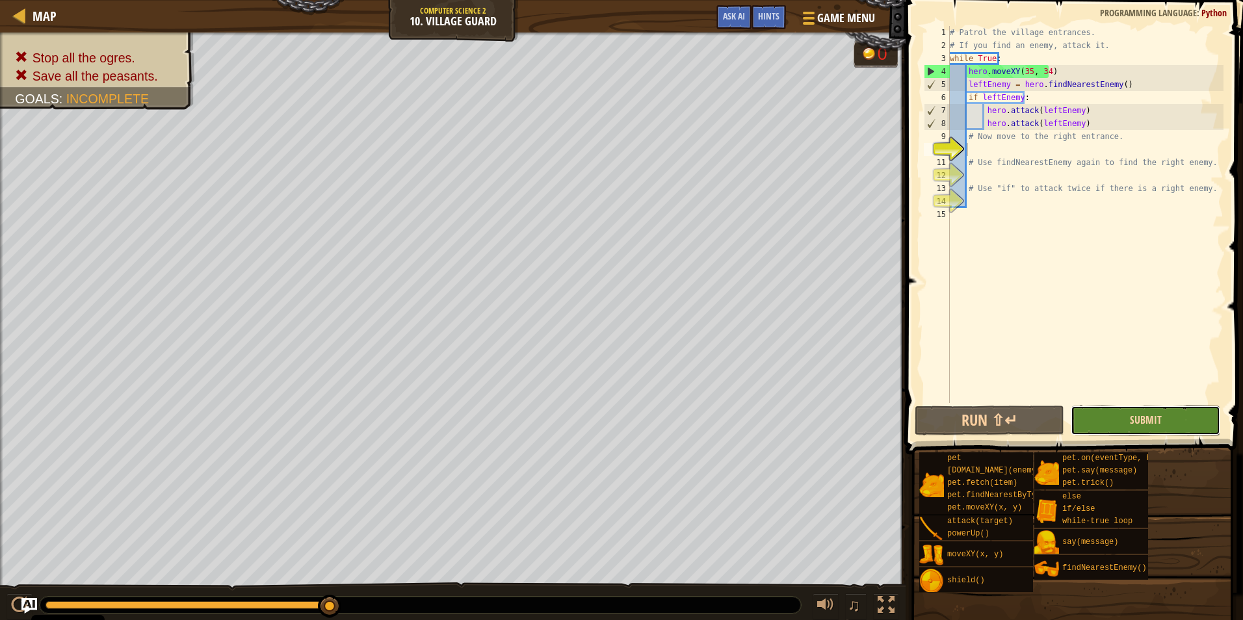
click at [1154, 423] on span "Submit" at bounding box center [1146, 420] width 32 height 14
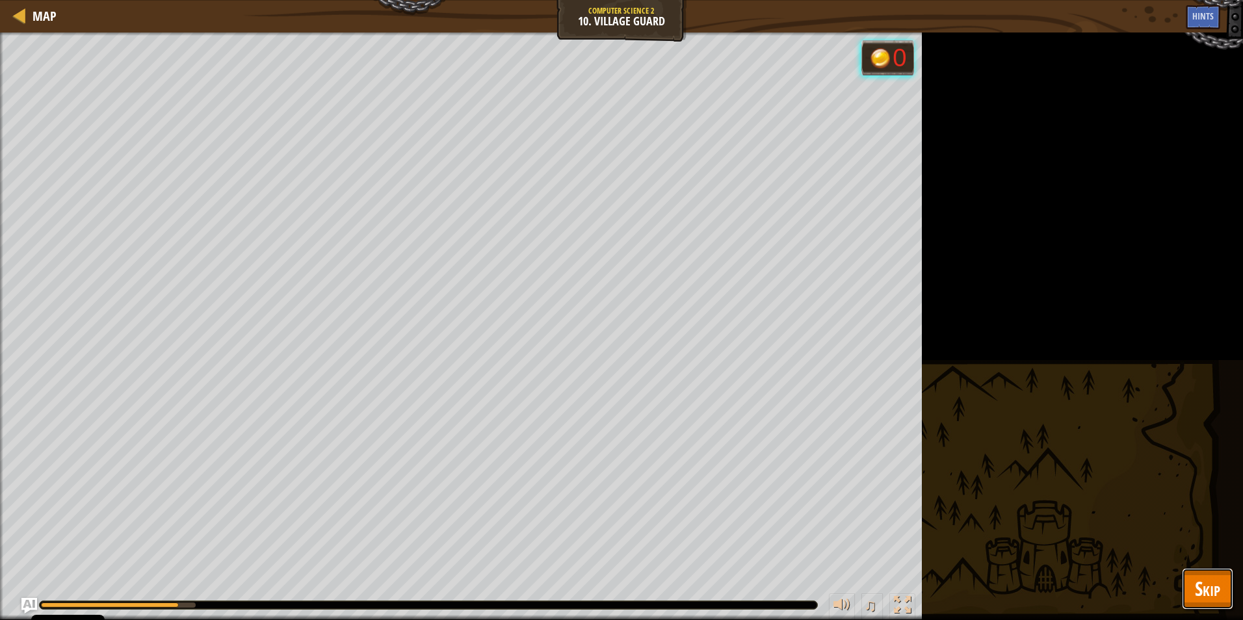
drag, startPoint x: 1205, startPoint y: 587, endPoint x: 1190, endPoint y: 579, distance: 16.6
click at [1204, 587] on span "Skip" at bounding box center [1207, 588] width 25 height 27
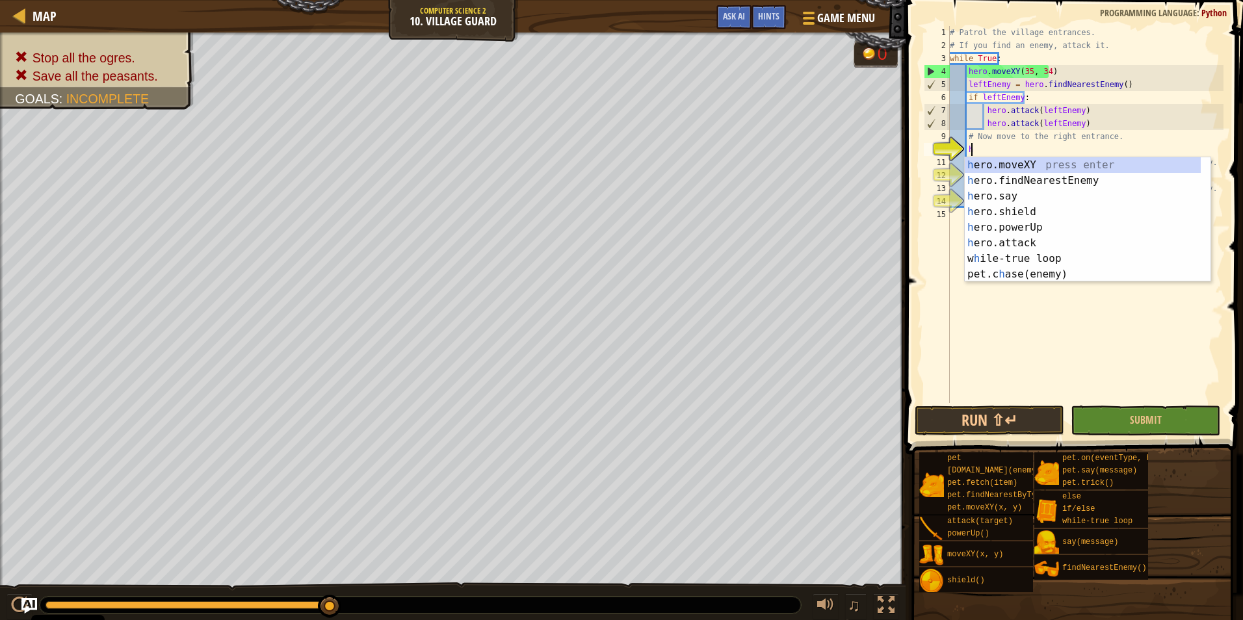
scroll to position [6, 1]
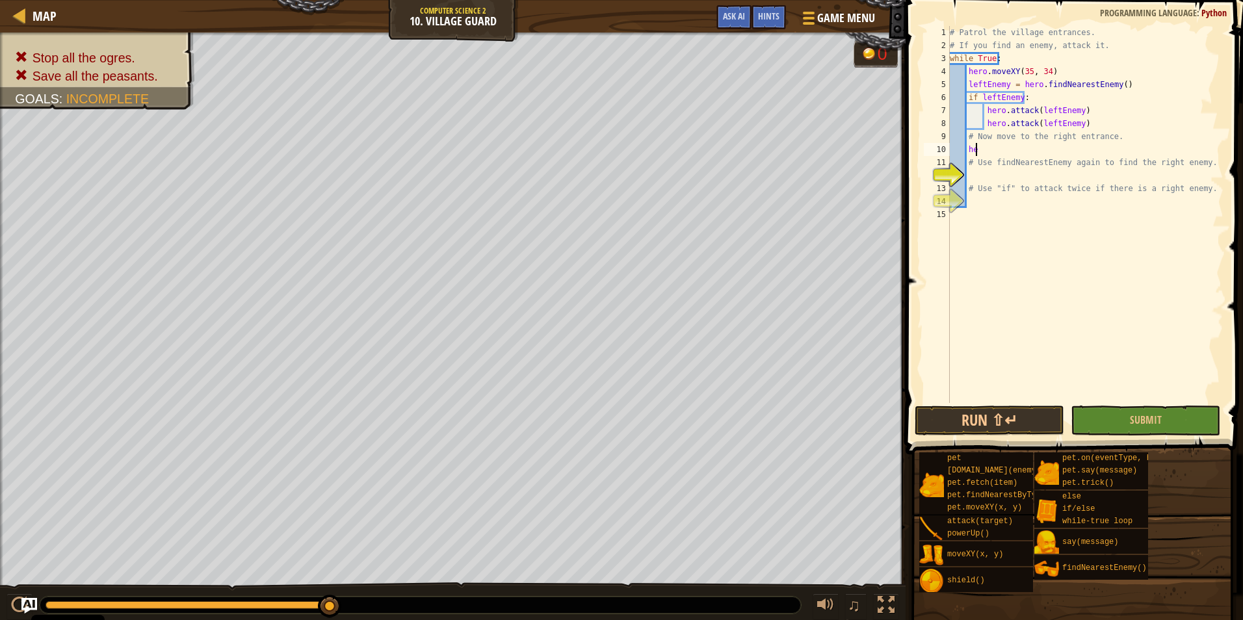
drag, startPoint x: 1053, startPoint y: 154, endPoint x: 1058, endPoint y: 161, distance: 9.2
click at [1055, 157] on div "# Patrol the village entrances. # If you find an enemy, attack it. while True :…" at bounding box center [1085, 227] width 276 height 403
click at [1202, 107] on div "# Patrol the village entrances. # If you find an enemy, attack it. while True :…" at bounding box center [1085, 227] width 276 height 403
click at [993, 150] on div "# Patrol the village entrances. # If you find an enemy, attack it. while True :…" at bounding box center [1085, 227] width 276 height 403
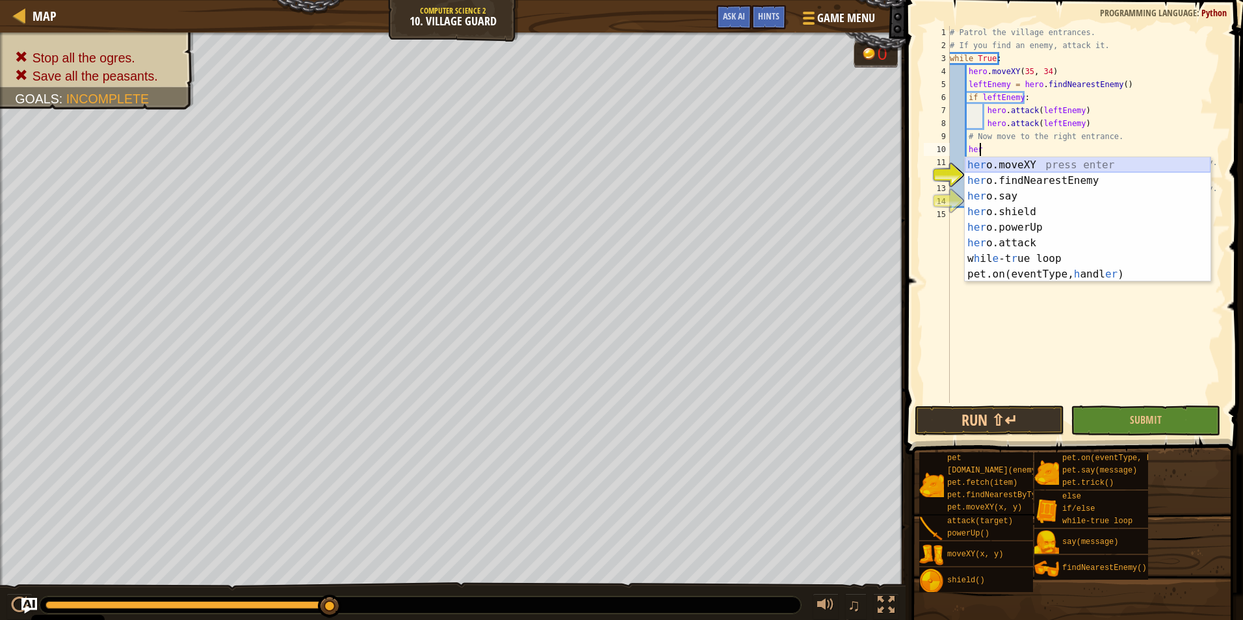
click at [1058, 166] on div "her o.moveXY press enter her o.findNearestEnemy press enter her o.say press ent…" at bounding box center [1088, 235] width 246 height 156
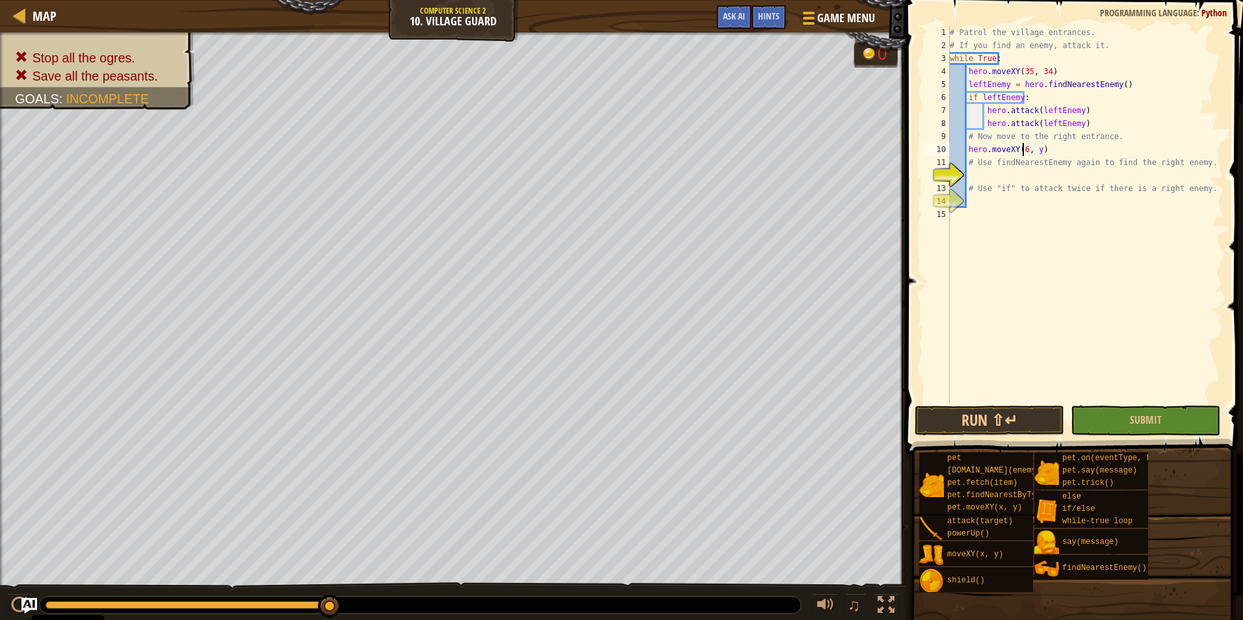
scroll to position [6, 7]
click at [1038, 153] on div "# Patrol the village entrances. # If you find an enemy, attack it. while True :…" at bounding box center [1085, 227] width 276 height 403
type textarea "hero.moveXY(60, 31)"
click at [978, 172] on div "# Patrol the village entrances. # If you find an enemy, attack it. while True :…" at bounding box center [1085, 227] width 276 height 403
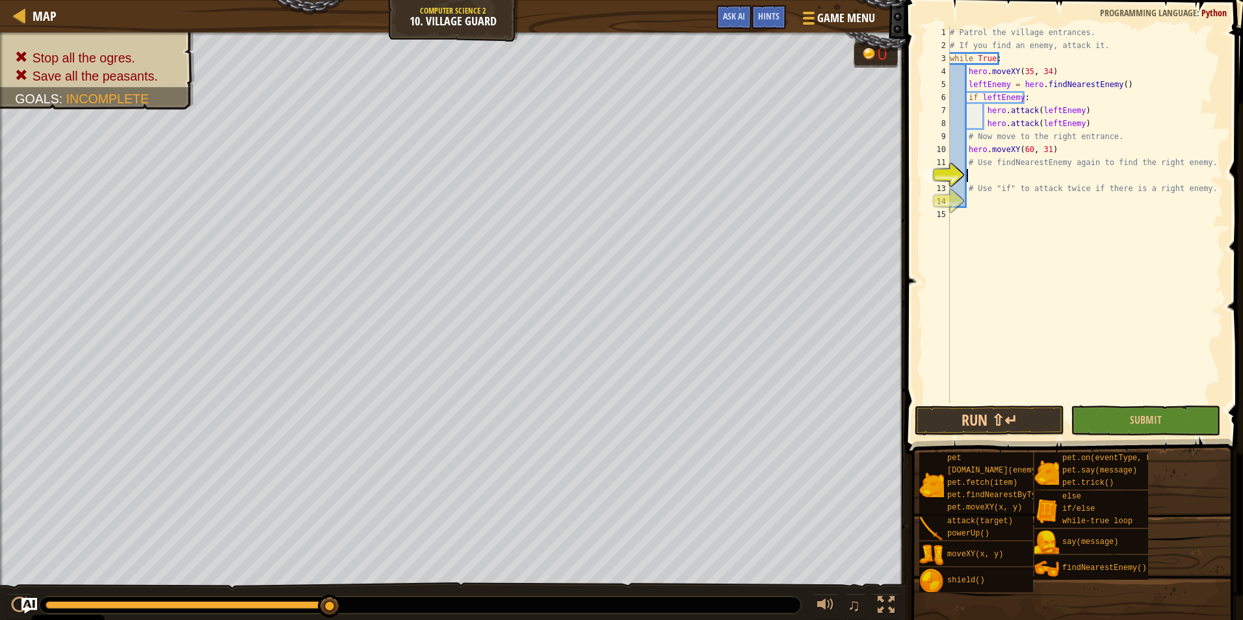
scroll to position [6, 1]
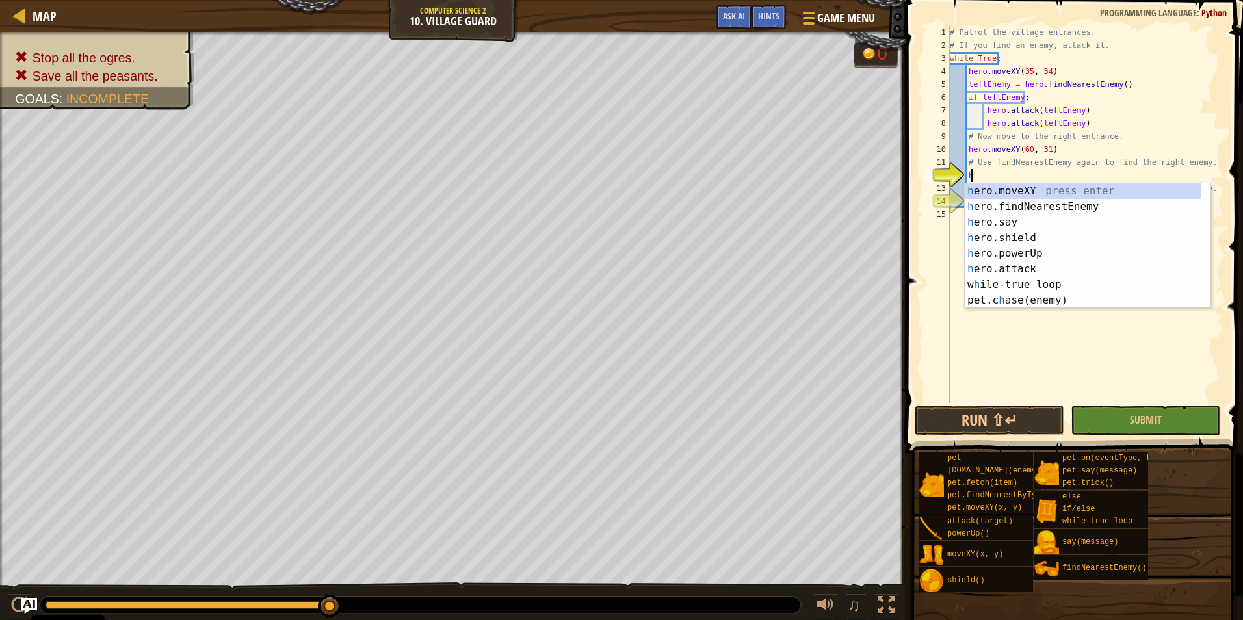
type textarea "he"
click at [1092, 210] on div "he ro.moveXY press enter he ro.findNearestEnemy press enter he ro.say press ent…" at bounding box center [1083, 261] width 236 height 156
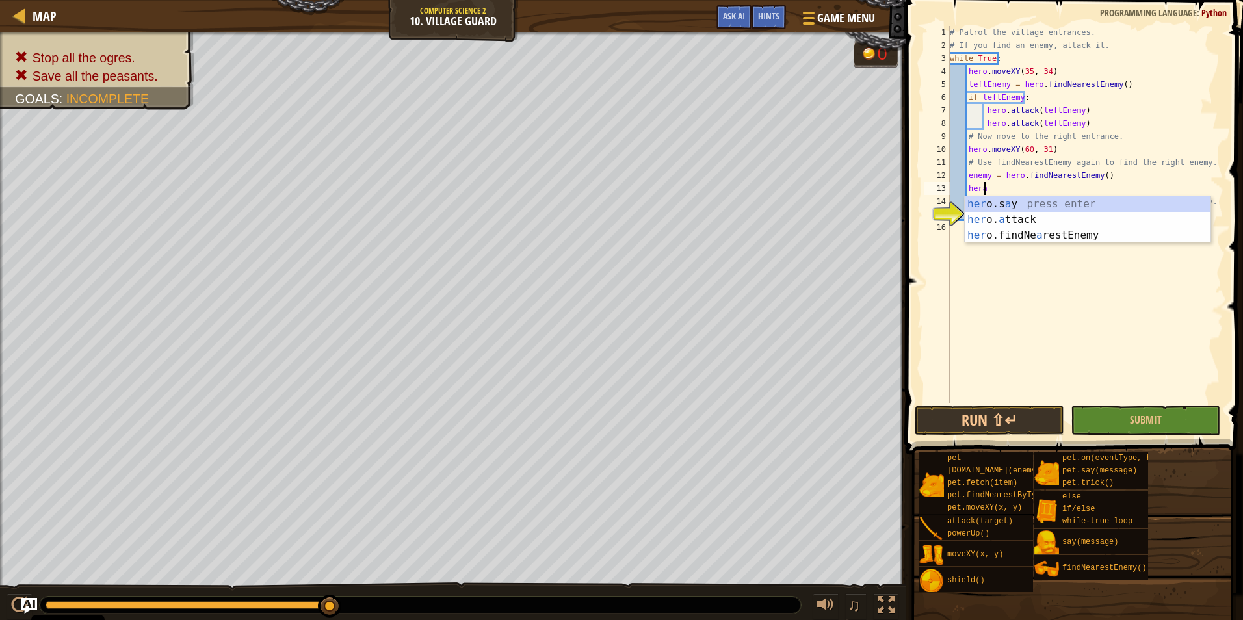
scroll to position [6, 3]
click at [1019, 202] on div "her o. at tack press enter her o.findNe a res t Enemy press enter" at bounding box center [1088, 227] width 246 height 62
type textarea "hero.attack(enemy)"
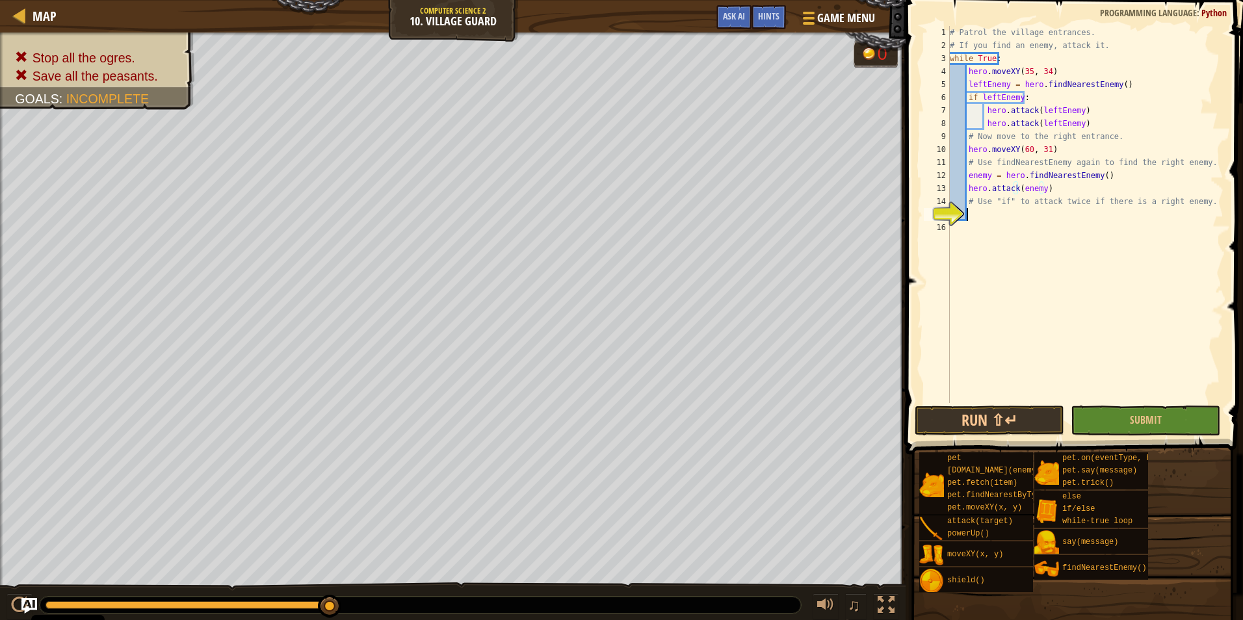
click at [984, 213] on div "# Patrol the village entrances. # If you find an enemy, attack it. while True :…" at bounding box center [1085, 227] width 276 height 403
click at [1134, 443] on span at bounding box center [1072, 631] width 328 height 385
click at [1134, 430] on button "Submit" at bounding box center [1146, 421] width 150 height 30
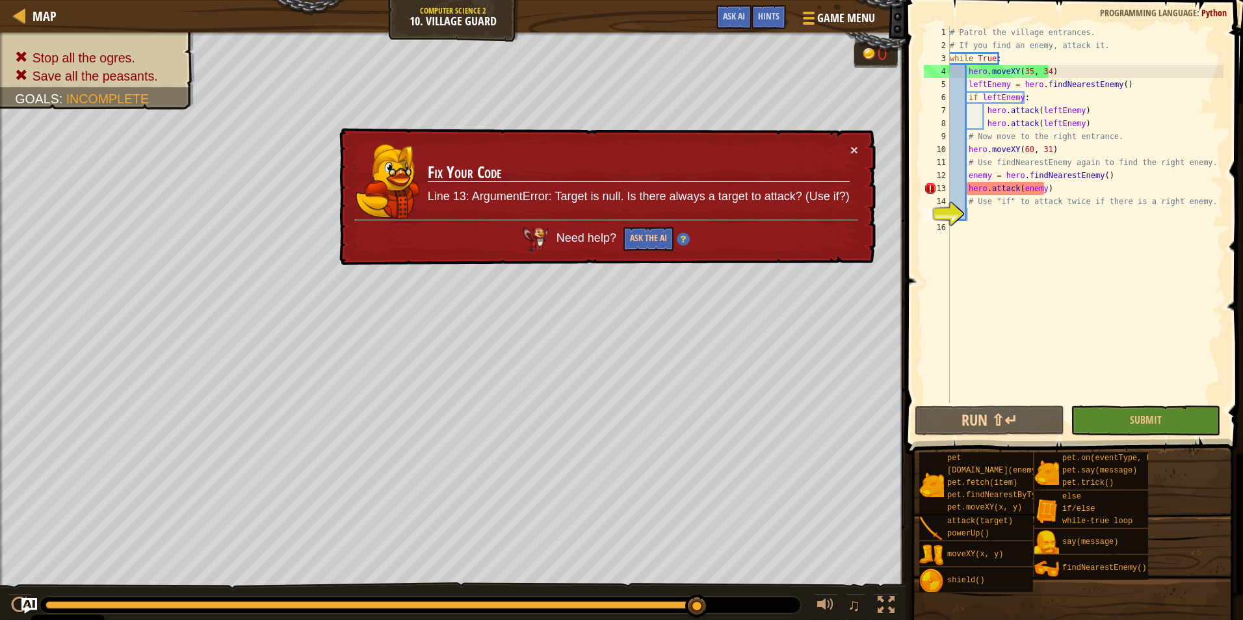
click at [1051, 188] on div "# Patrol the village entrances. # If you find an enemy, attack it. while True :…" at bounding box center [1085, 227] width 276 height 403
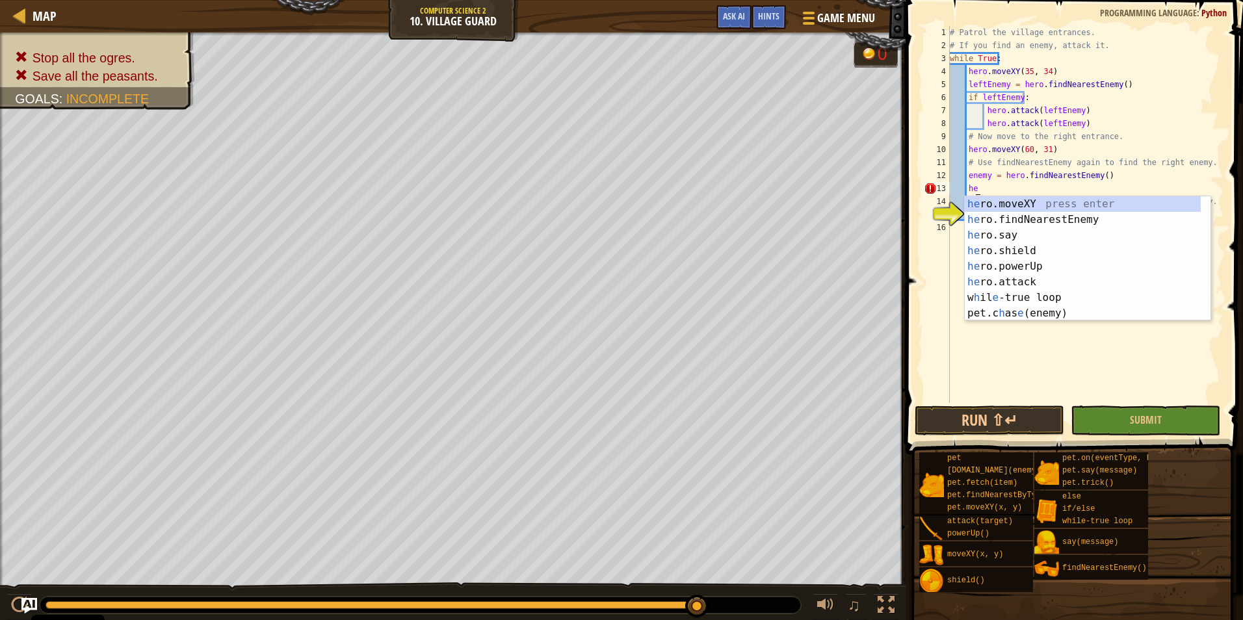
type textarea "h"
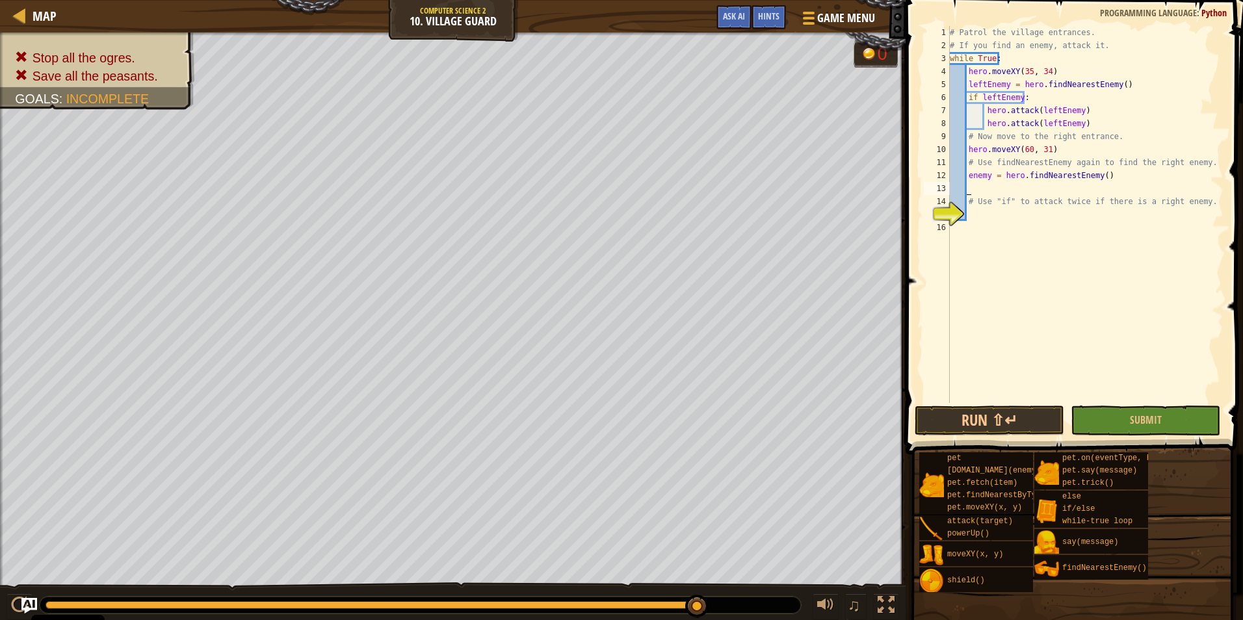
scroll to position [6, 1]
click at [1043, 194] on div "# Patrol the village entrances. # If you find an enemy, attack it. while True :…" at bounding box center [1085, 227] width 276 height 403
click at [1005, 198] on div "if /else press enter" at bounding box center [1088, 219] width 246 height 47
type textarea "if enemy:"
click at [979, 200] on div "# Patrol the village entrances. # If you find an enemy, attack it. while True :…" at bounding box center [1085, 227] width 276 height 403
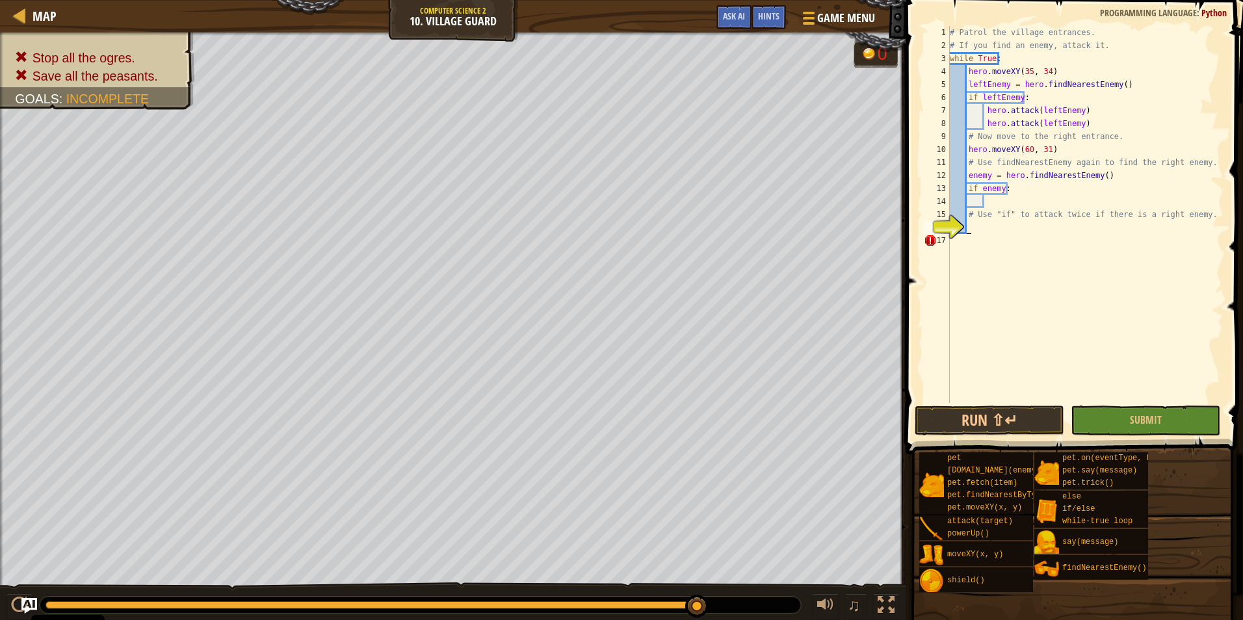
click at [991, 227] on div "# Patrol the village entrances. # If you find an enemy, attack it. while True :…" at bounding box center [1085, 227] width 276 height 403
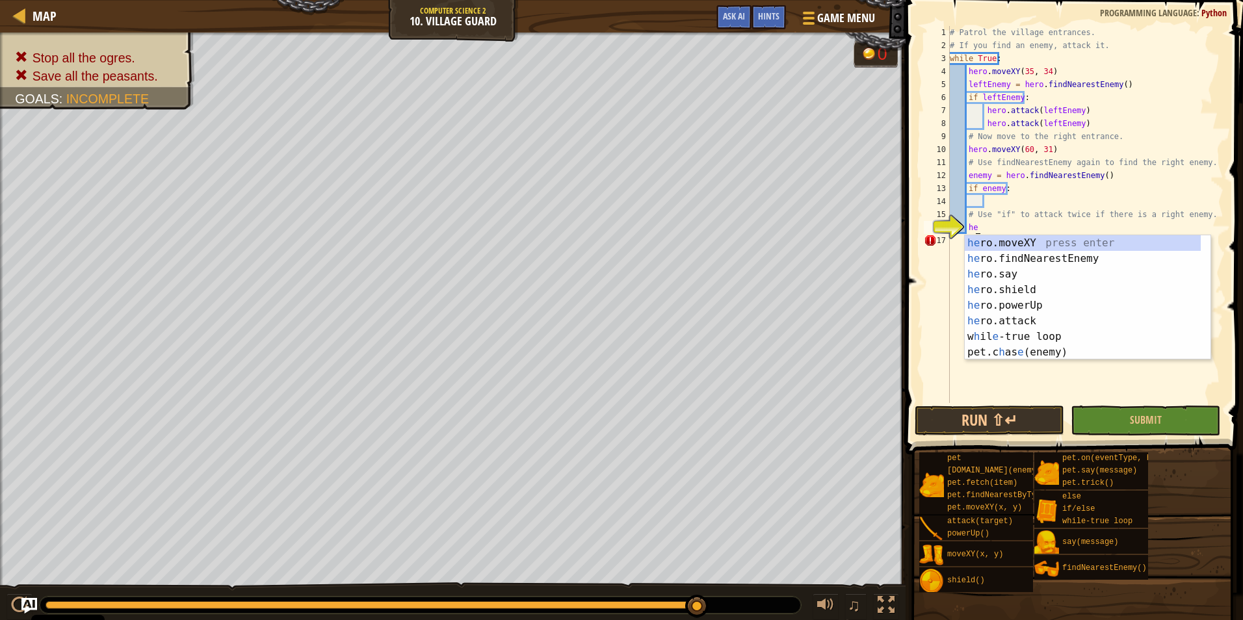
scroll to position [6, 2]
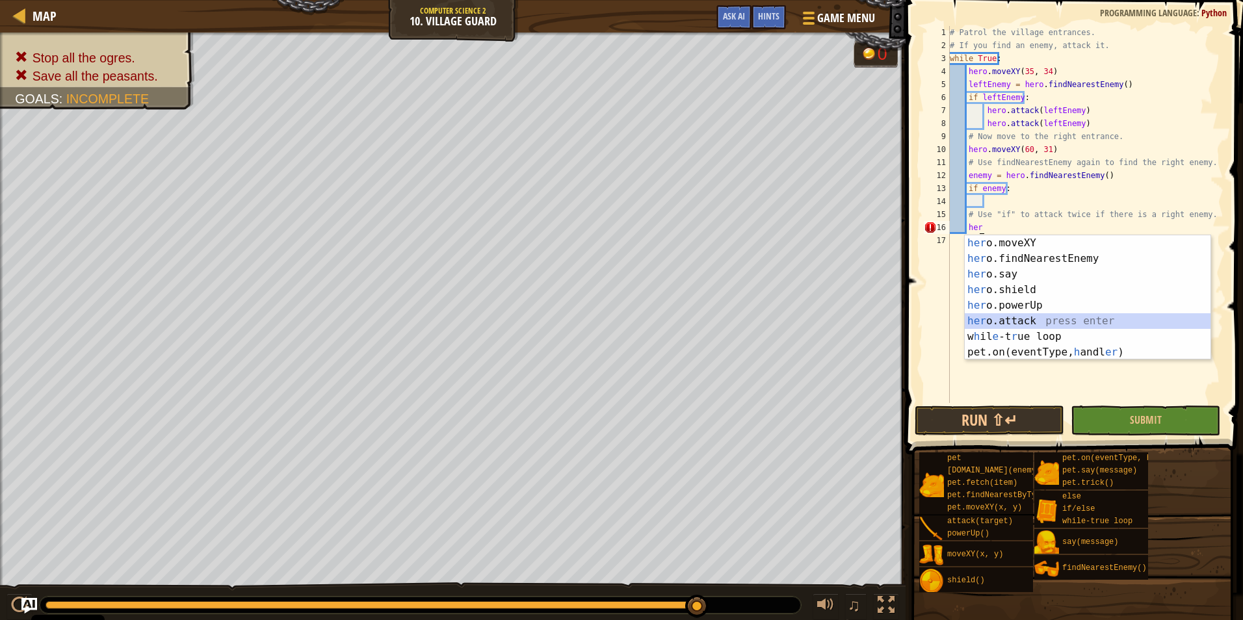
drag, startPoint x: 1023, startPoint y: 322, endPoint x: 1180, endPoint y: 504, distance: 239.7
click at [1023, 324] on div "her o.moveXY press enter her o.findNearestEnemy press enter her o.say press ent…" at bounding box center [1088, 313] width 246 height 156
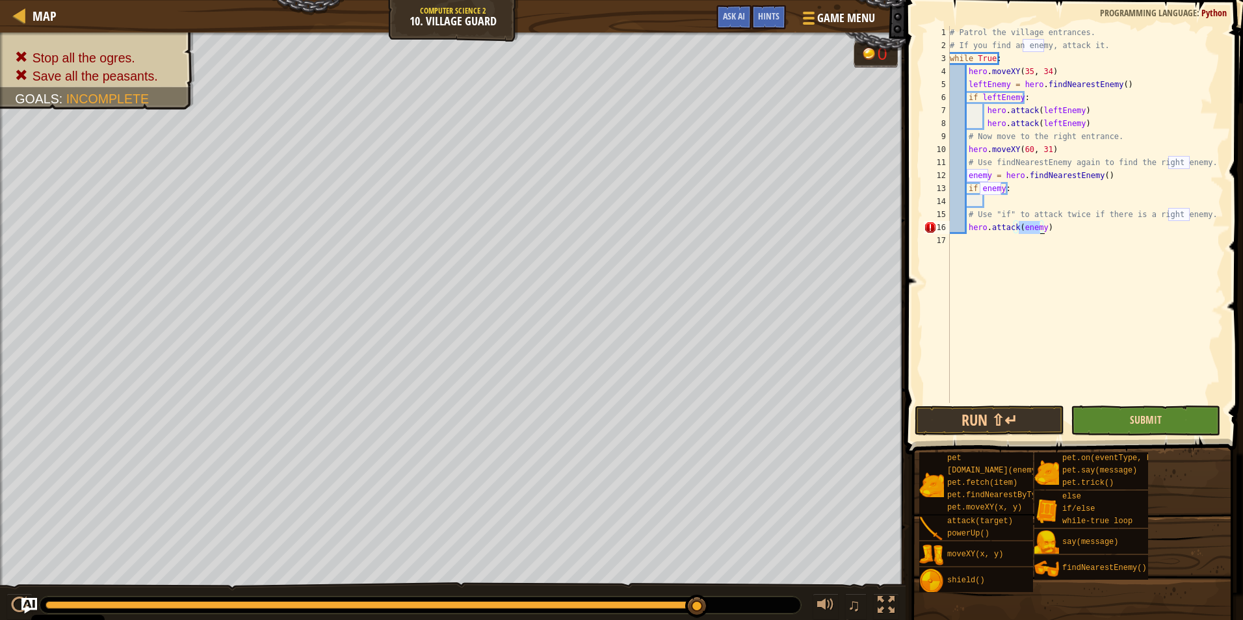
type textarea "hero.attack(enemy)"
click at [1151, 417] on span "Submit" at bounding box center [1146, 420] width 32 height 14
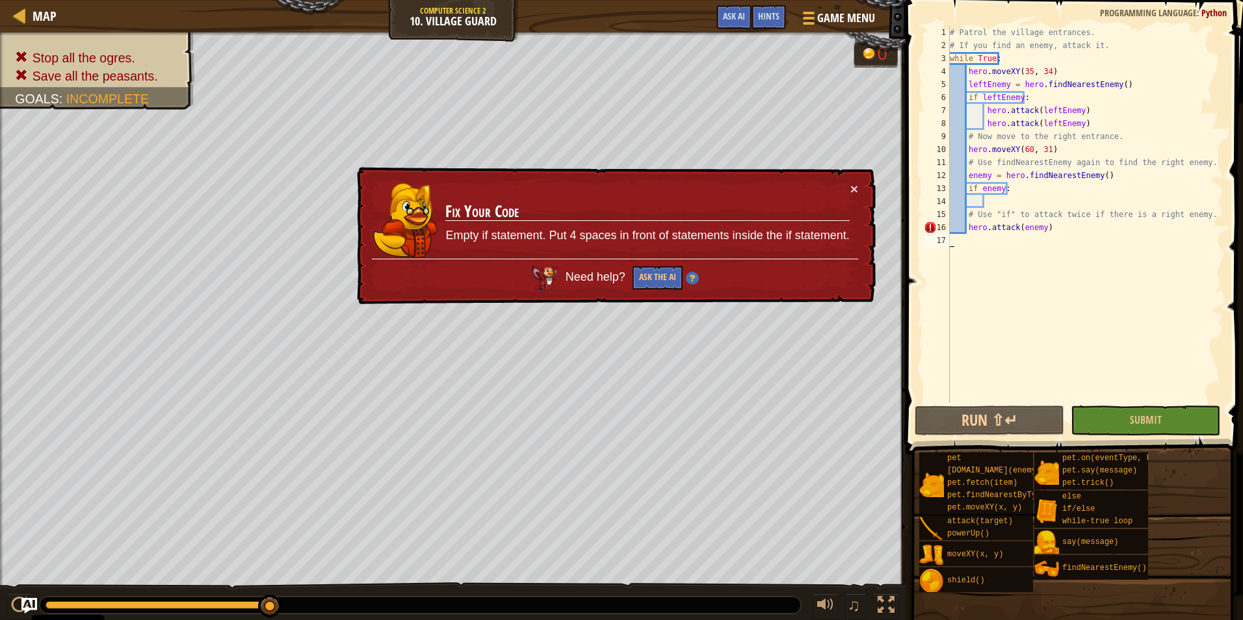
scroll to position [6, 0]
click at [1063, 235] on div "# Patrol the village entrances. # If you find an enemy, attack it. while True :…" at bounding box center [1085, 227] width 276 height 403
click at [1051, 223] on div "# Patrol the village entrances. # If you find an enemy, attack it. while True :…" at bounding box center [1085, 227] width 276 height 403
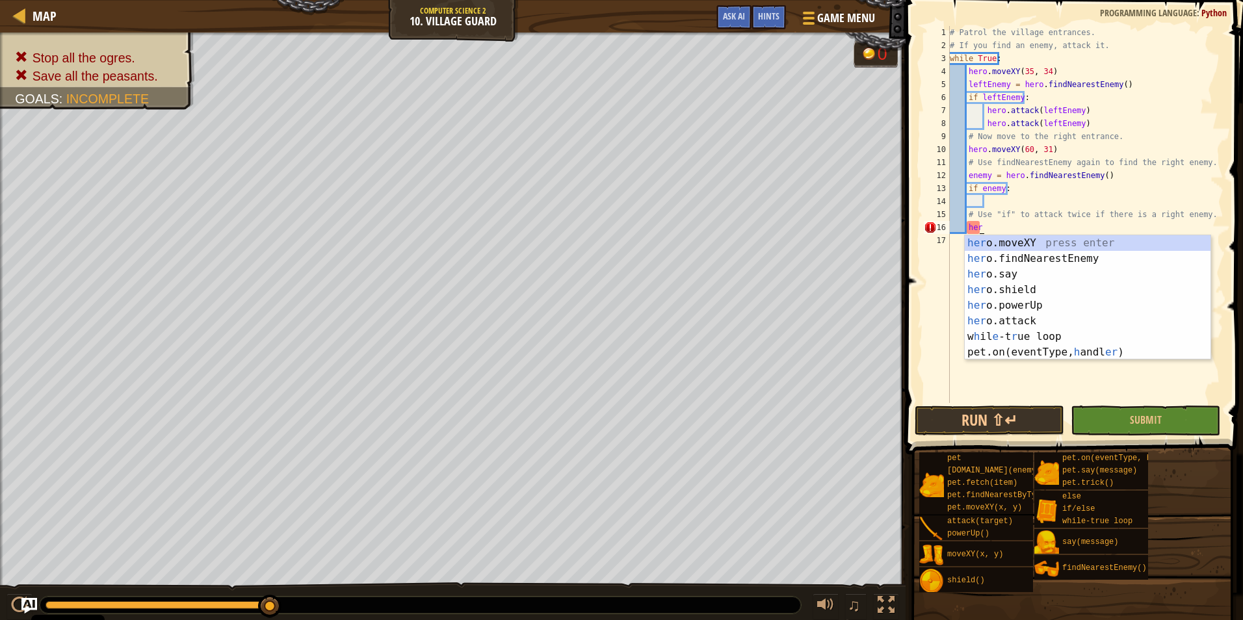
type textarea "h"
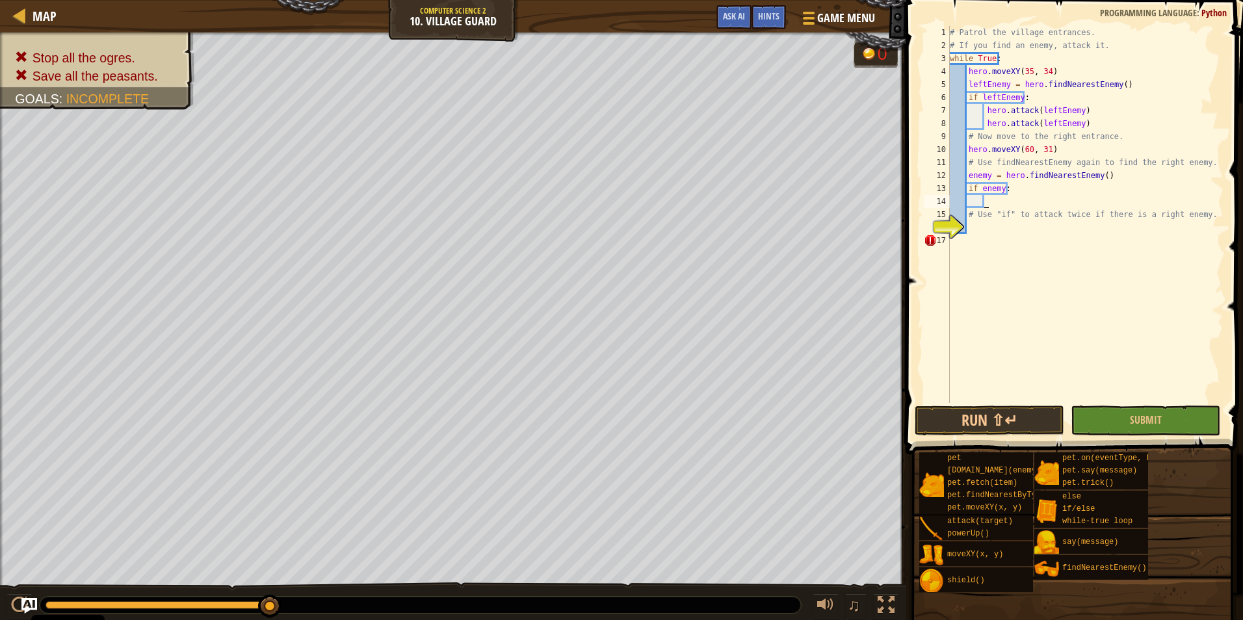
click at [990, 200] on div "# Patrol the village entrances. # If you find an enemy, attack it. while True :…" at bounding box center [1085, 227] width 276 height 403
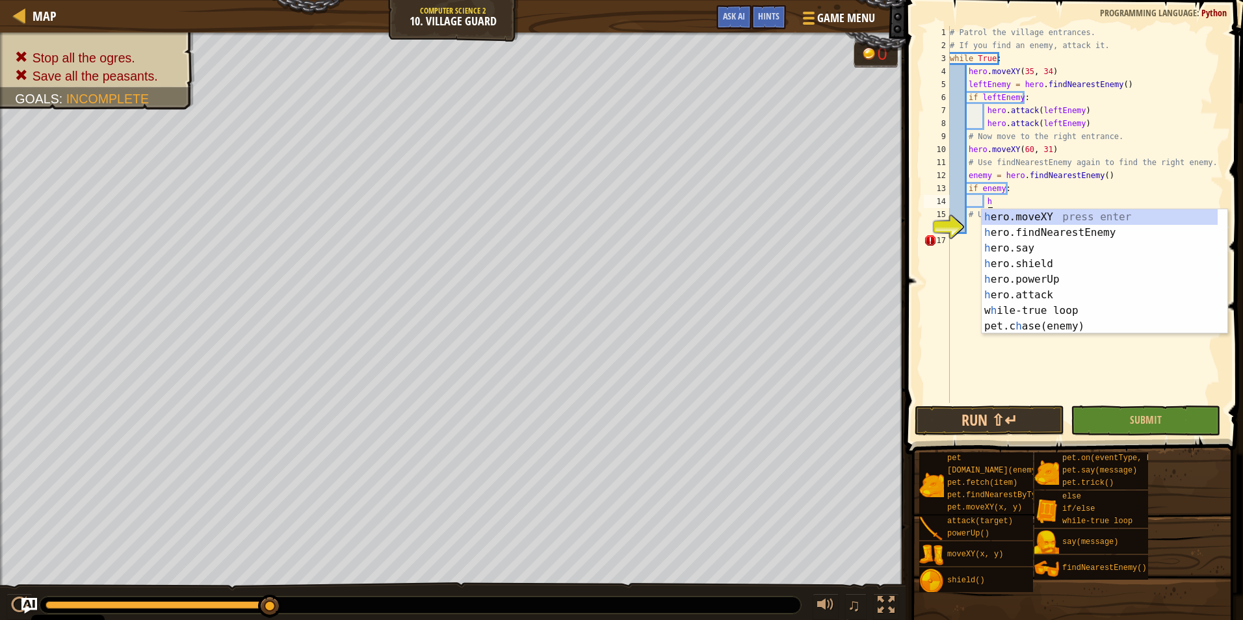
scroll to position [6, 3]
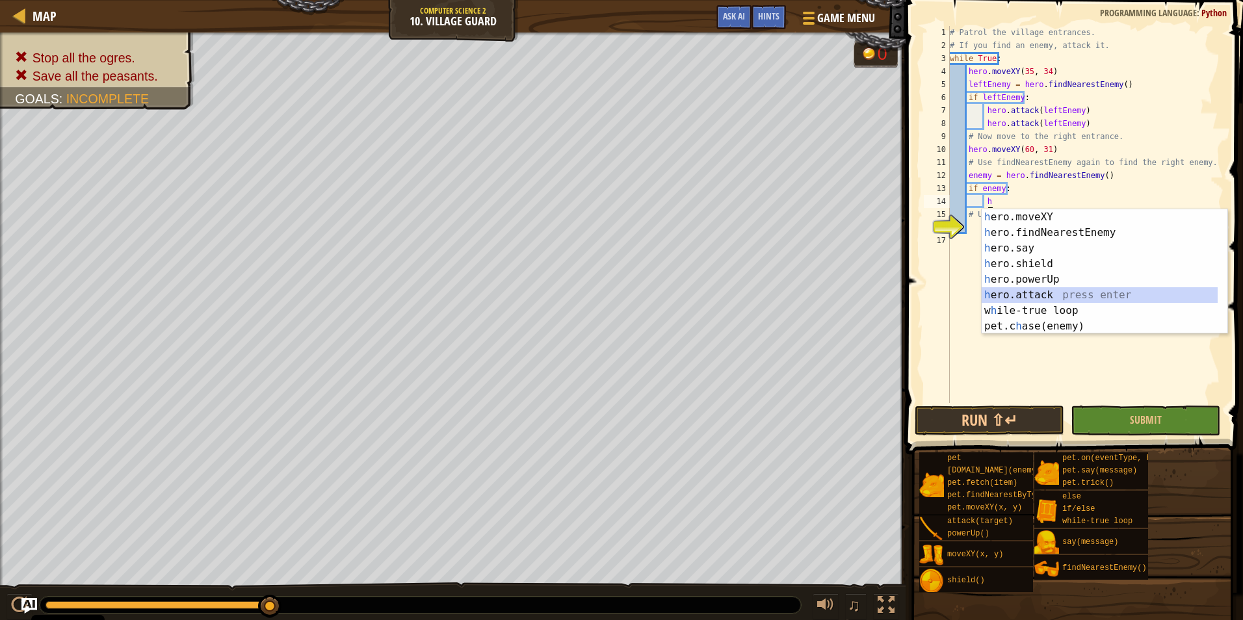
click at [1071, 299] on div "h ero.moveXY press enter h ero.findNearestEnemy press enter h ero.say press ent…" at bounding box center [1100, 287] width 236 height 156
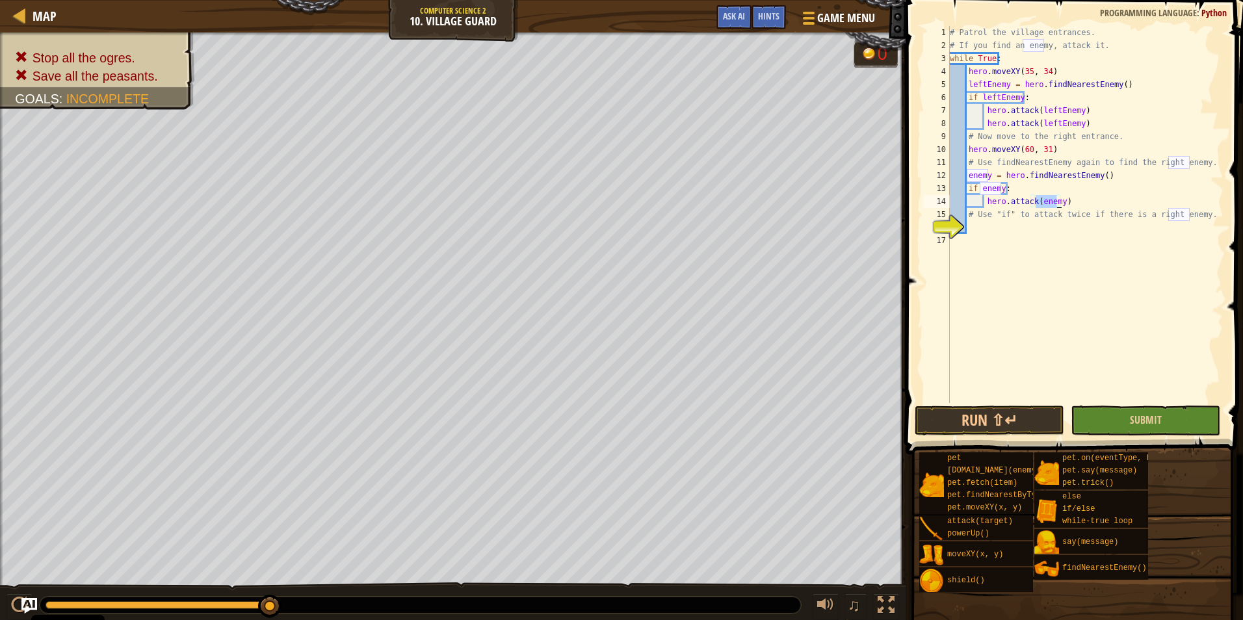
type textarea "hero.attack(enemy)"
click at [1127, 419] on button "Submit" at bounding box center [1146, 421] width 150 height 30
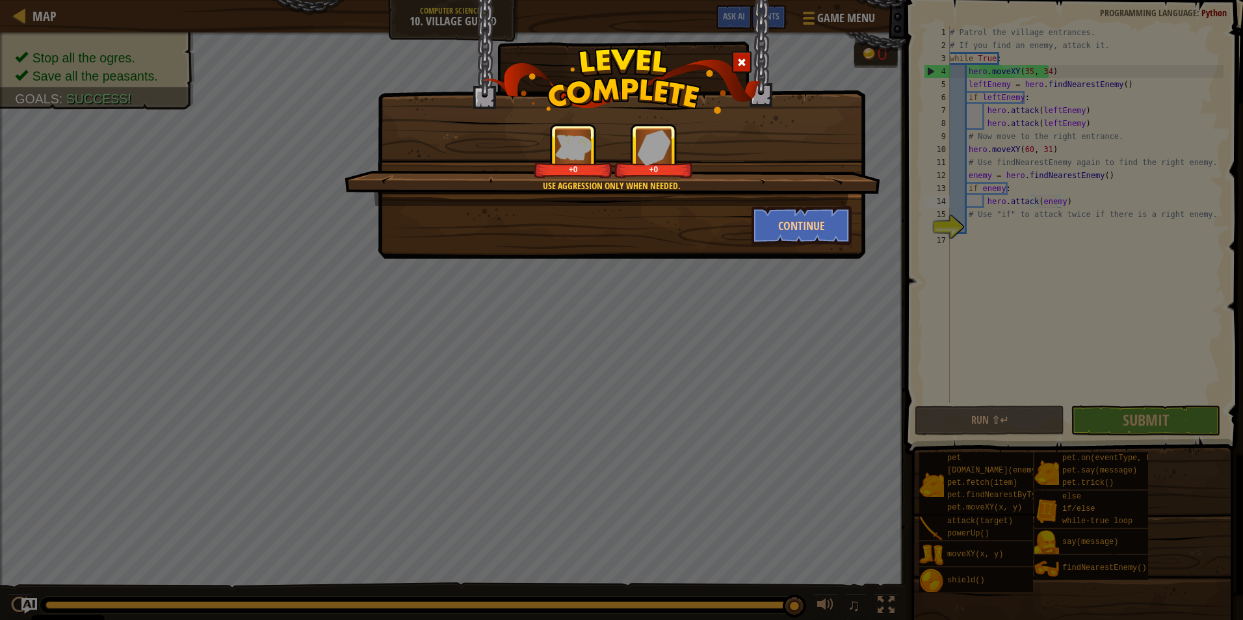
click at [1154, 424] on div "Use aggression only when needed. +0 +0 Continue" at bounding box center [621, 310] width 1243 height 620
drag, startPoint x: 1153, startPoint y: 420, endPoint x: 1139, endPoint y: 406, distance: 19.3
click at [1144, 410] on div "Use aggression only when needed. +0 +0 Continue" at bounding box center [621, 310] width 1243 height 620
click at [813, 195] on div "Use aggression only when needed. +40 +0" at bounding box center [613, 165] width 536 height 83
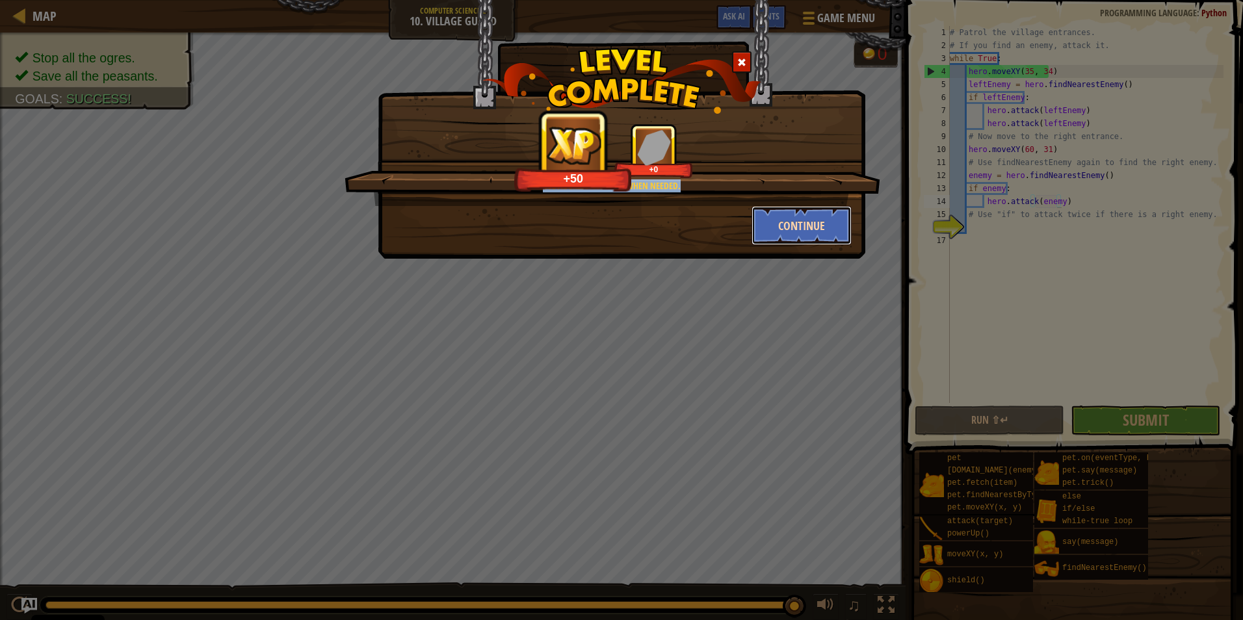
drag, startPoint x: 813, startPoint y: 195, endPoint x: 809, endPoint y: 207, distance: 12.3
click at [809, 207] on button "Continue" at bounding box center [802, 225] width 101 height 39
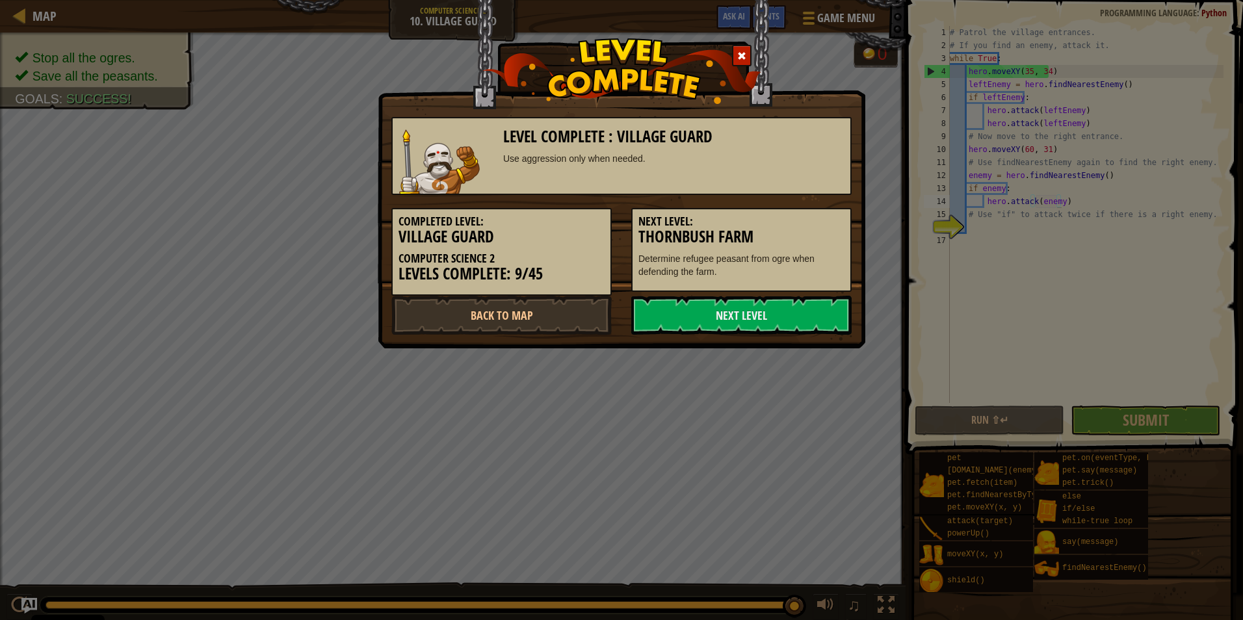
click at [803, 228] on h3 "Thornbush Farm" at bounding box center [741, 237] width 206 height 18
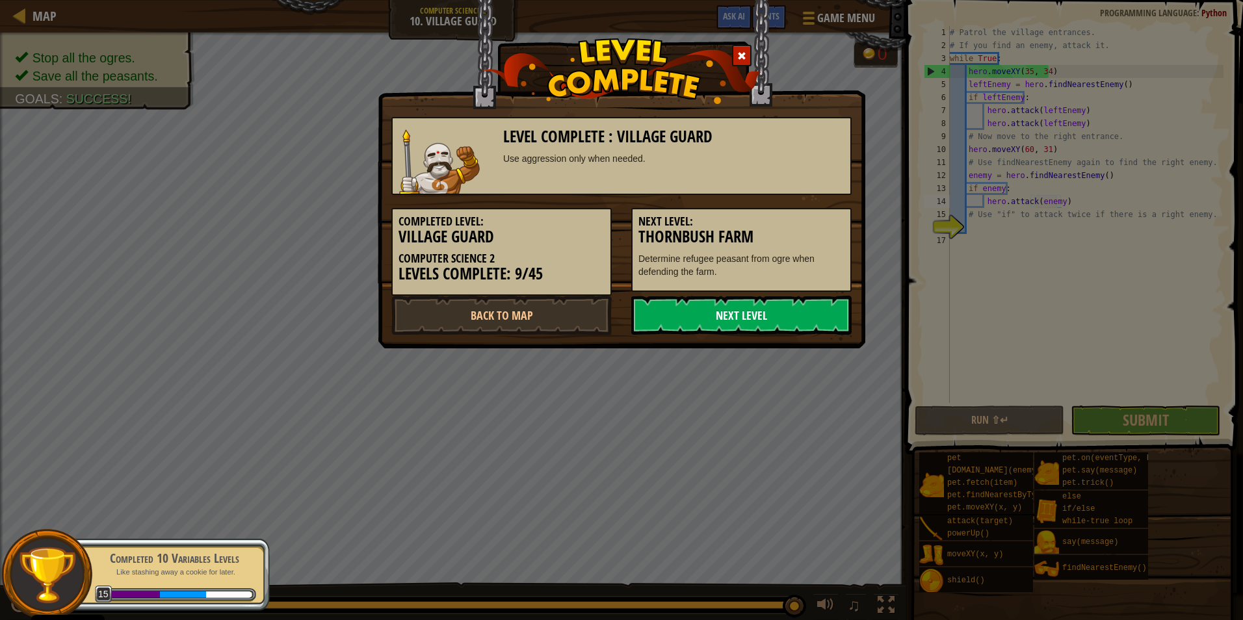
click at [774, 321] on link "Next Level" at bounding box center [741, 315] width 220 height 39
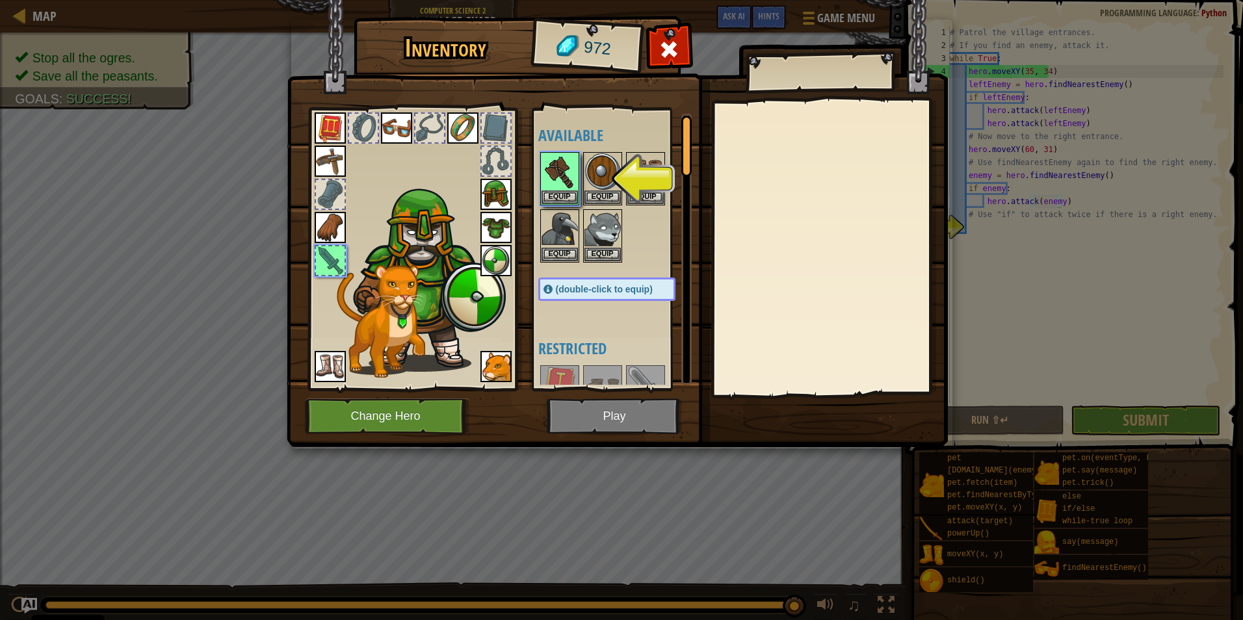
drag, startPoint x: 490, startPoint y: -10, endPoint x: 1163, endPoint y: 298, distance: 740.7
click at [639, 38] on div "Inventory 972 Available Equip Equip Equip Equip Equip Equip Equip Equip Equip E…" at bounding box center [621, 234] width 661 height 429
click at [555, 197] on button "Equip" at bounding box center [560, 197] width 36 height 14
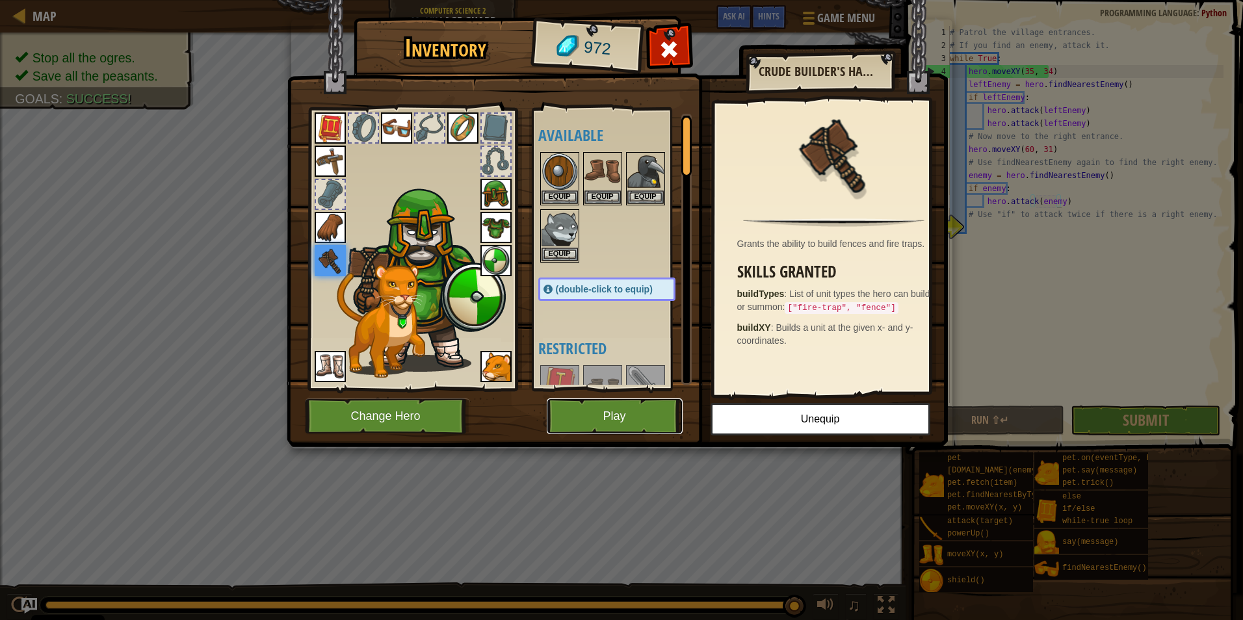
drag, startPoint x: 666, startPoint y: 432, endPoint x: 662, endPoint y: 418, distance: 14.2
click at [662, 418] on button "Play" at bounding box center [615, 417] width 136 height 36
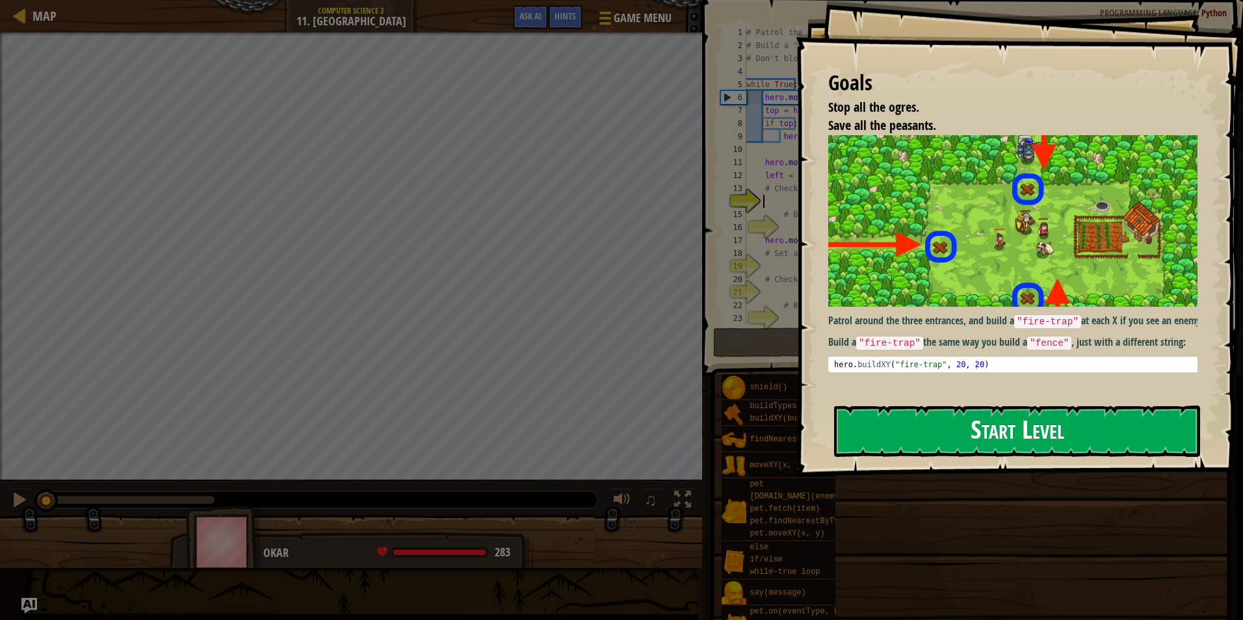
click at [1020, 438] on button "Start Level" at bounding box center [1017, 431] width 366 height 51
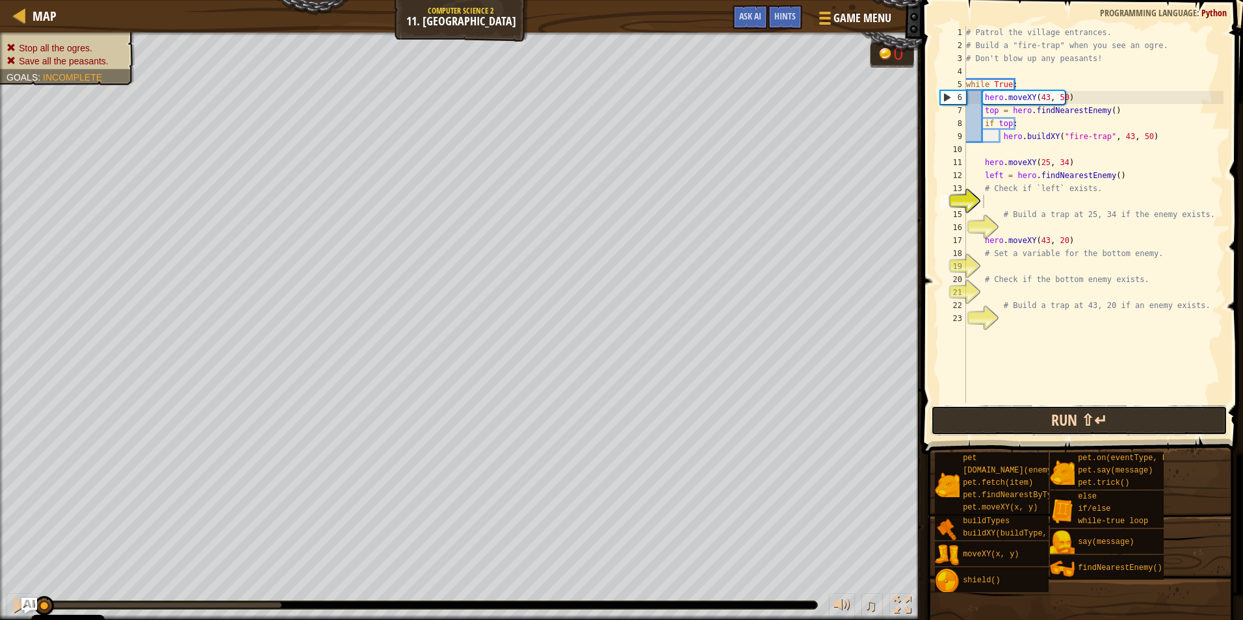
click at [1118, 413] on button "Run ⇧↵" at bounding box center [1079, 421] width 296 height 30
click at [1109, 409] on button "Run ⇧↵" at bounding box center [1079, 421] width 296 height 30
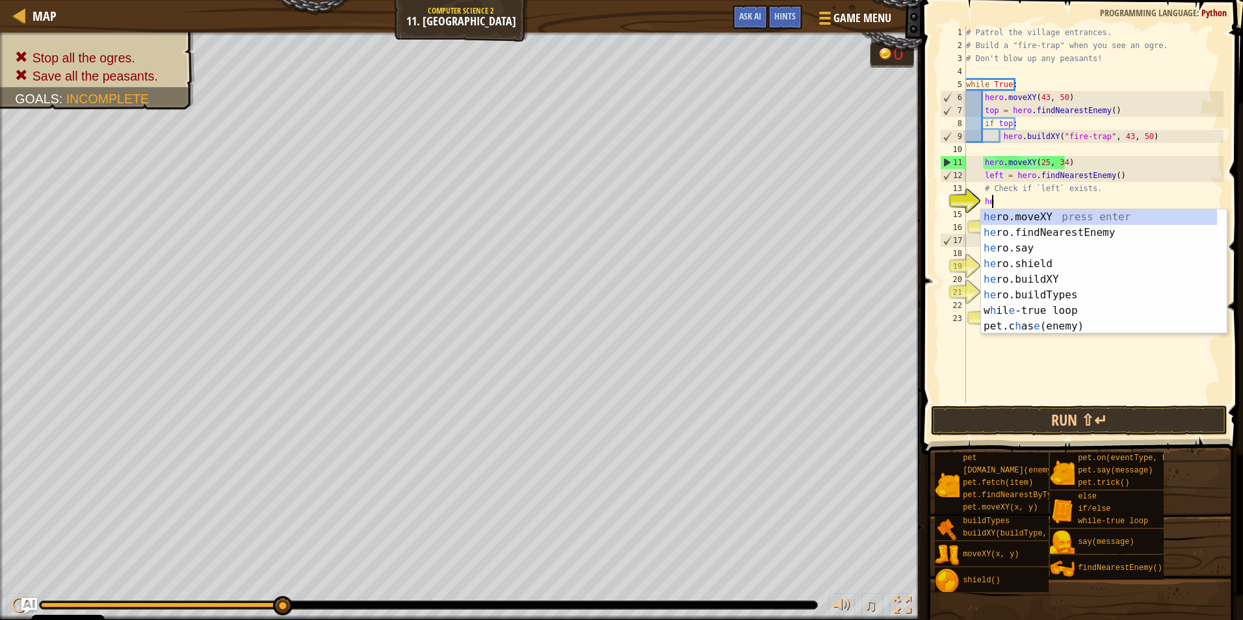
scroll to position [6, 2]
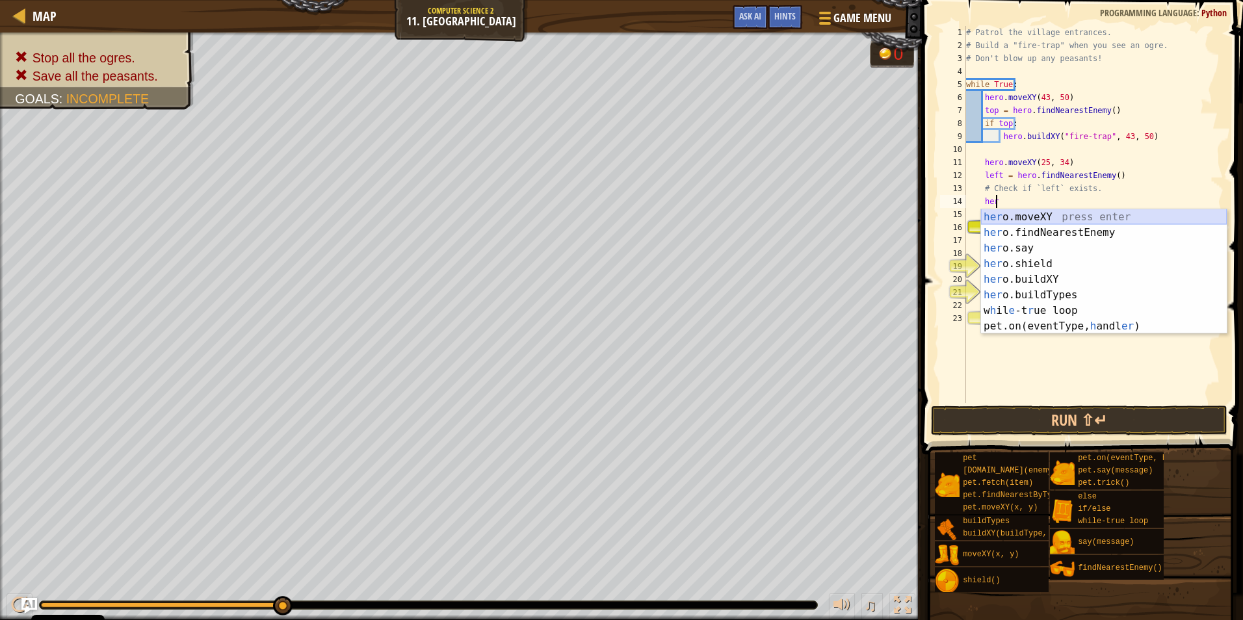
click at [1058, 220] on div "her o.moveXY press enter her o.findNearestEnemy press enter her o.say press ent…" at bounding box center [1104, 287] width 246 height 156
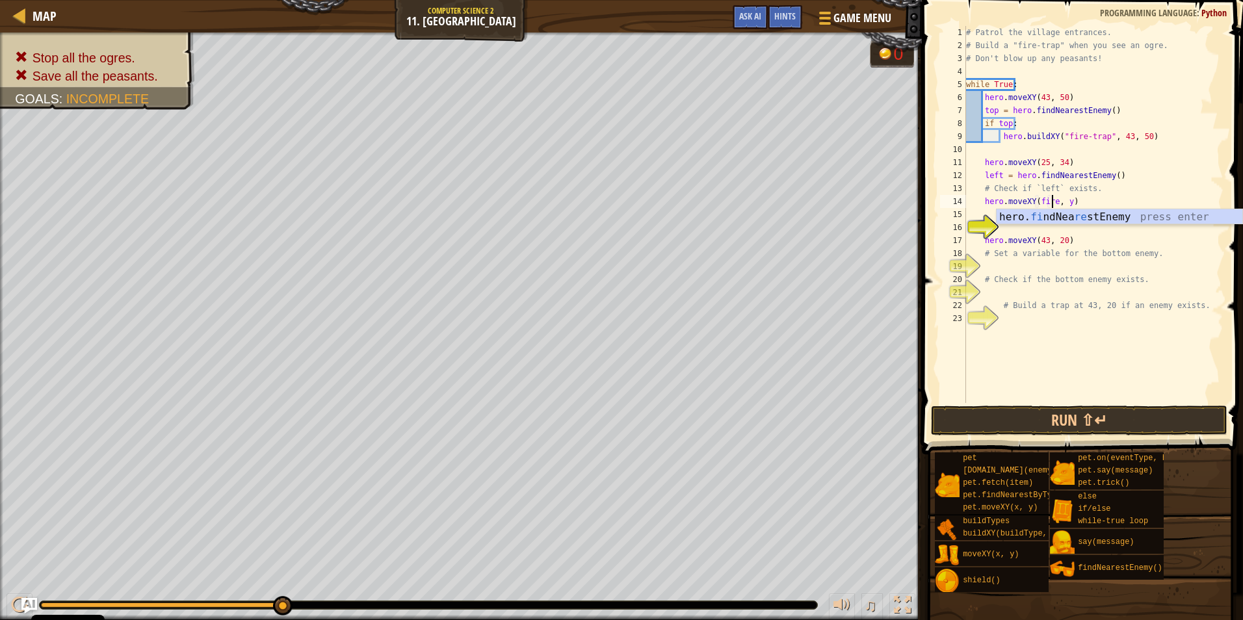
scroll to position [6, 8]
click at [1066, 199] on div "# Patrol the village entrances. # Build a "fire-trap" when you see an ogre. # D…" at bounding box center [1093, 227] width 260 height 403
click at [1051, 205] on div "# Patrol the village entrances. # Build a "fire-trap" when you see an ogre. # D…" at bounding box center [1093, 227] width 260 height 403
click at [1085, 198] on div "# Patrol the village entrances. # Build a "fire-trap" when you see an ogre. # D…" at bounding box center [1093, 227] width 260 height 403
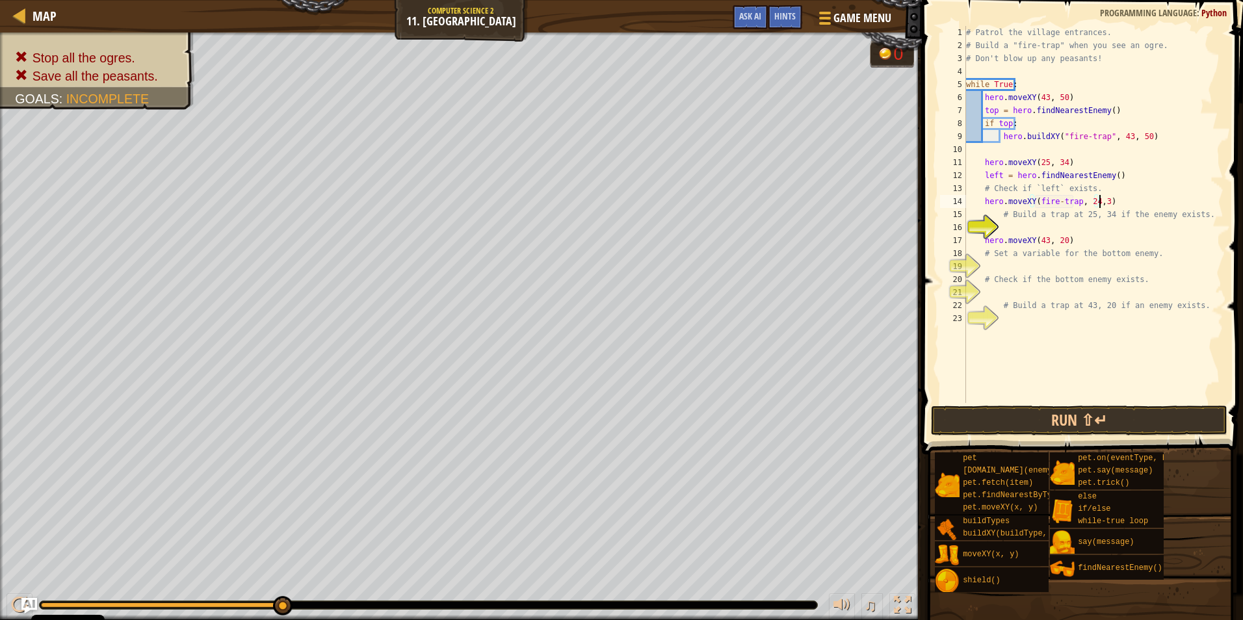
scroll to position [6, 11]
click at [1092, 415] on button "Run ⇧↵" at bounding box center [1079, 421] width 296 height 30
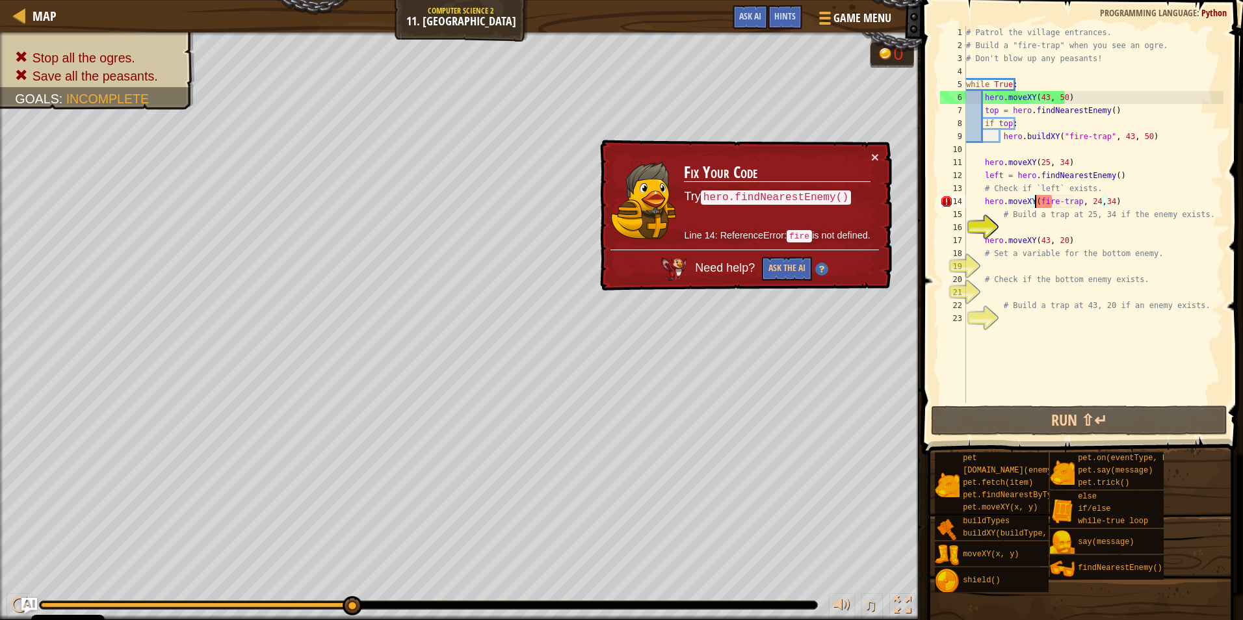
click at [1036, 200] on div "# Patrol the village entrances. # Build a "fire-trap" when you see an ogre. # D…" at bounding box center [1093, 227] width 260 height 403
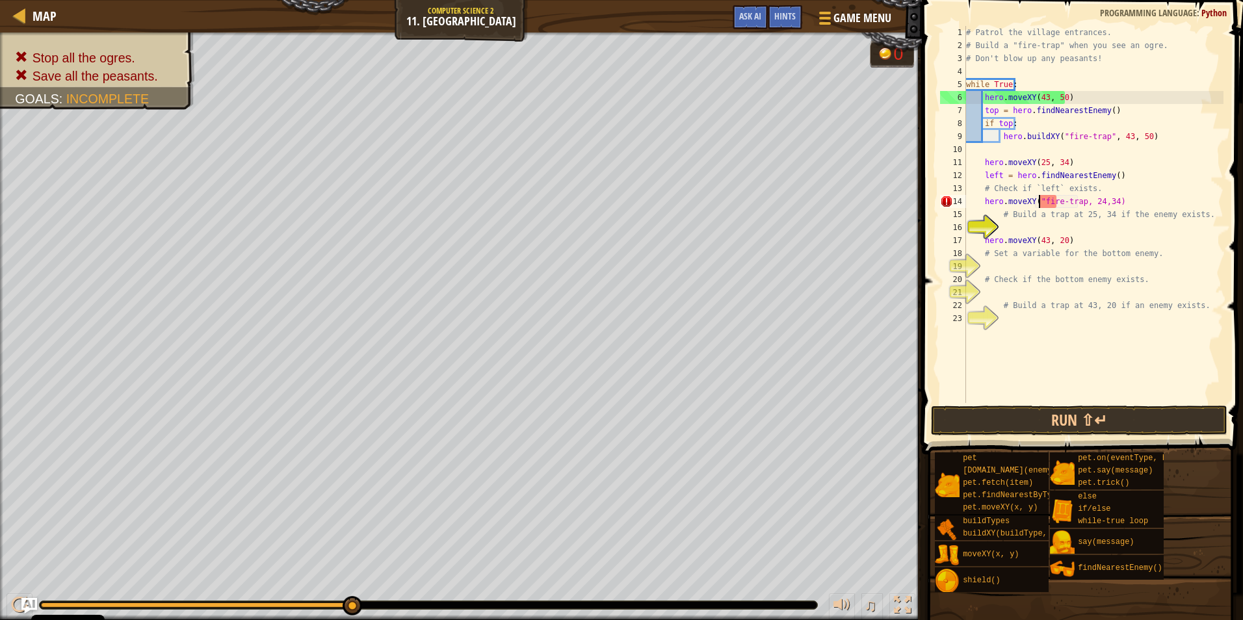
scroll to position [6, 7]
click at [1091, 406] on button "Run ⇧↵" at bounding box center [1079, 421] width 296 height 30
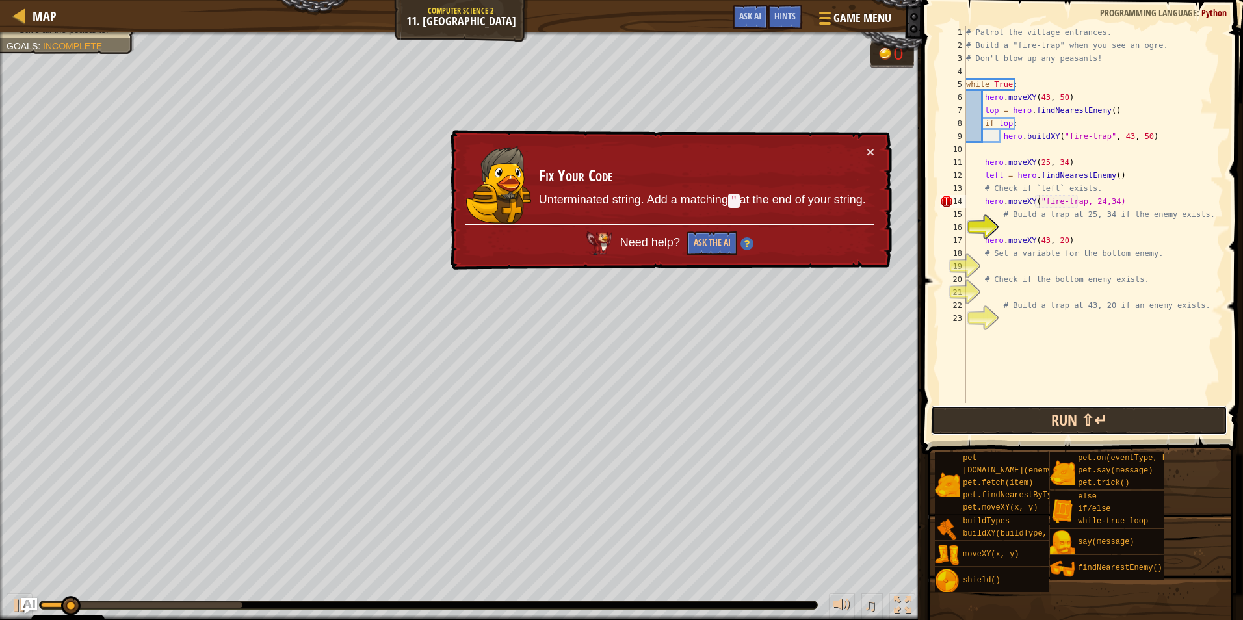
click at [1091, 431] on button "Run ⇧↵" at bounding box center [1079, 421] width 296 height 30
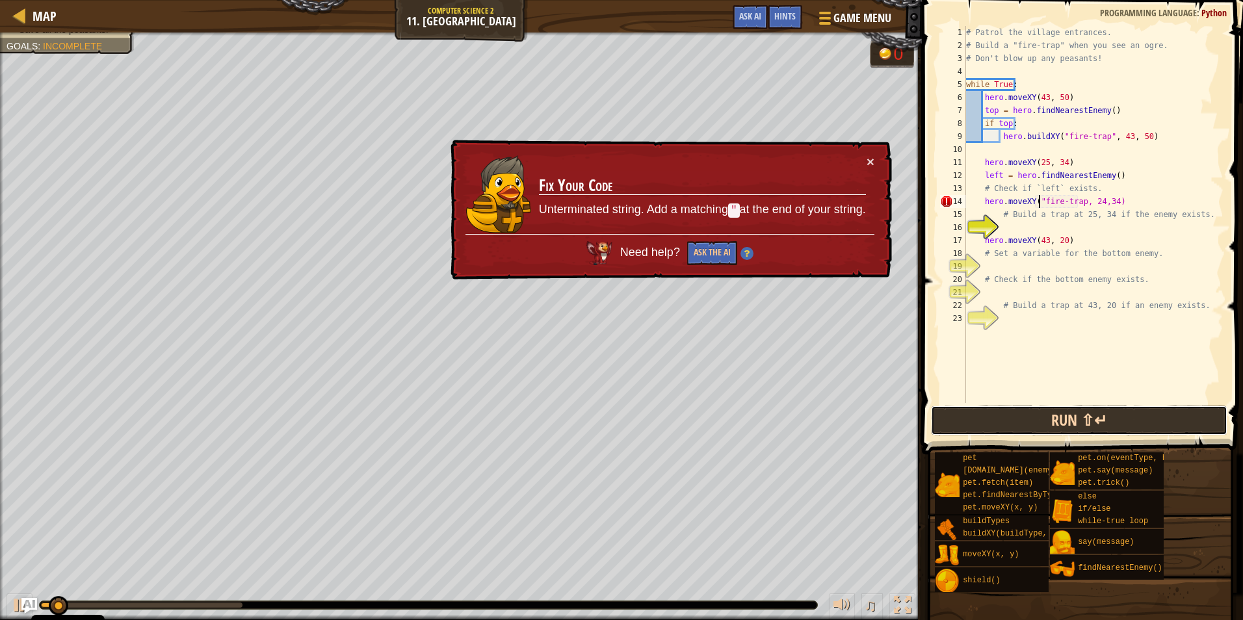
click at [1079, 427] on button "Run ⇧↵" at bounding box center [1079, 421] width 296 height 30
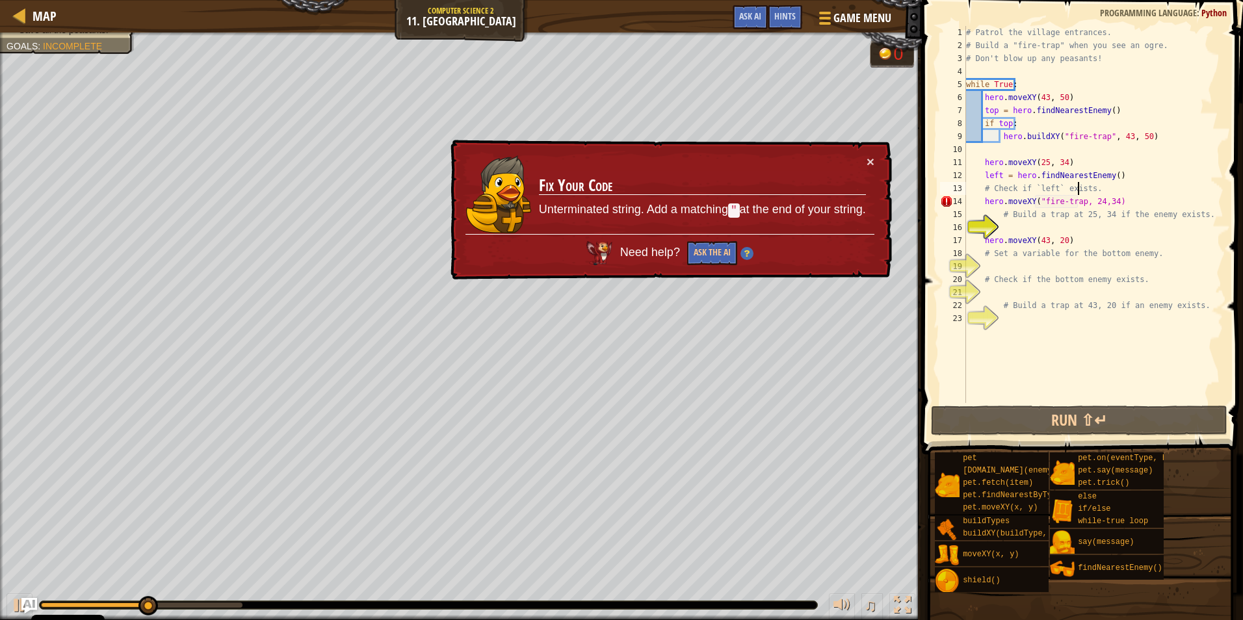
click at [1079, 194] on div "# Patrol the village entrances. # Build a "fire-trap" when you see an ogre. # D…" at bounding box center [1093, 227] width 260 height 403
click at [1088, 205] on div "# Patrol the village entrances. # Build a "fire-trap" when you see an ogre. # D…" at bounding box center [1093, 227] width 260 height 403
click at [1075, 202] on div "# Patrol the village entrances. # Build a "fire-trap" when you see an ogre. # D…" at bounding box center [1093, 227] width 260 height 403
click at [1078, 201] on div "# Patrol the village entrances. # Build a "fire-trap" when you see an ogre. # D…" at bounding box center [1093, 227] width 260 height 403
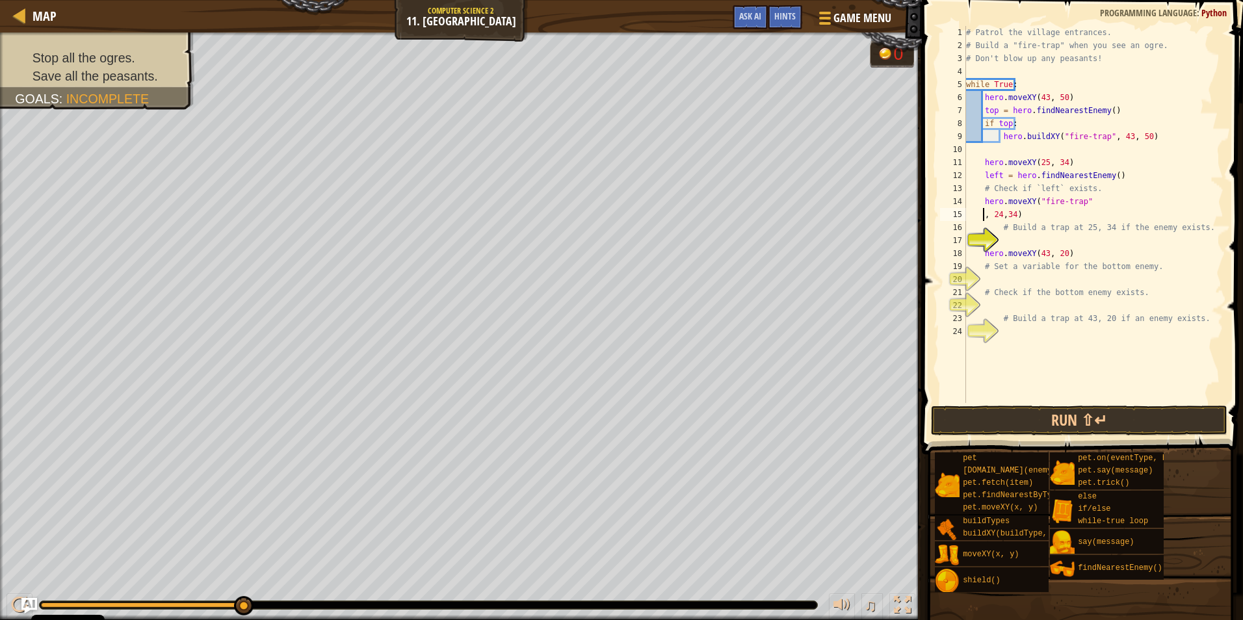
scroll to position [6, 2]
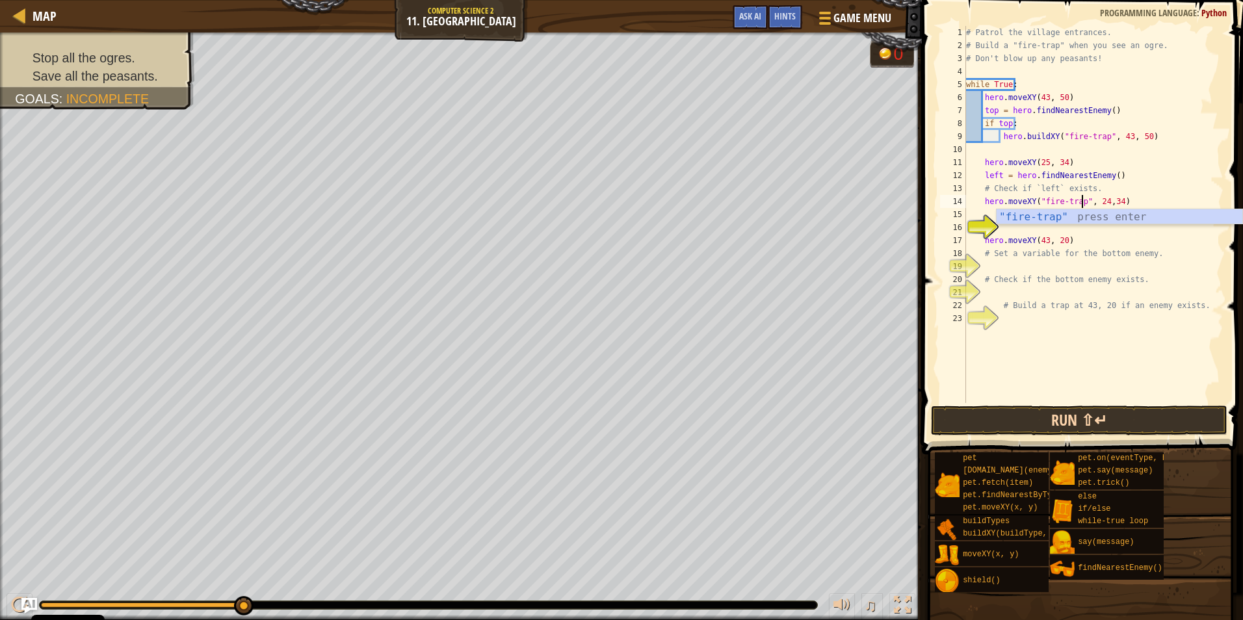
type textarea "hero.moveXY("fire-trap", 24,34)"
drag, startPoint x: 1094, startPoint y: 415, endPoint x: 1103, endPoint y: 426, distance: 13.9
click at [1096, 417] on button "Run ⇧↵" at bounding box center [1079, 421] width 296 height 30
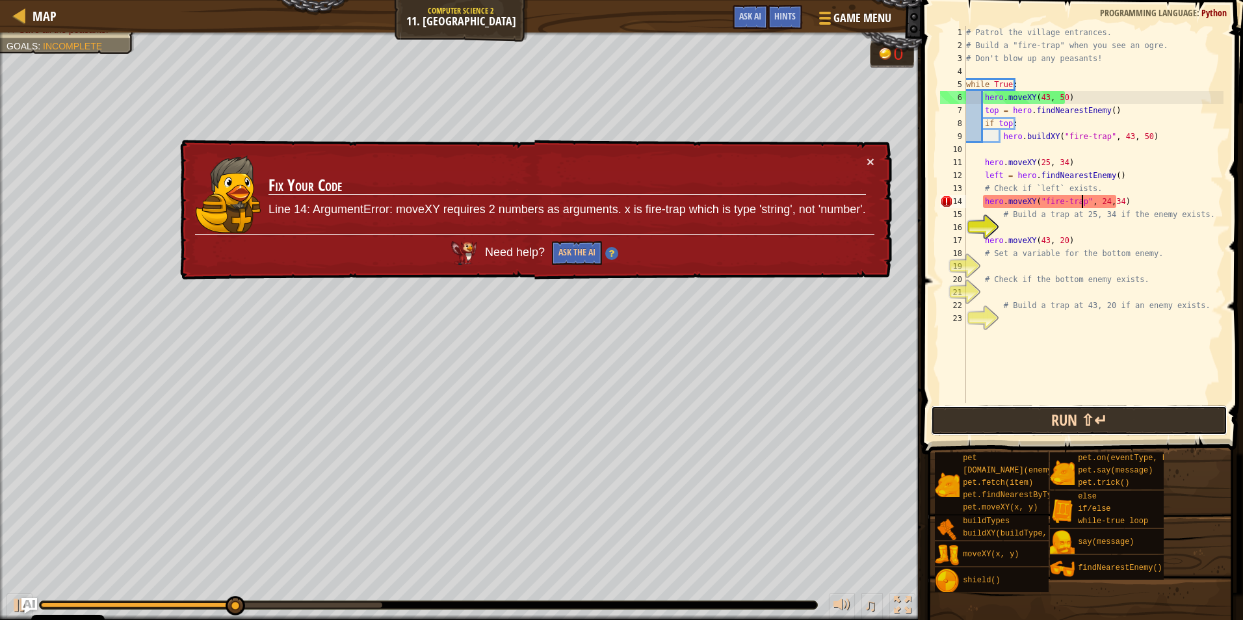
click at [1045, 413] on button "Run ⇧↵" at bounding box center [1079, 421] width 296 height 30
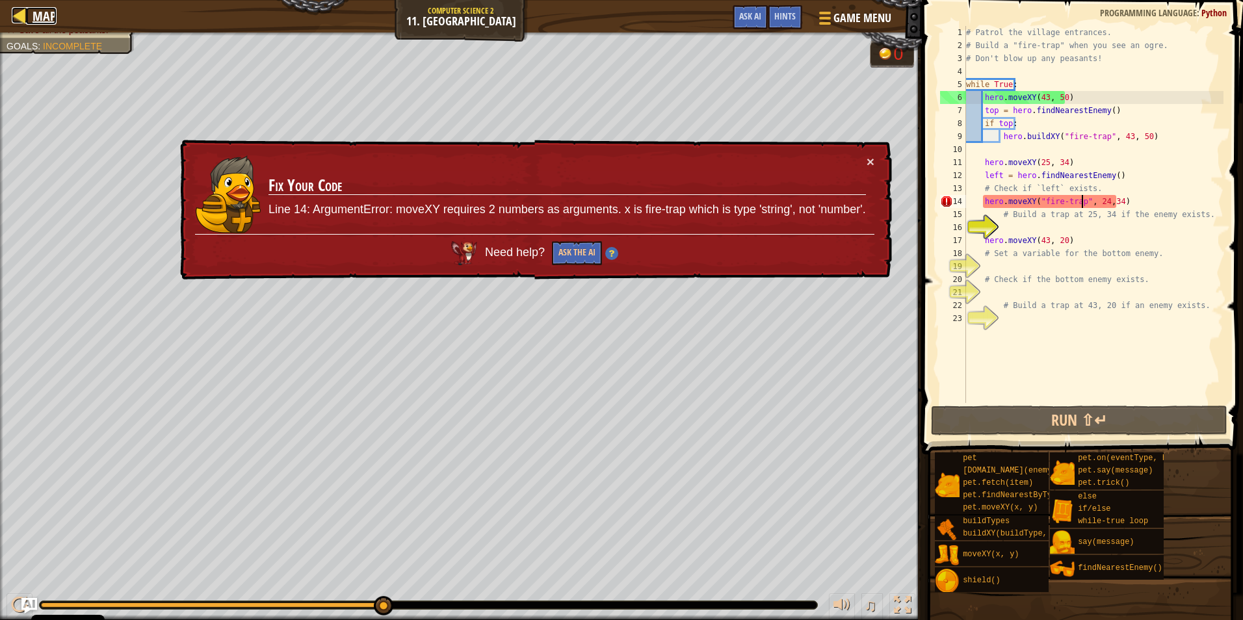
click at [40, 23] on span "Map" at bounding box center [45, 16] width 24 height 18
